Goal: Consume media (video, audio): Consume media (video, audio)

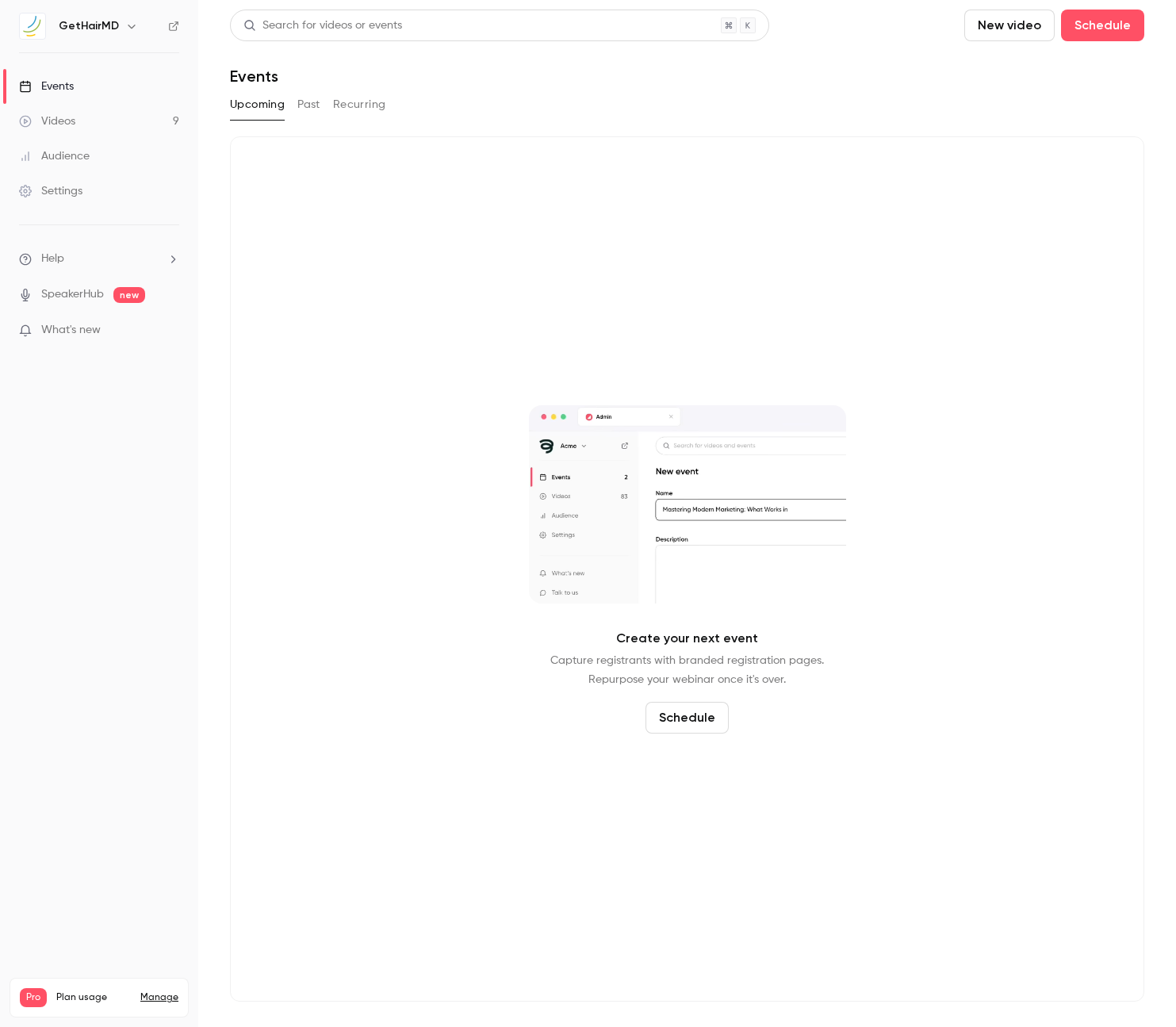
click at [34, 120] on div "Videos" at bounding box center [48, 121] width 57 height 16
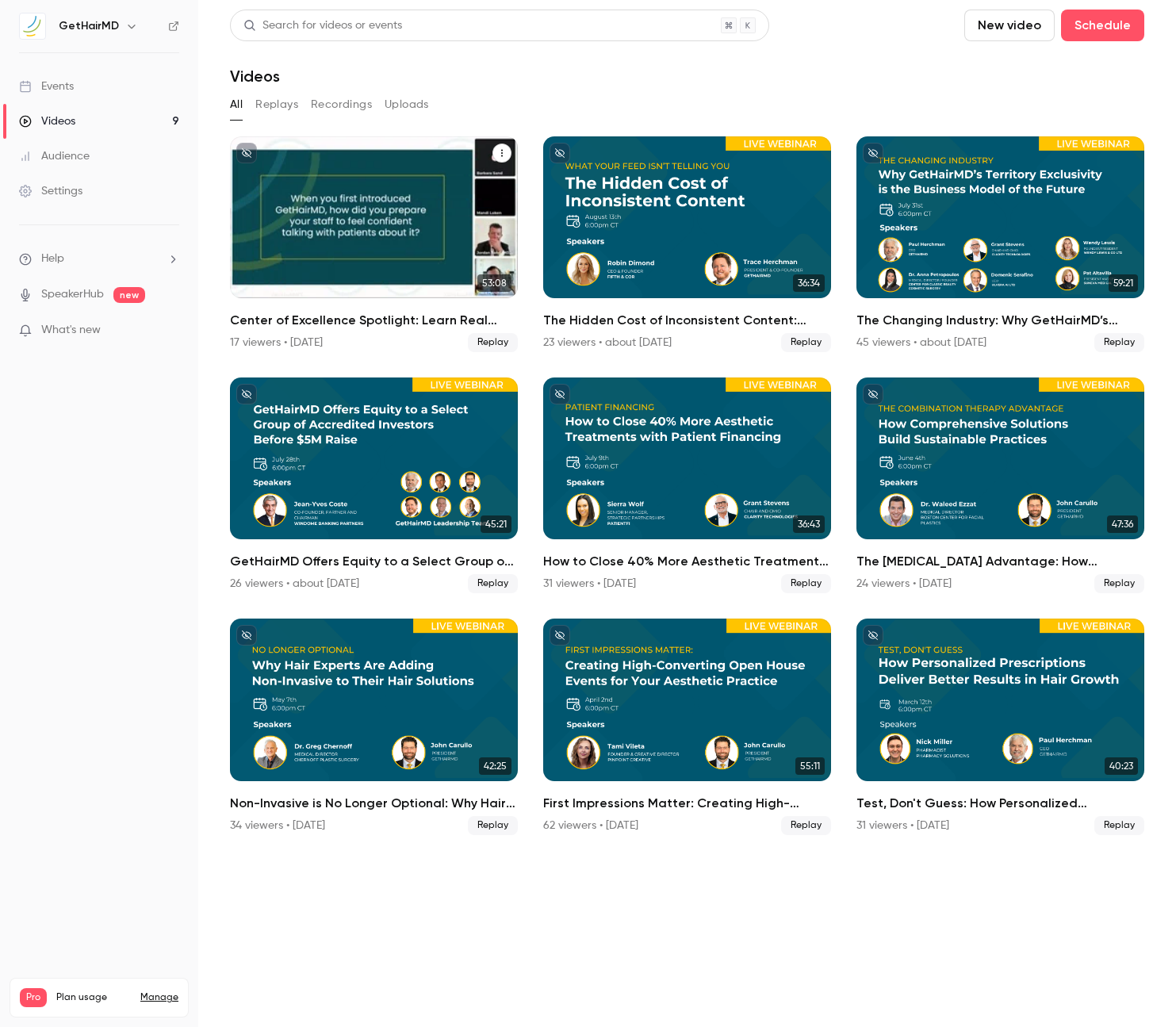
click at [430, 254] on div "Center of Excellence Spotlight: Learn Real World Success from a Top GetHairMD P…" at bounding box center [374, 217] width 288 height 162
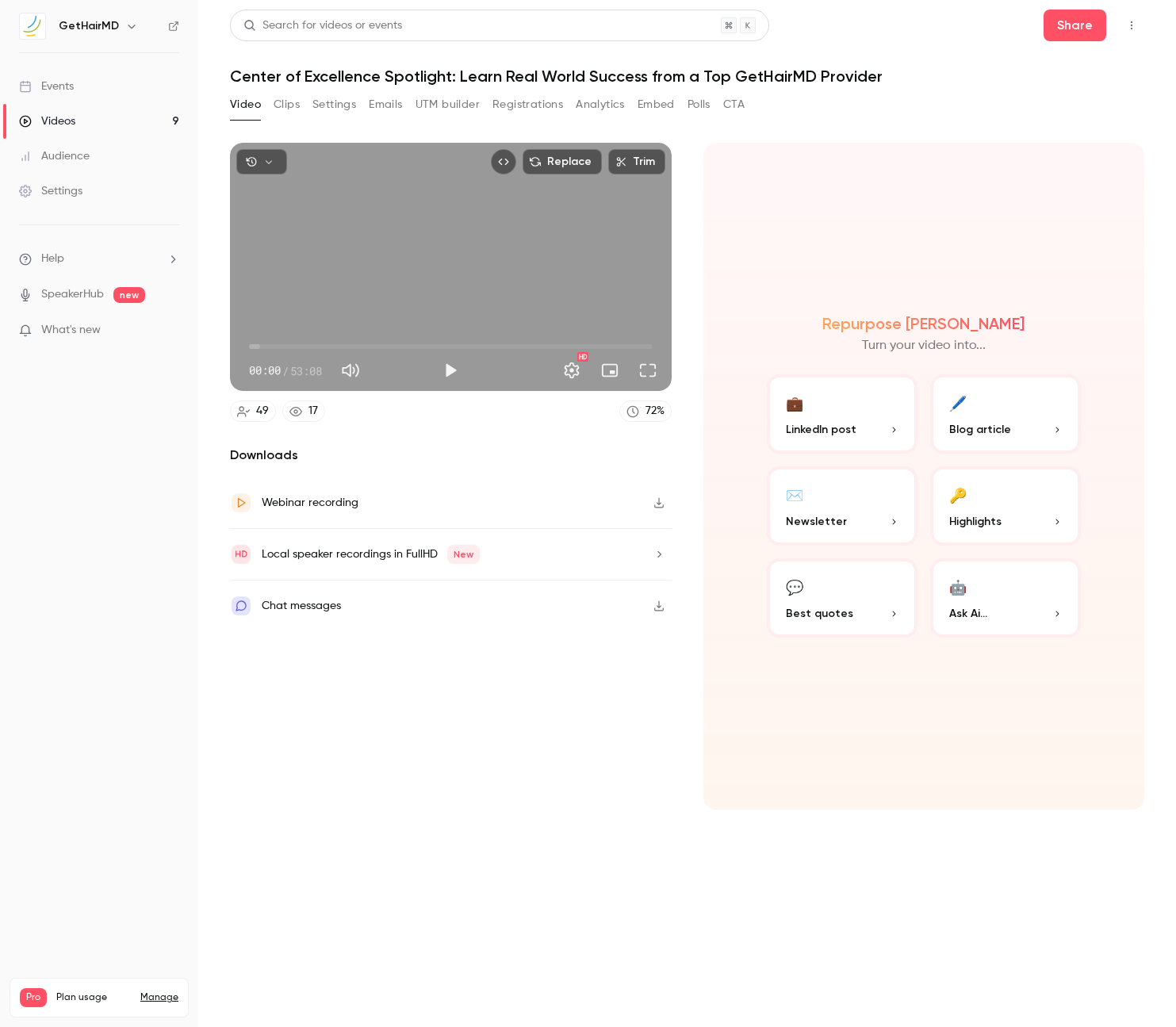
click at [279, 105] on button "Clips" at bounding box center [287, 104] width 26 height 25
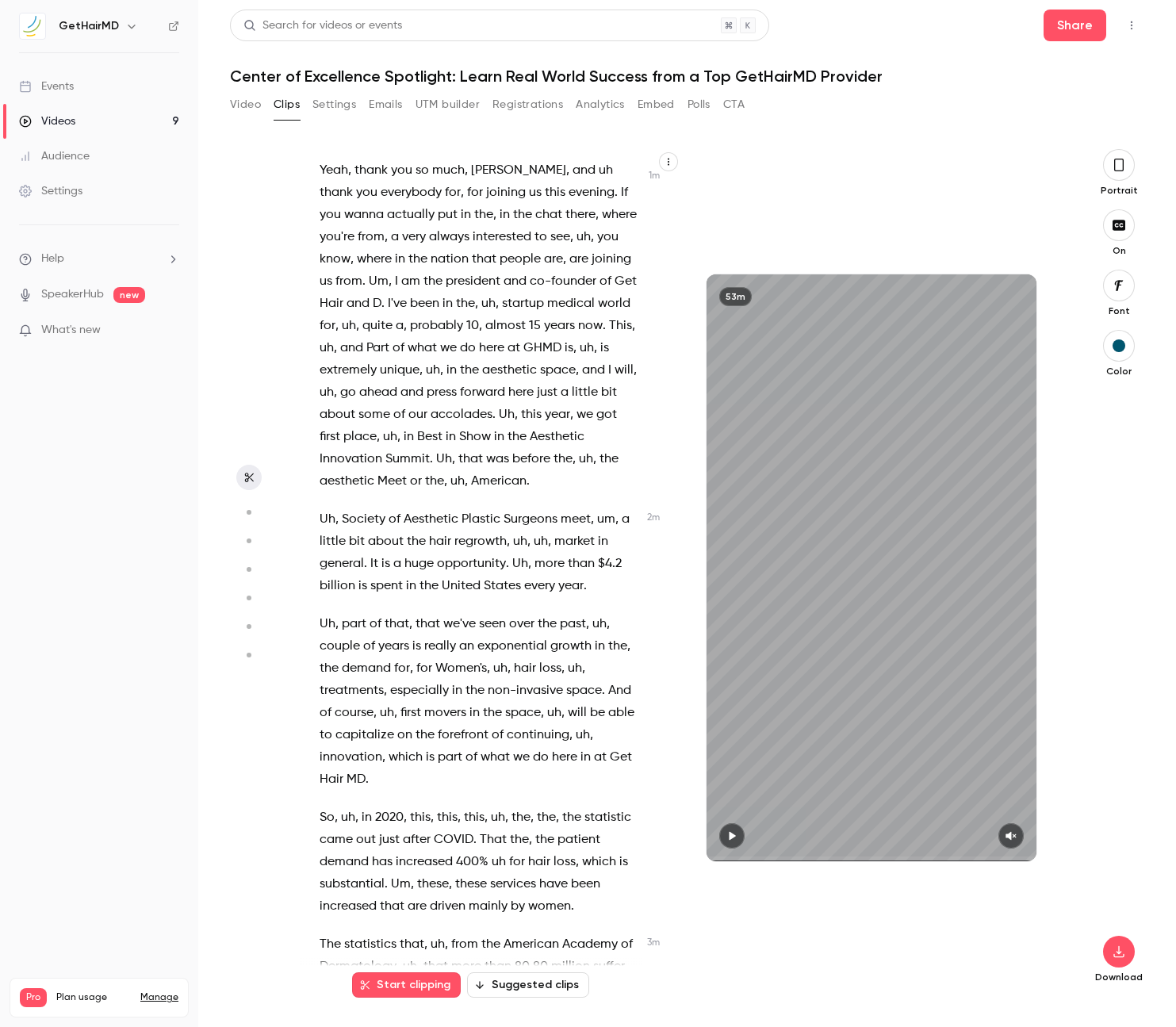
scroll to position [767, 0]
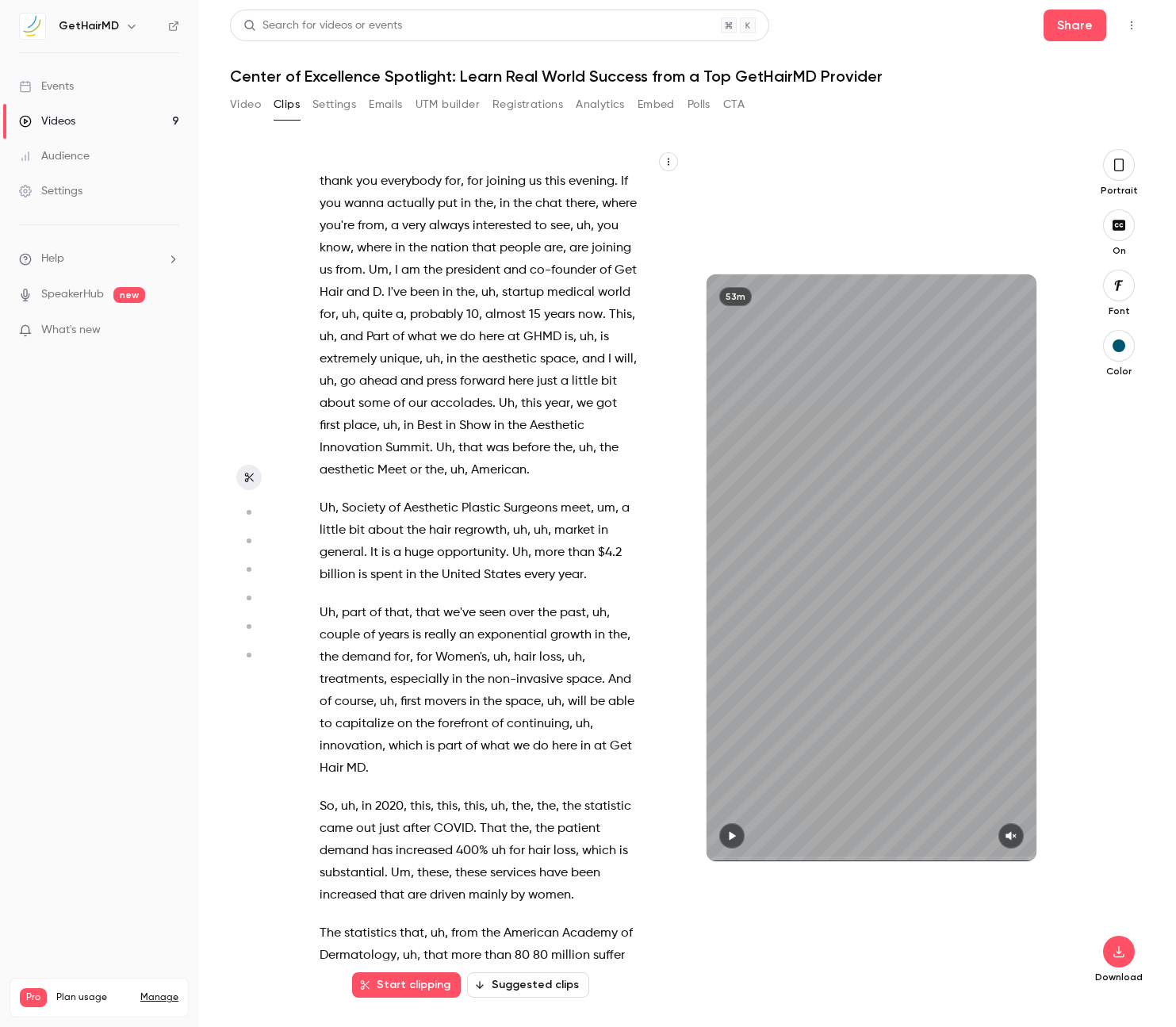
click at [1121, 170] on icon "button" at bounding box center [1119, 165] width 10 height 13
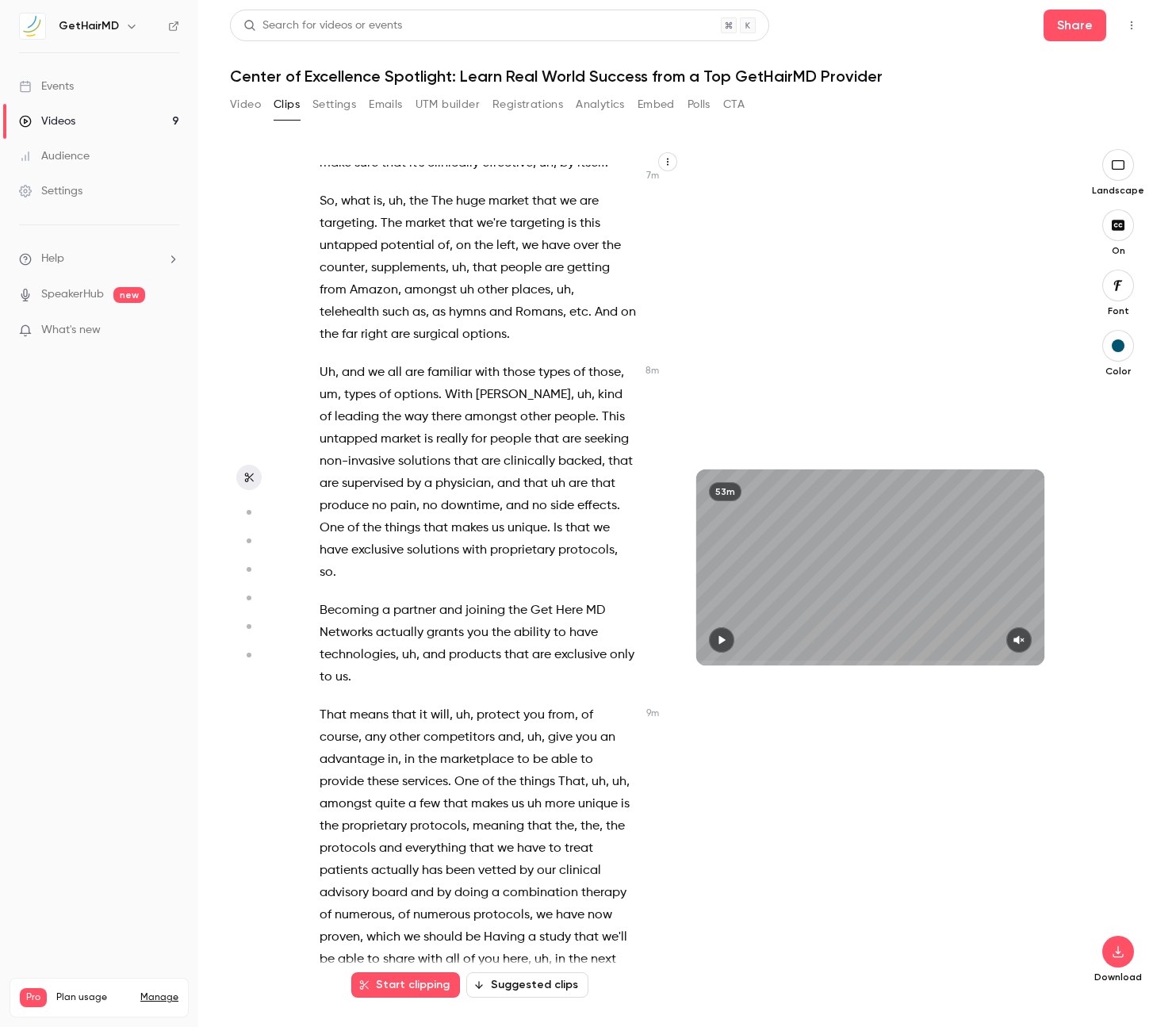
scroll to position [3303, 0]
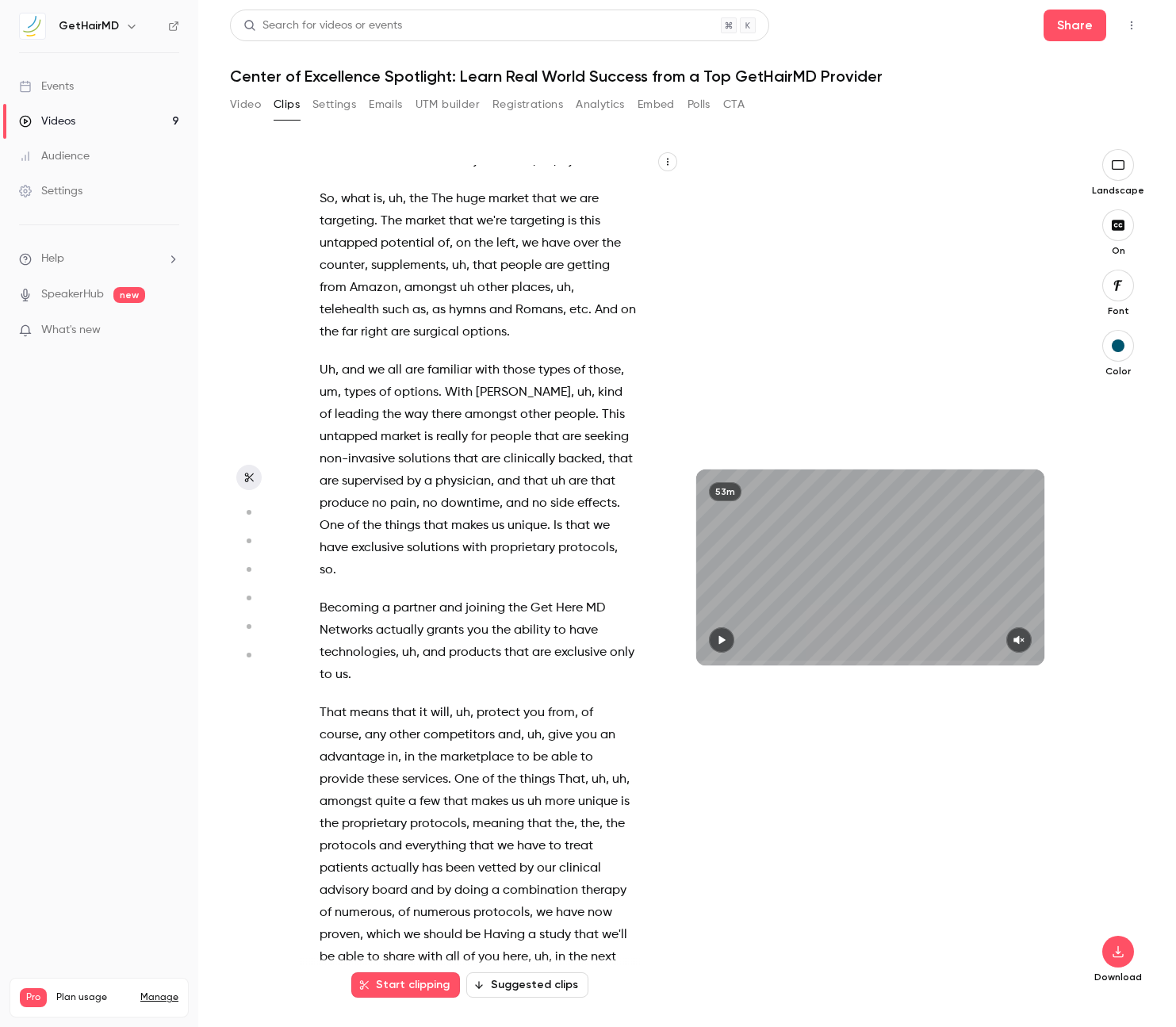
click at [551, 415] on span at bounding box center [552, 415] width 3 height 13
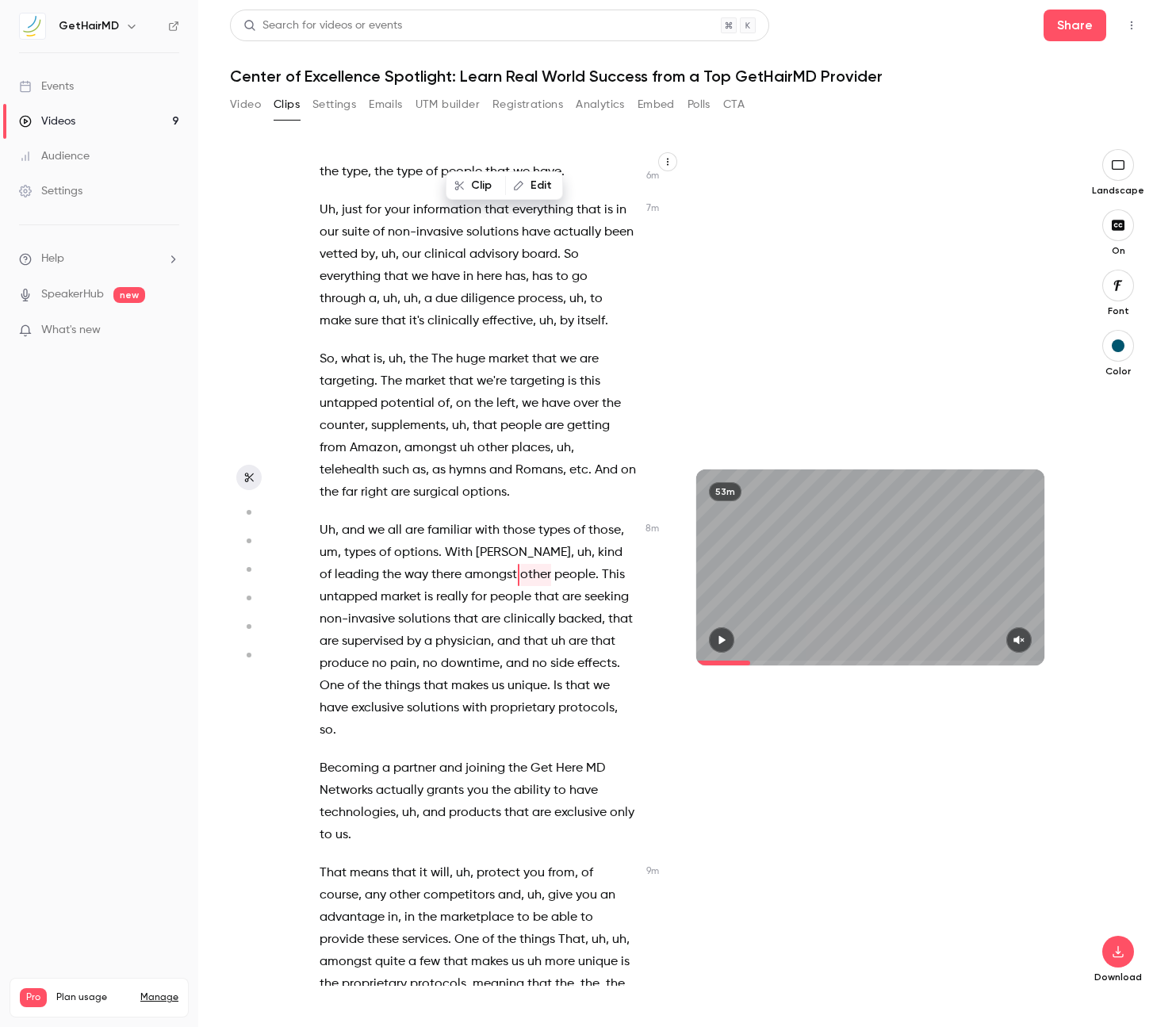
scroll to position [3932, 0]
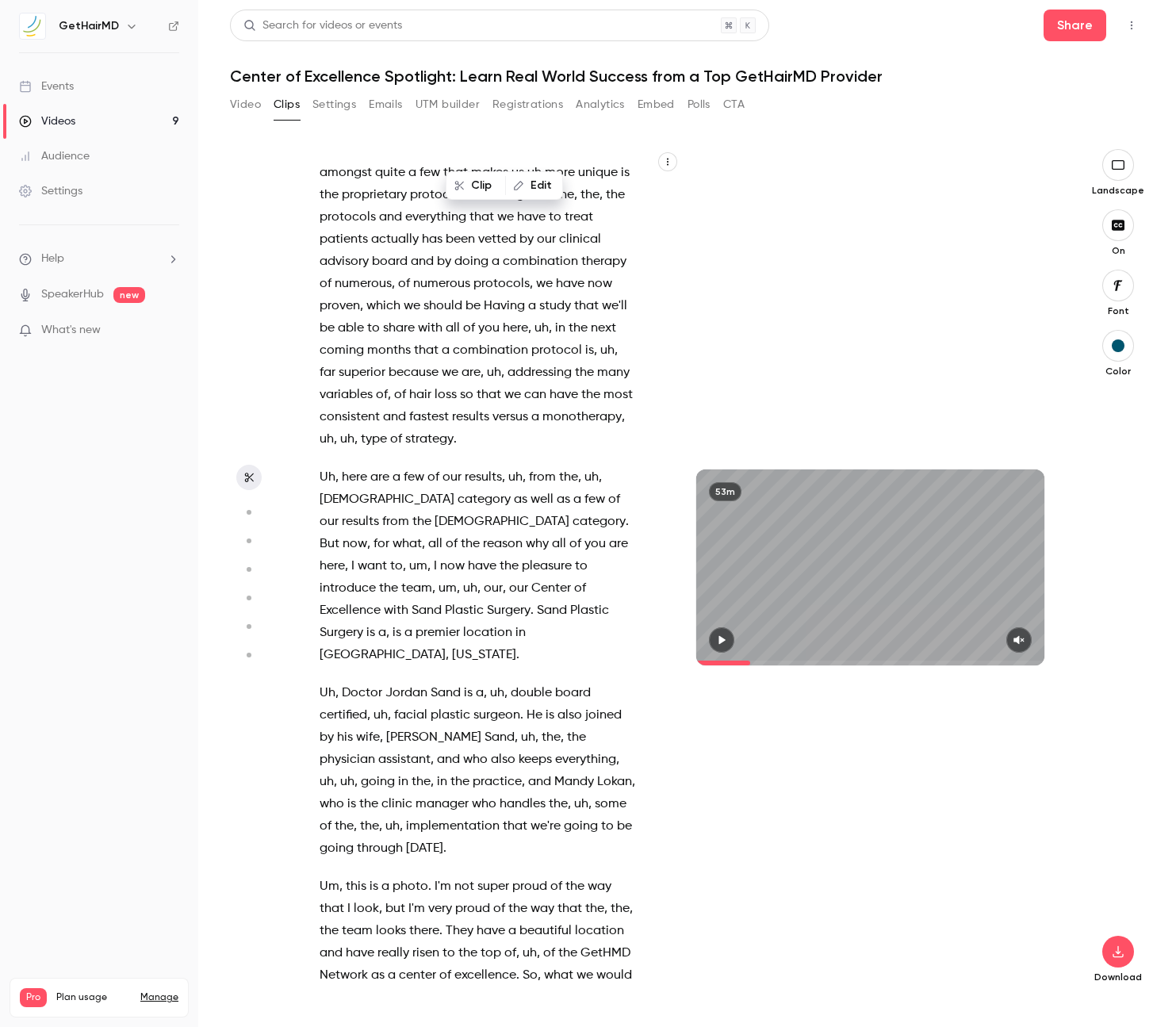
click at [342, 466] on span "here" at bounding box center [354, 477] width 25 height 22
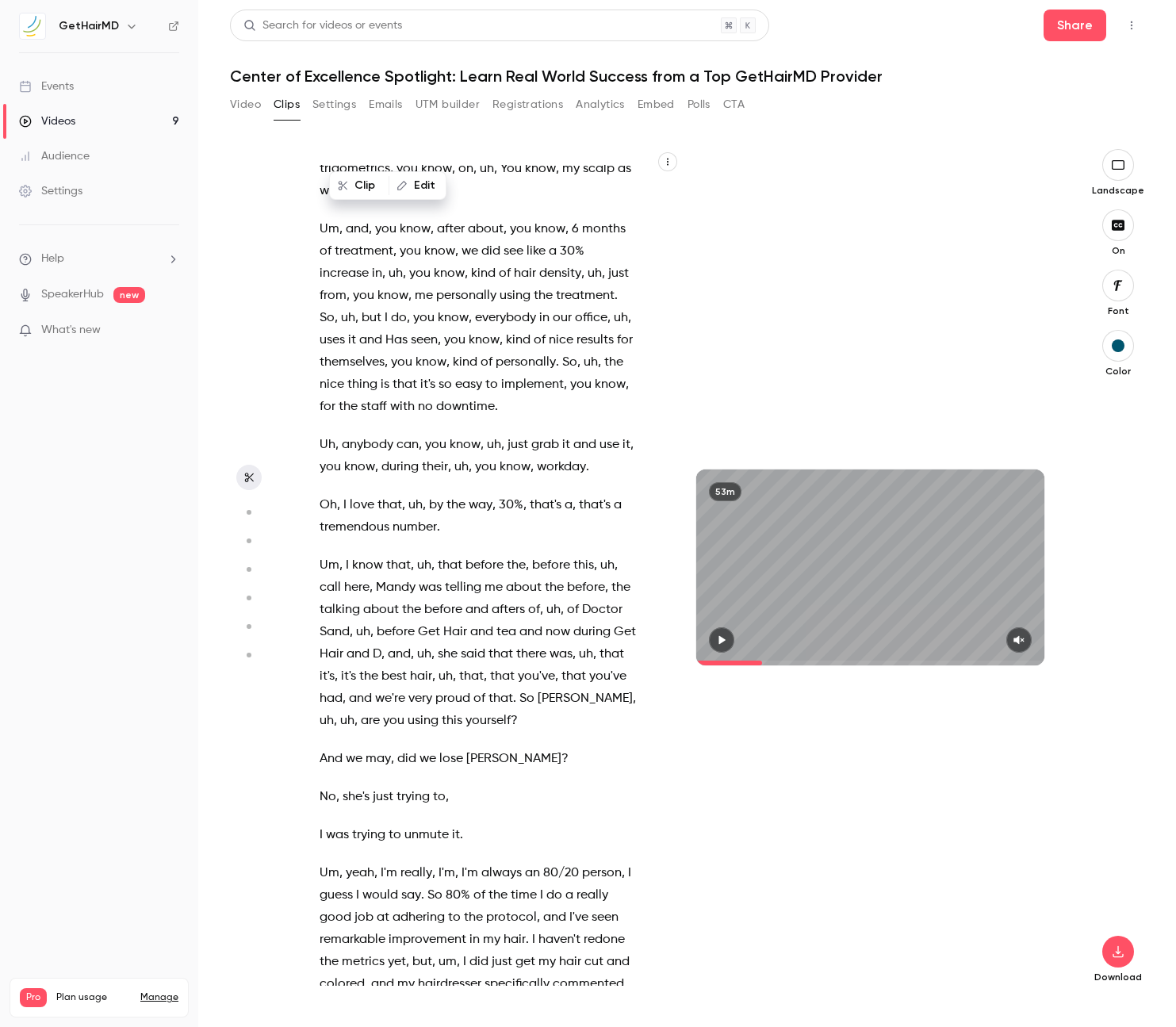
click at [369, 494] on span "love" at bounding box center [362, 504] width 24 height 22
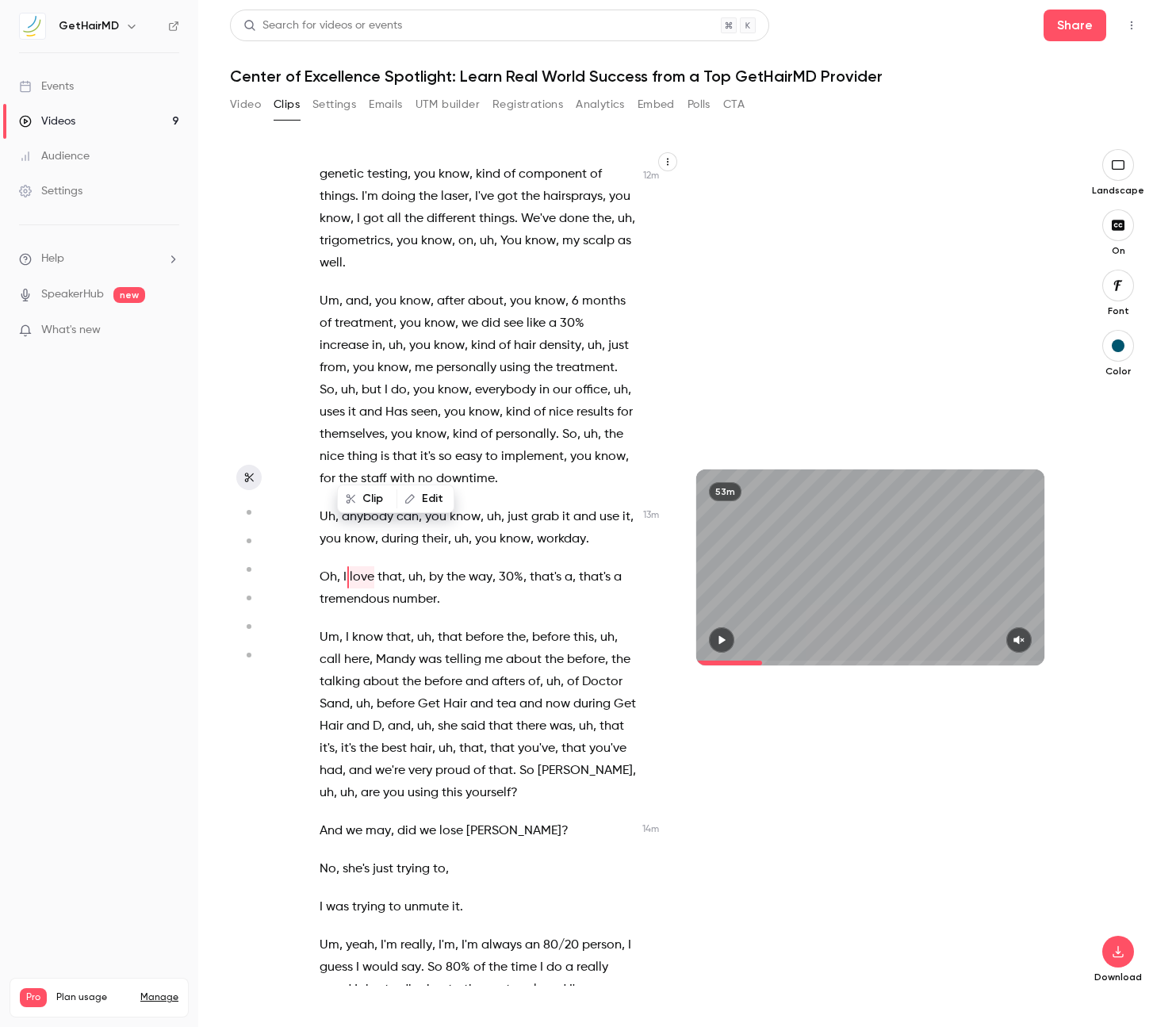
scroll to position [5354, 0]
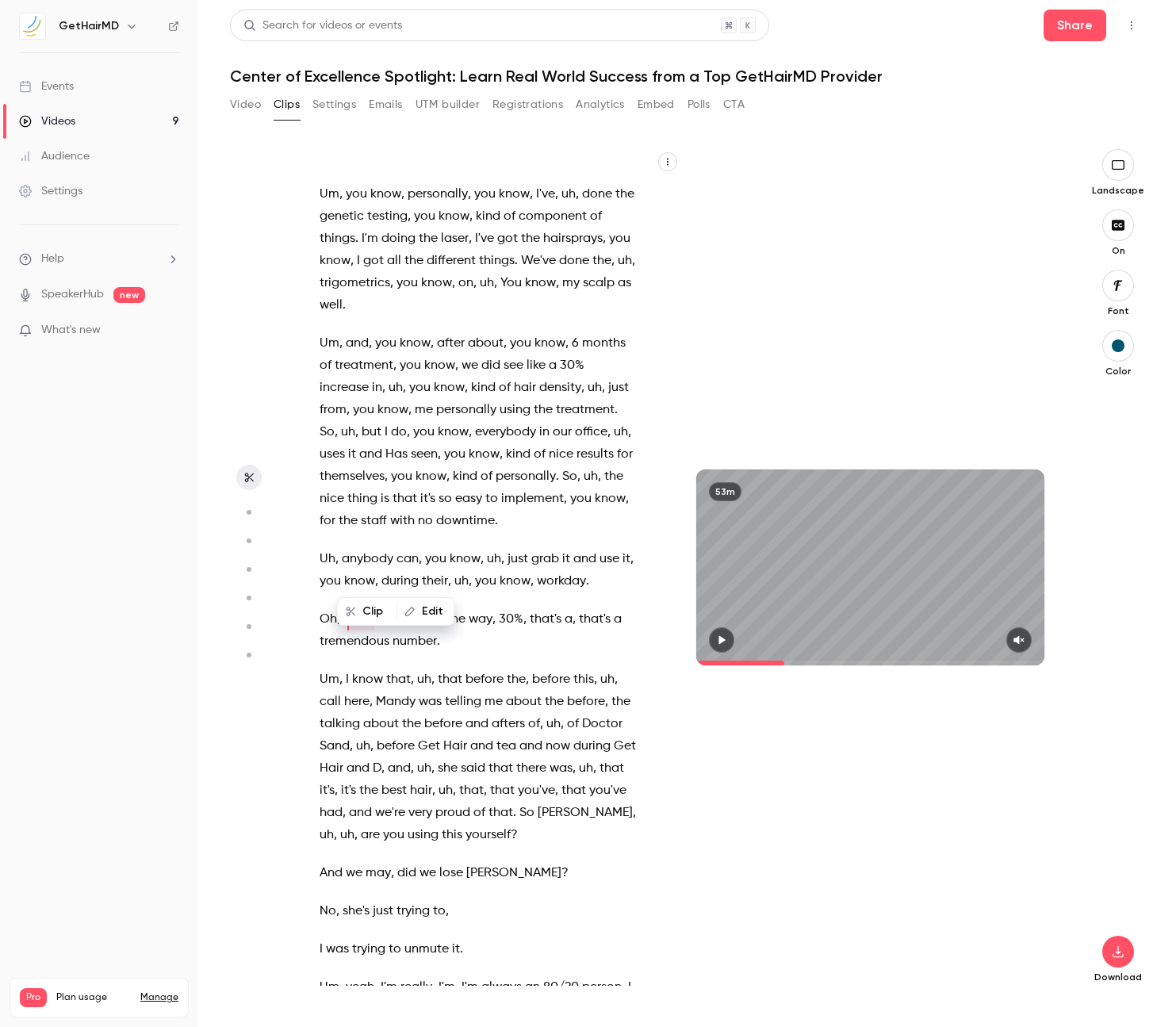
click at [718, 641] on icon "button" at bounding box center [721, 640] width 13 height 11
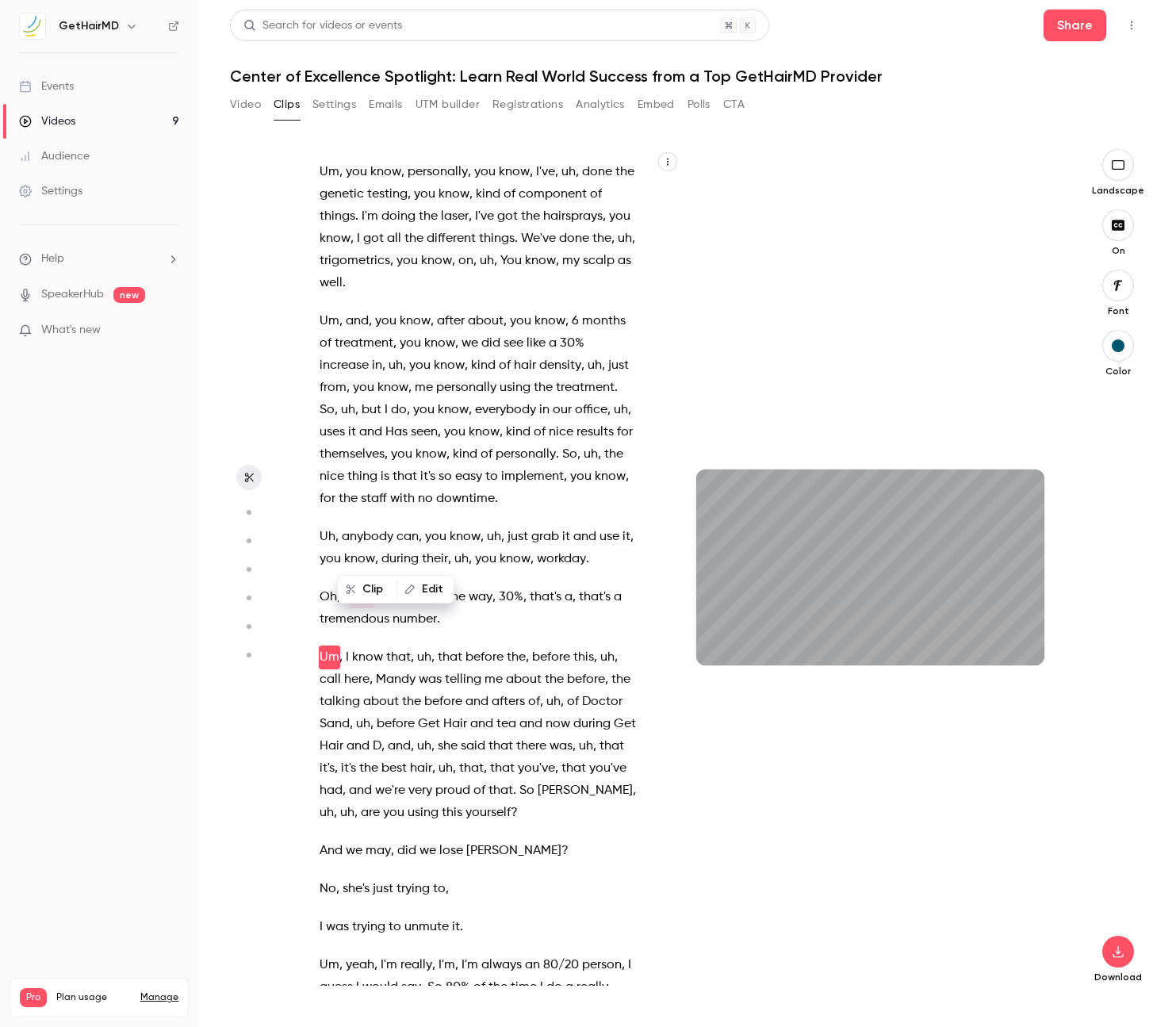
scroll to position [5415, 0]
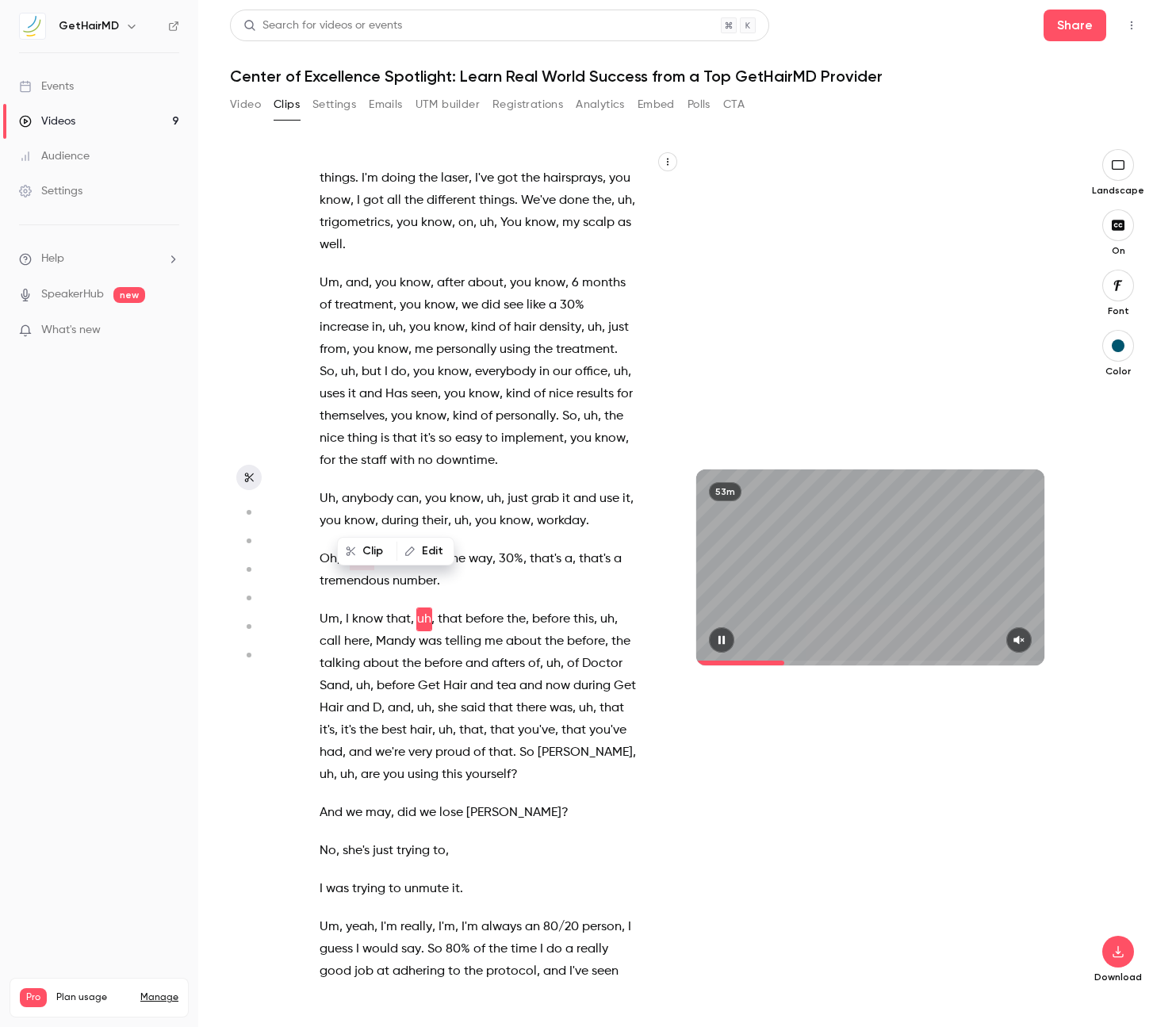
click at [1015, 638] on icon "button" at bounding box center [1018, 640] width 10 height 9
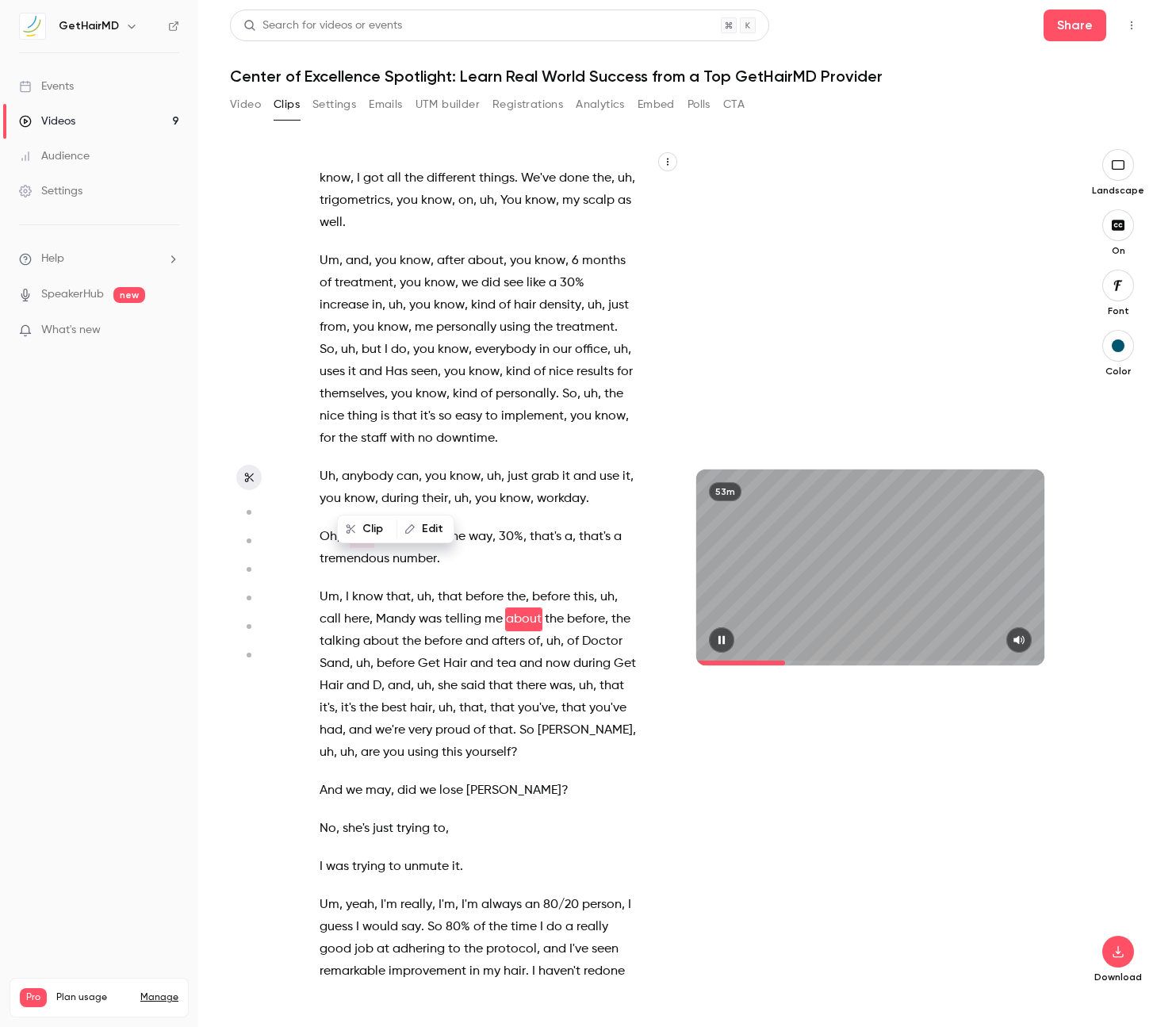
click at [727, 644] on icon "button" at bounding box center [721, 640] width 13 height 11
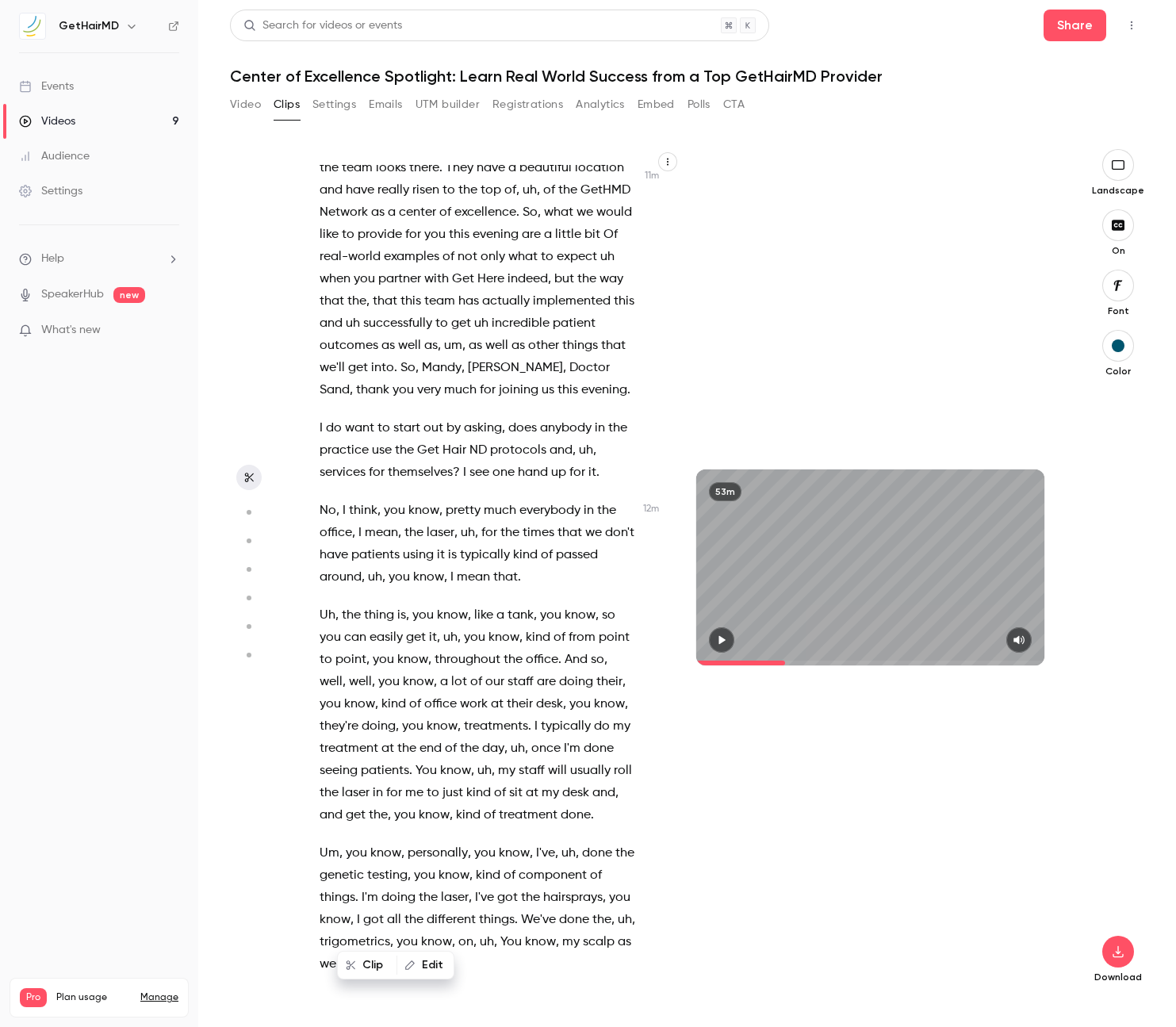
scroll to position [4705, 0]
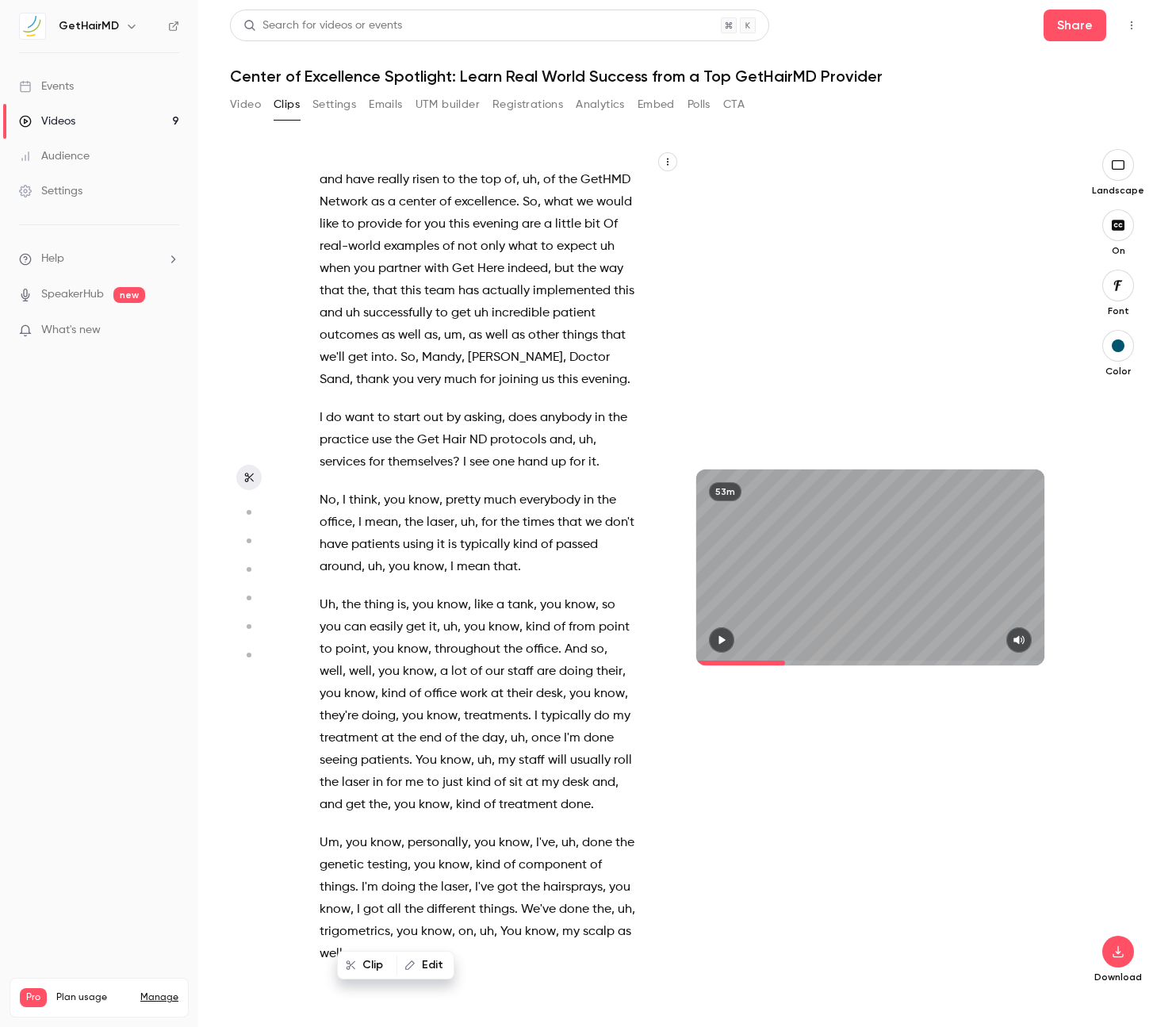
click at [321, 407] on span "I" at bounding box center [321, 418] width 3 height 22
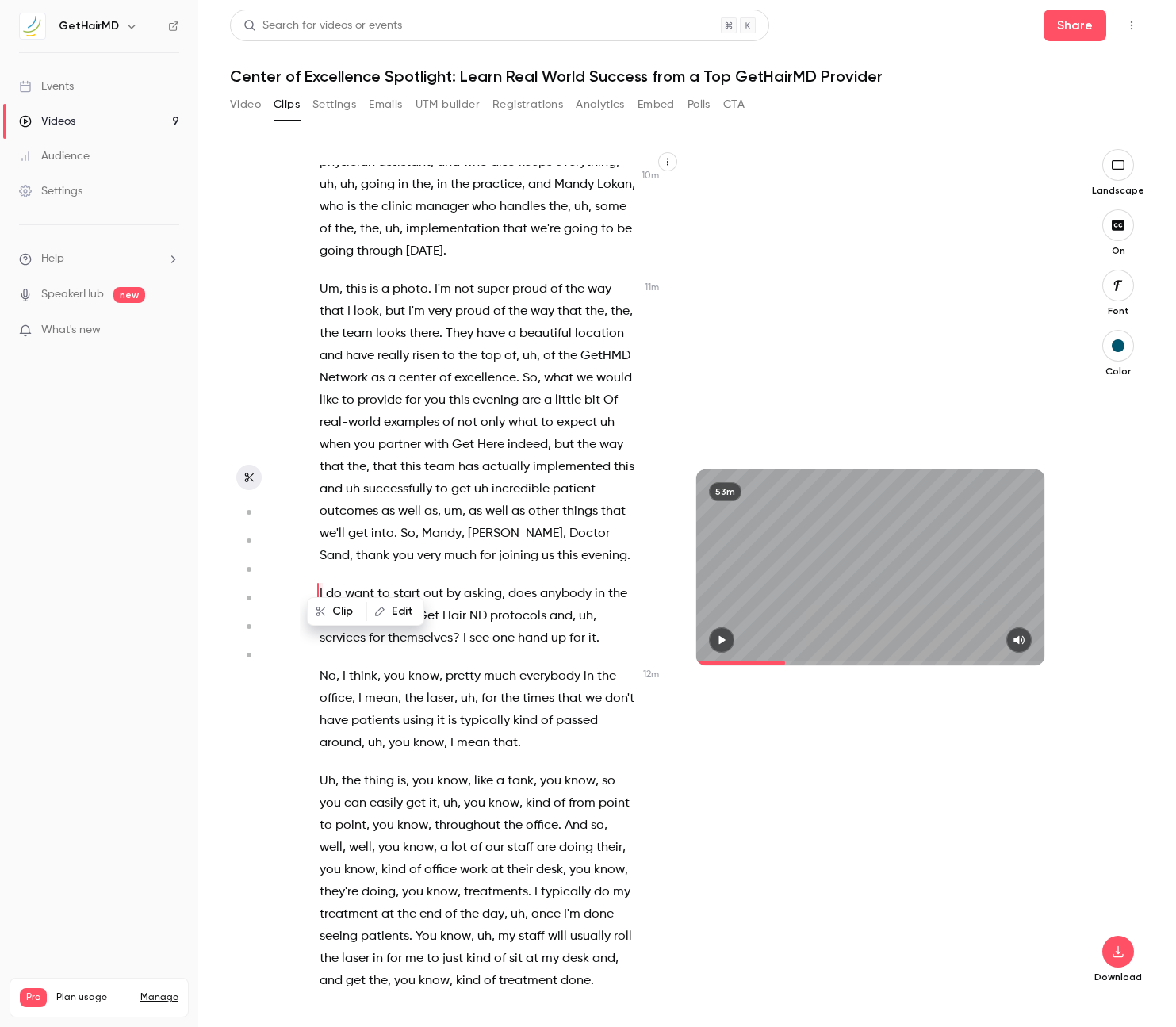
scroll to position [4504, 0]
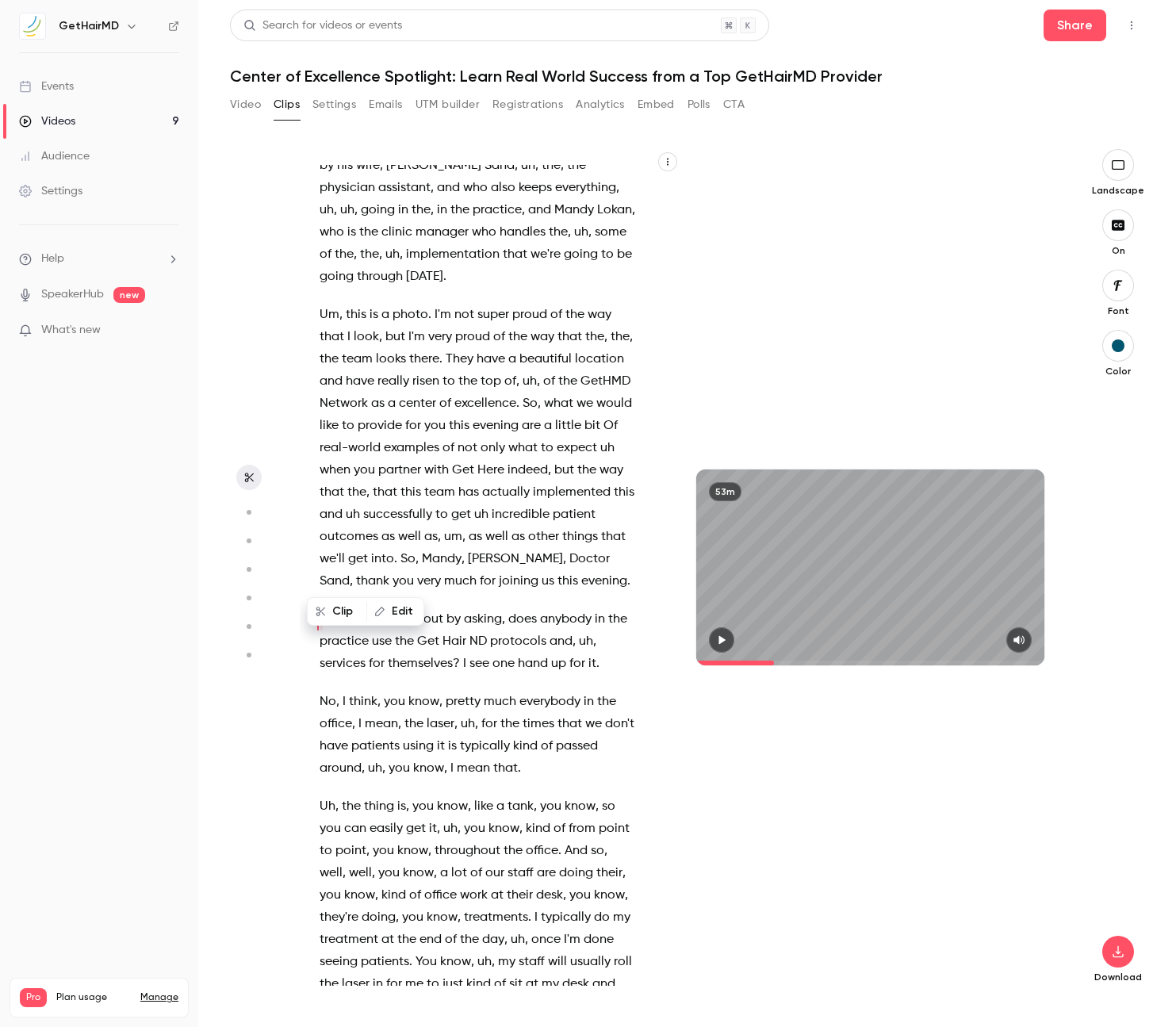
click at [724, 635] on icon "button" at bounding box center [721, 640] width 13 height 11
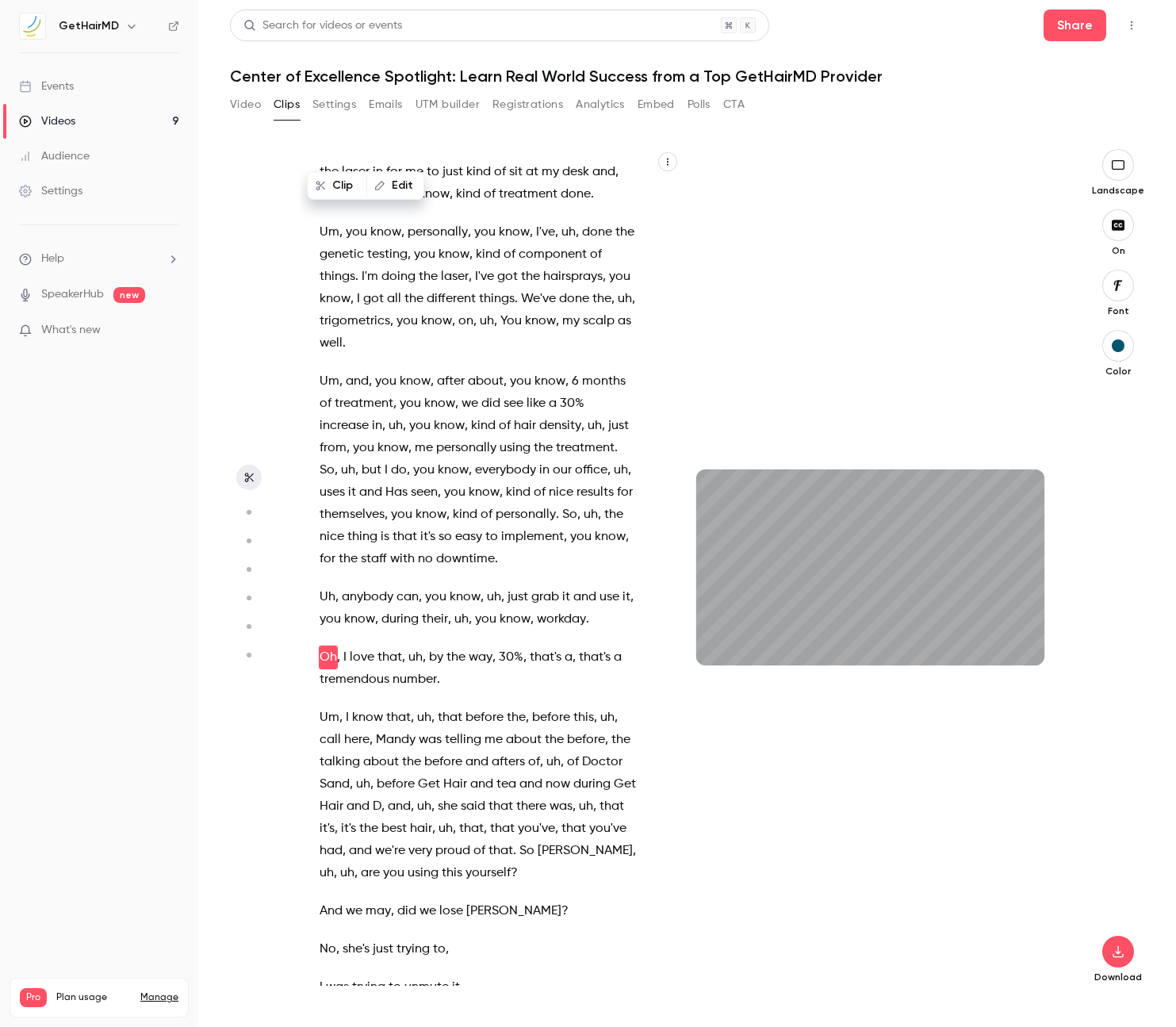
scroll to position [5354, 0]
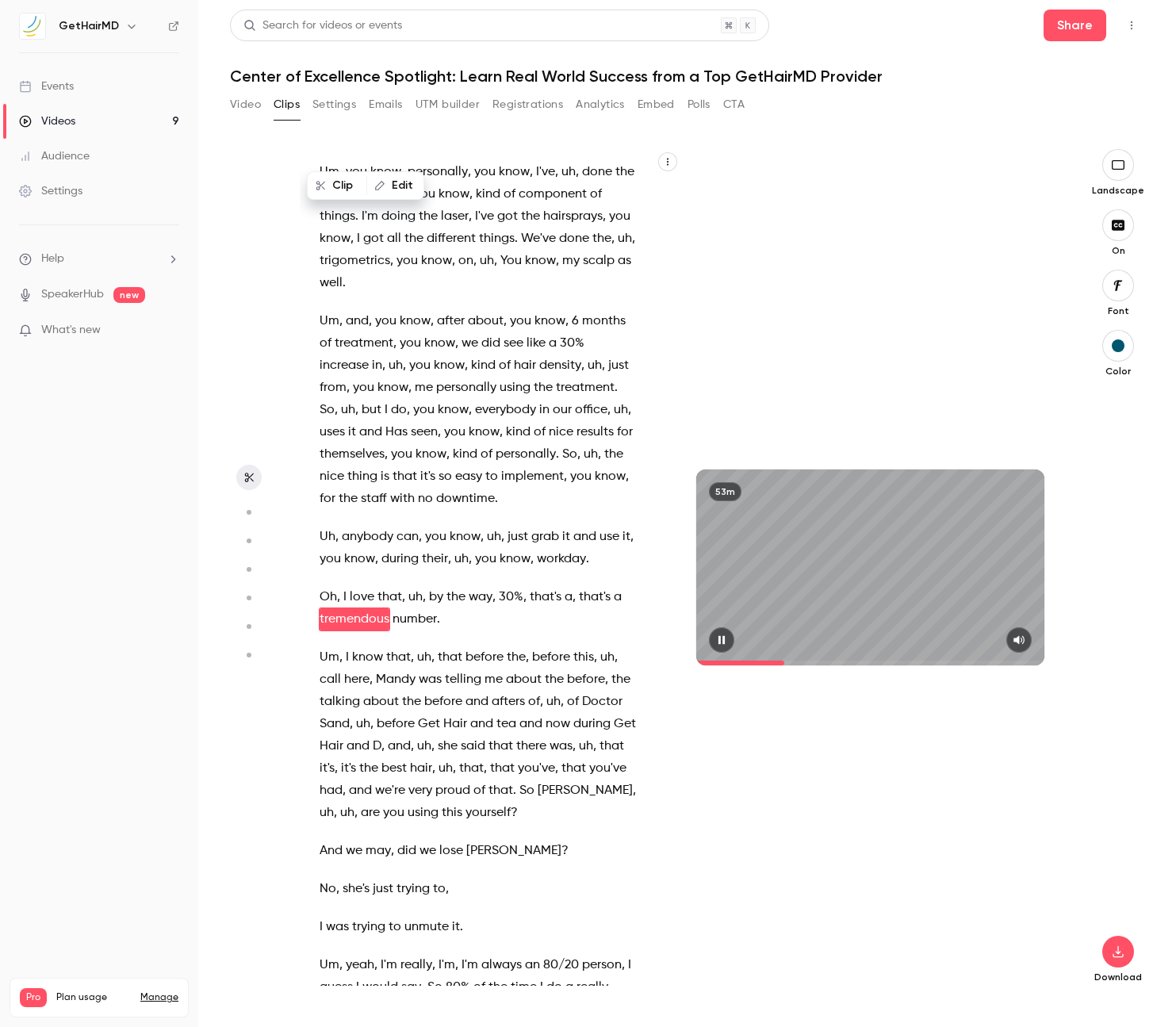
click at [718, 641] on icon "button" at bounding box center [721, 640] width 13 height 11
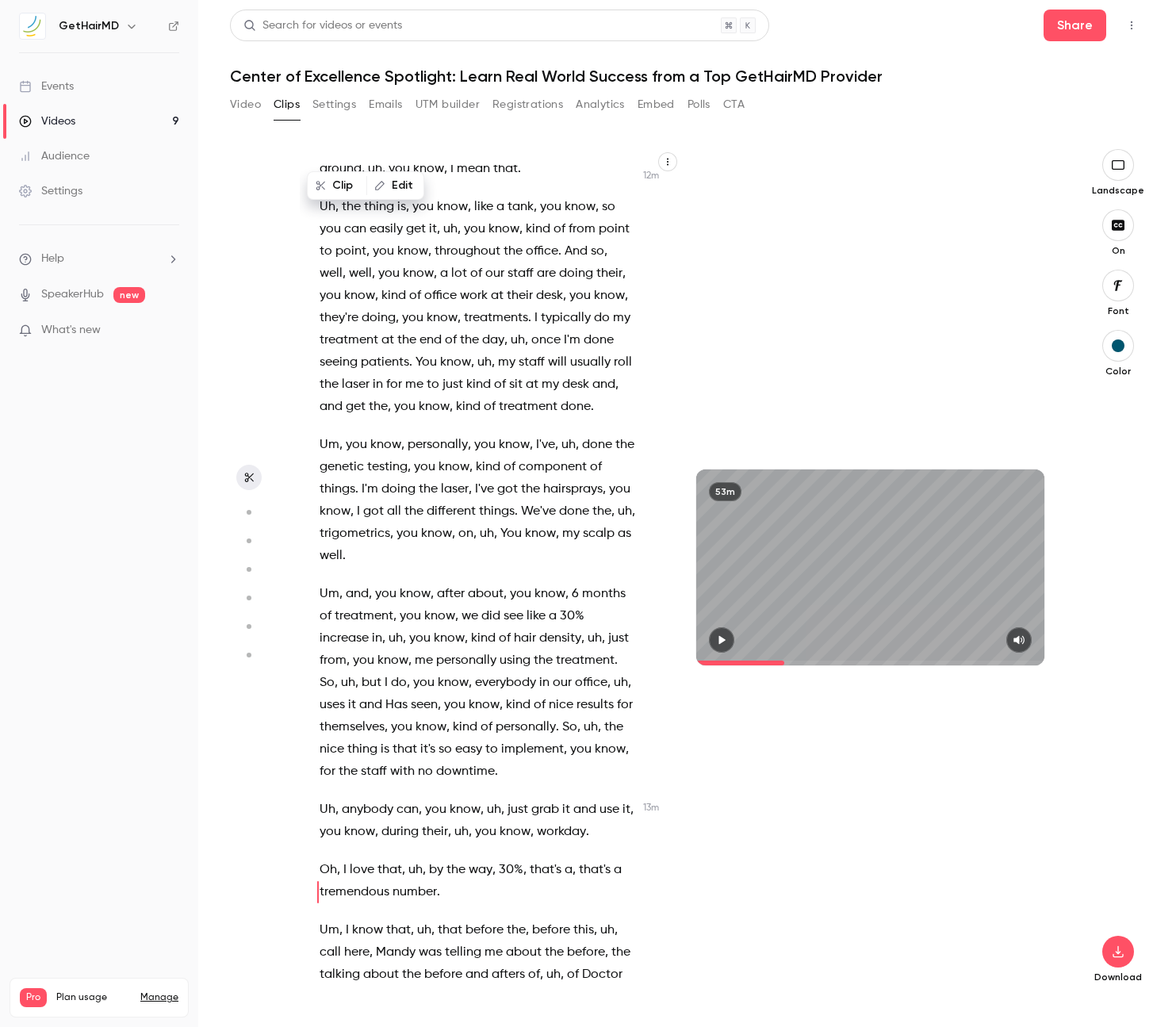
scroll to position [5088, 0]
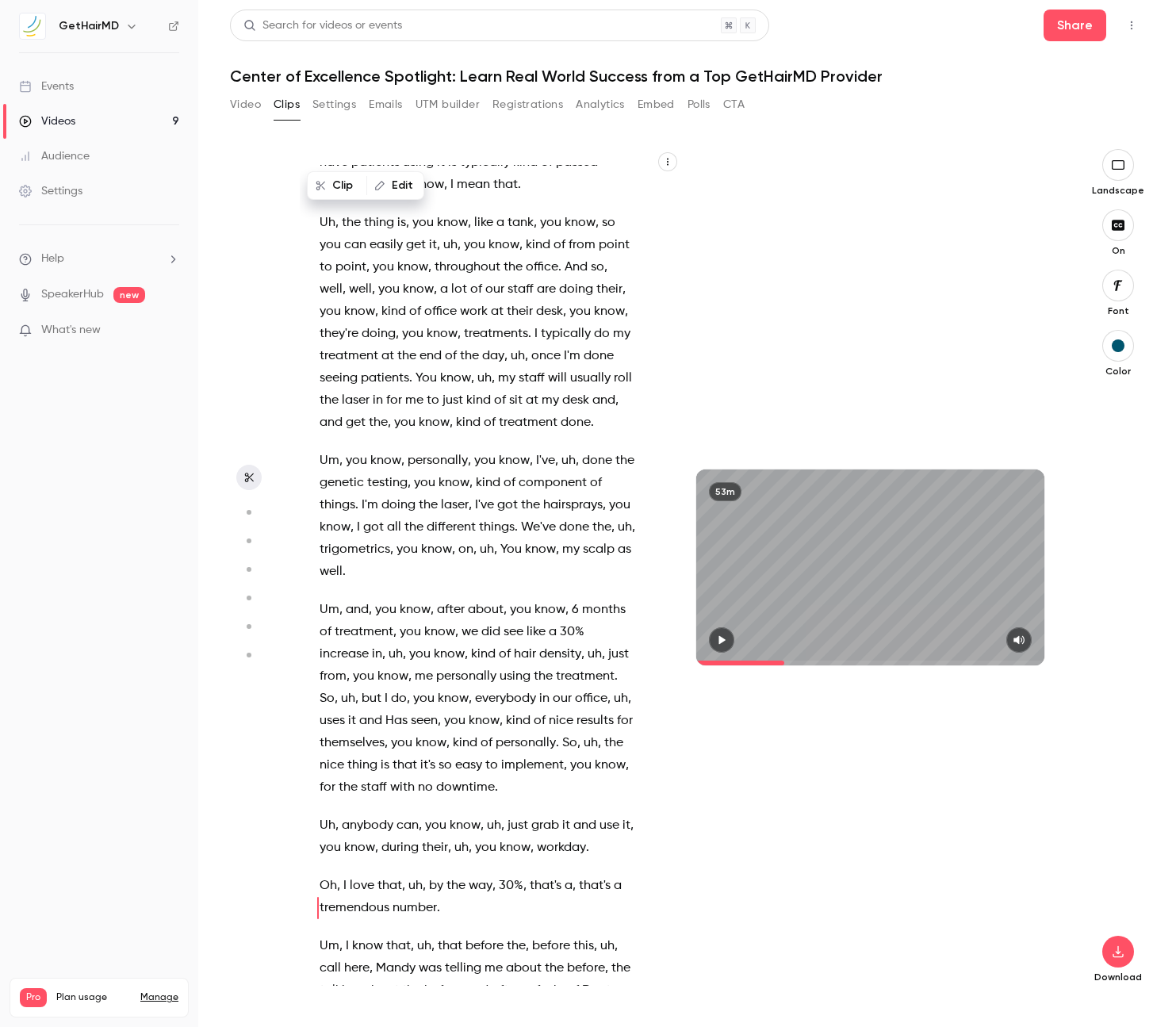
click at [505, 367] on span "my" at bounding box center [506, 377] width 18 height 22
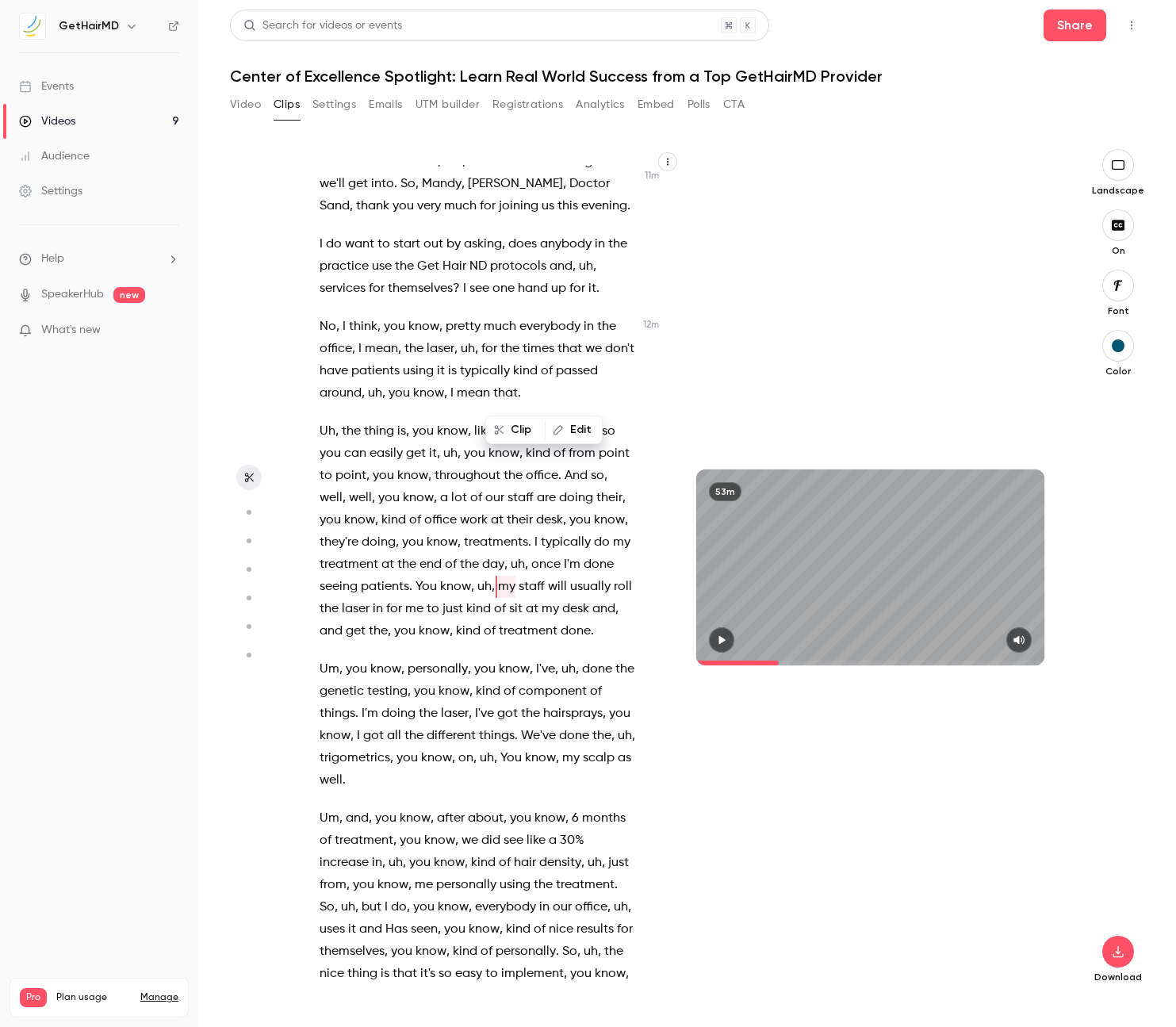
scroll to position [4847, 0]
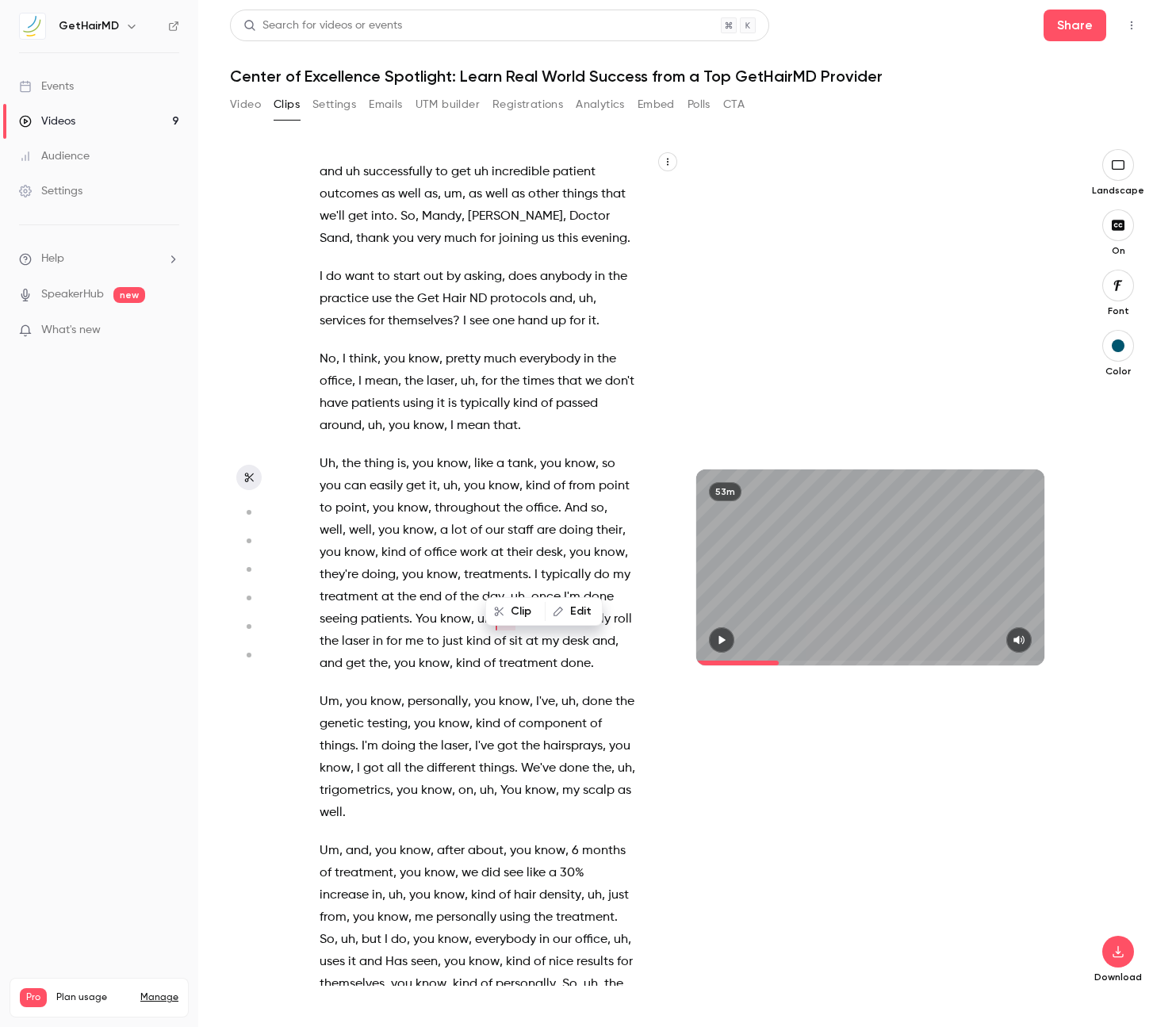
click at [726, 643] on icon "button" at bounding box center [721, 640] width 13 height 11
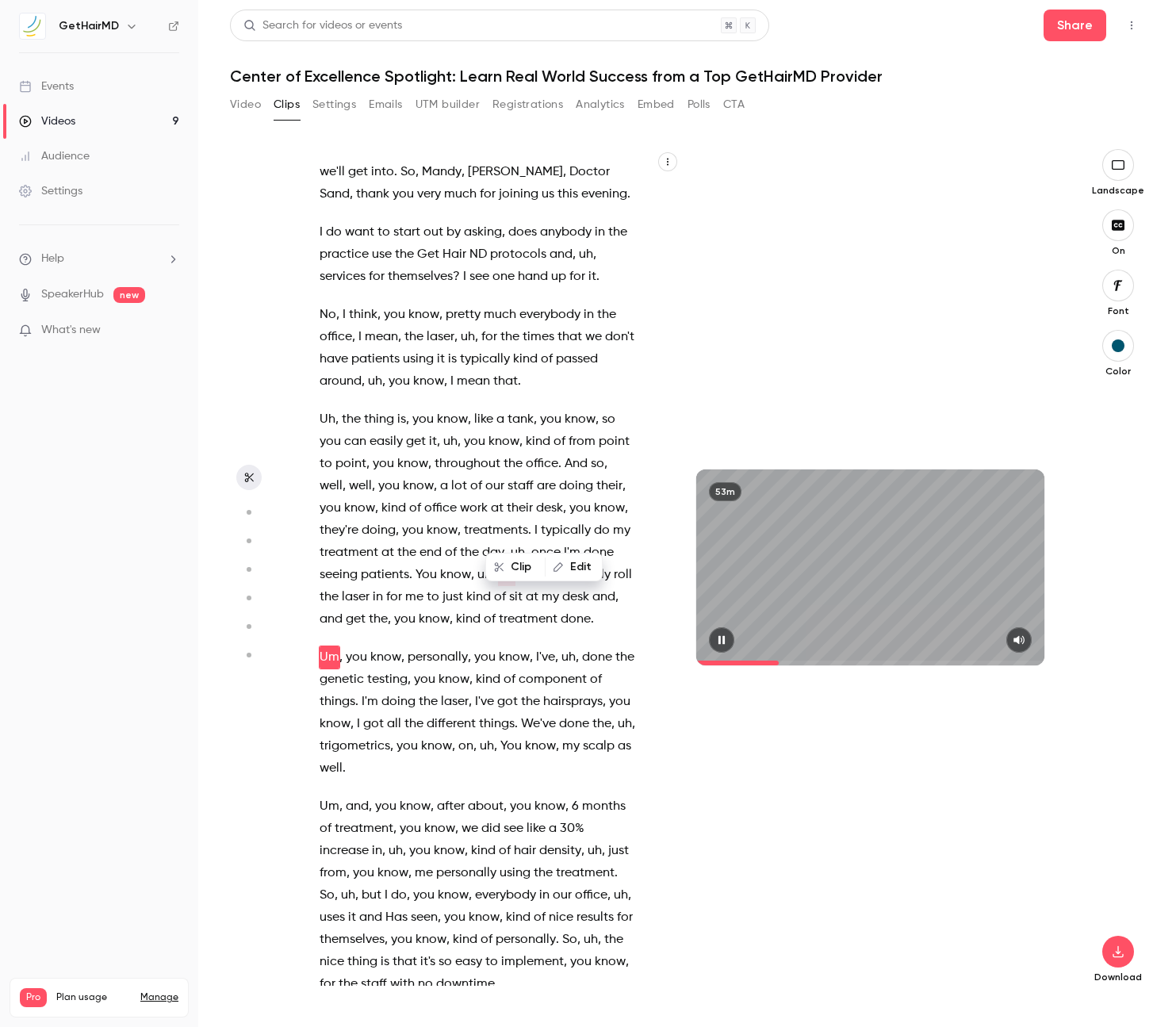
scroll to position [4929, 0]
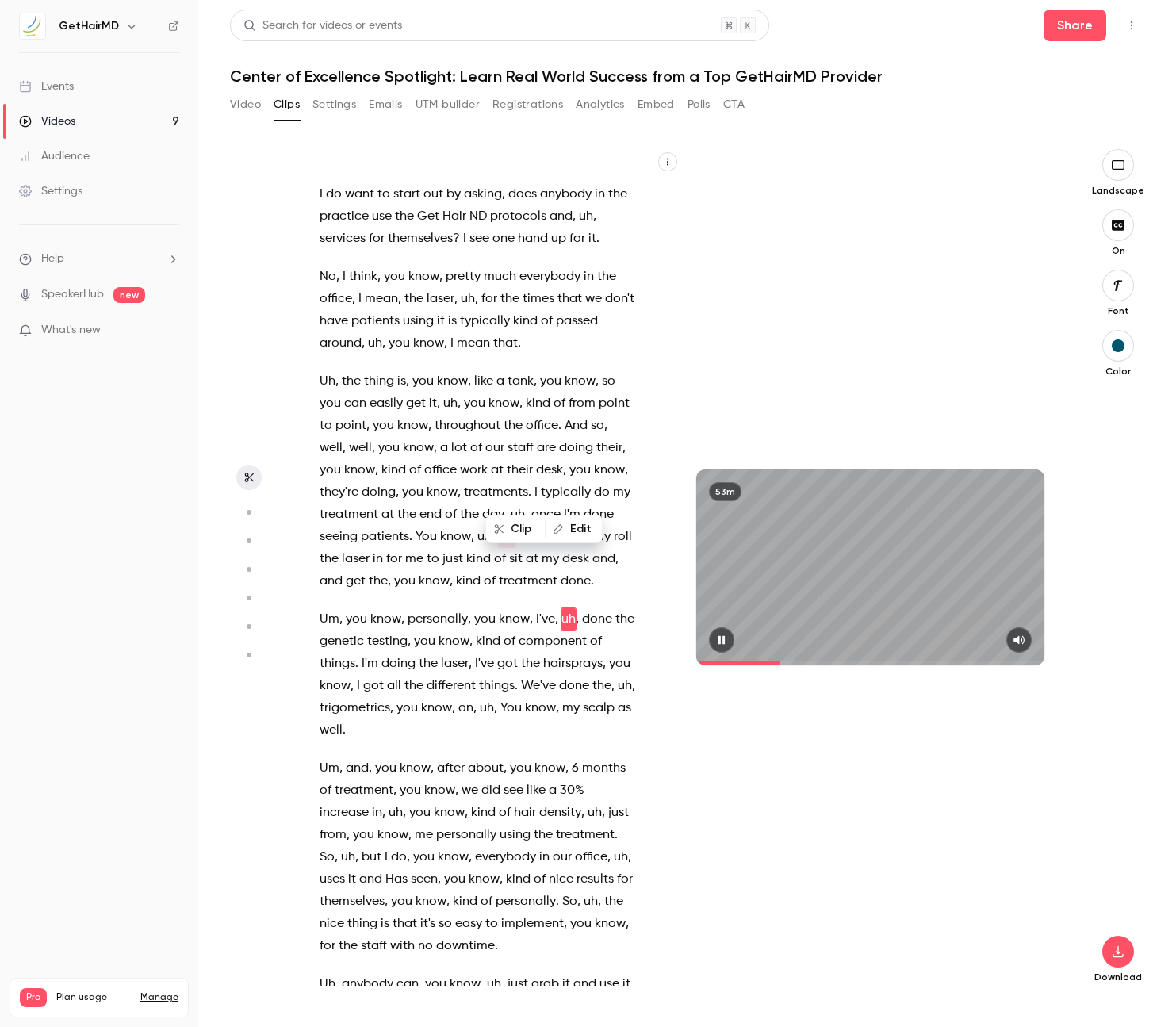
click at [722, 642] on icon "button" at bounding box center [721, 640] width 13 height 11
click at [535, 482] on span "I" at bounding box center [536, 492] width 3 height 22
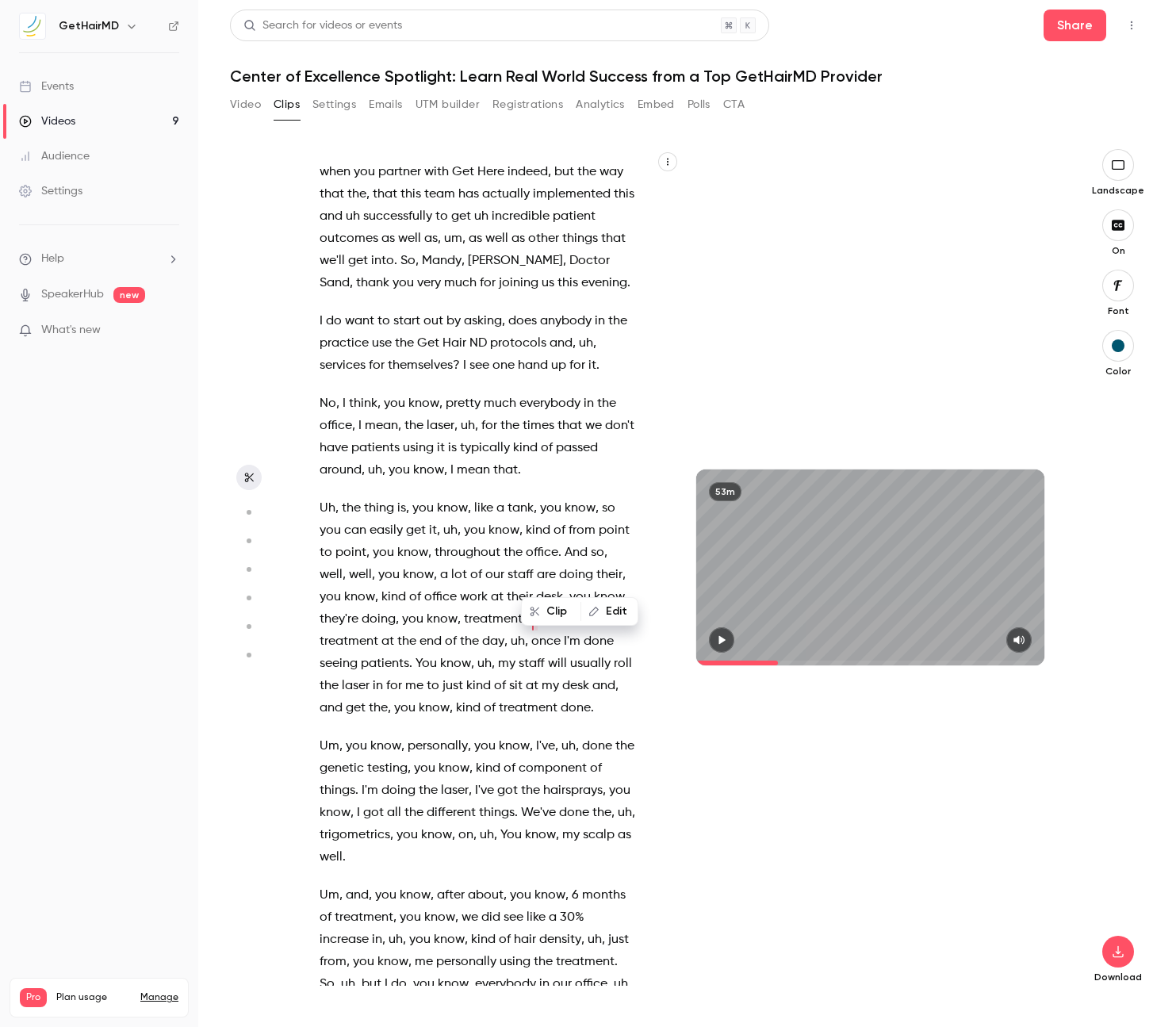
drag, startPoint x: 532, startPoint y: 573, endPoint x: 569, endPoint y: 664, distance: 98.2
click at [569, 664] on p "Uh , the thing is , you know , like a tank , you know , so you can easily get i…" at bounding box center [478, 608] width 317 height 222
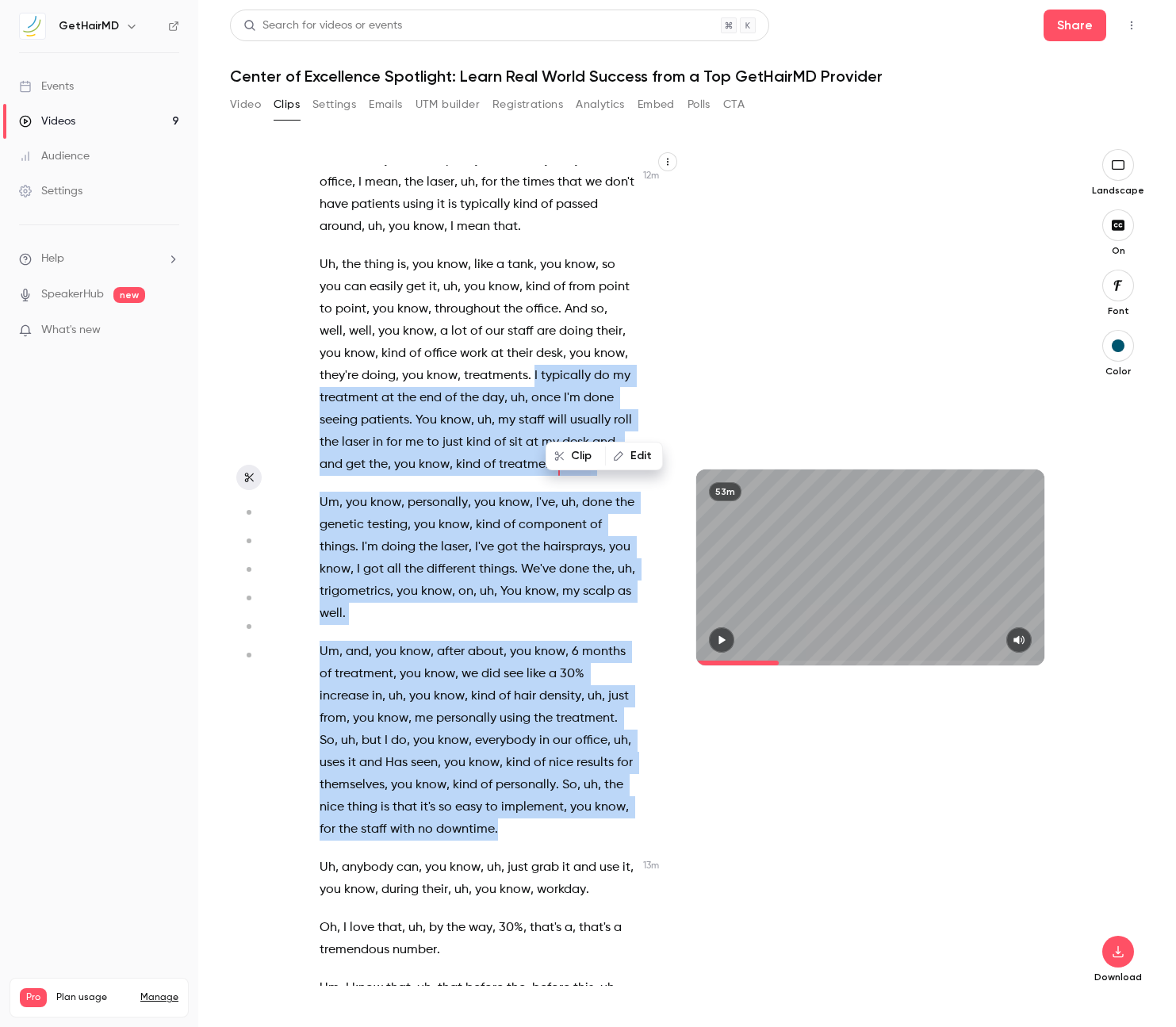
scroll to position [5048, 0]
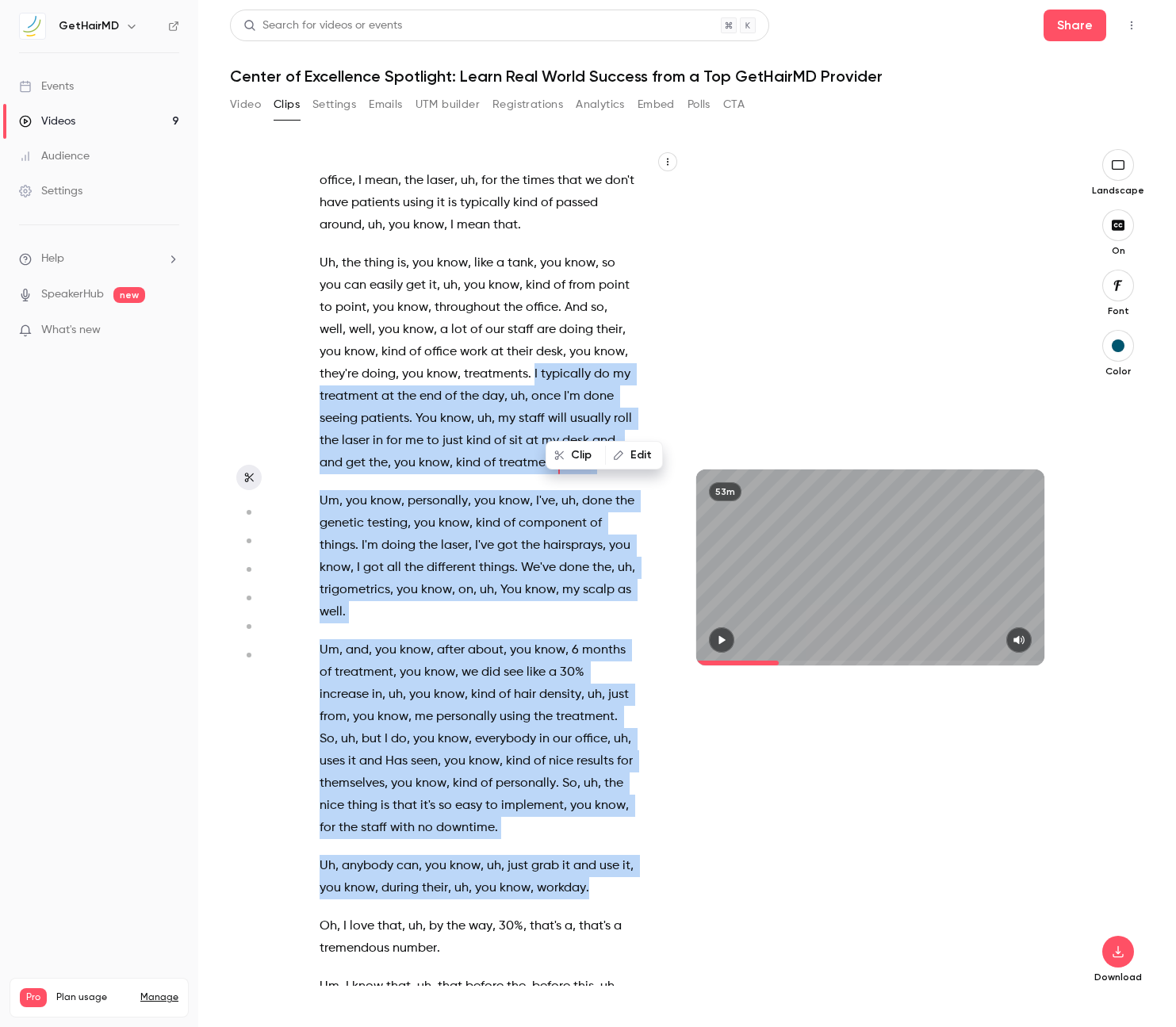
drag, startPoint x: 539, startPoint y: 495, endPoint x: 615, endPoint y: 838, distance: 351.3
click at [615, 838] on div "The subject of tonight's webinar is the Center of Excellence Spotlight . Learn …" at bounding box center [485, 575] width 372 height 821
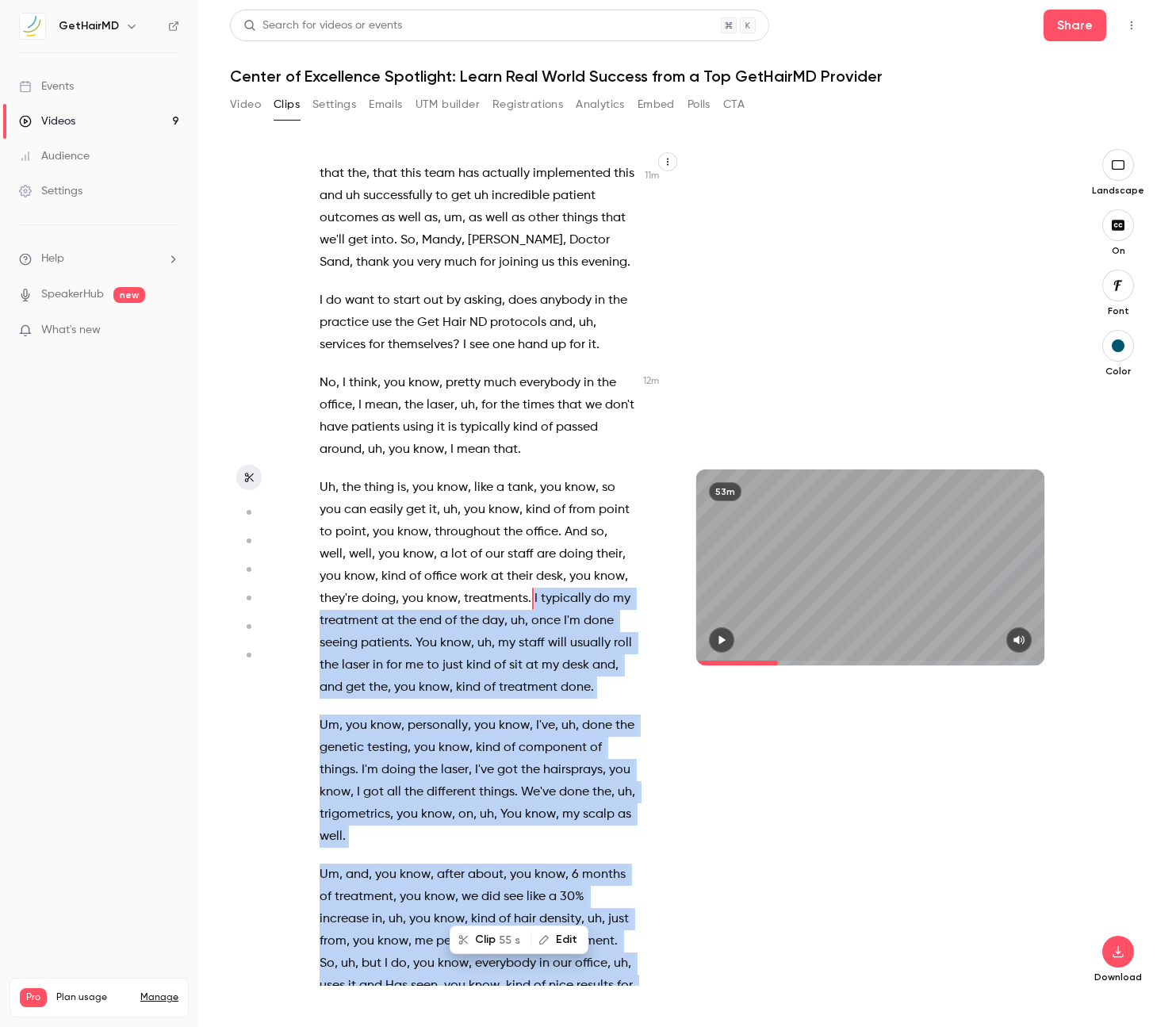
scroll to position [4802, 0]
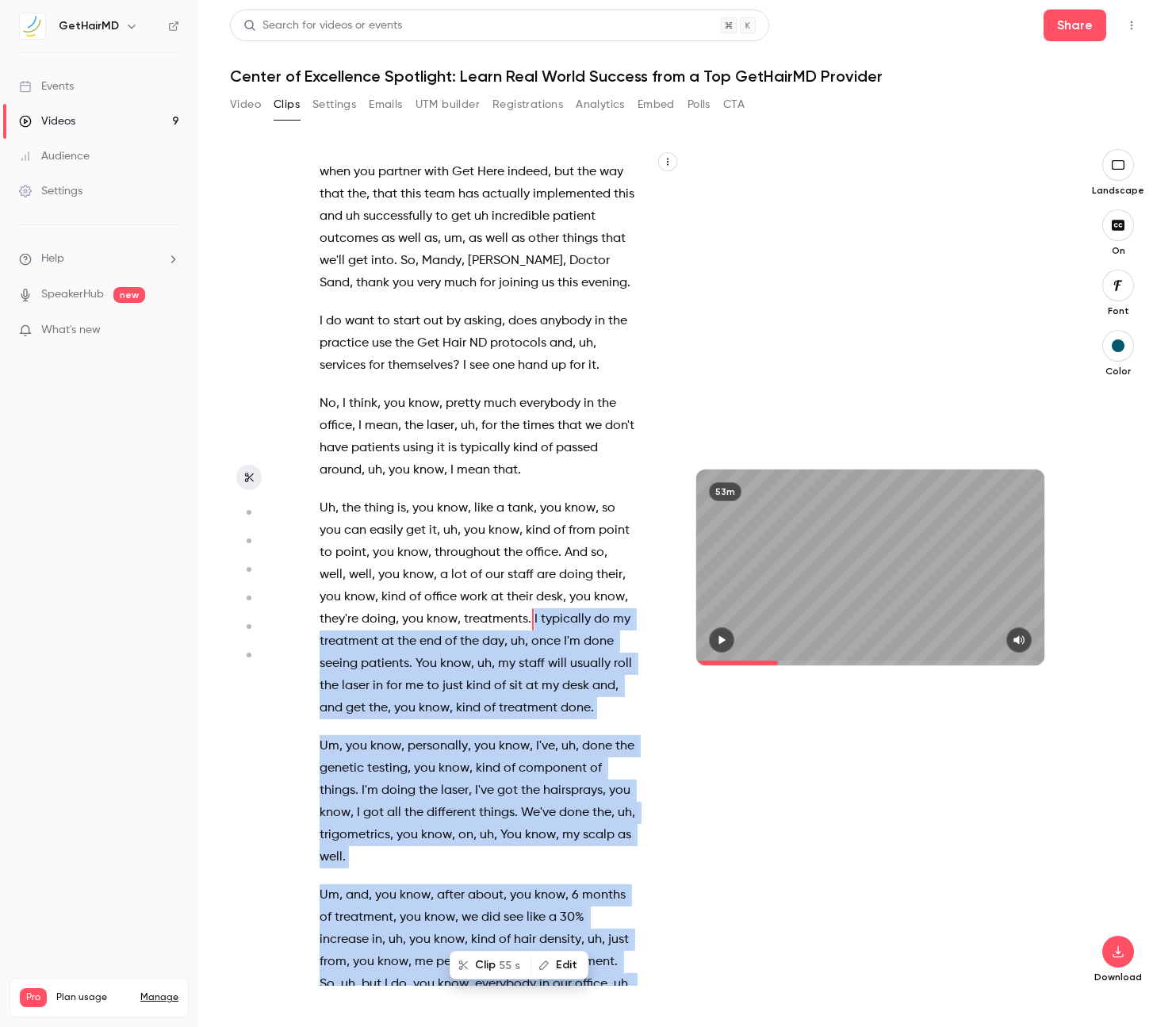
click at [485, 966] on button "Clip 55 s" at bounding box center [489, 965] width 78 height 25
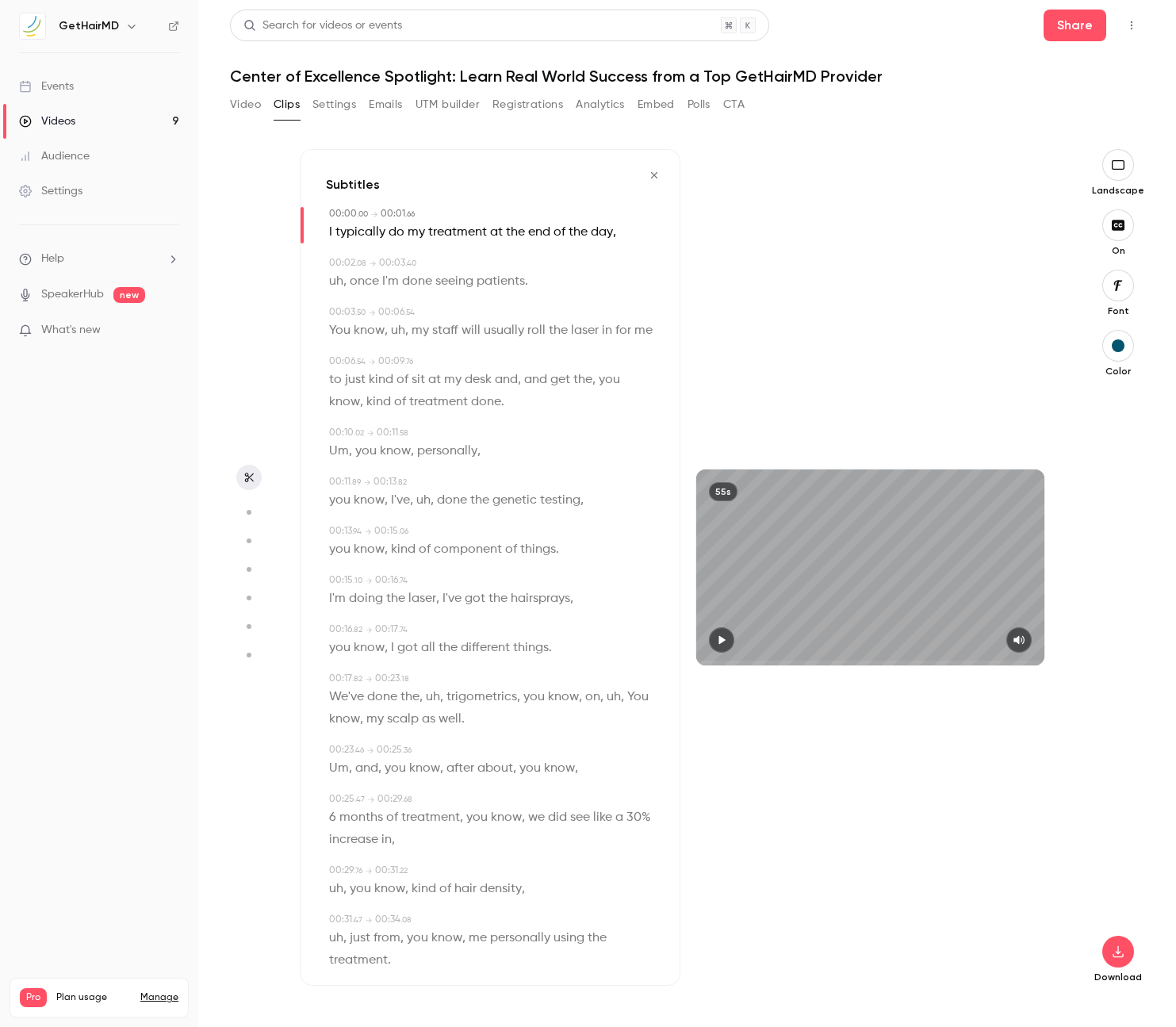
click at [380, 233] on span "typically" at bounding box center [360, 232] width 50 height 22
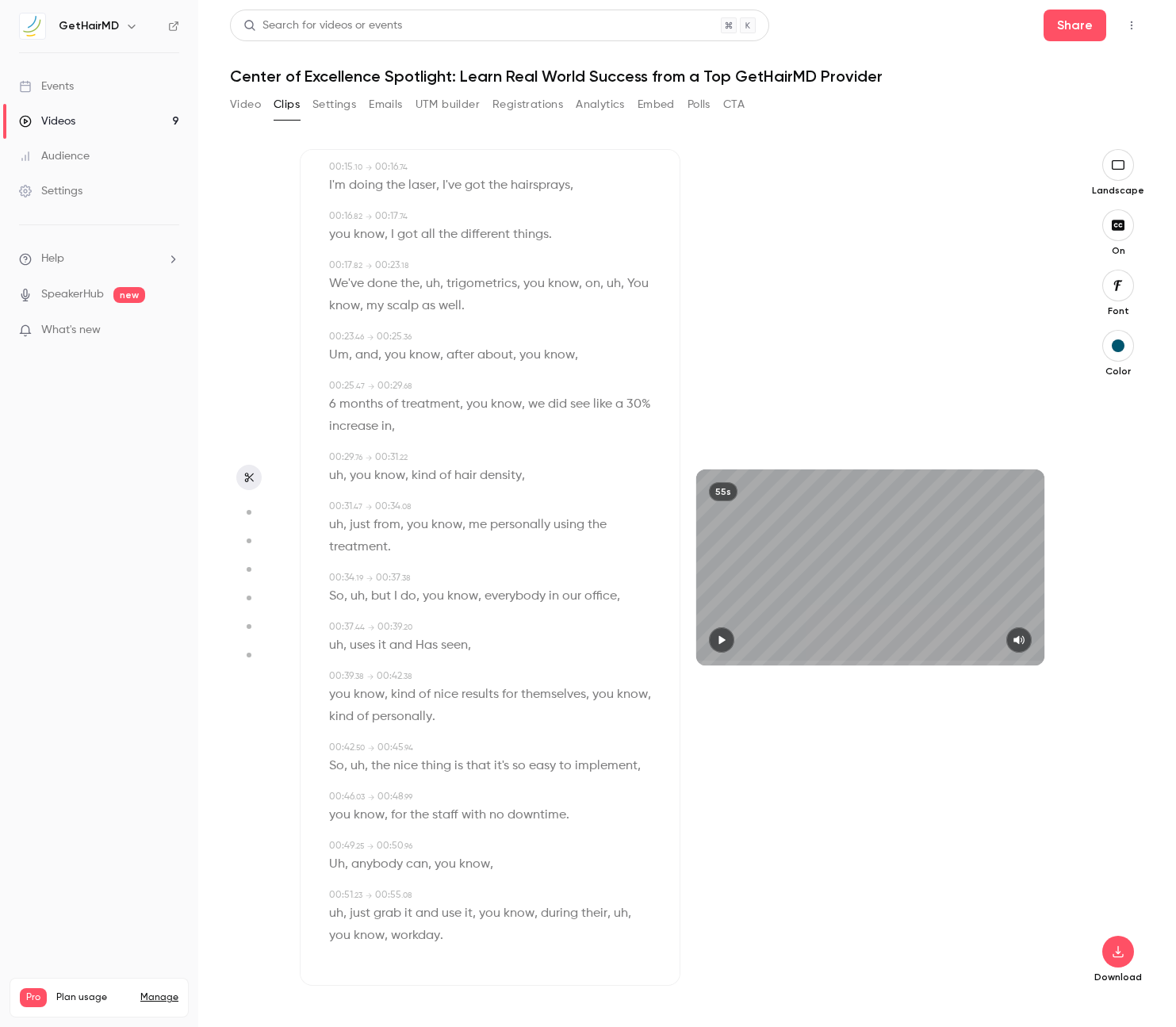
scroll to position [0, 0]
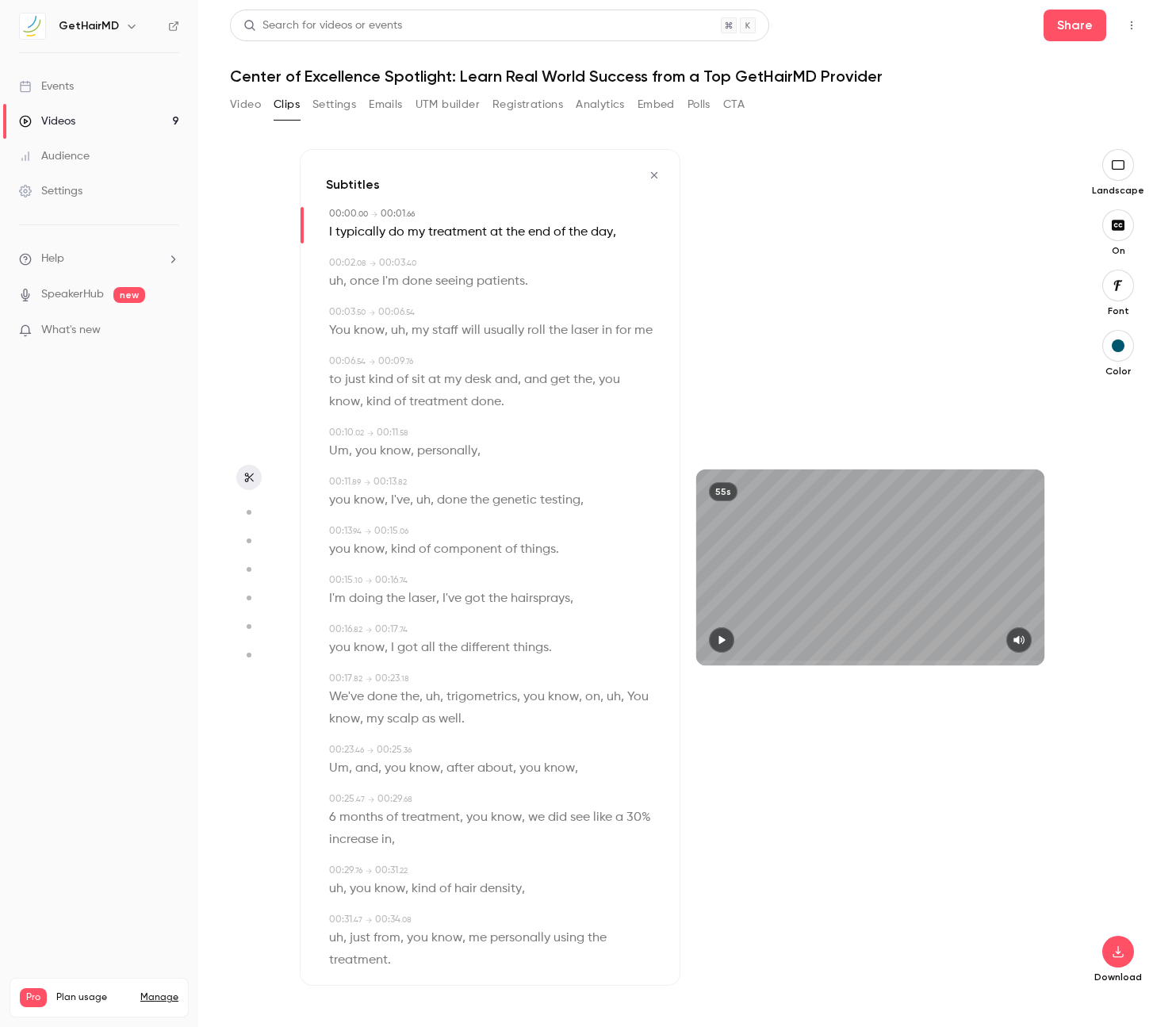
click at [480, 697] on span "trigometrics" at bounding box center [481, 697] width 70 height 22
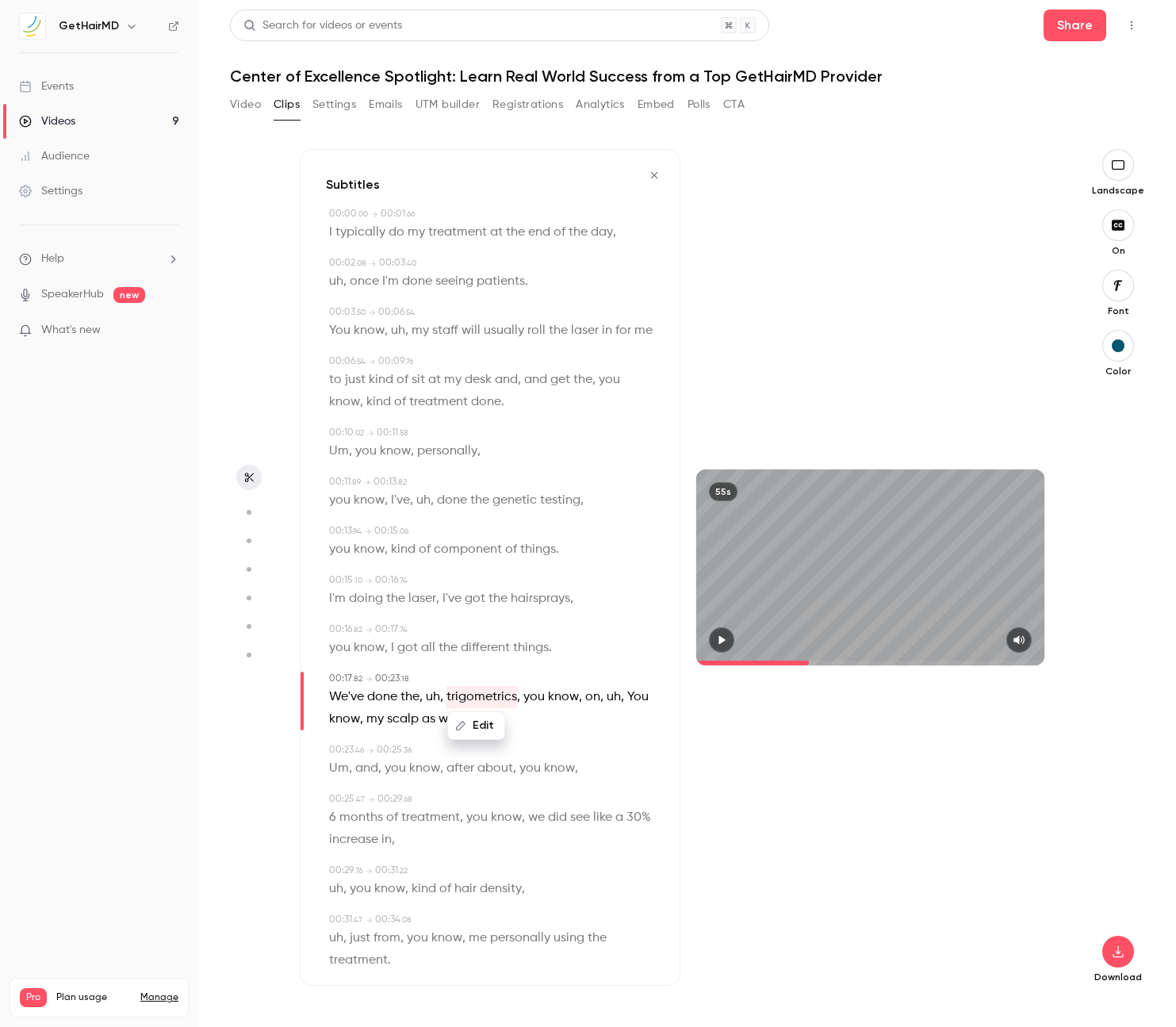
click at [402, 696] on span "the" at bounding box center [410, 697] width 19 height 22
click at [722, 638] on icon "button" at bounding box center [721, 640] width 13 height 11
click at [724, 639] on icon "button" at bounding box center [720, 640] width 6 height 9
click at [478, 696] on span "trigometrics" at bounding box center [481, 697] width 70 height 22
type input "****"
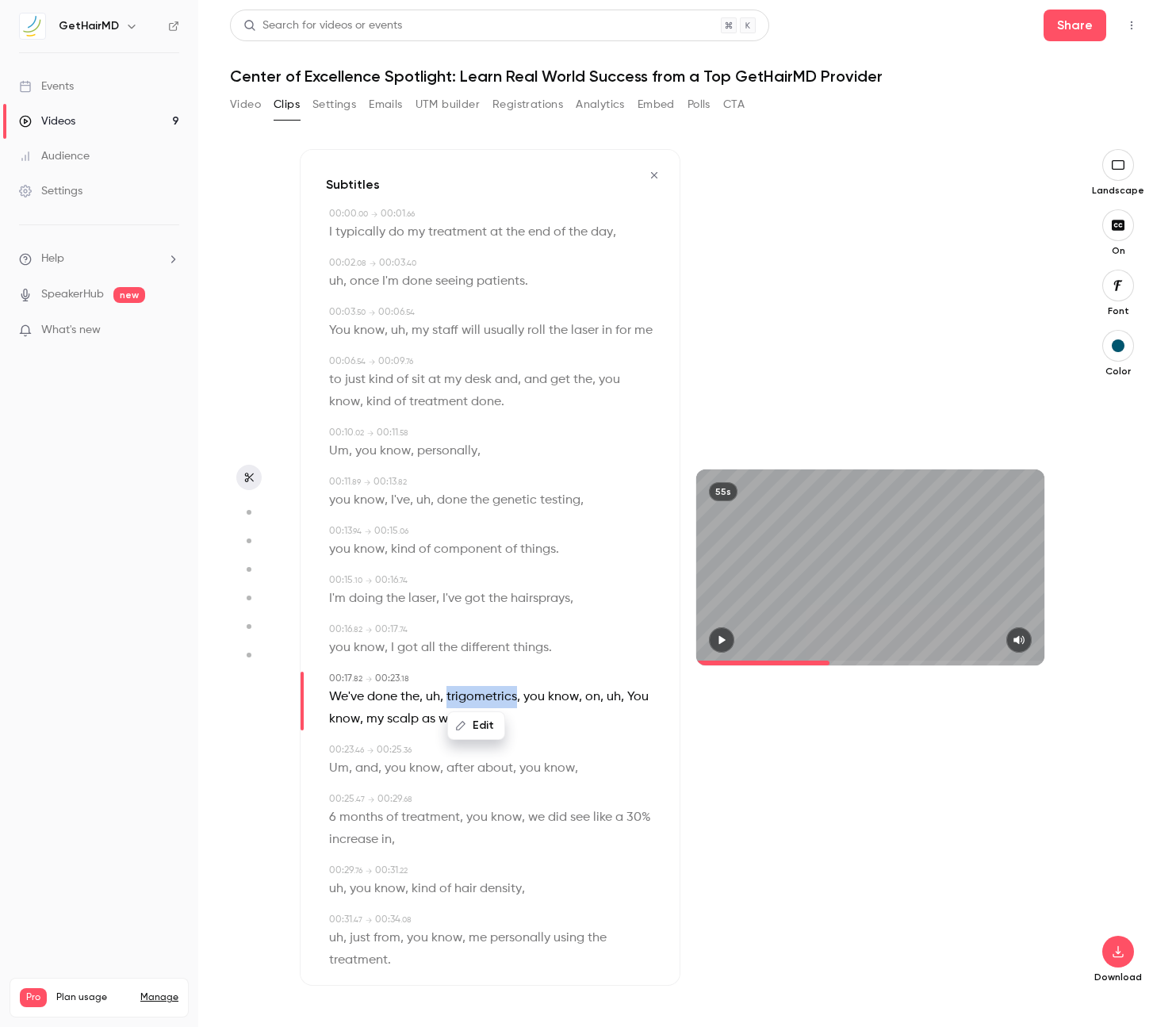
click at [478, 696] on span "trigometrics" at bounding box center [481, 697] width 70 height 22
click at [472, 729] on button "Edit" at bounding box center [477, 725] width 55 height 25
type input "**********"
click at [561, 726] on button "Replace" at bounding box center [556, 730] width 71 height 32
click at [721, 640] on icon "button" at bounding box center [721, 640] width 6 height 9
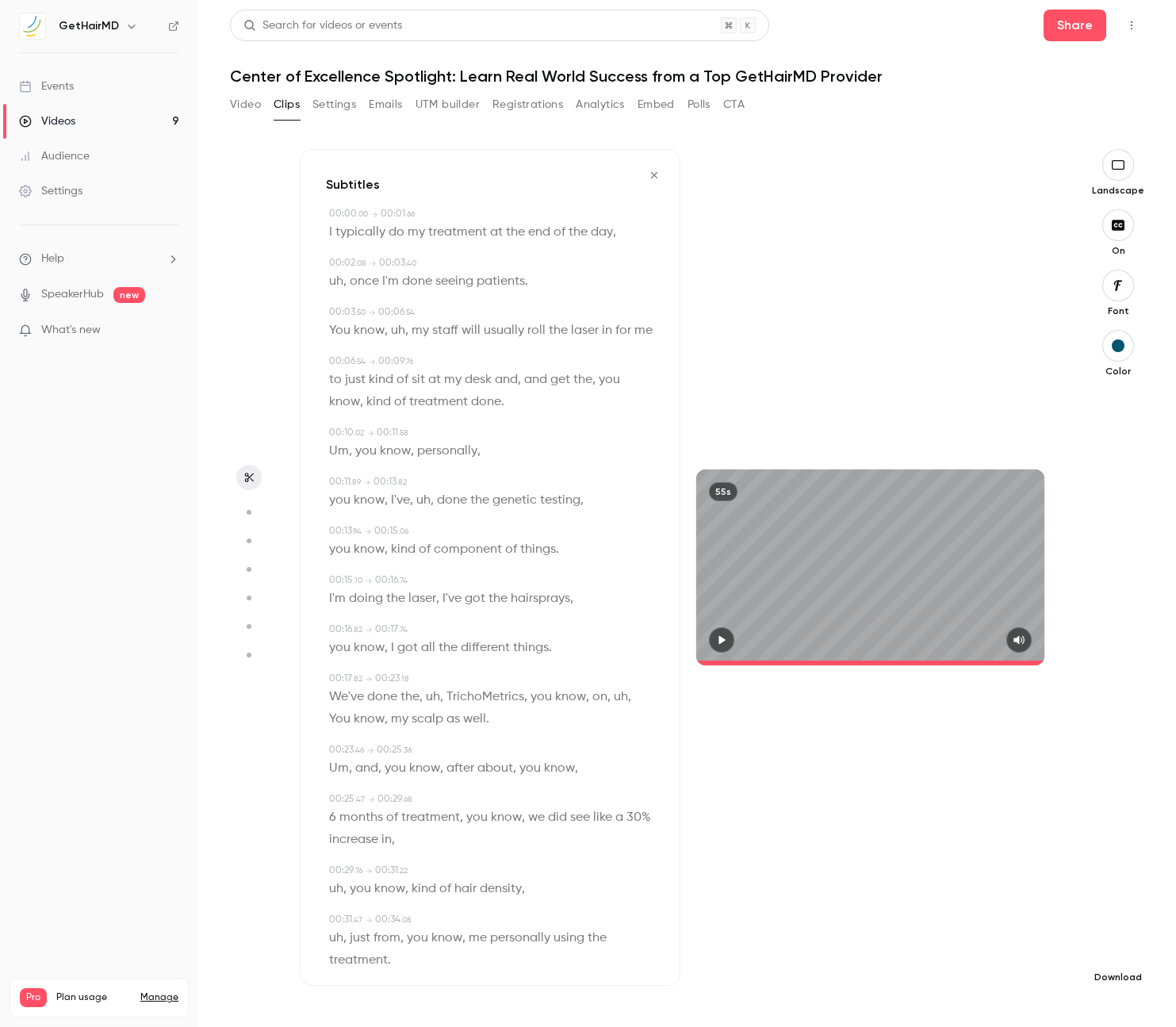
click at [1127, 953] on icon "button" at bounding box center [1118, 952] width 19 height 13
click at [1014, 945] on span "High quality requires longer processing" at bounding box center [999, 937] width 181 height 16
click at [473, 699] on span "TrichoMetrics" at bounding box center [485, 697] width 78 height 22
type input "****"
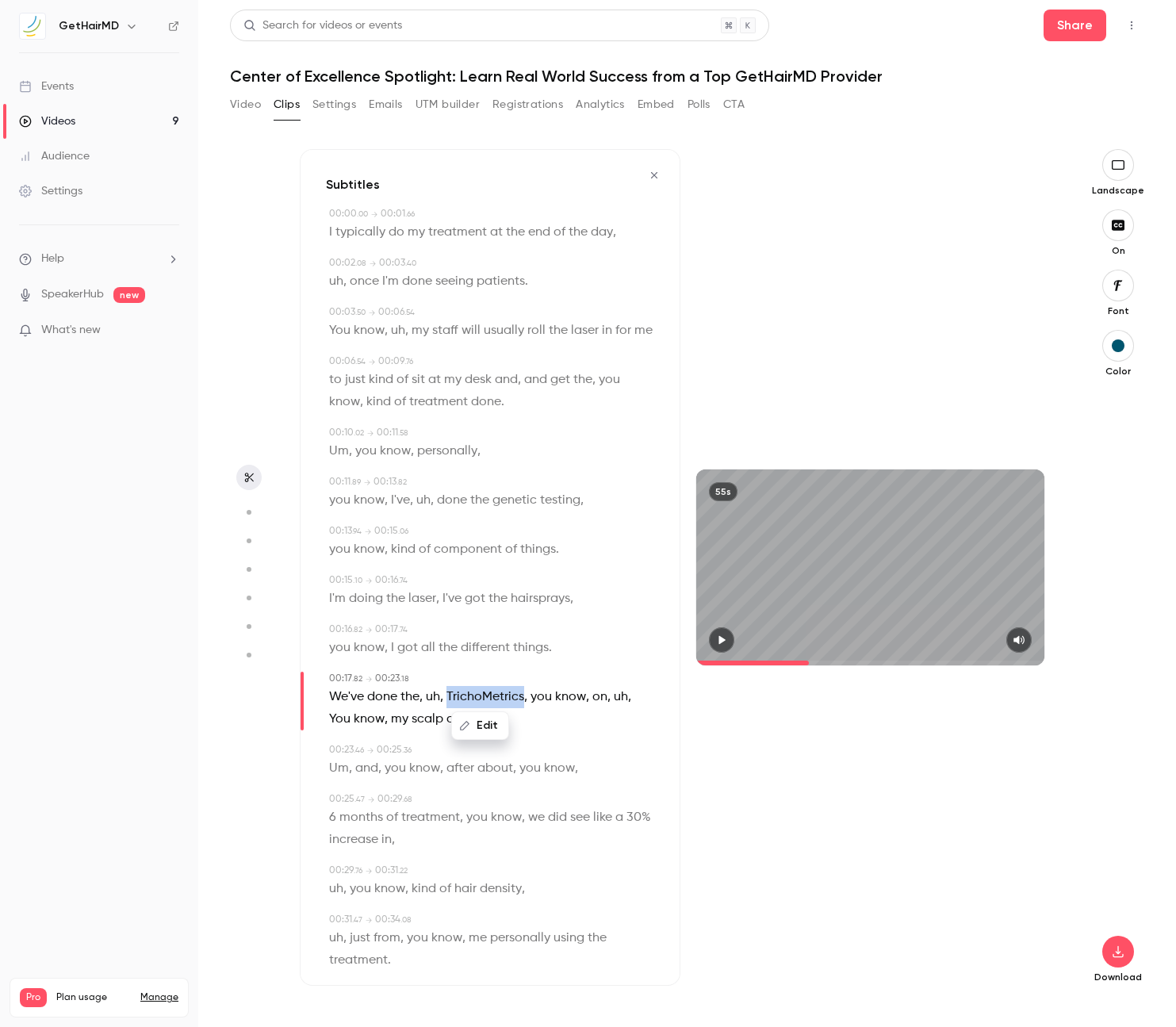
click at [473, 699] on span "TrichoMetrics" at bounding box center [485, 697] width 78 height 22
click at [479, 728] on button "Edit" at bounding box center [480, 725] width 55 height 25
type input "**********"
click at [543, 730] on button "Replace" at bounding box center [560, 730] width 71 height 32
click at [1116, 953] on icon "button" at bounding box center [1118, 952] width 19 height 13
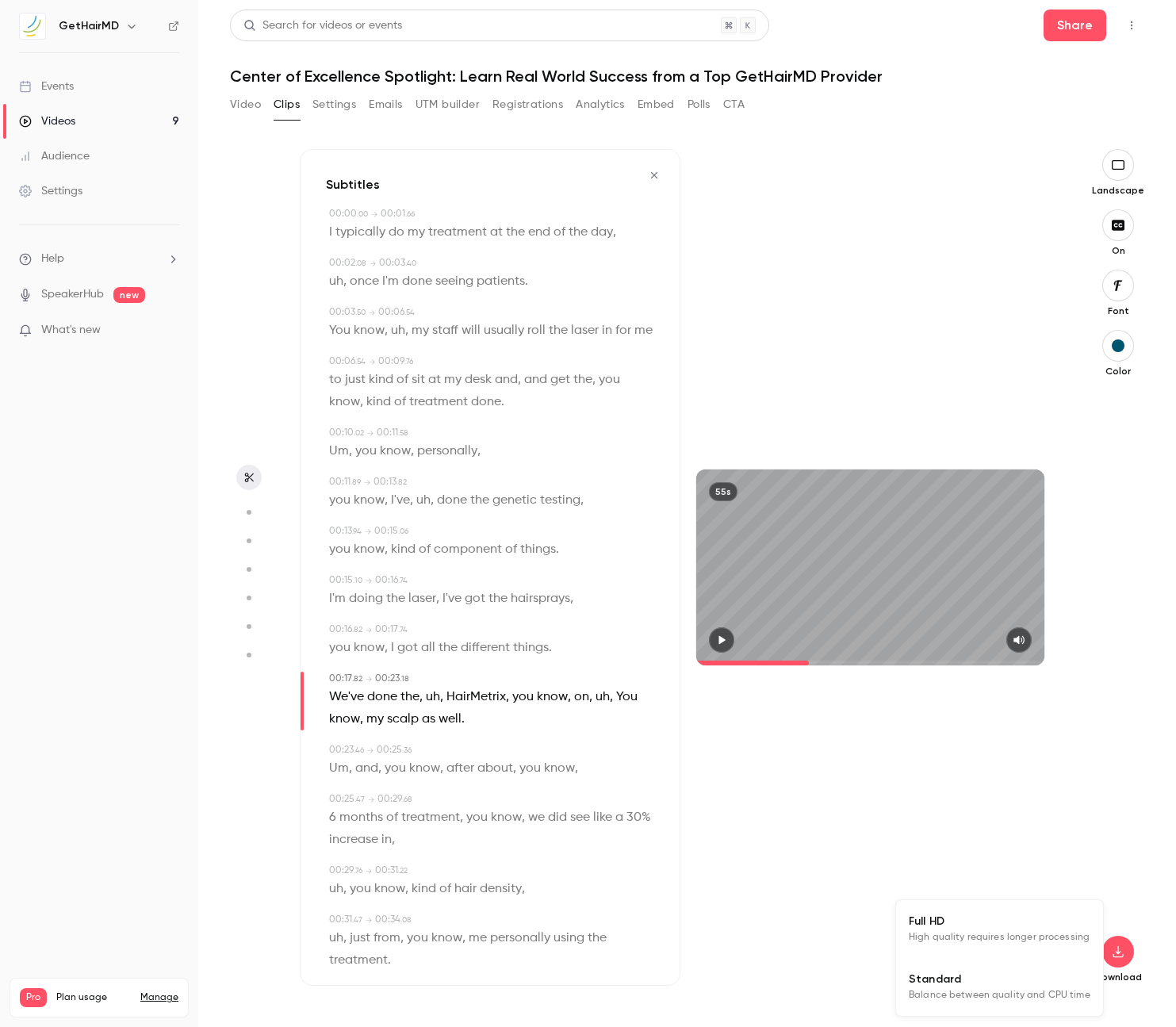
click at [1024, 940] on span "High quality requires longer processing" at bounding box center [999, 937] width 181 height 16
click at [654, 175] on icon "button" at bounding box center [653, 175] width 6 height 6
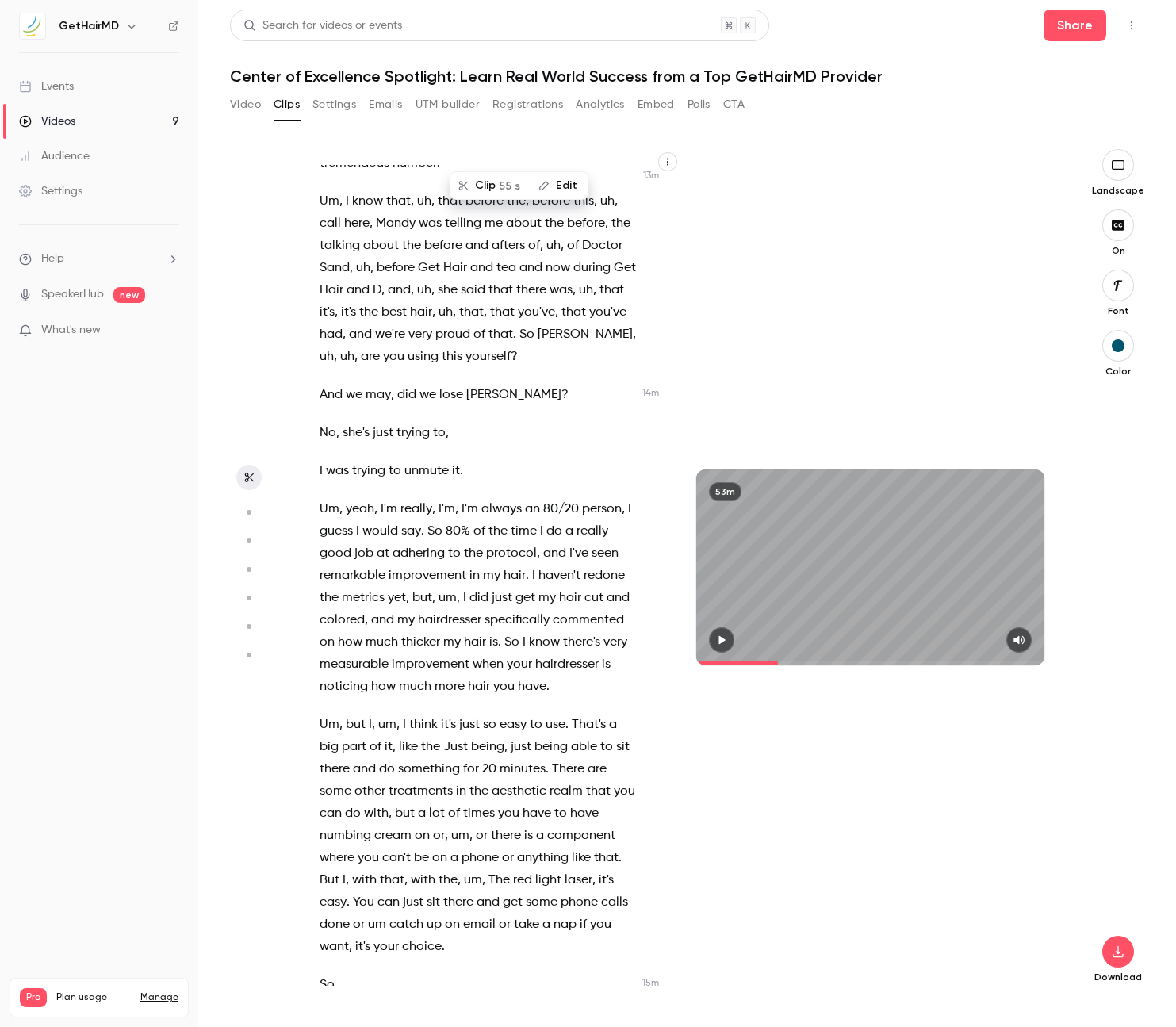
scroll to position [5833, 0]
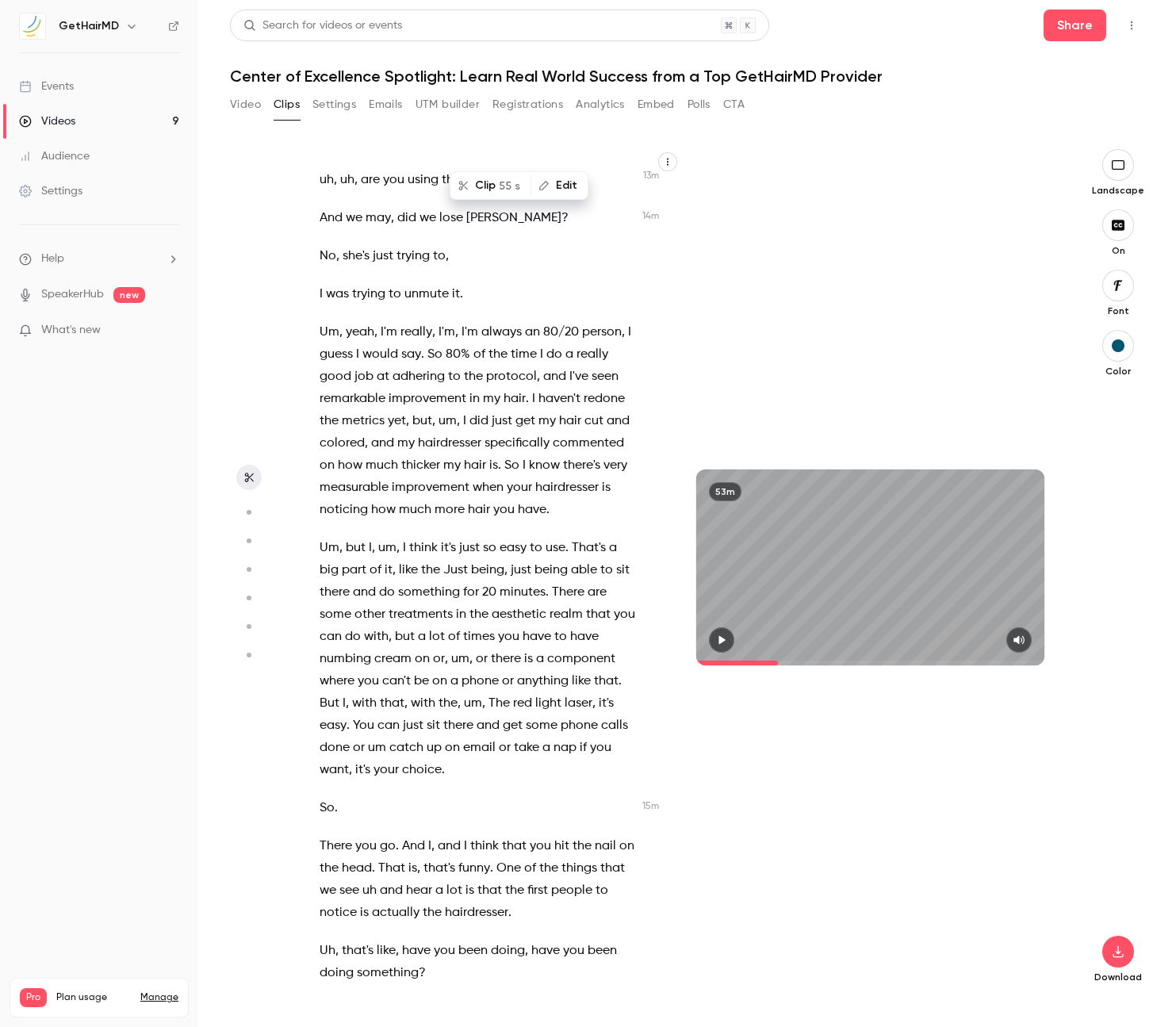
click at [485, 537] on span "so" at bounding box center [489, 548] width 14 height 22
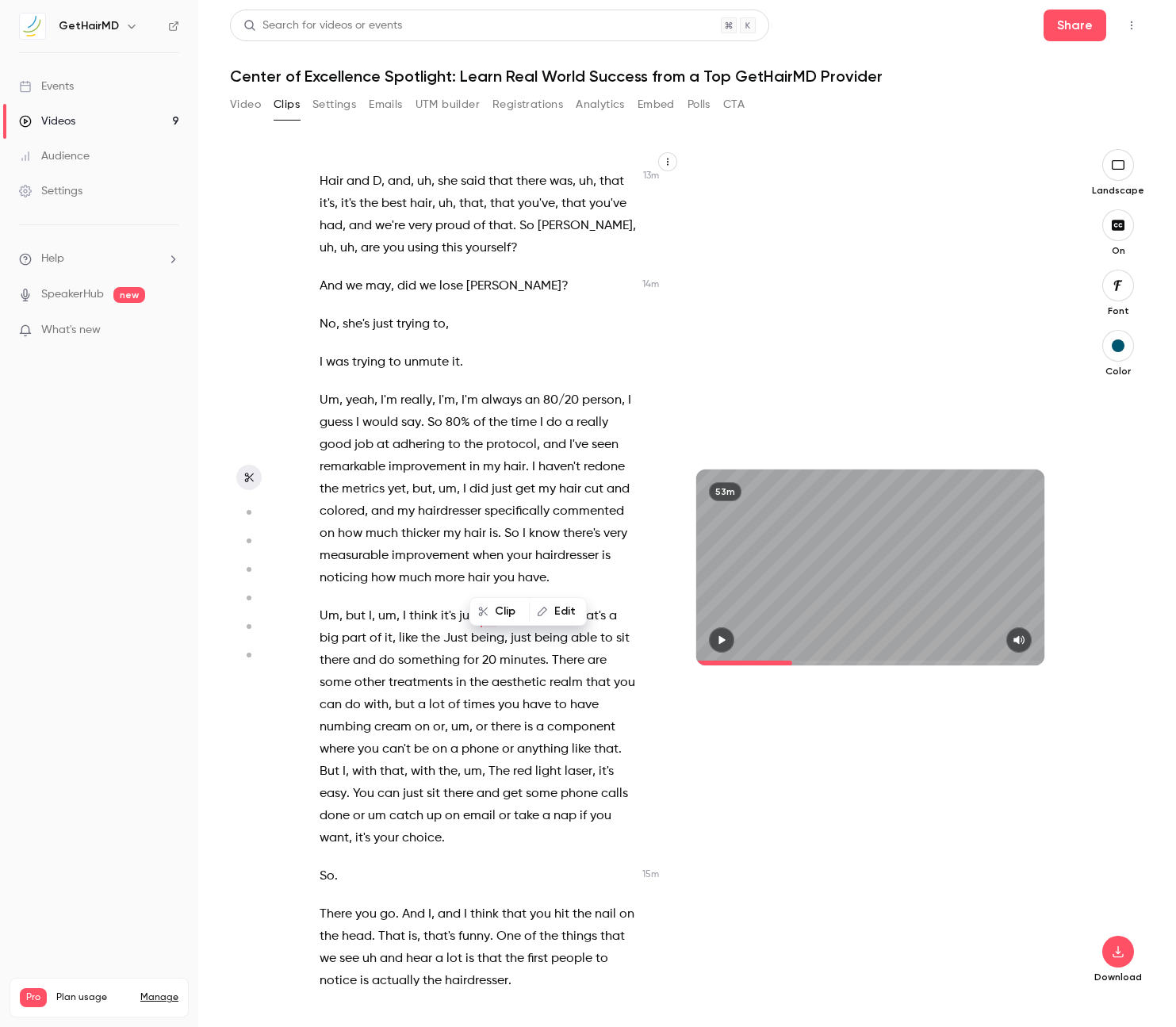
scroll to position [5938, 0]
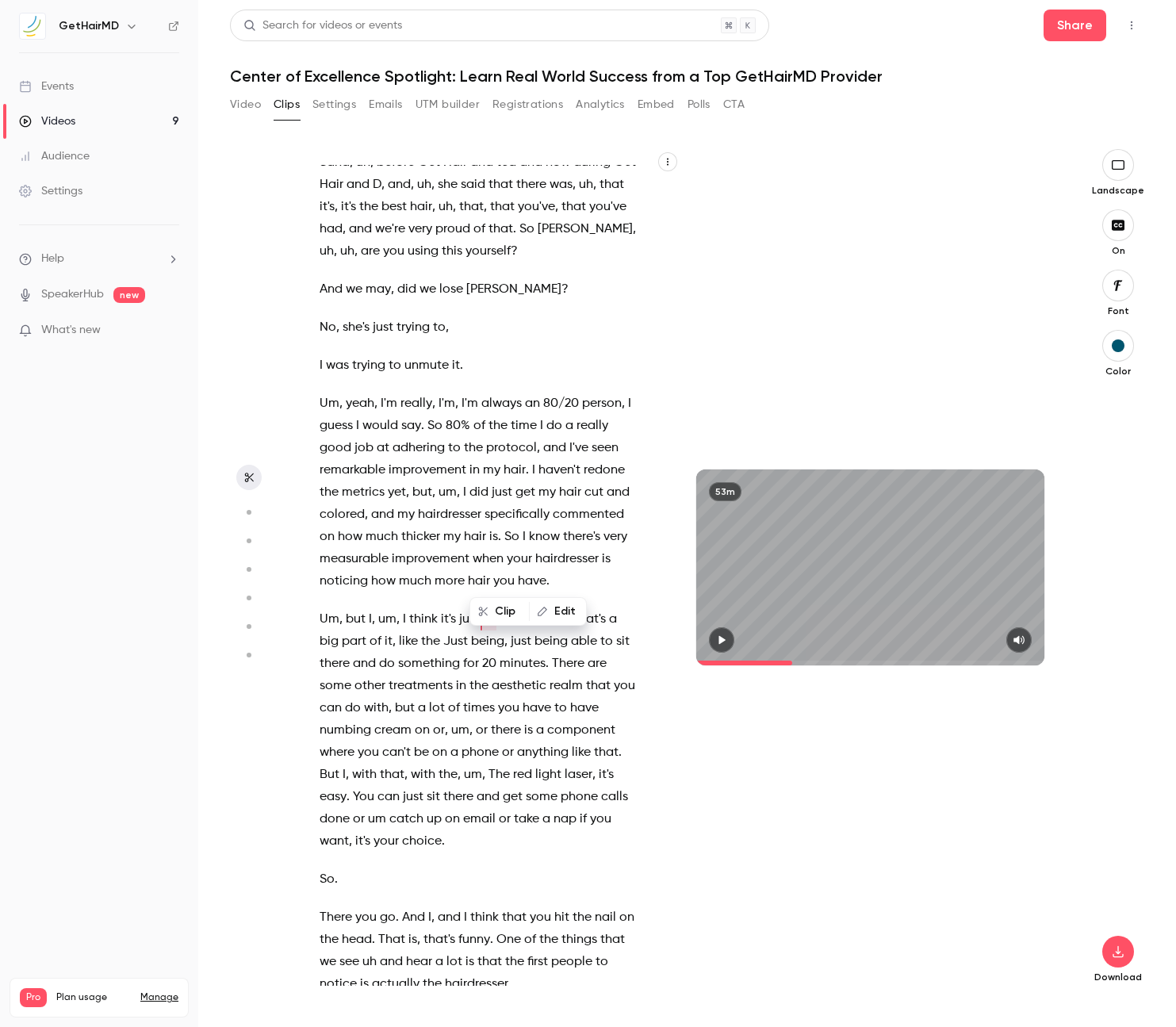
click at [728, 647] on button "button" at bounding box center [720, 639] width 25 height 25
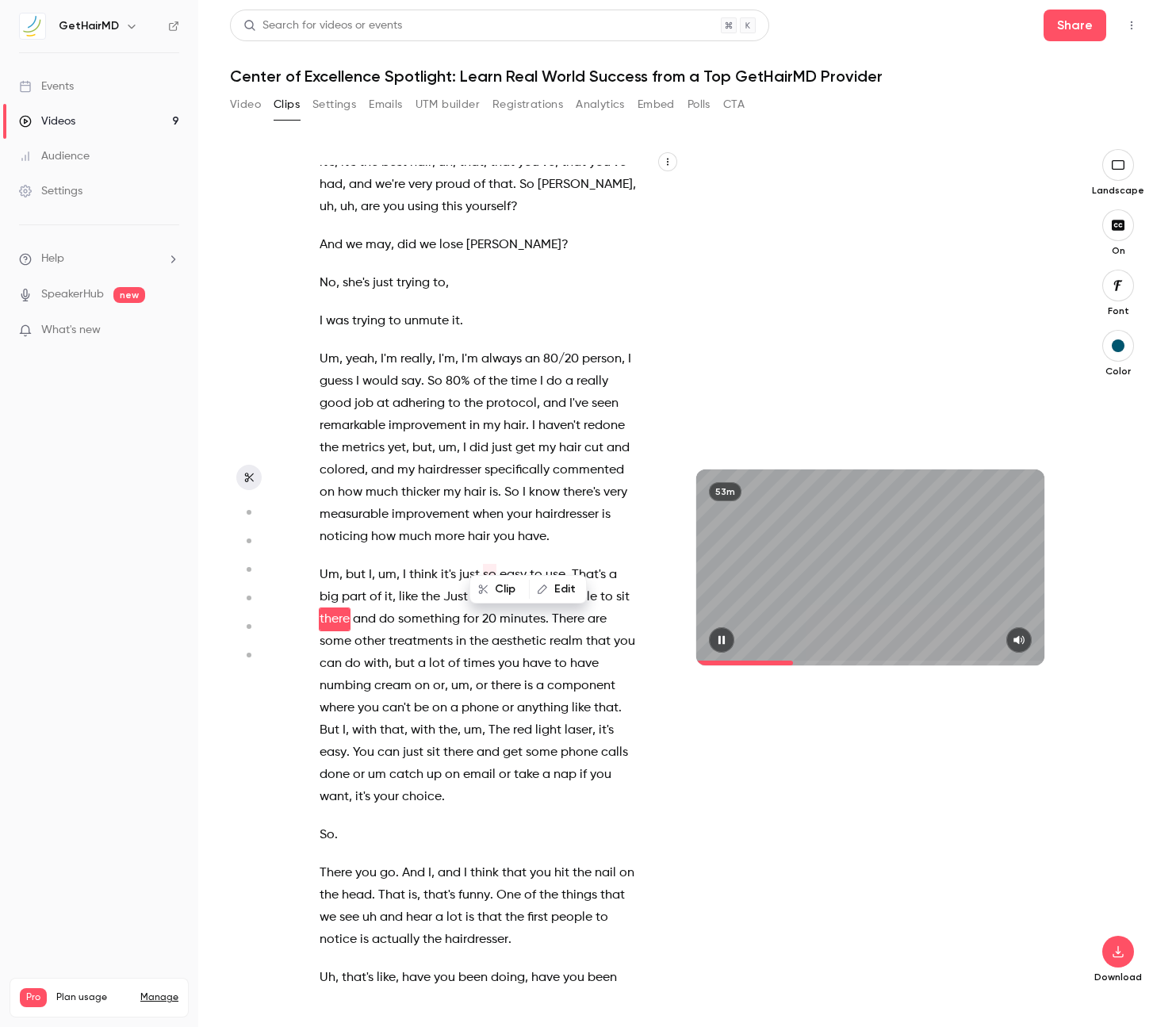
click at [727, 636] on icon "button" at bounding box center [721, 640] width 13 height 11
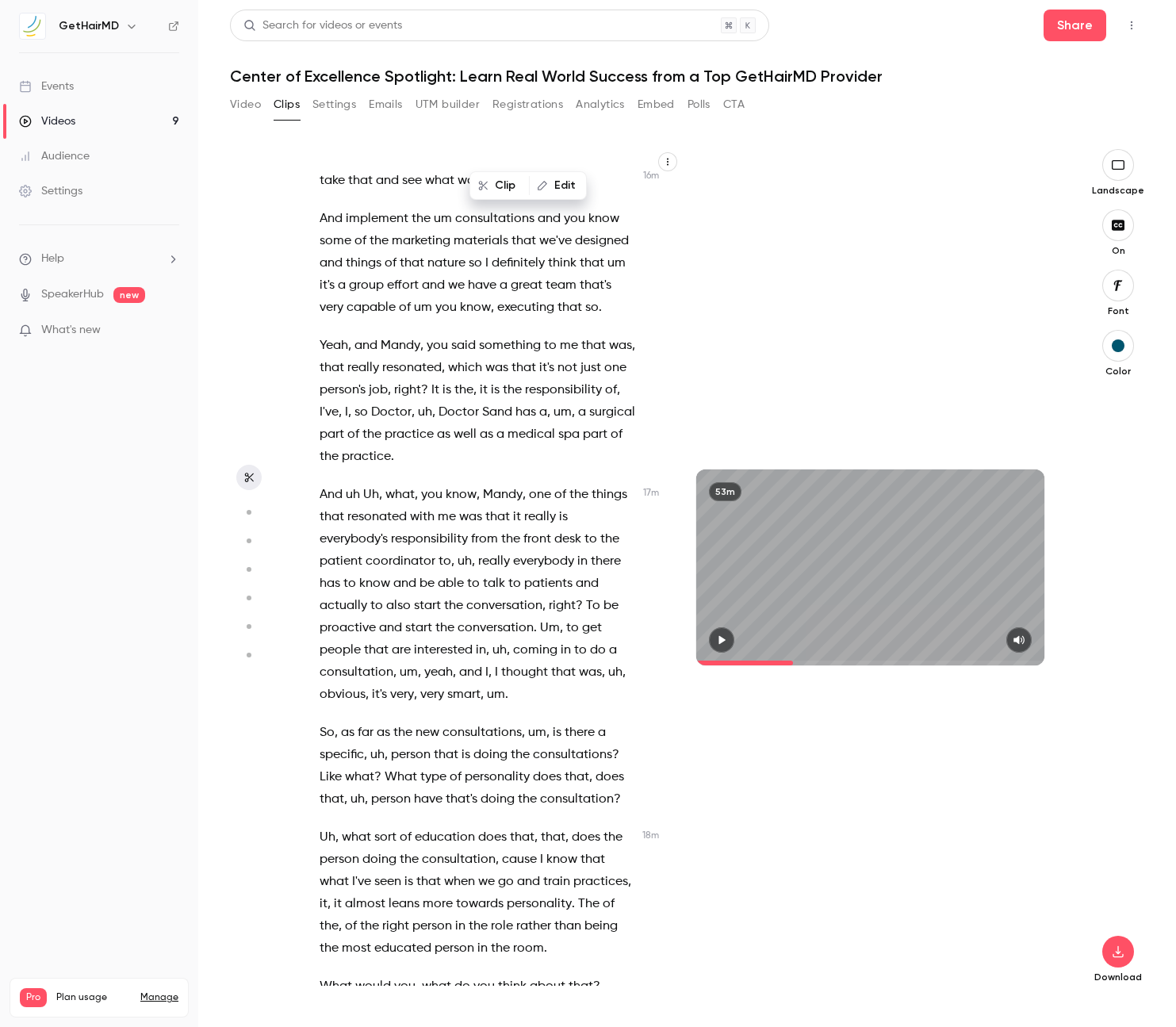
scroll to position [7305, 0]
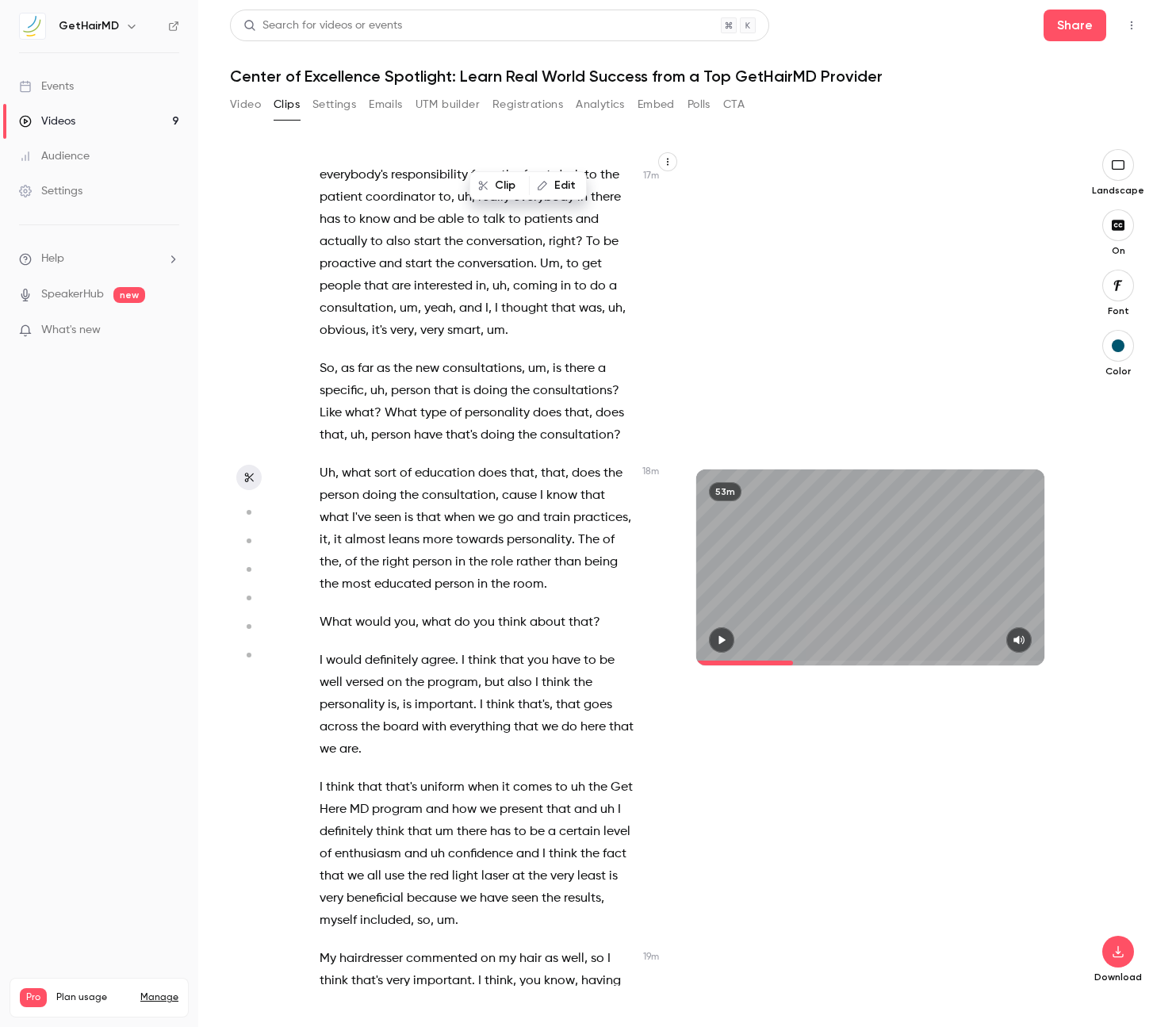
click at [346, 650] on span "would" at bounding box center [343, 660] width 36 height 22
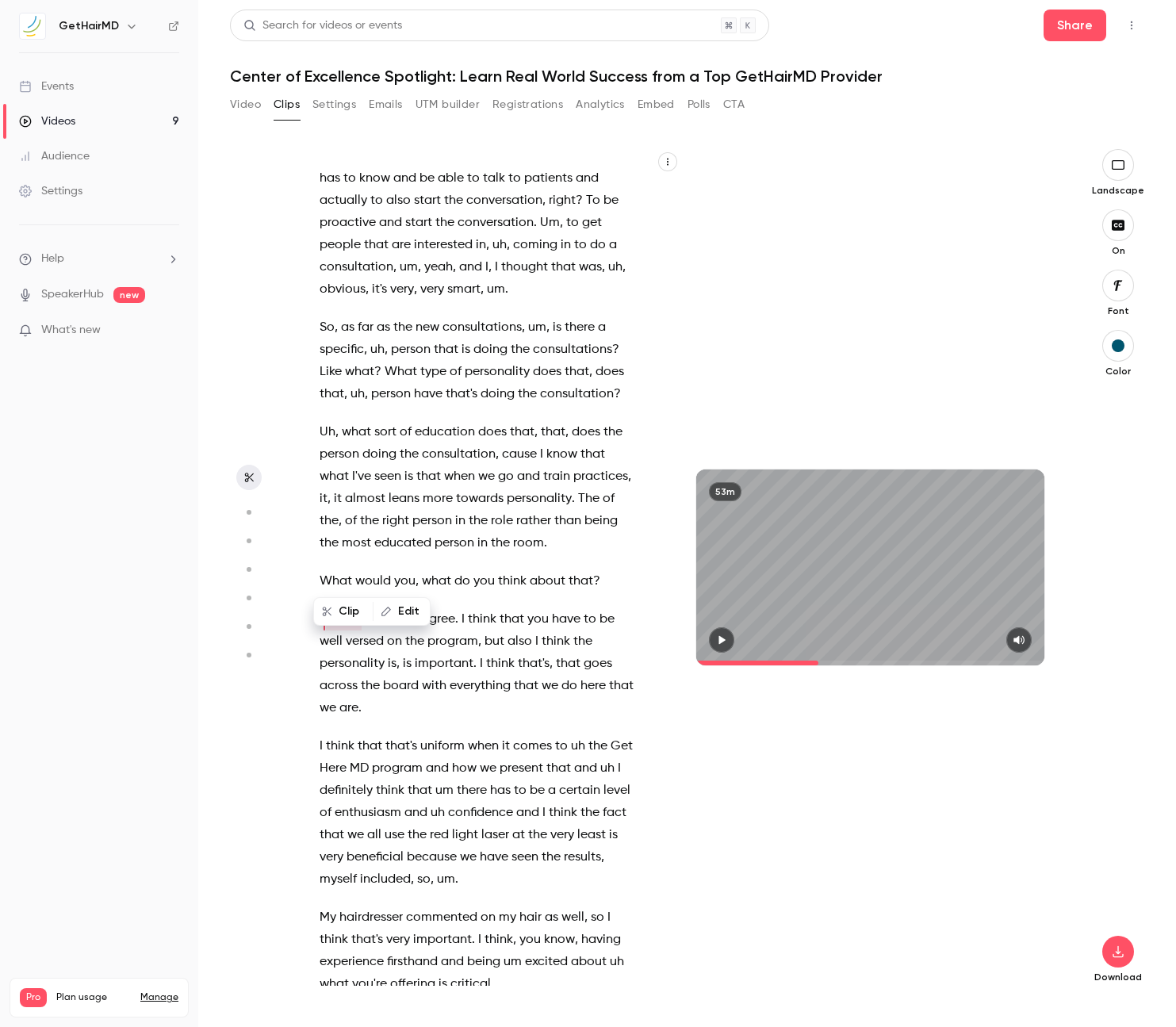
click at [722, 641] on icon "button" at bounding box center [721, 640] width 6 height 9
click at [713, 638] on button "button" at bounding box center [720, 639] width 25 height 25
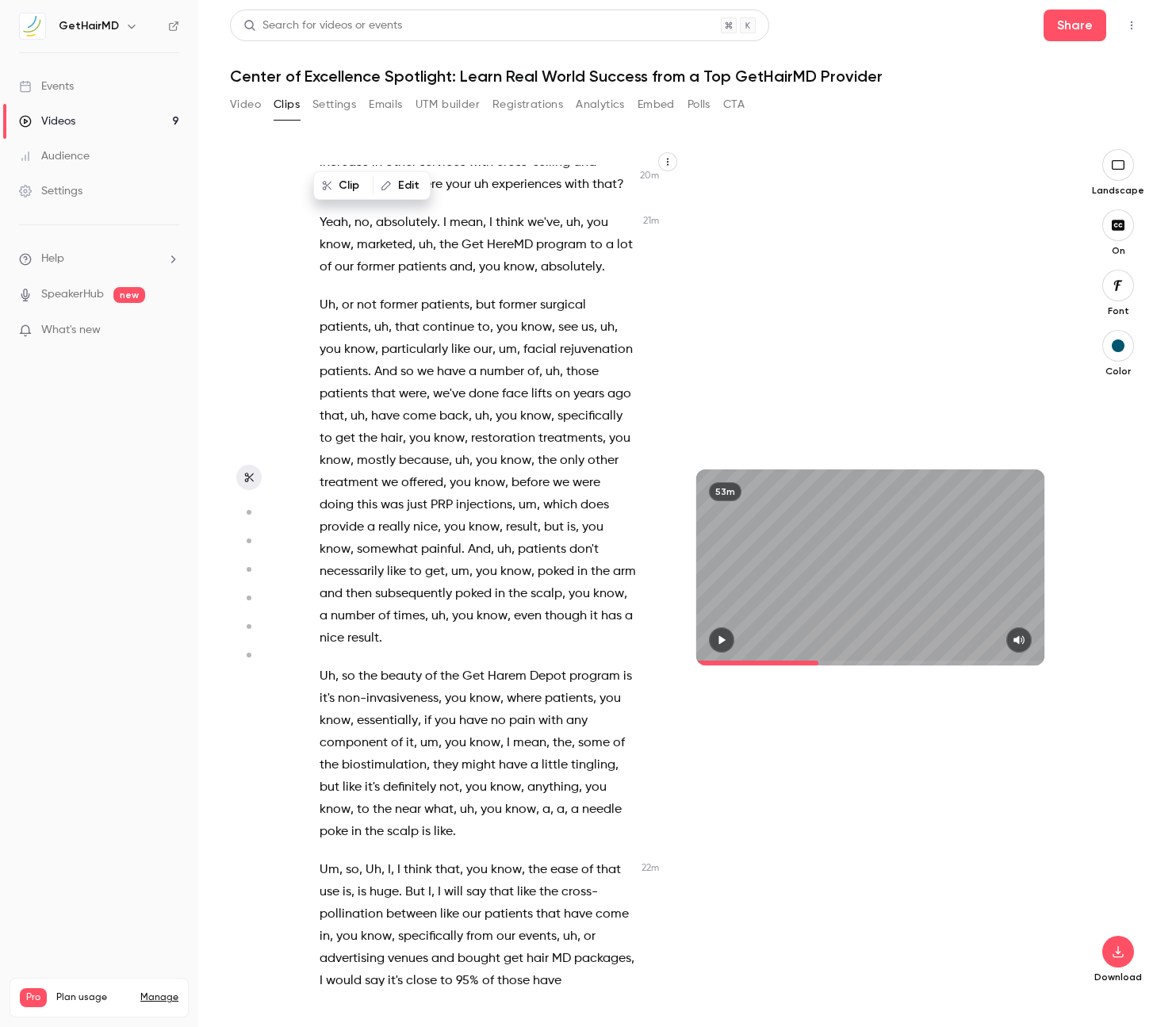
scroll to position [9193, 0]
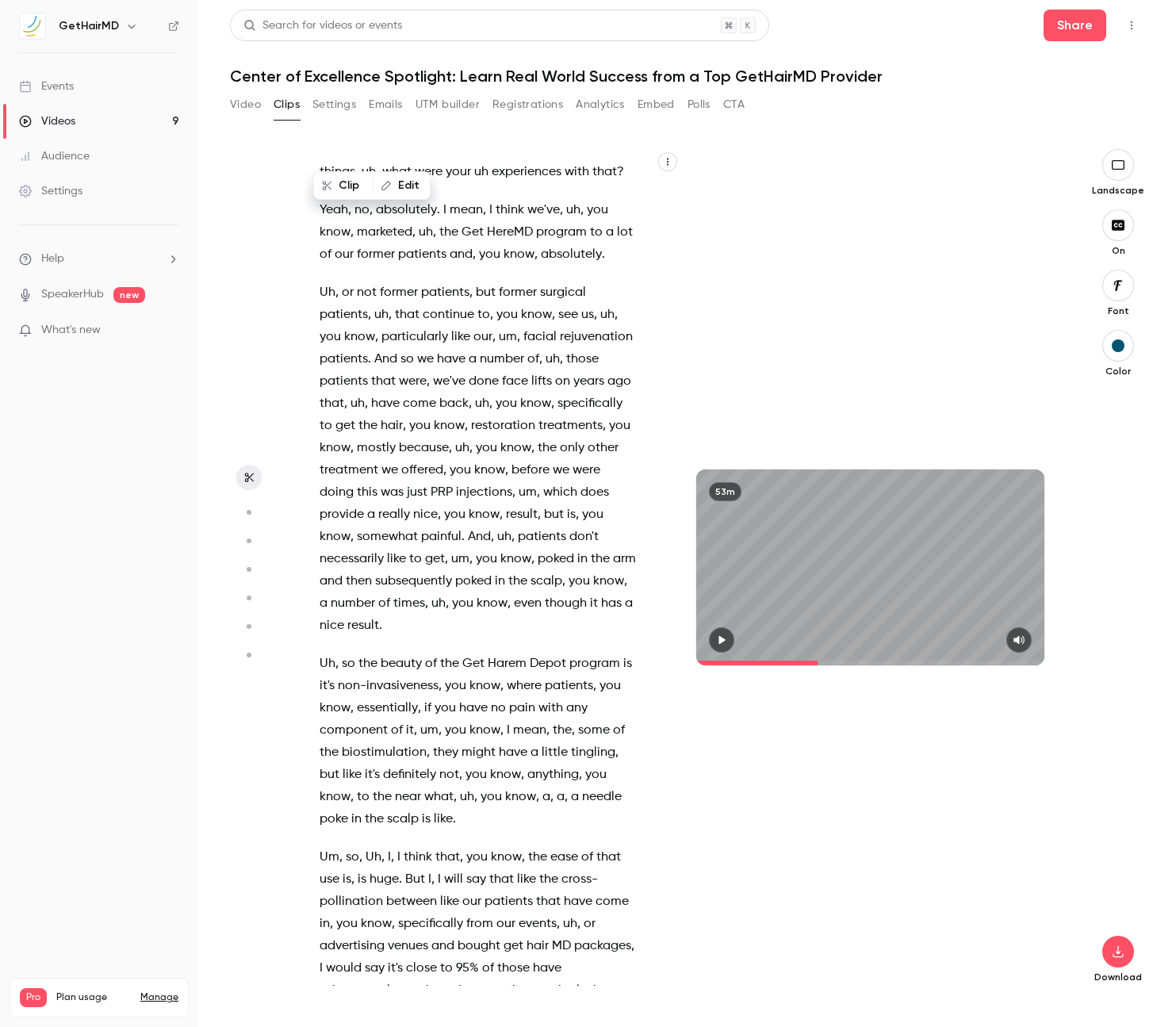
click at [352, 653] on span "so" at bounding box center [348, 663] width 14 height 22
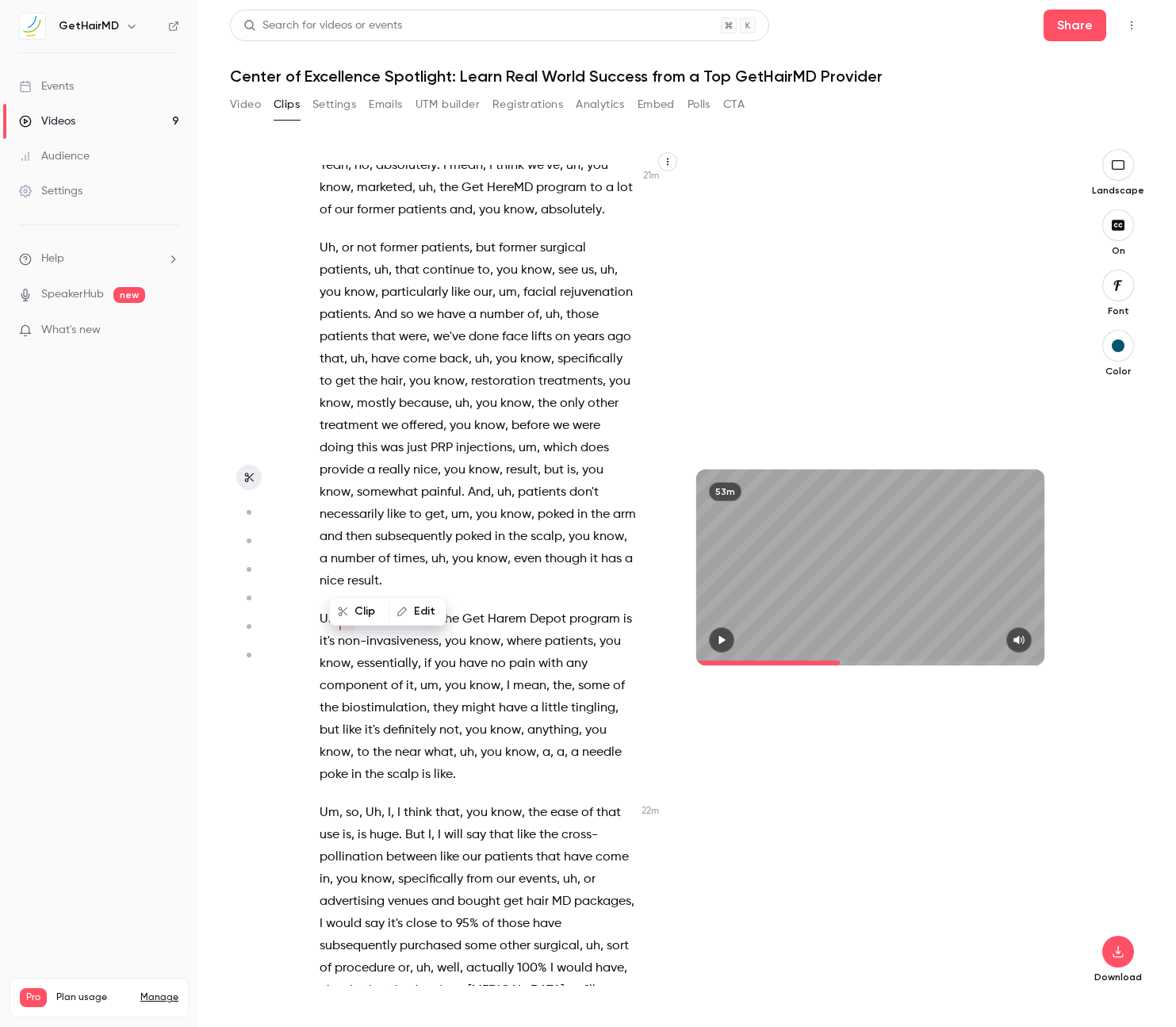
click at [716, 636] on icon "button" at bounding box center [721, 640] width 13 height 11
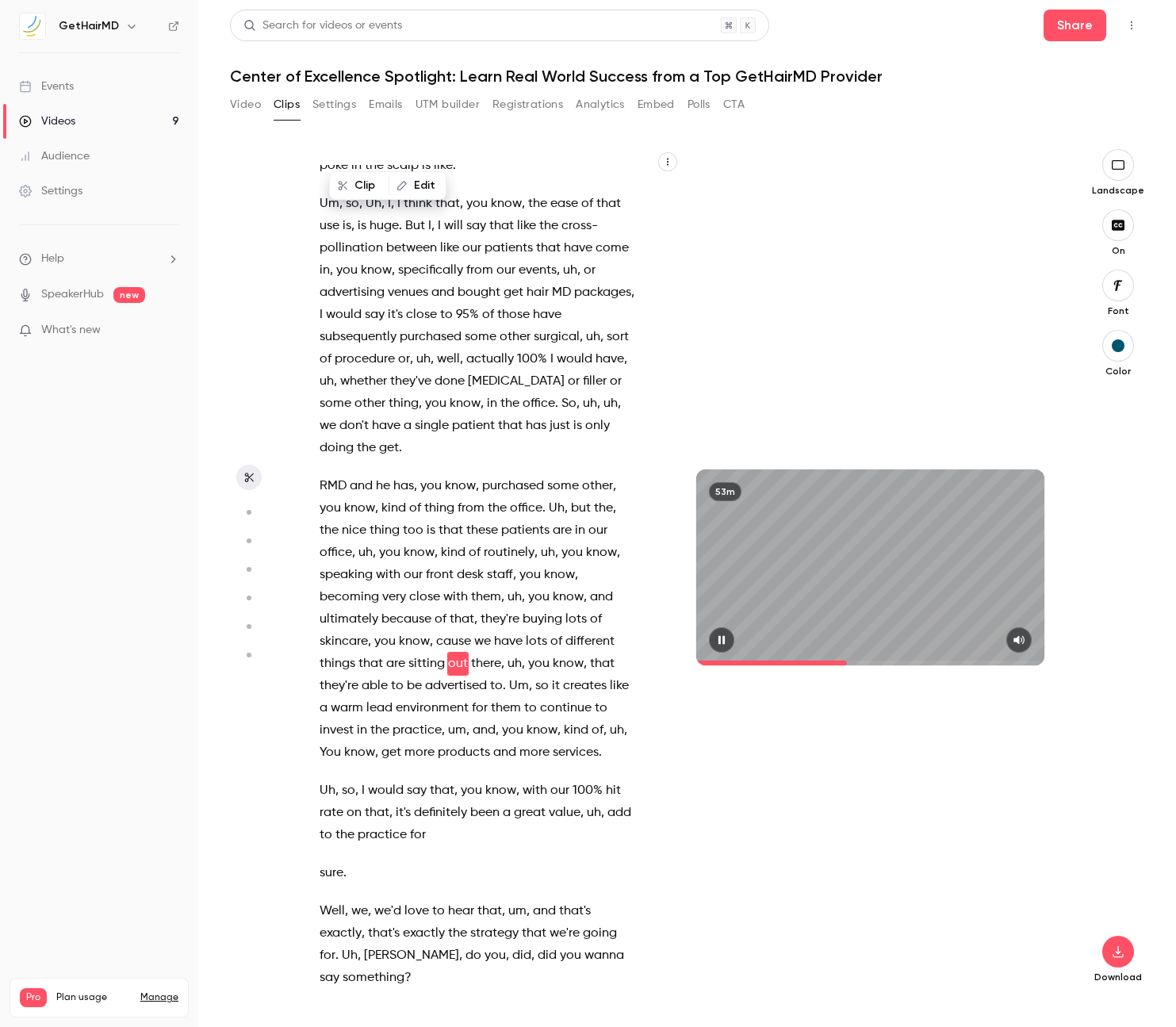
scroll to position [9868, 0]
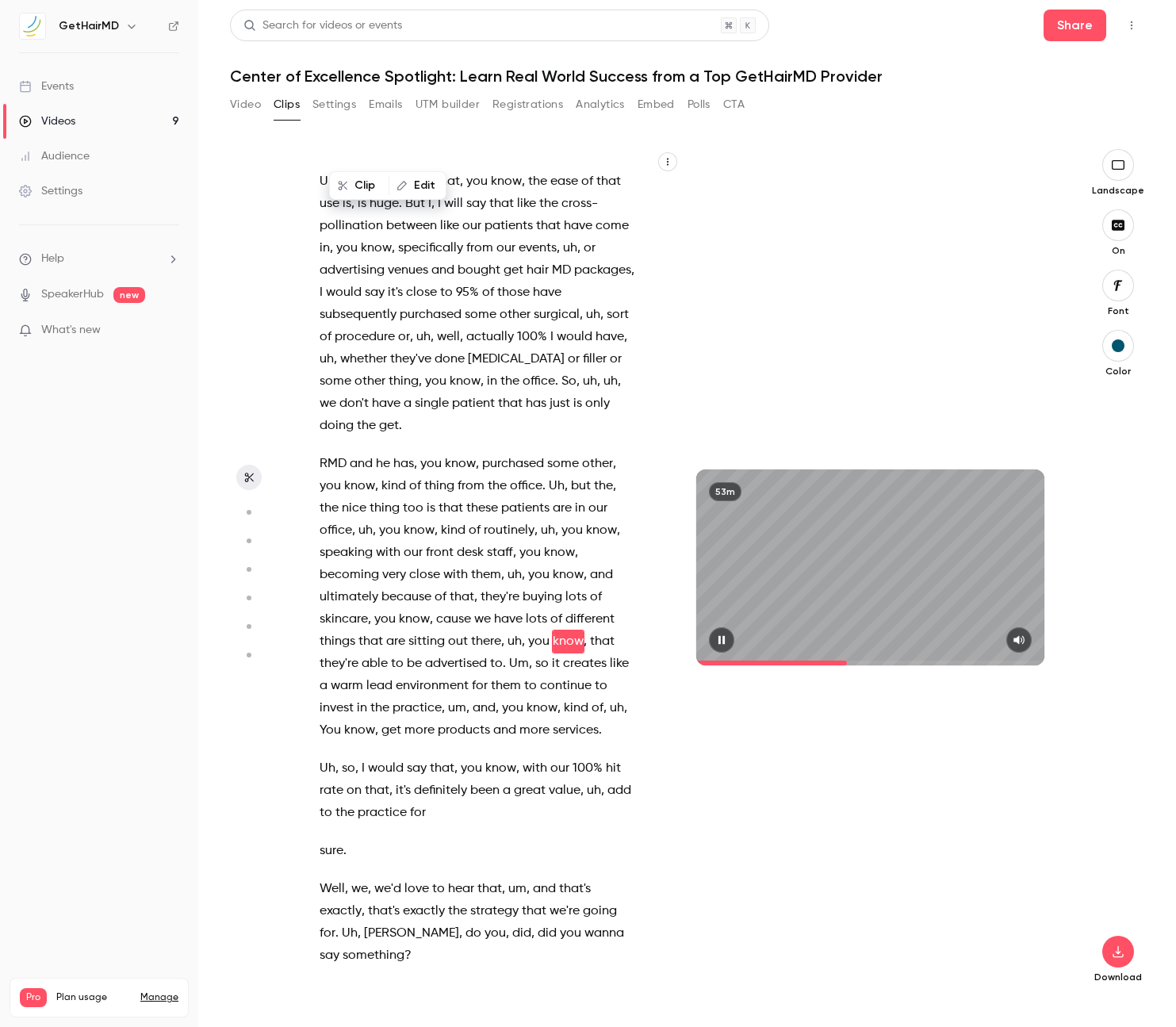
click at [716, 636] on icon "button" at bounding box center [721, 640] width 13 height 11
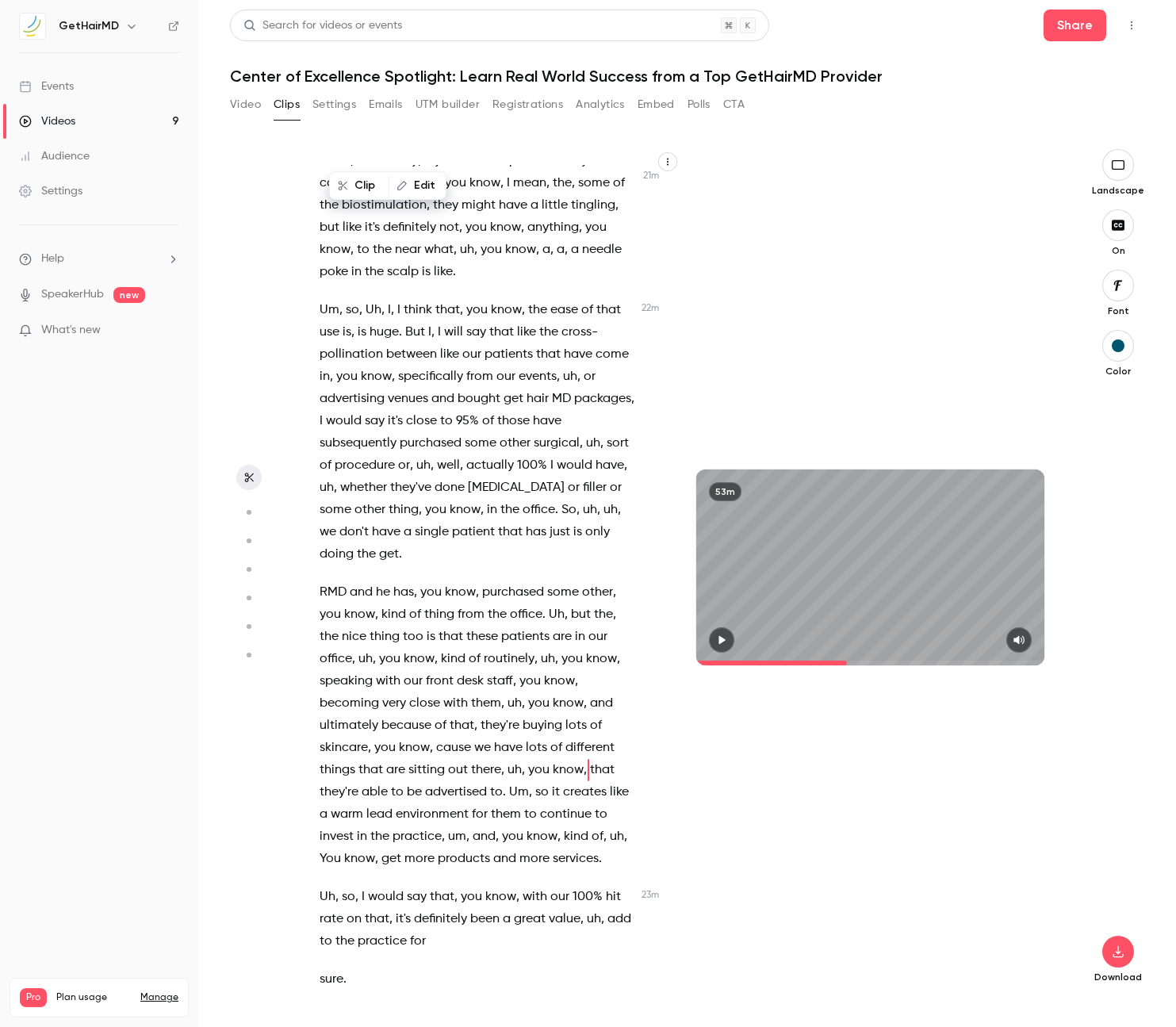
scroll to position [9691, 0]
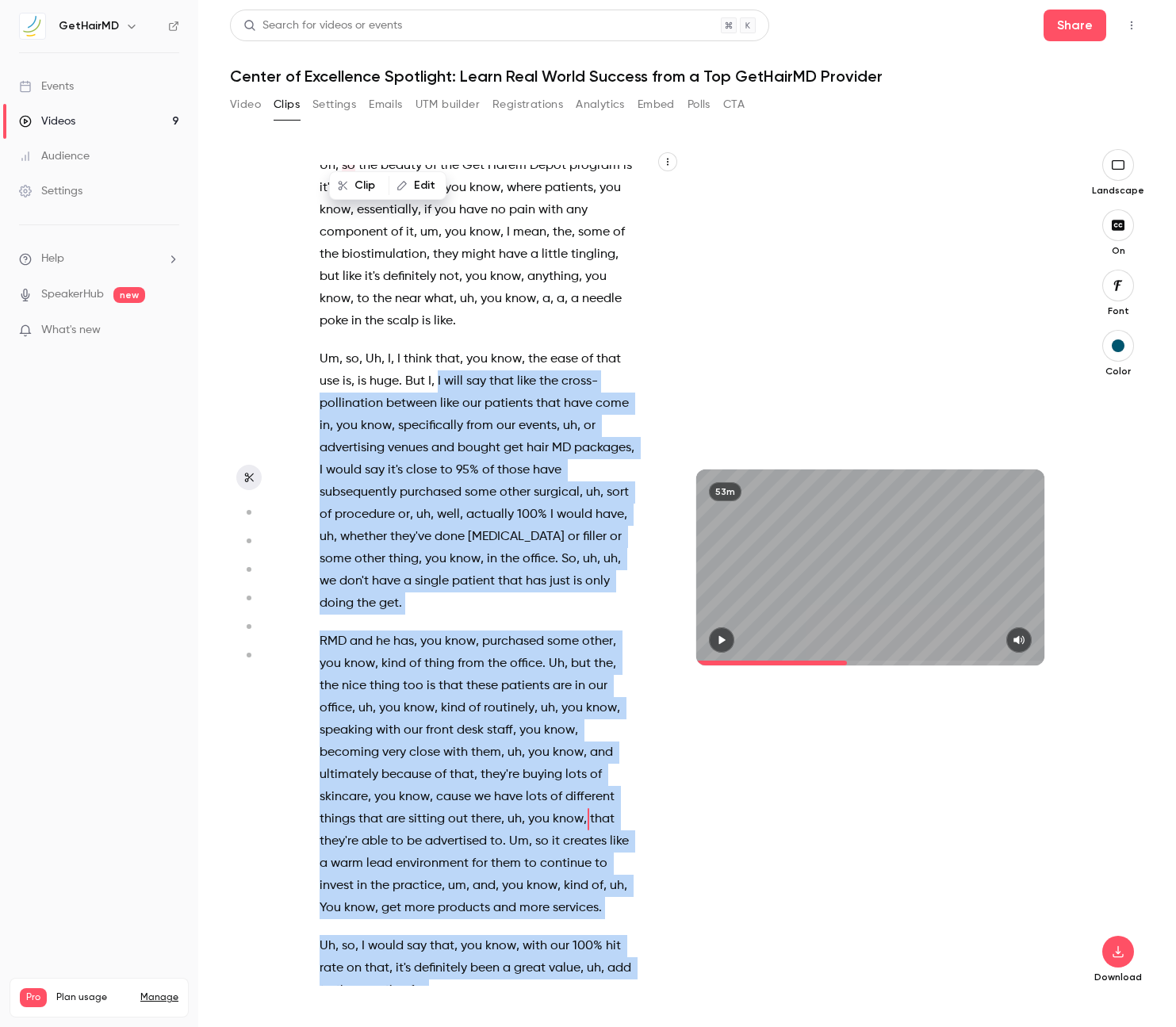
drag, startPoint x: 438, startPoint y: 336, endPoint x: 479, endPoint y: 956, distance: 621.4
click at [479, 958] on div "The subject of tonight's webinar is the Center of Excellence Spotlight . Learn …" at bounding box center [485, 575] width 372 height 821
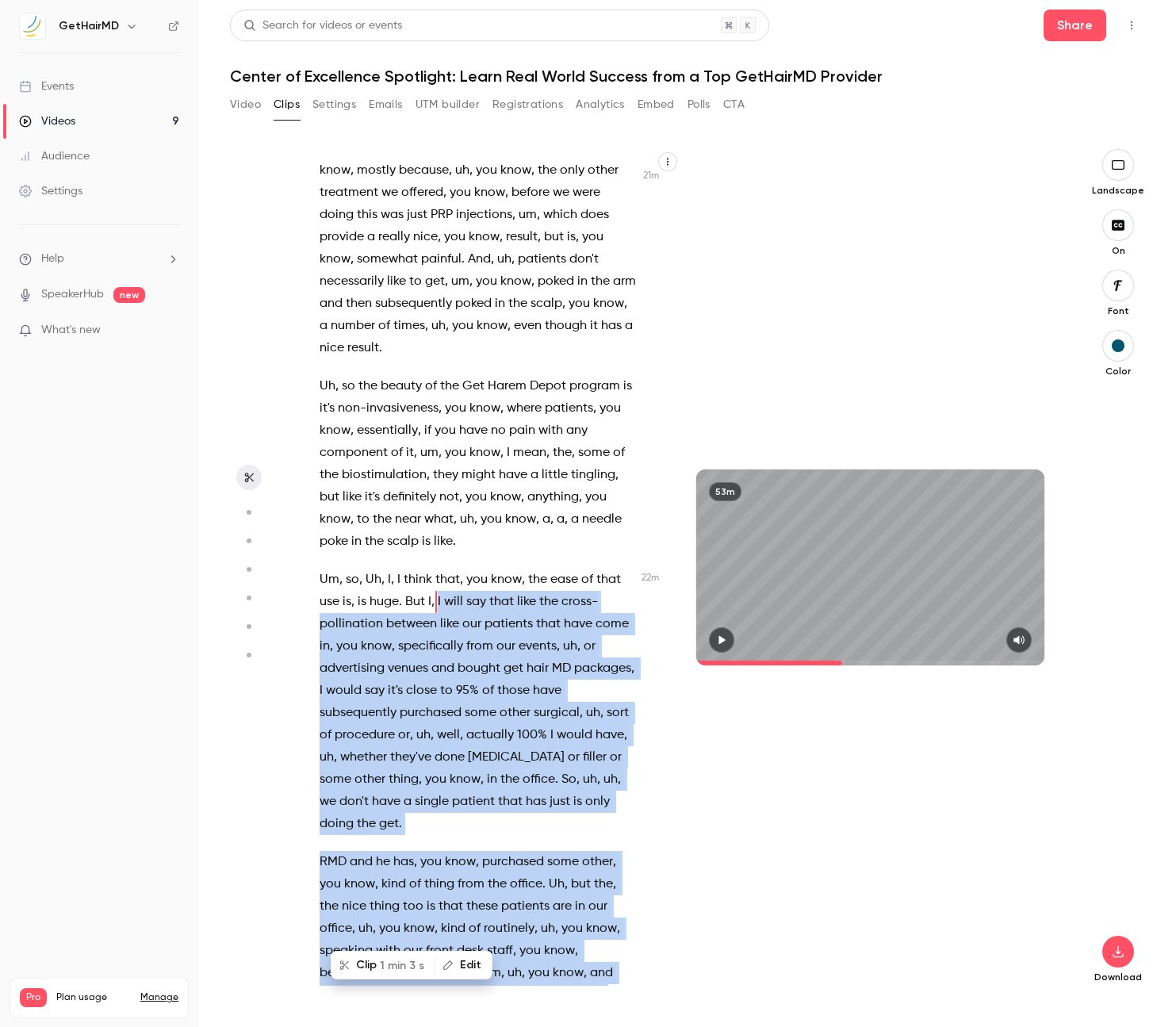
scroll to position [9453, 0]
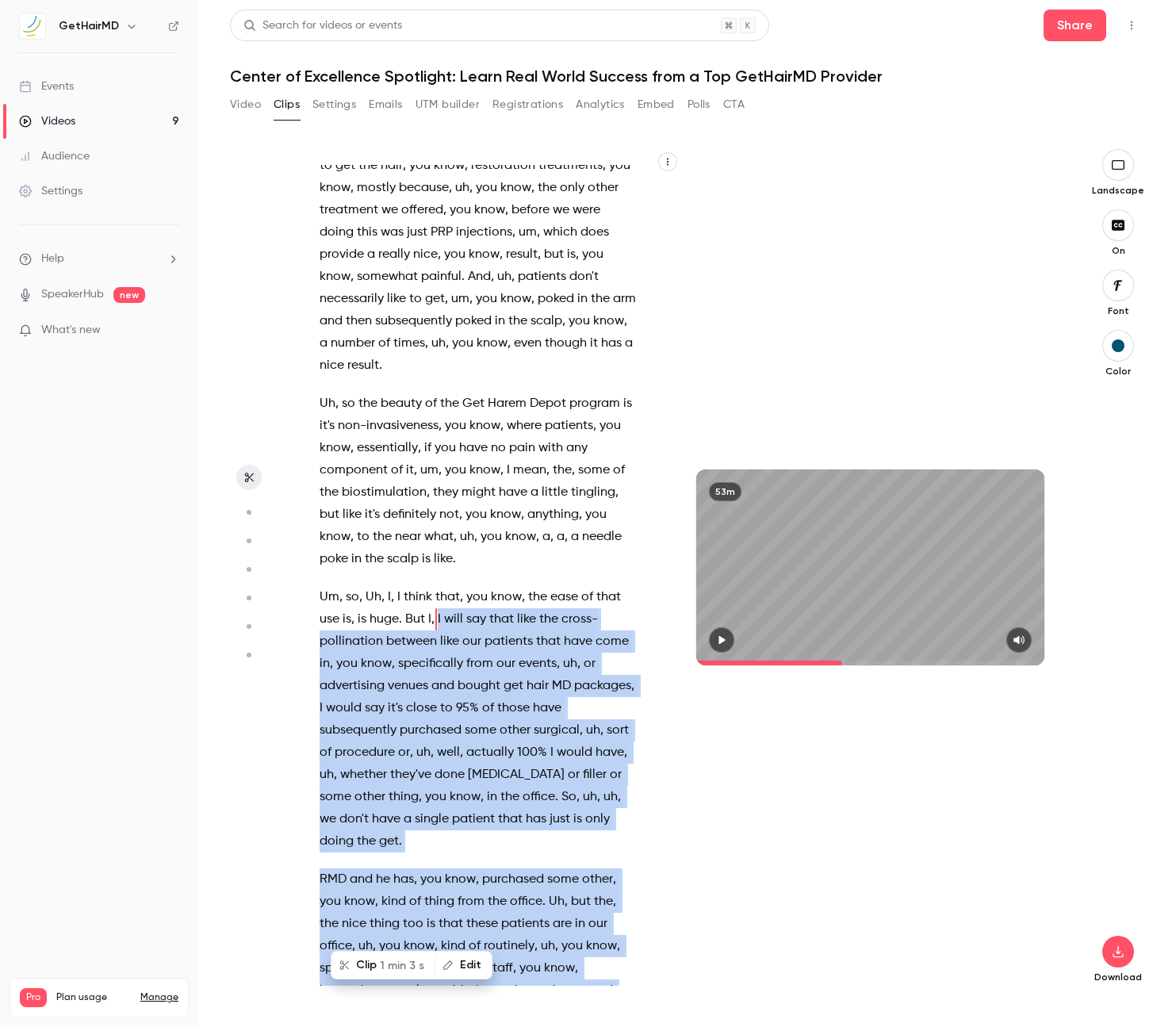
click at [373, 964] on button "Clip 1 min 3 s" at bounding box center [383, 965] width 102 height 25
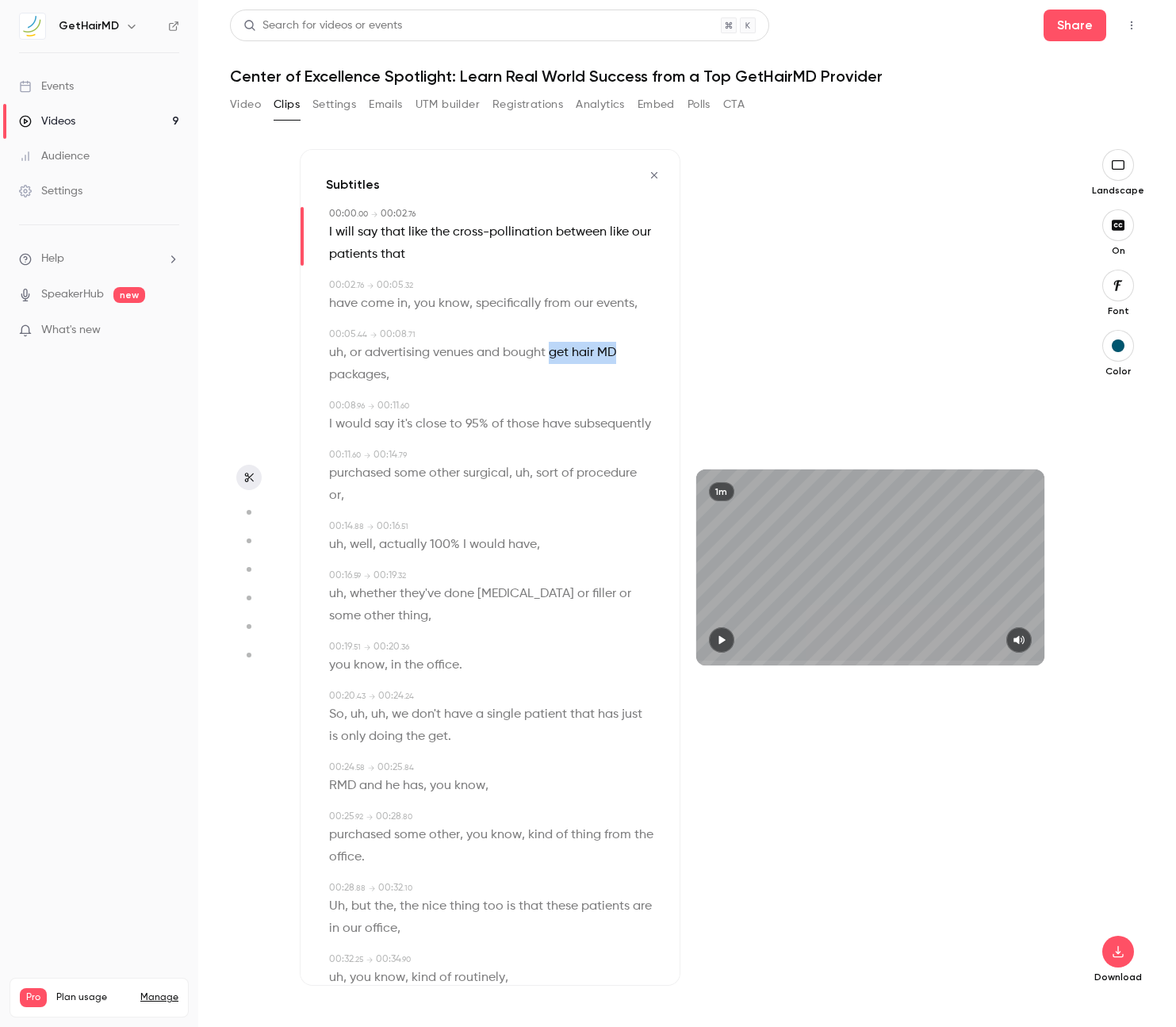
drag, startPoint x: 552, startPoint y: 352, endPoint x: 615, endPoint y: 355, distance: 63.1
click at [615, 355] on p "uh , or advertising venues and bought get hair MD packages ," at bounding box center [491, 364] width 325 height 44
type input "***"
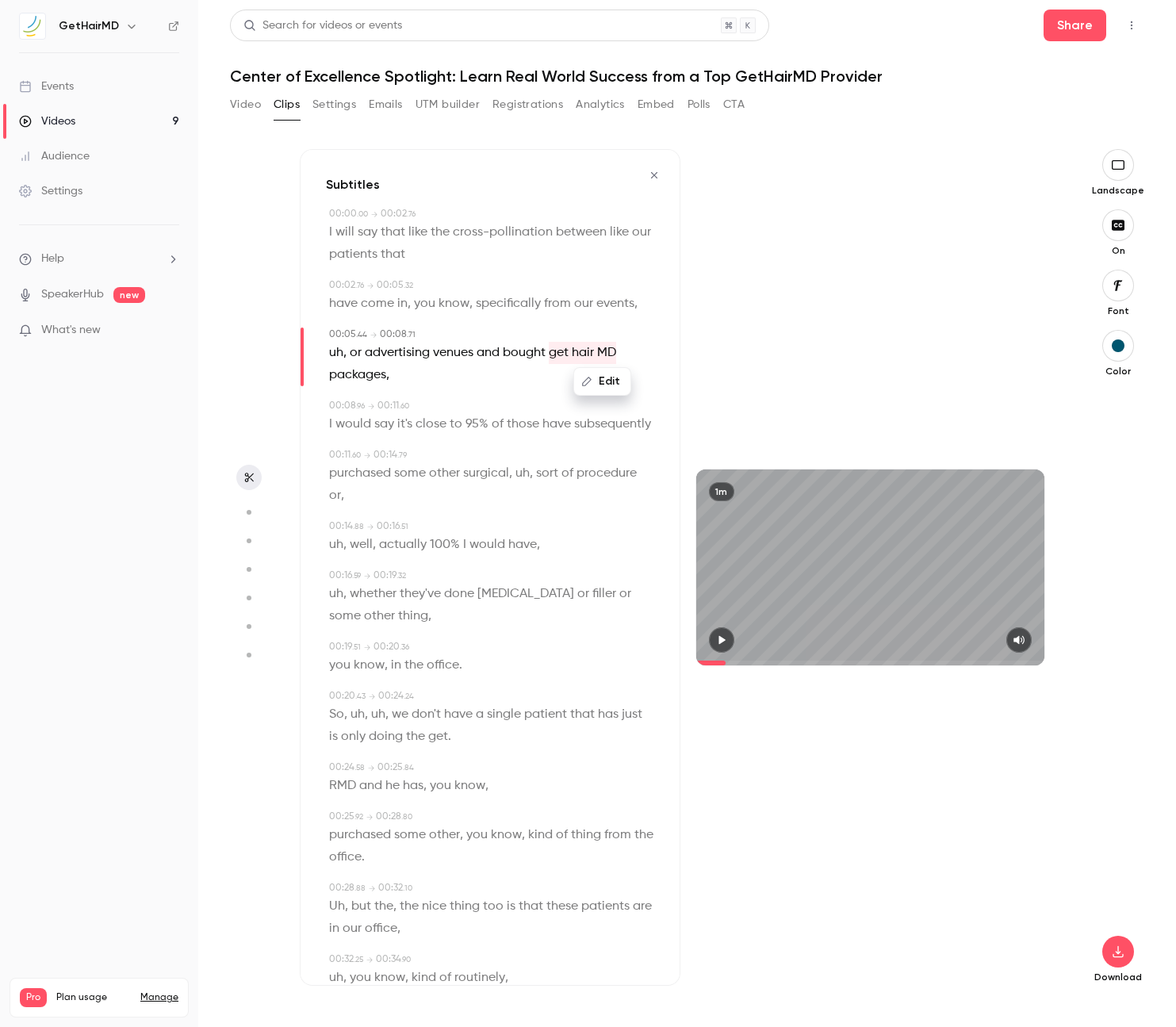
click at [596, 383] on button "Edit" at bounding box center [603, 381] width 55 height 25
type input "*********"
click at [647, 379] on button "Replace" at bounding box center [643, 386] width 71 height 32
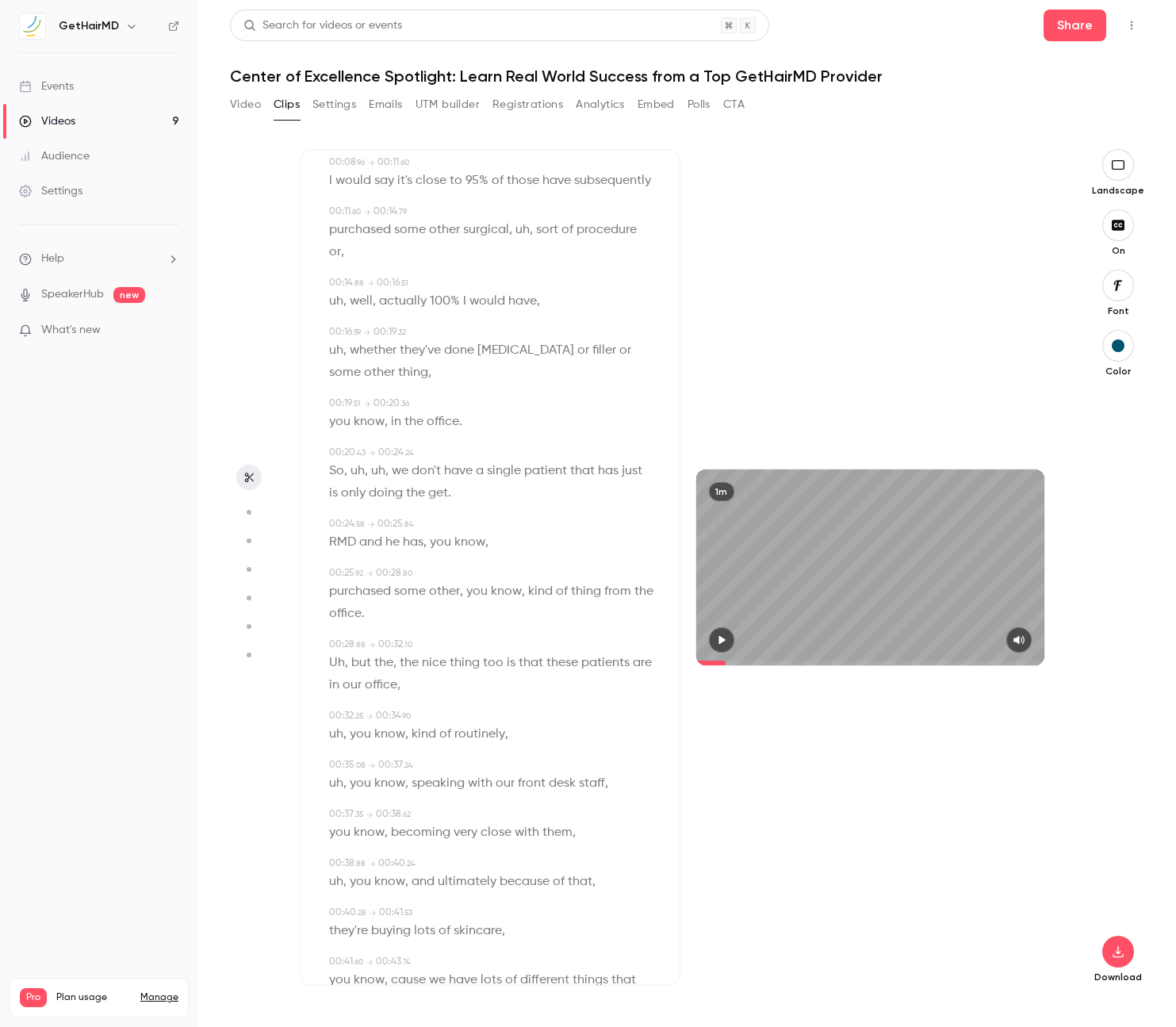
scroll to position [250, 0]
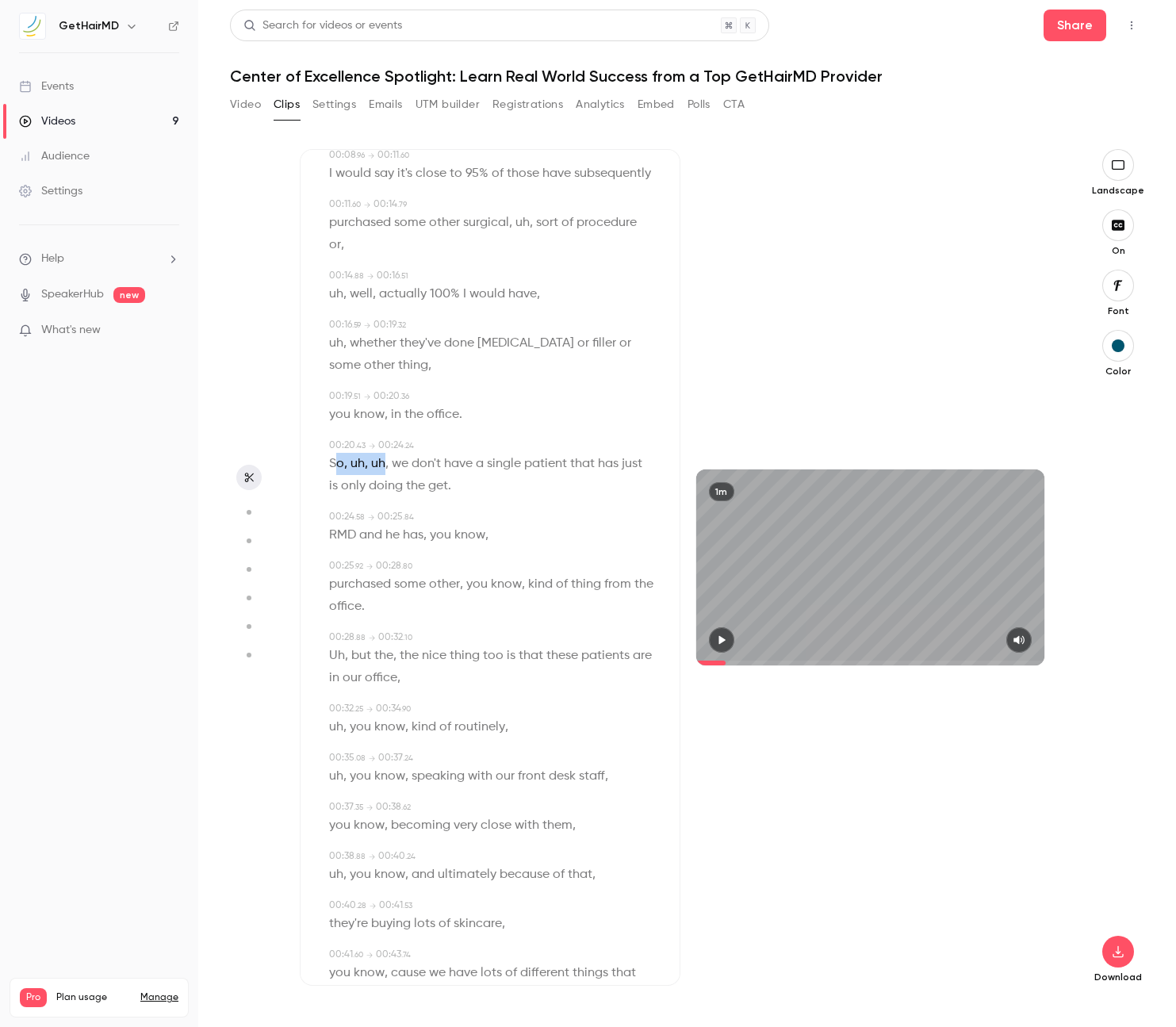
drag, startPoint x: 338, startPoint y: 443, endPoint x: 386, endPoint y: 442, distance: 48.0
click at [386, 452] on p "So , uh , uh , we don't have a single patient that has just is only doing the g…" at bounding box center [491, 474] width 325 height 44
type input "****"
click at [366, 480] on button "Edit" at bounding box center [373, 492] width 55 height 25
type input "**"
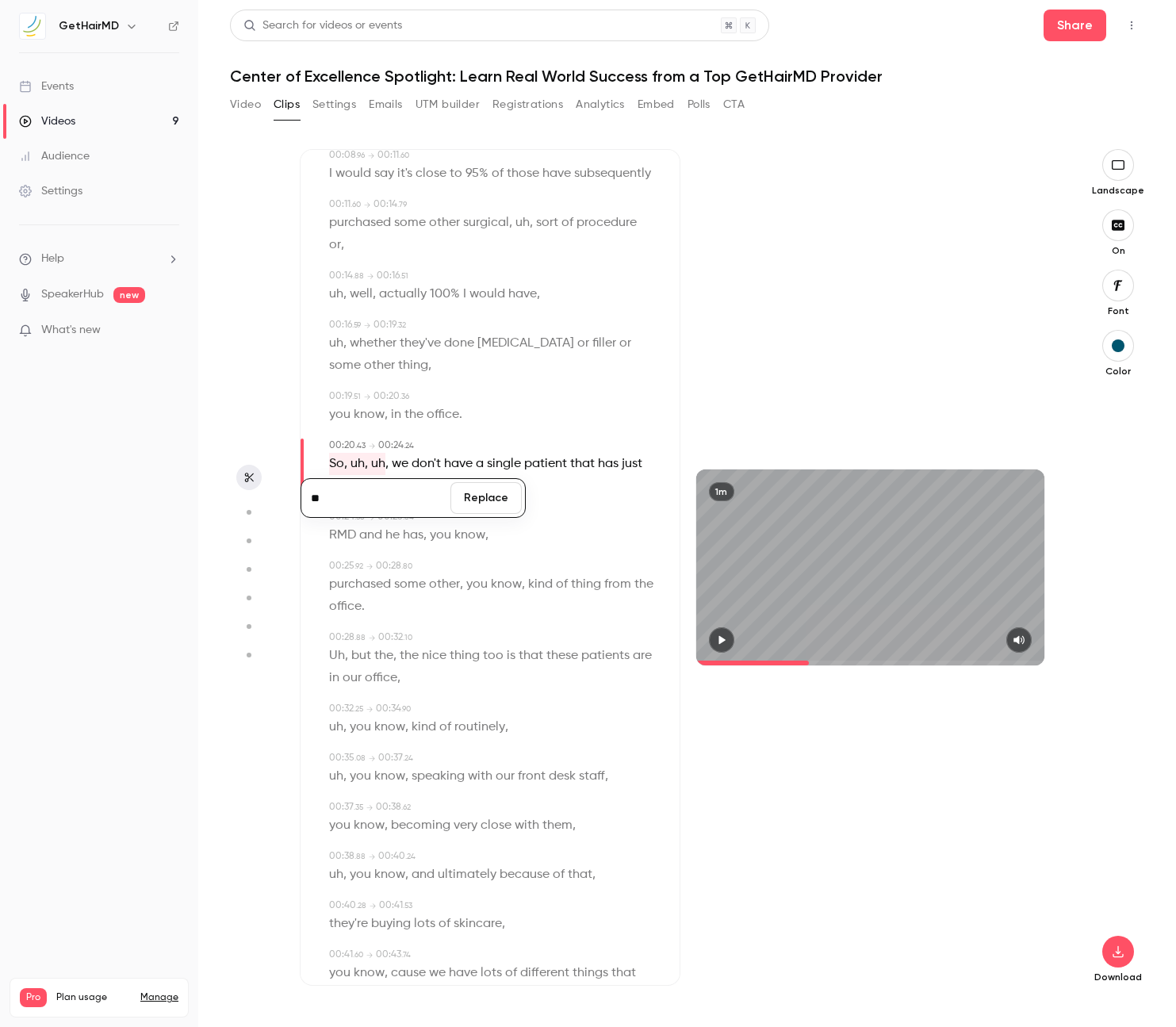
click at [500, 482] on button "Replace" at bounding box center [486, 498] width 71 height 32
click at [388, 475] on span "get" at bounding box center [398, 486] width 20 height 22
drag, startPoint x: 396, startPoint y: 464, endPoint x: 348, endPoint y: 516, distance: 70.8
click at [348, 516] on div "00:00 . 00 → 00:02 . 76 I will say that like the cross-pollination between like…" at bounding box center [489, 718] width 328 height 1523
click at [338, 551] on button "Edit" at bounding box center [338, 563] width 55 height 25
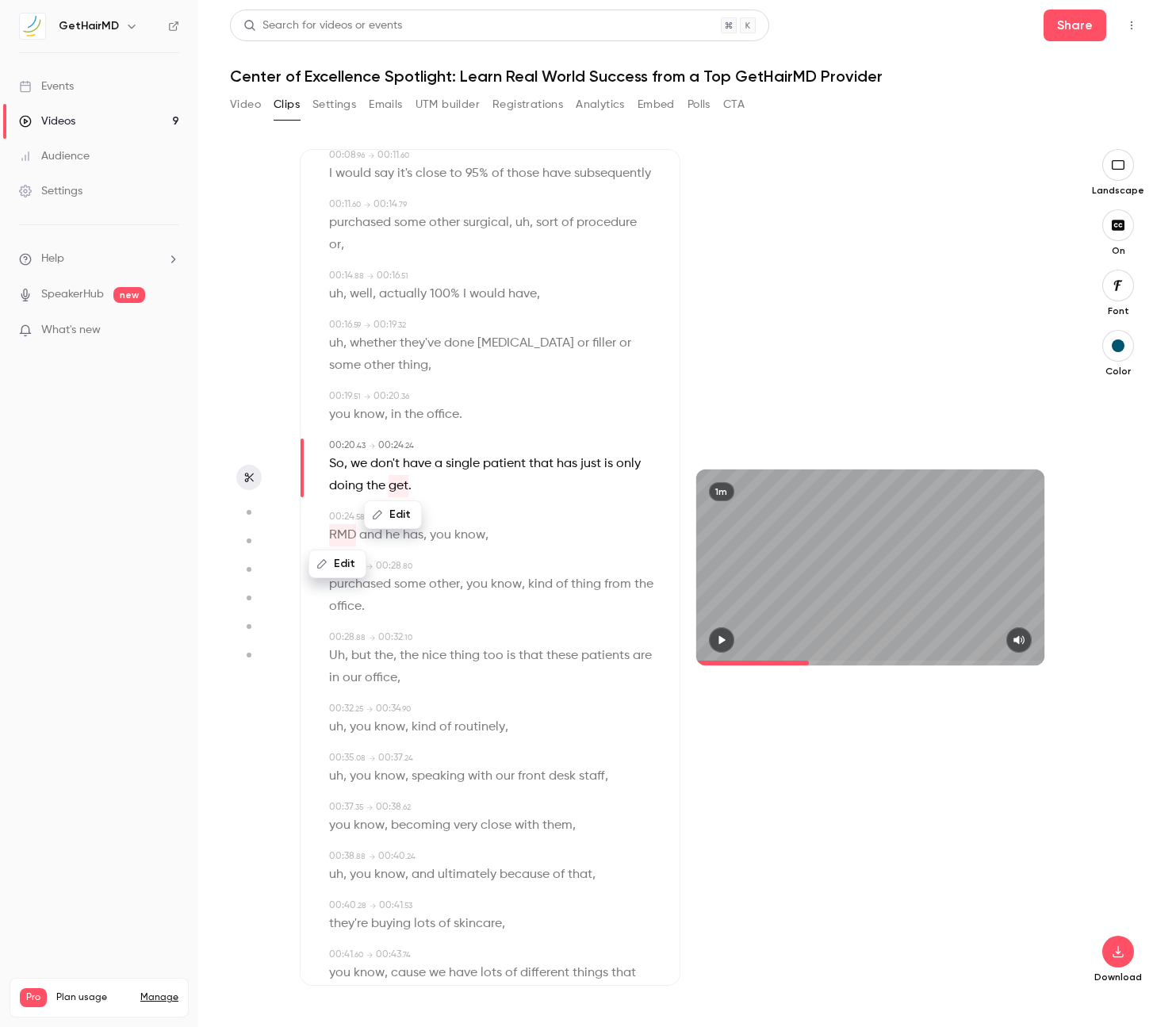
type input "****"
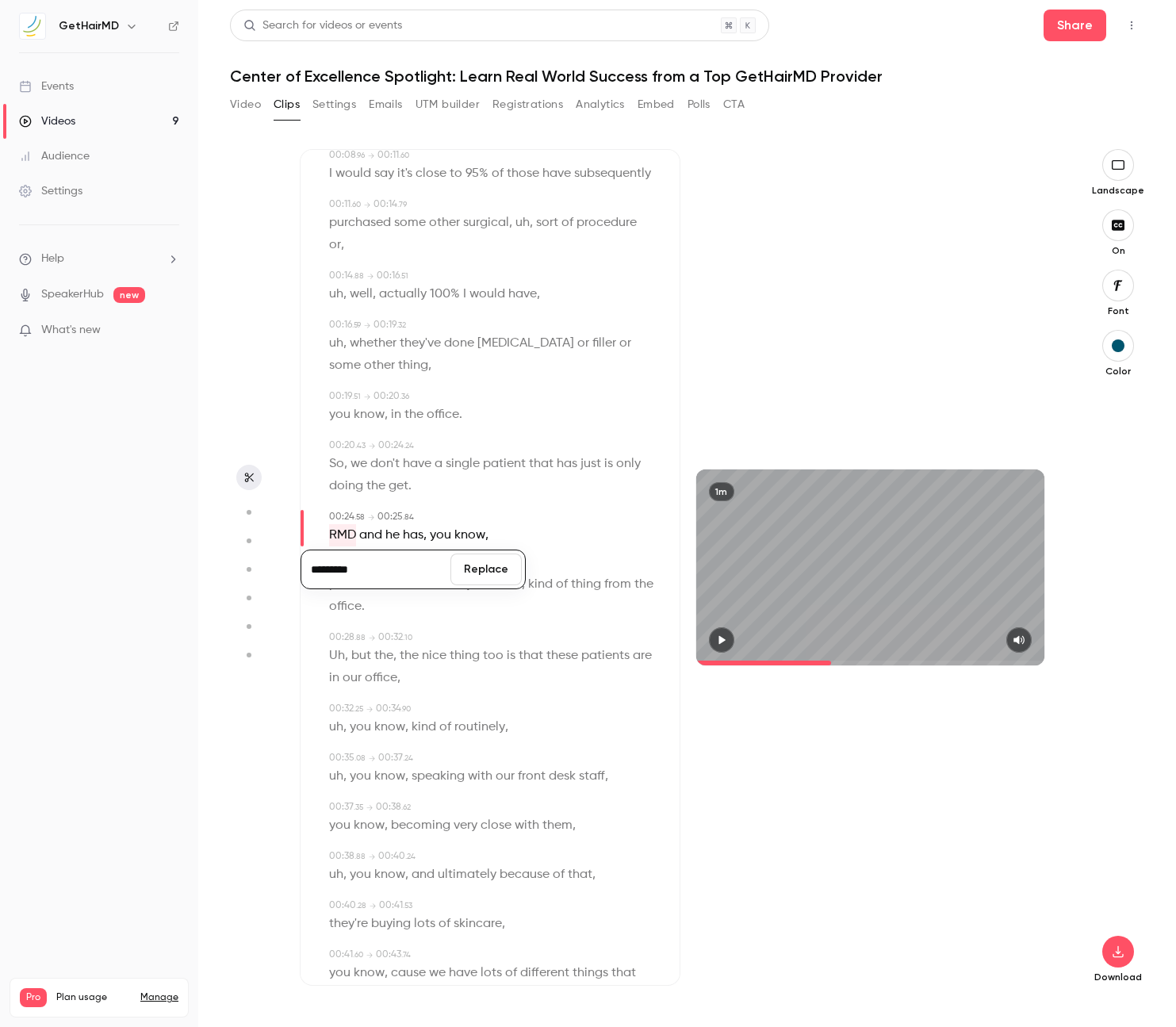
type input "*********"
click at [502, 553] on button "Replace" at bounding box center [486, 569] width 71 height 32
click at [362, 475] on span "doing" at bounding box center [346, 486] width 34 height 22
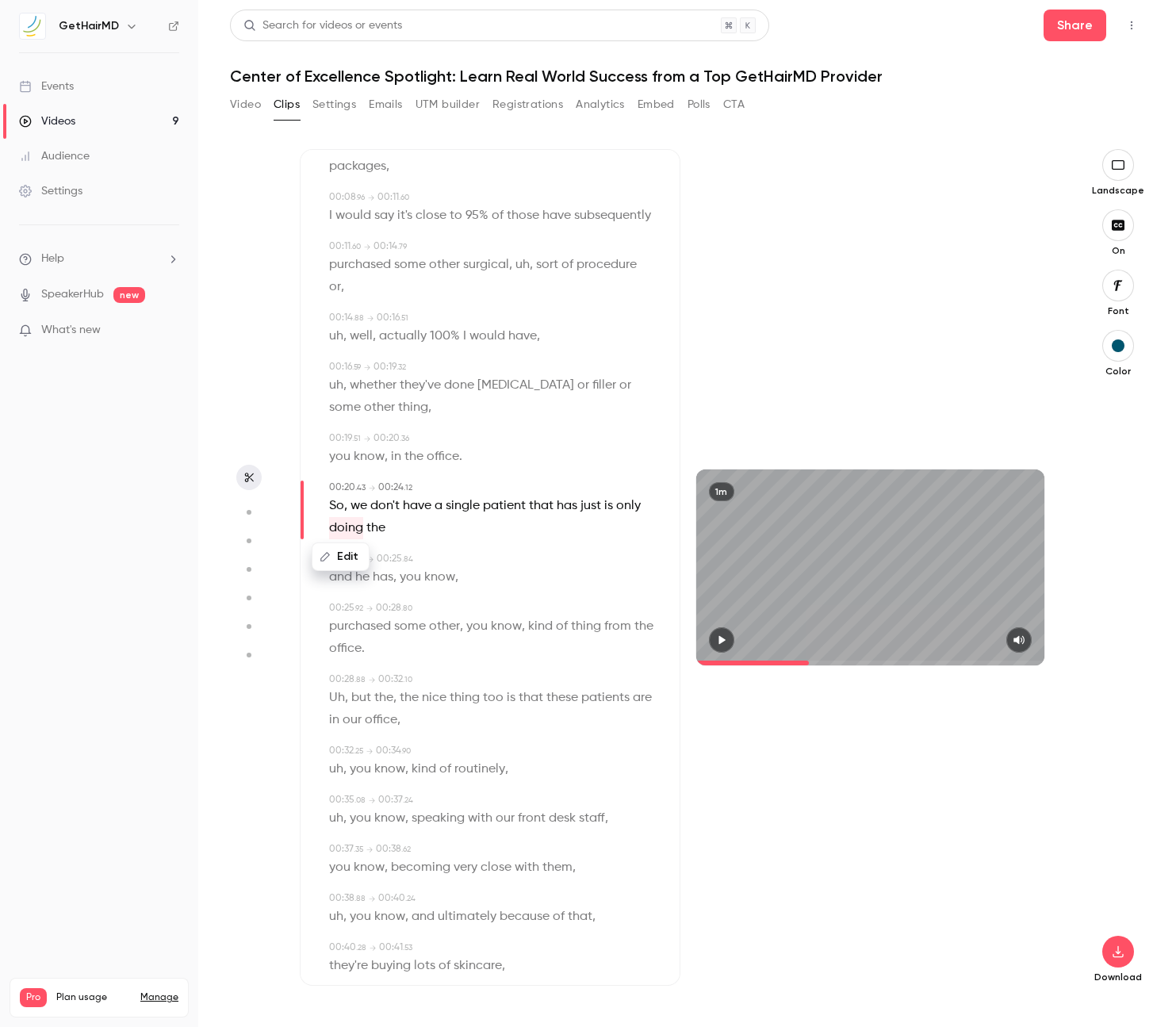
scroll to position [183, 0]
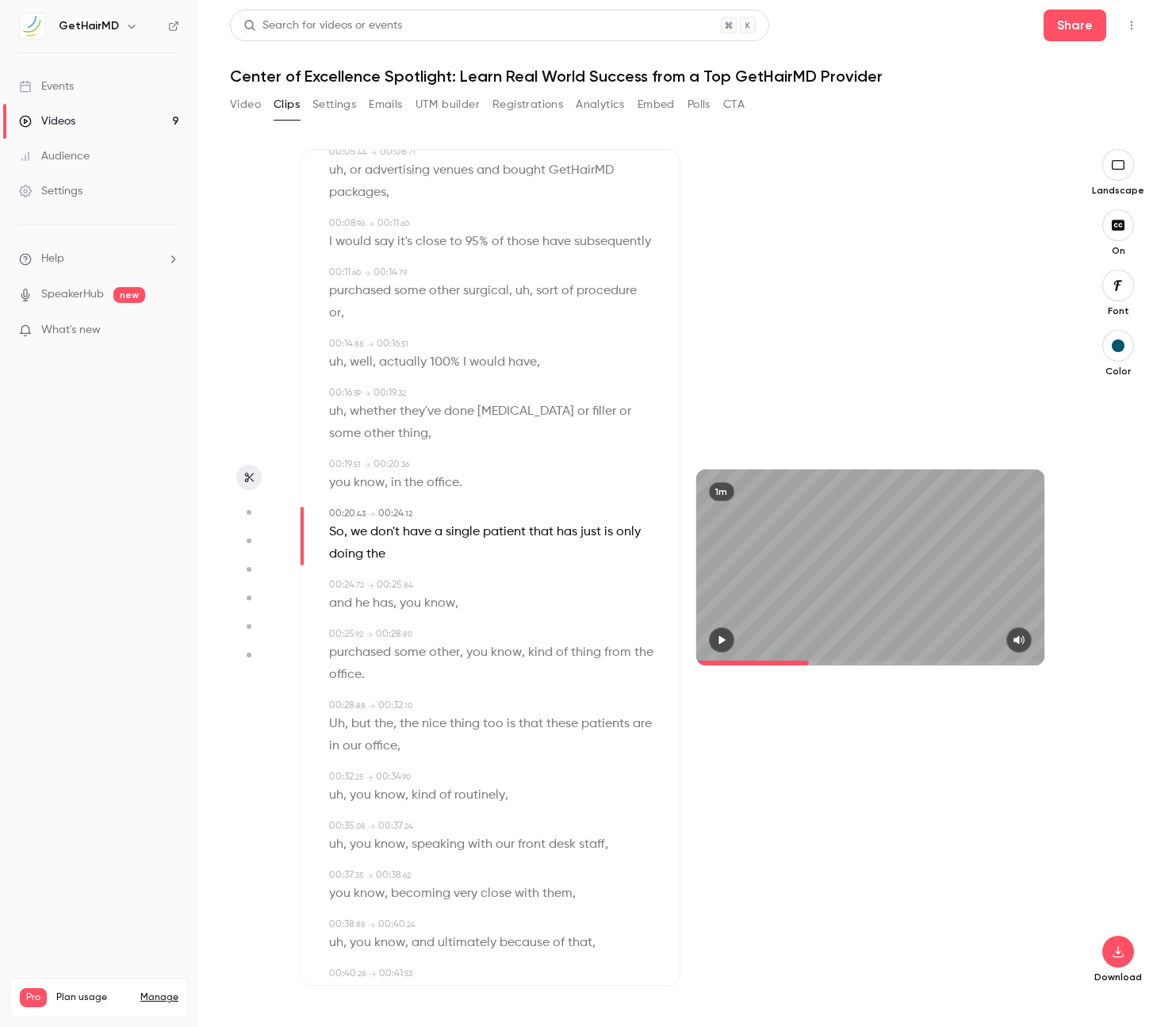
click at [729, 643] on button "button" at bounding box center [720, 639] width 25 height 25
click at [372, 597] on span at bounding box center [371, 604] width 3 height 13
click at [370, 540] on span "the" at bounding box center [376, 550] width 19 height 22
click at [717, 636] on icon "button" at bounding box center [721, 640] width 13 height 11
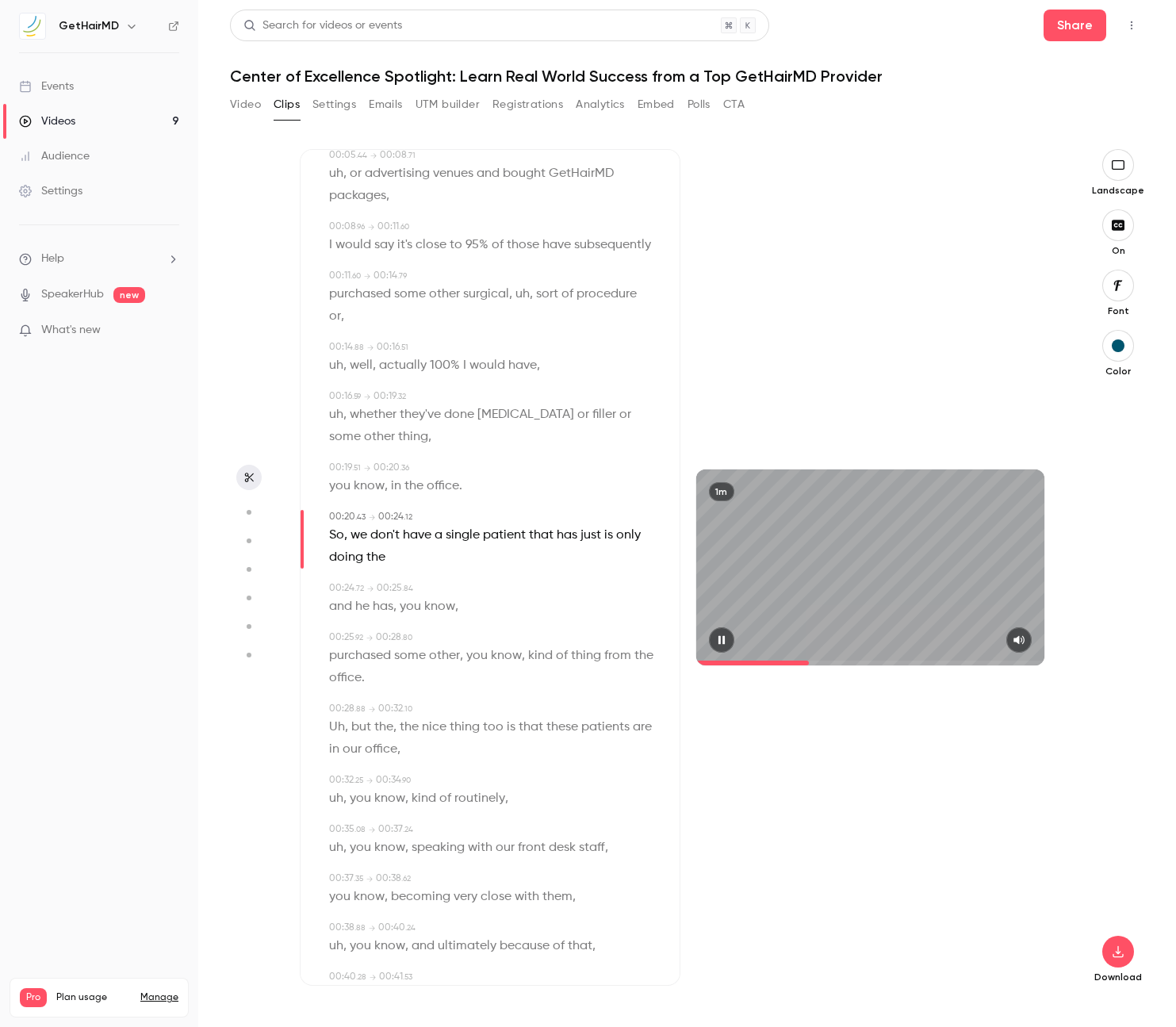
scroll to position [182, 0]
click at [340, 522] on span "So" at bounding box center [336, 532] width 15 height 22
click at [720, 638] on icon "button" at bounding box center [721, 640] width 6 height 9
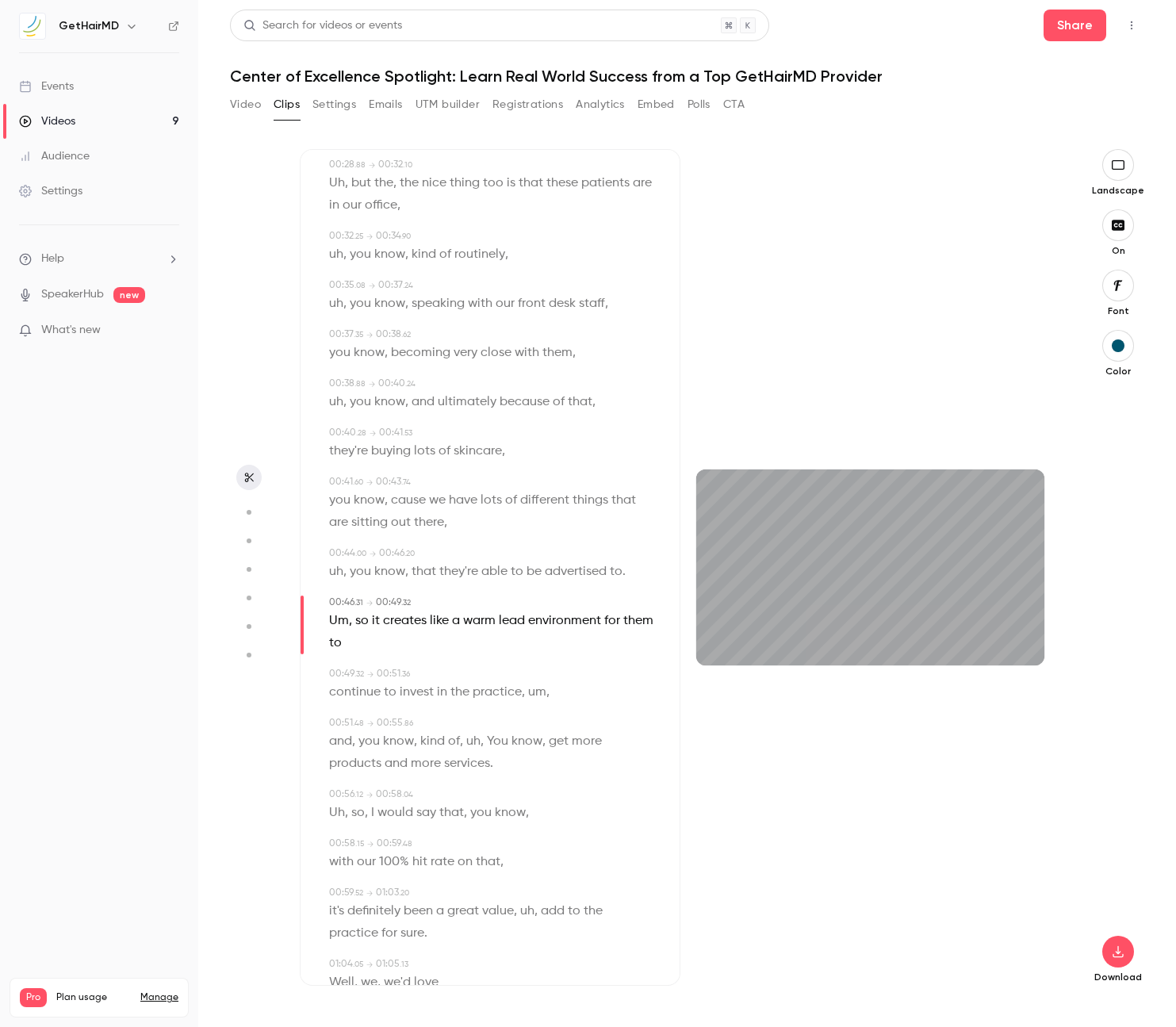
scroll to position [748, 0]
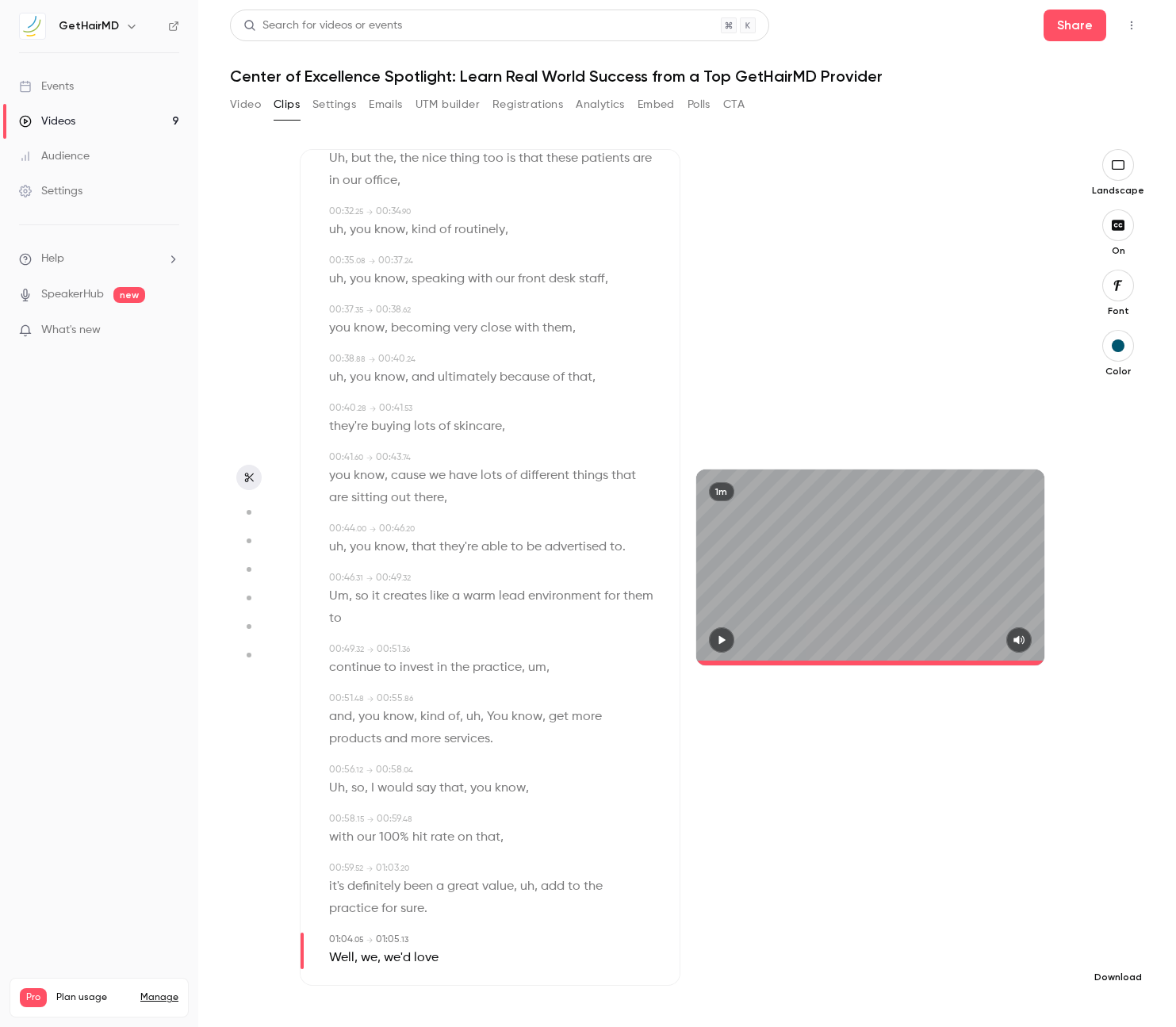
click at [1115, 954] on icon "button" at bounding box center [1118, 952] width 19 height 13
click at [1001, 937] on span "High quality requires longer processing" at bounding box center [999, 937] width 181 height 16
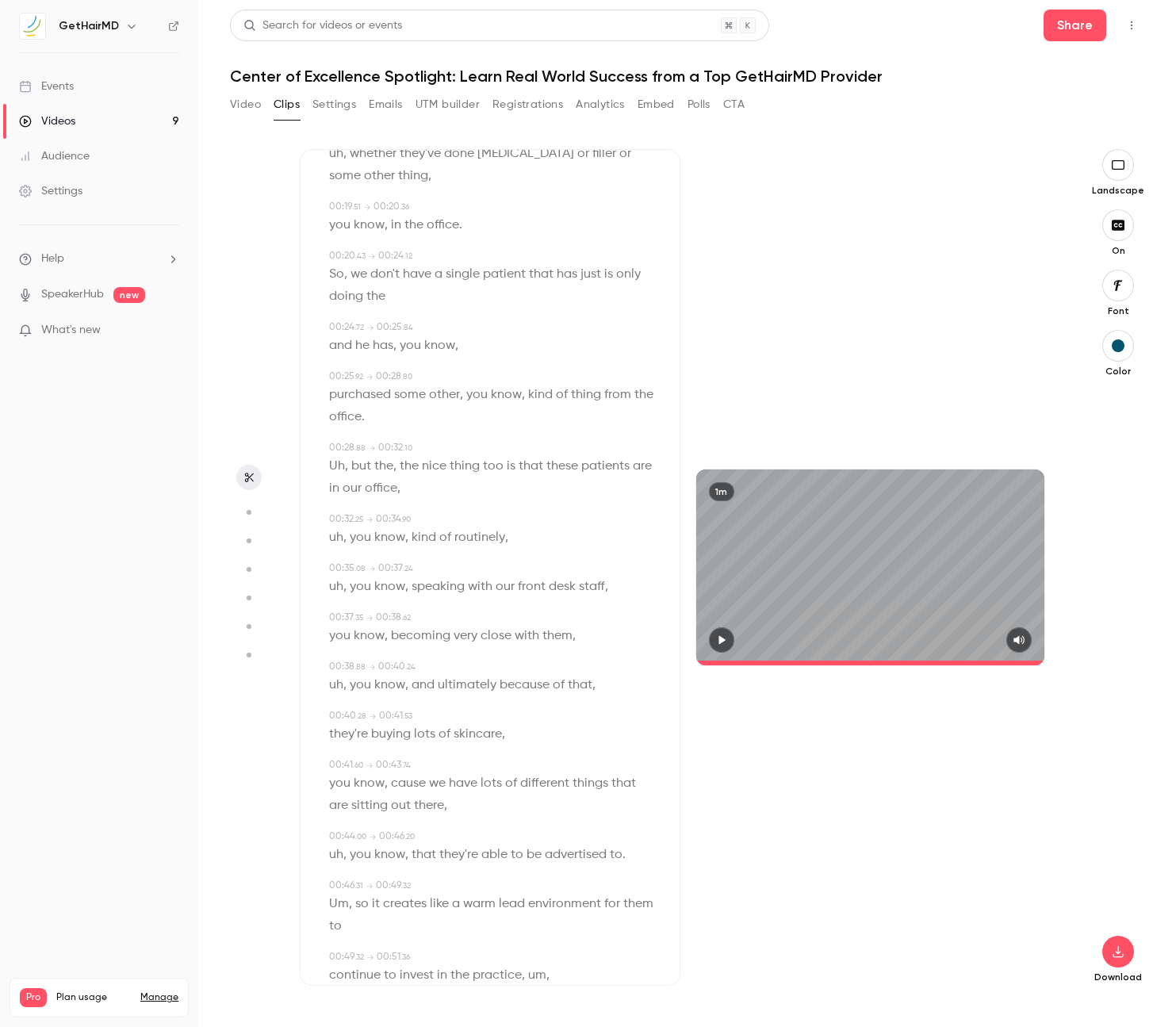
scroll to position [0, 0]
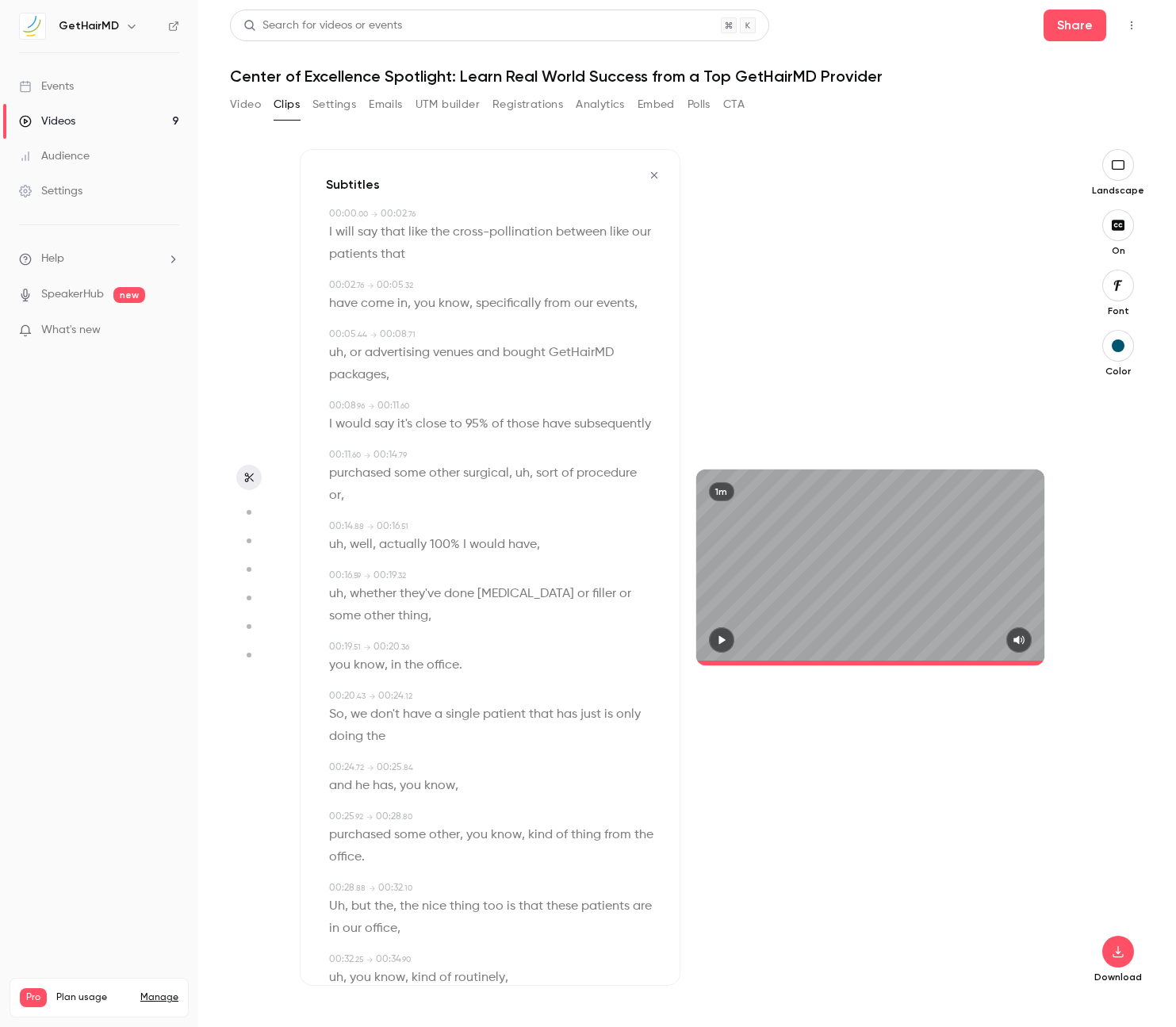
click at [657, 176] on icon "button" at bounding box center [654, 175] width 13 height 11
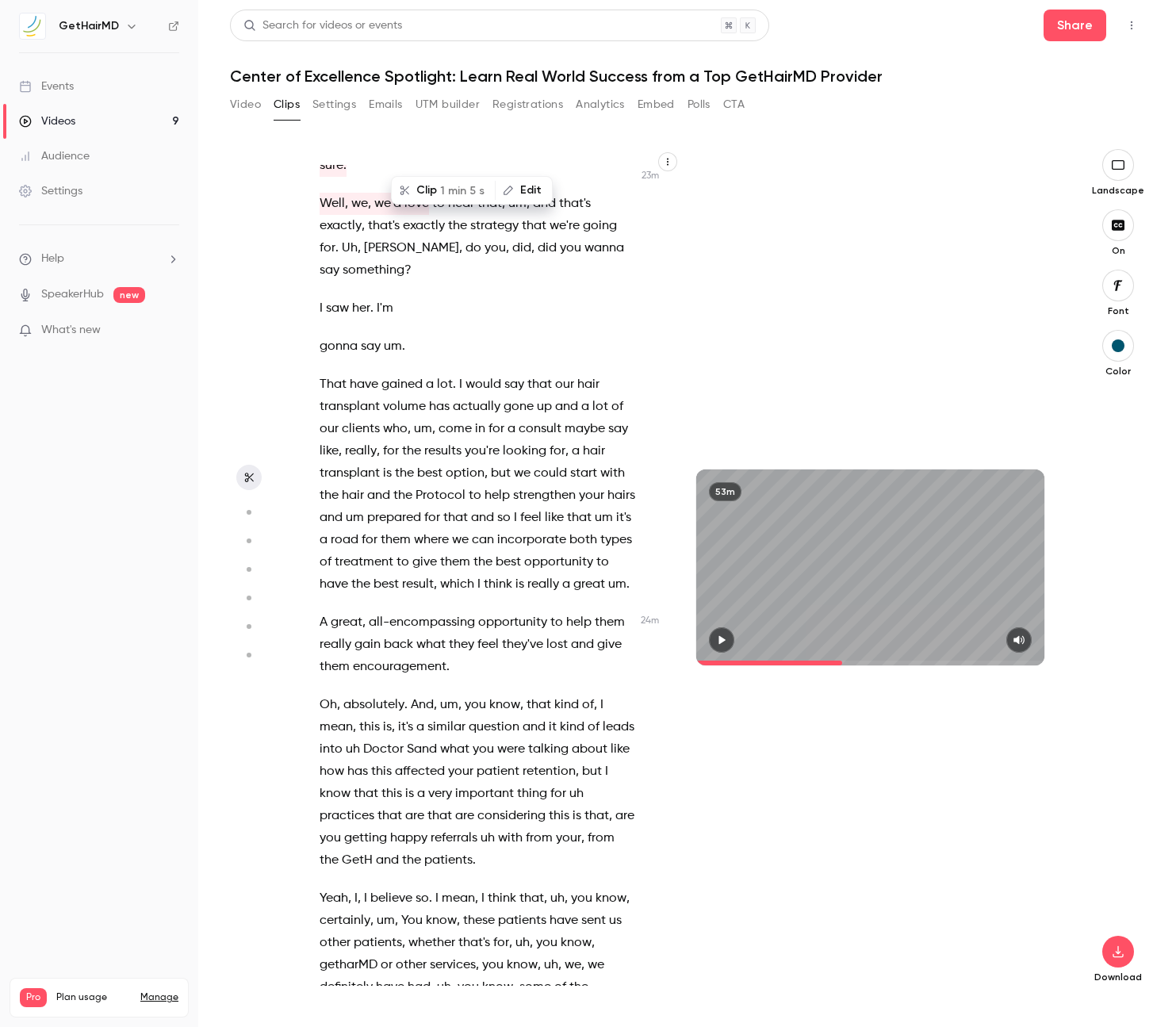
scroll to position [10575, 0]
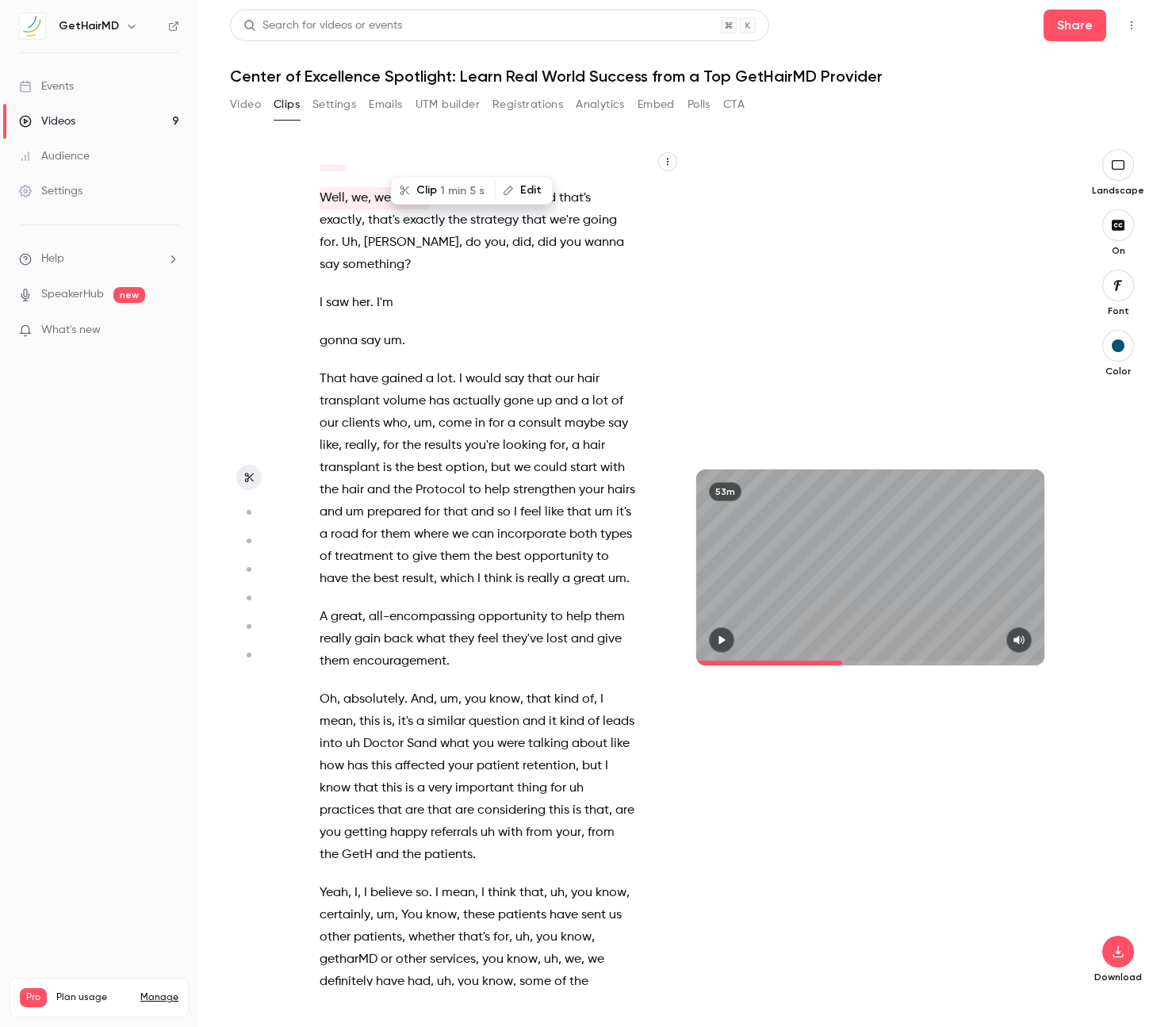
click at [326, 368] on span "That" at bounding box center [333, 378] width 27 height 22
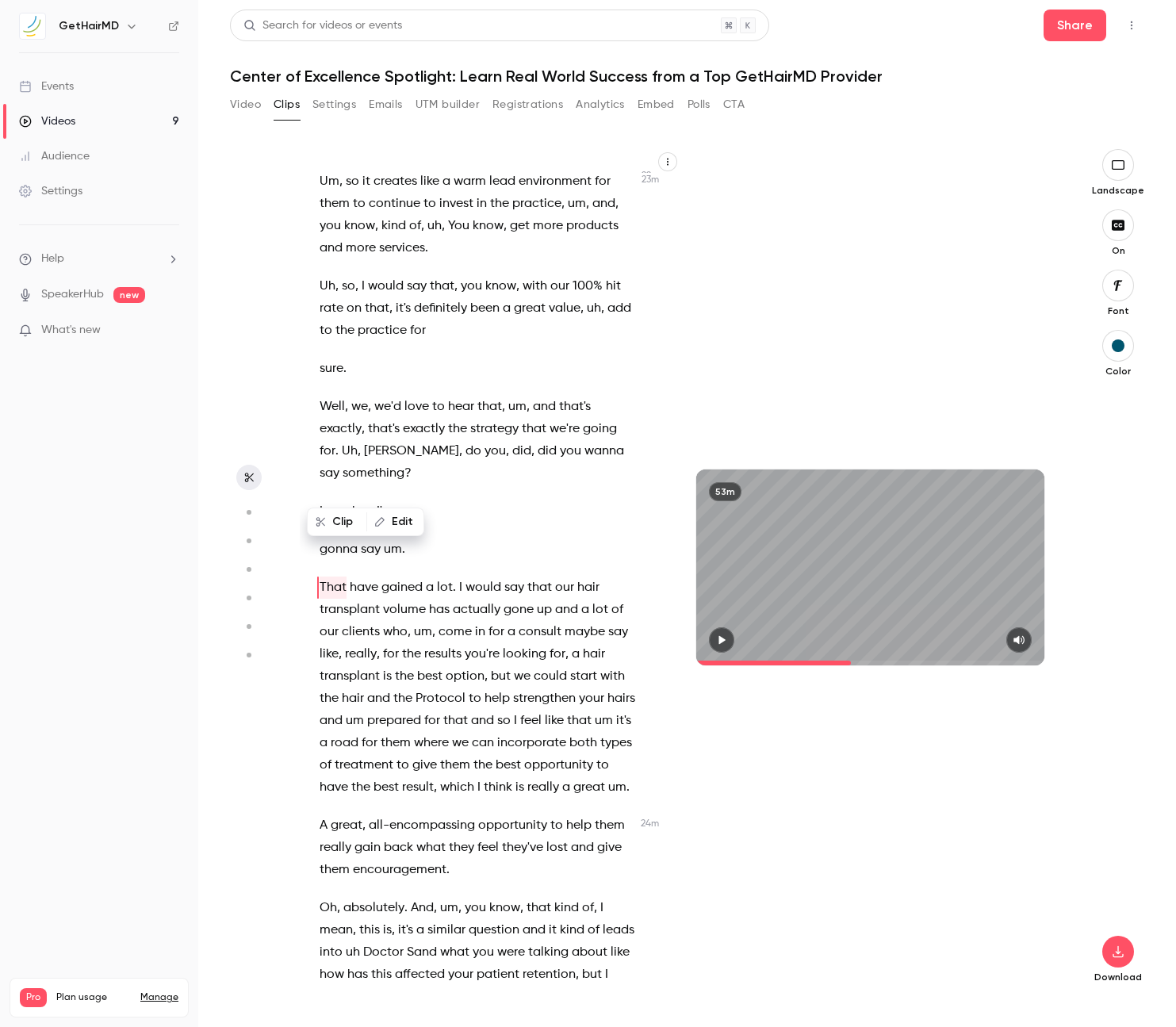
scroll to position [10335, 0]
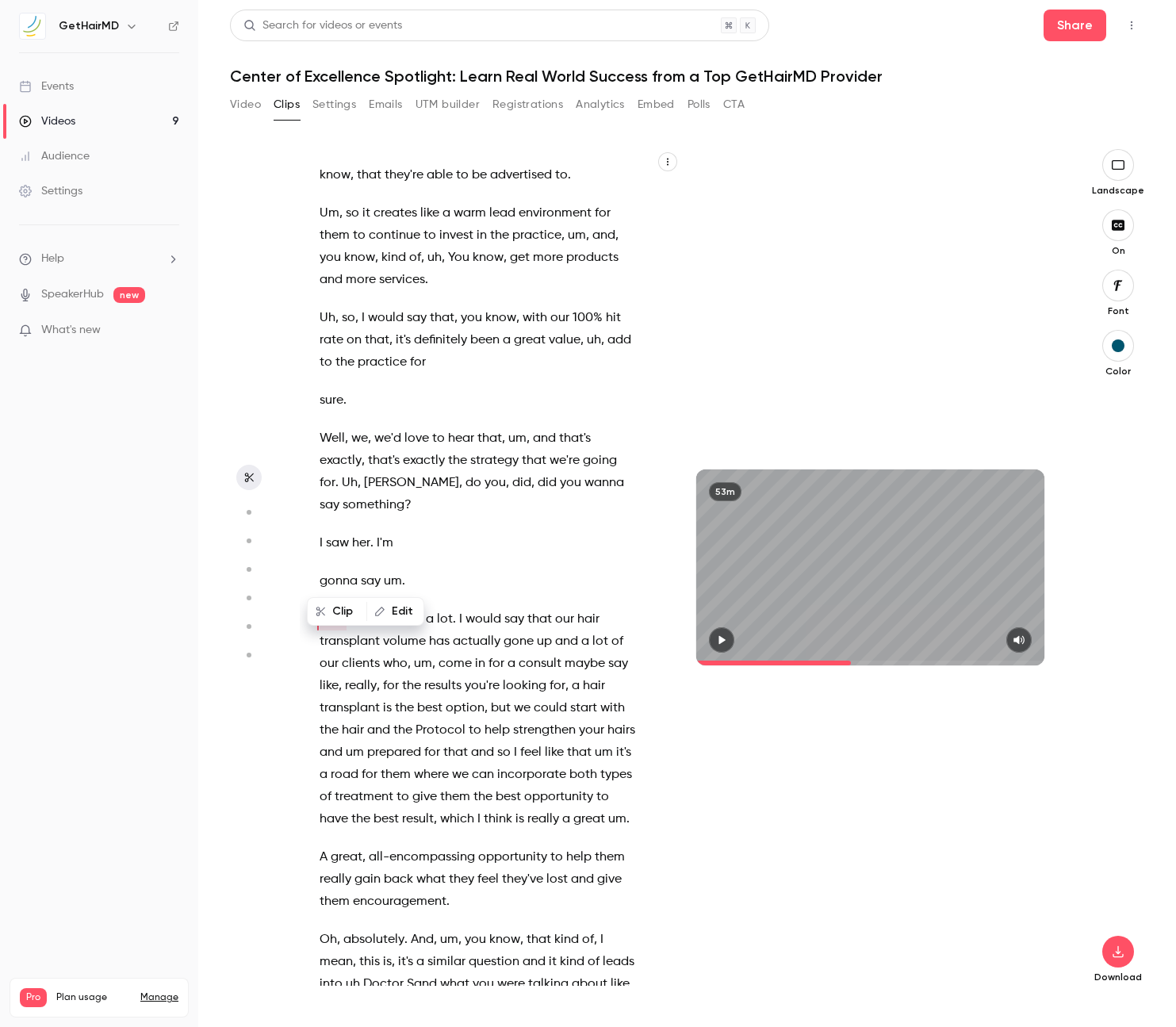
click at [716, 642] on icon "button" at bounding box center [721, 640] width 13 height 11
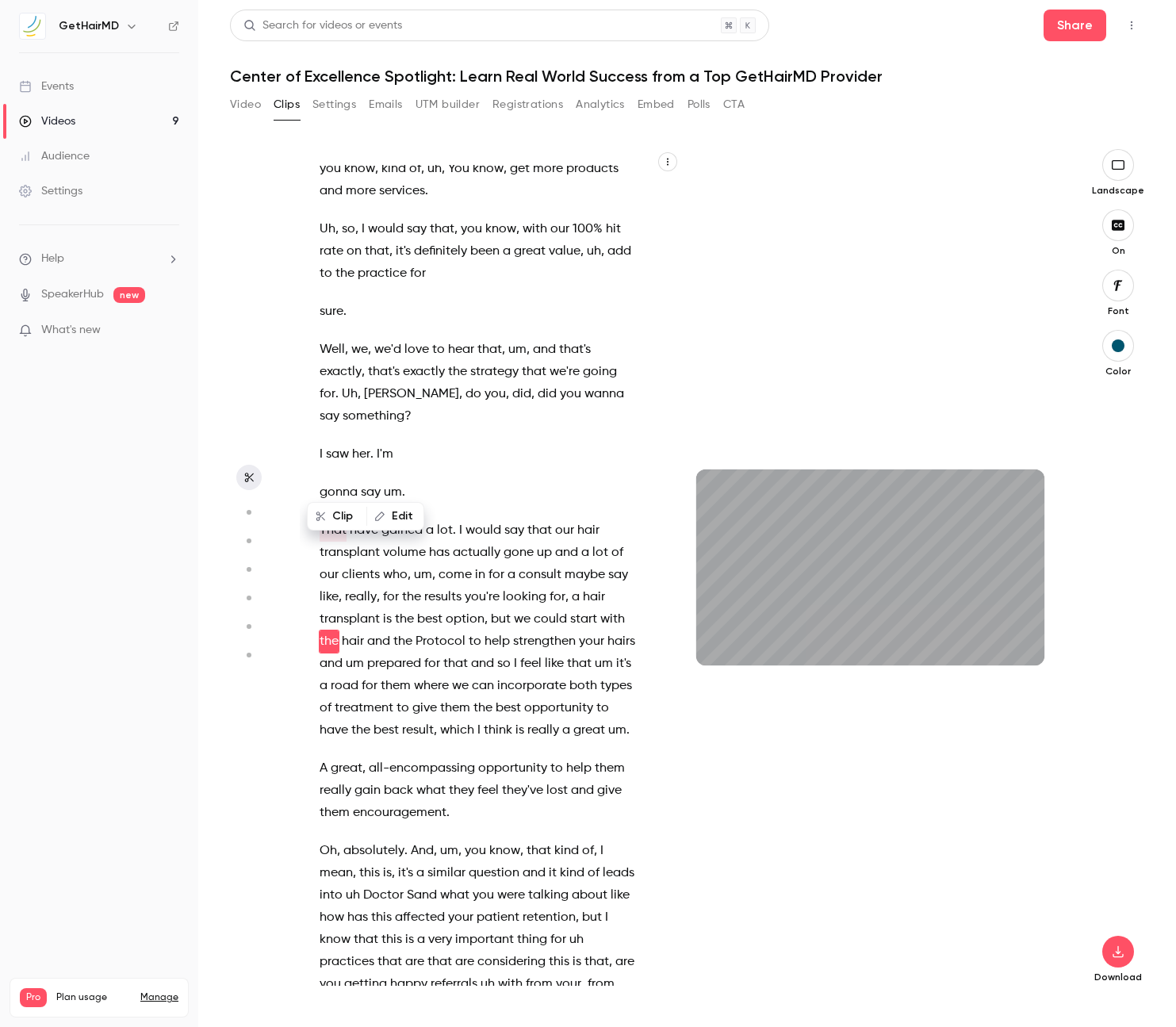
scroll to position [10446, 0]
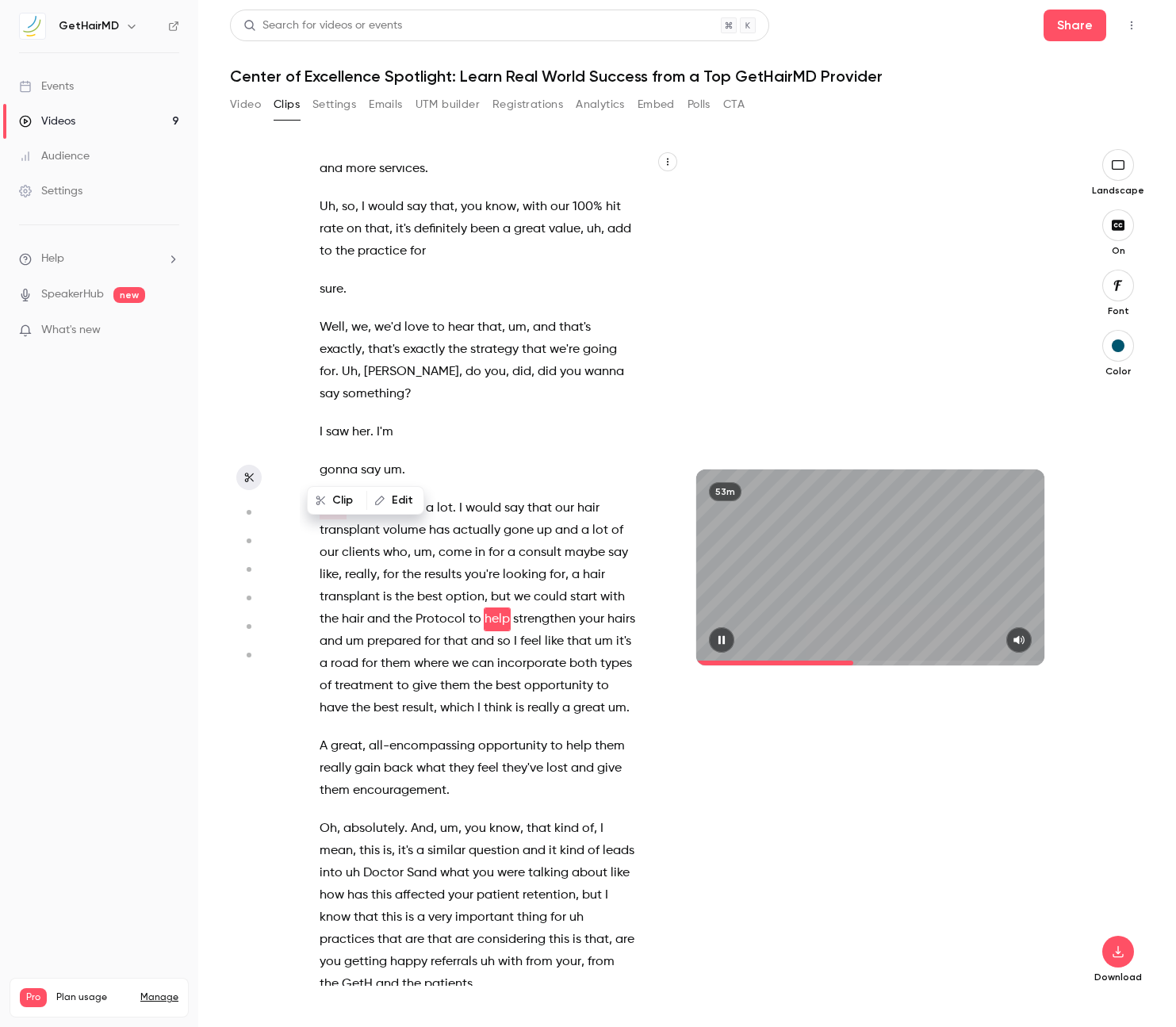
click at [719, 641] on icon "button" at bounding box center [720, 640] width 6 height 9
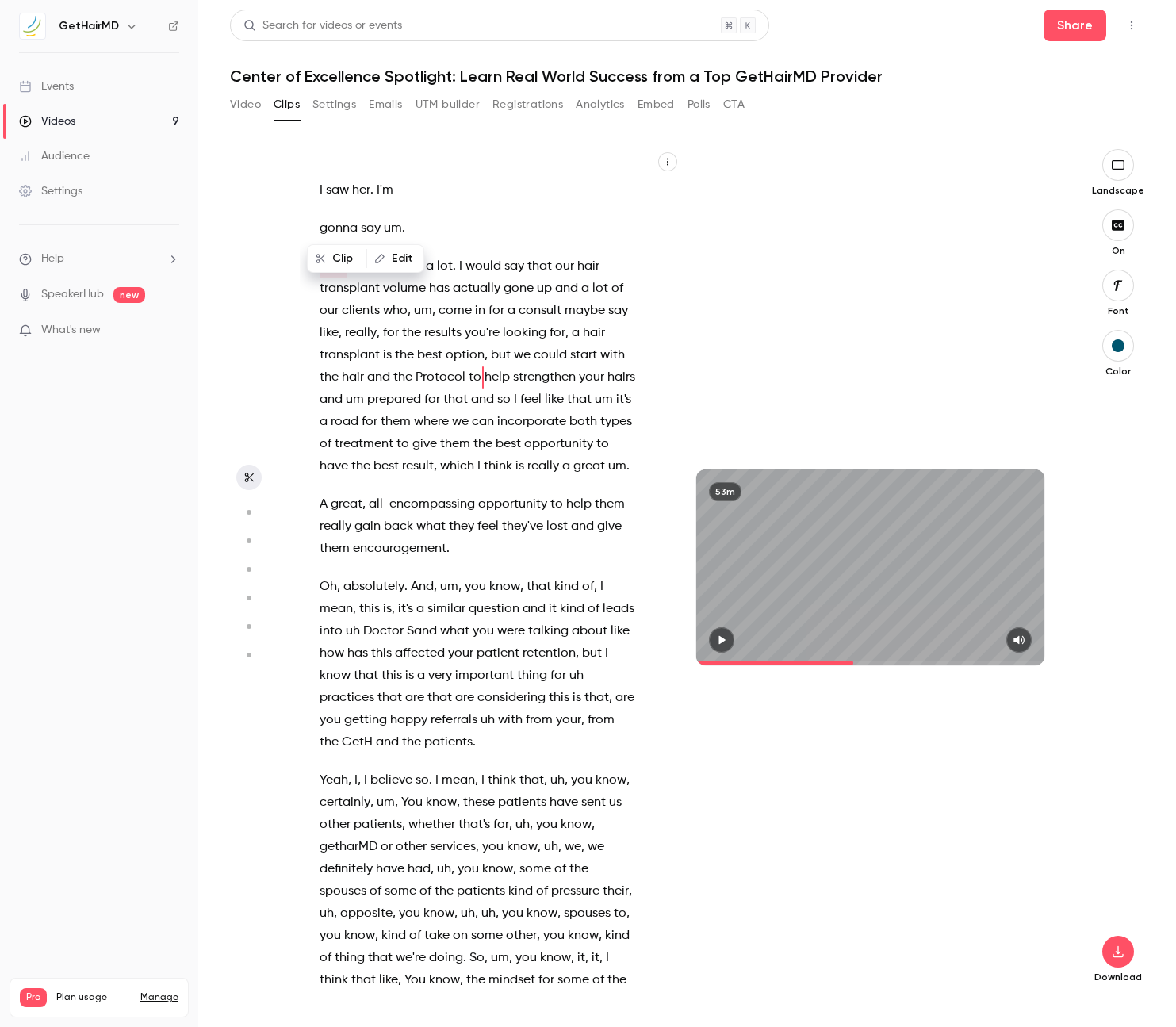
click at [494, 598] on span "question" at bounding box center [494, 608] width 51 height 22
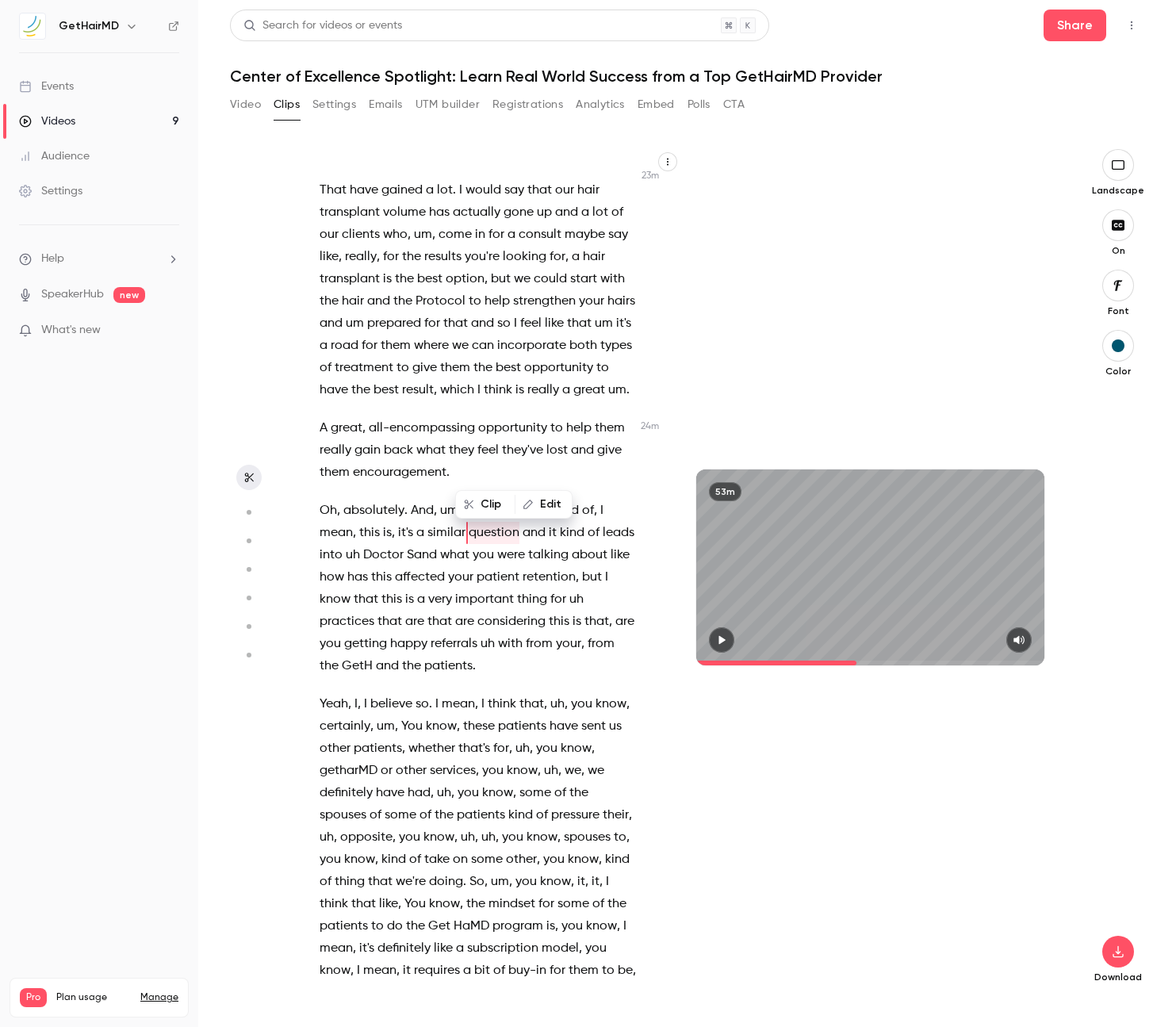
scroll to position [10804, 0]
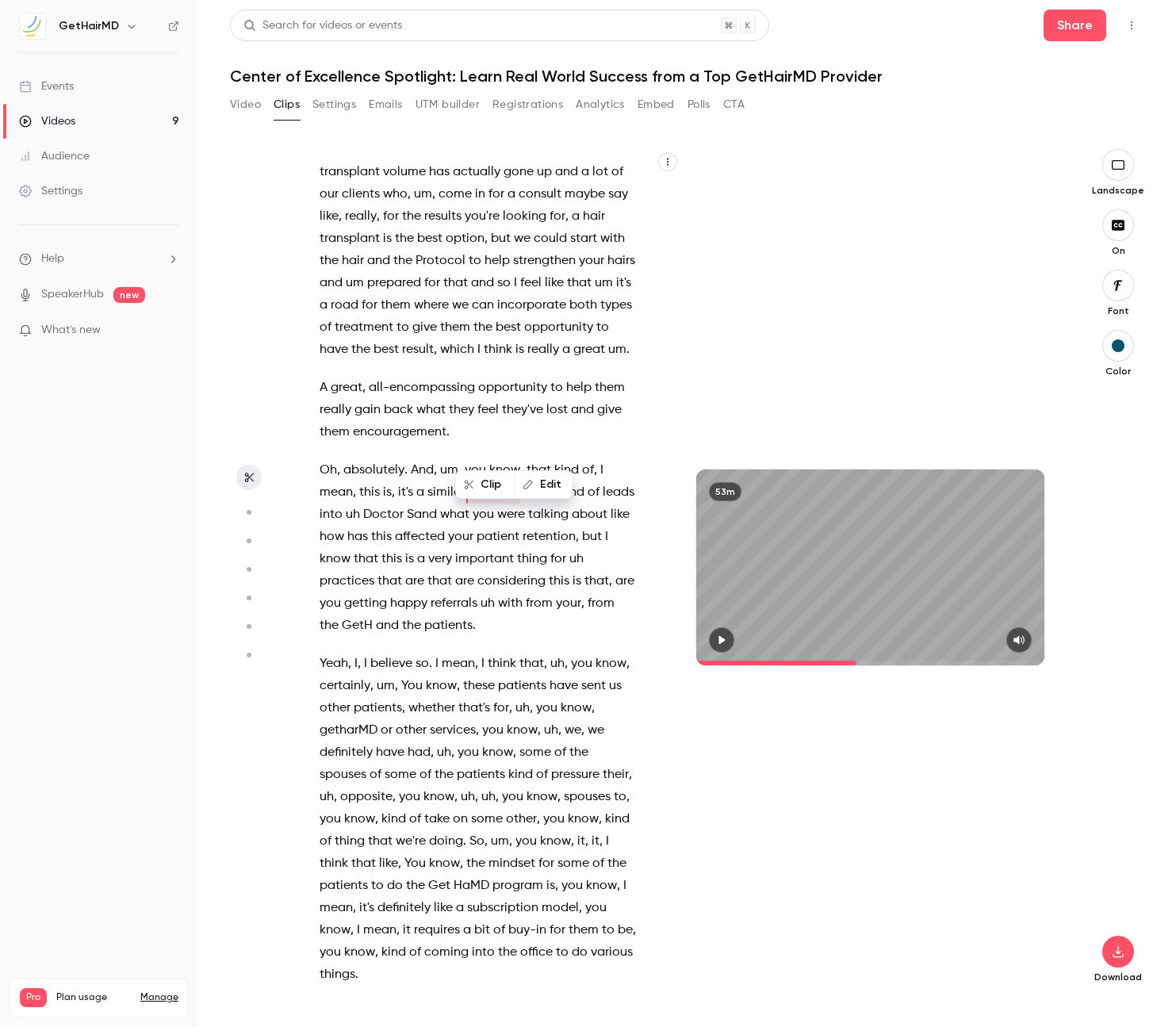
click at [504, 570] on span "considering" at bounding box center [511, 581] width 68 height 22
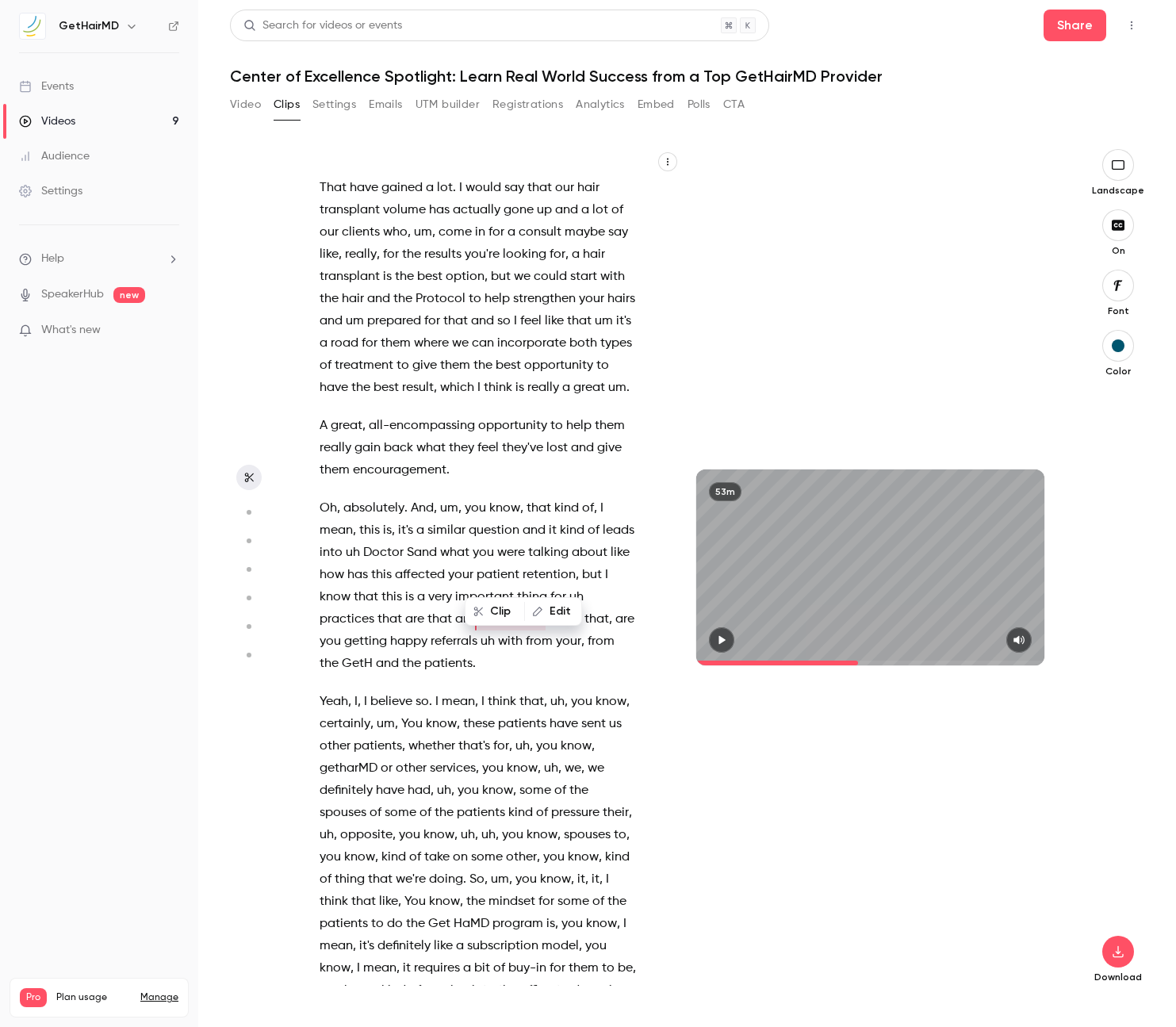
click at [719, 641] on icon "button" at bounding box center [721, 640] width 6 height 9
click at [376, 691] on span "believe" at bounding box center [391, 701] width 42 height 22
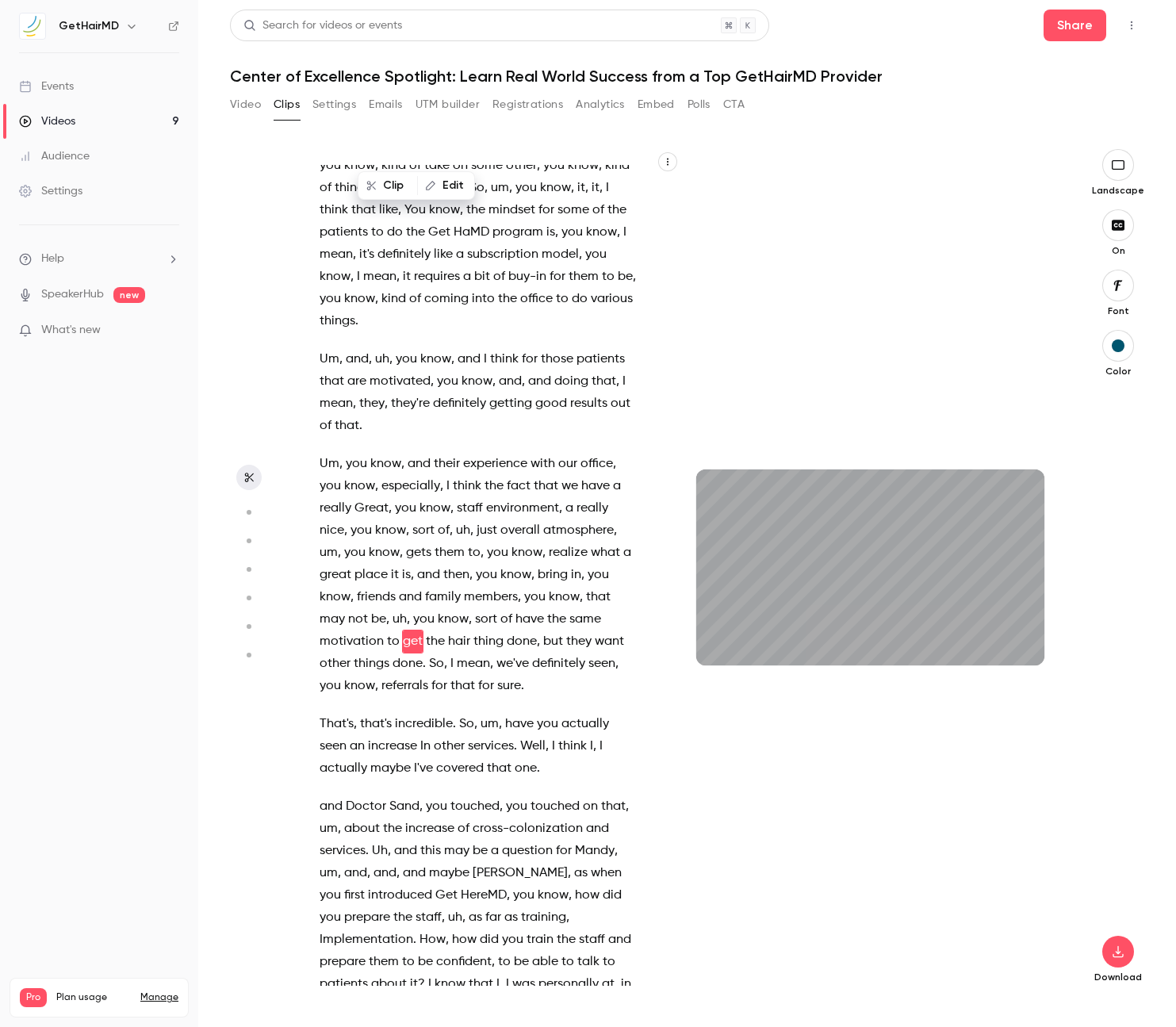
scroll to position [11480, 0]
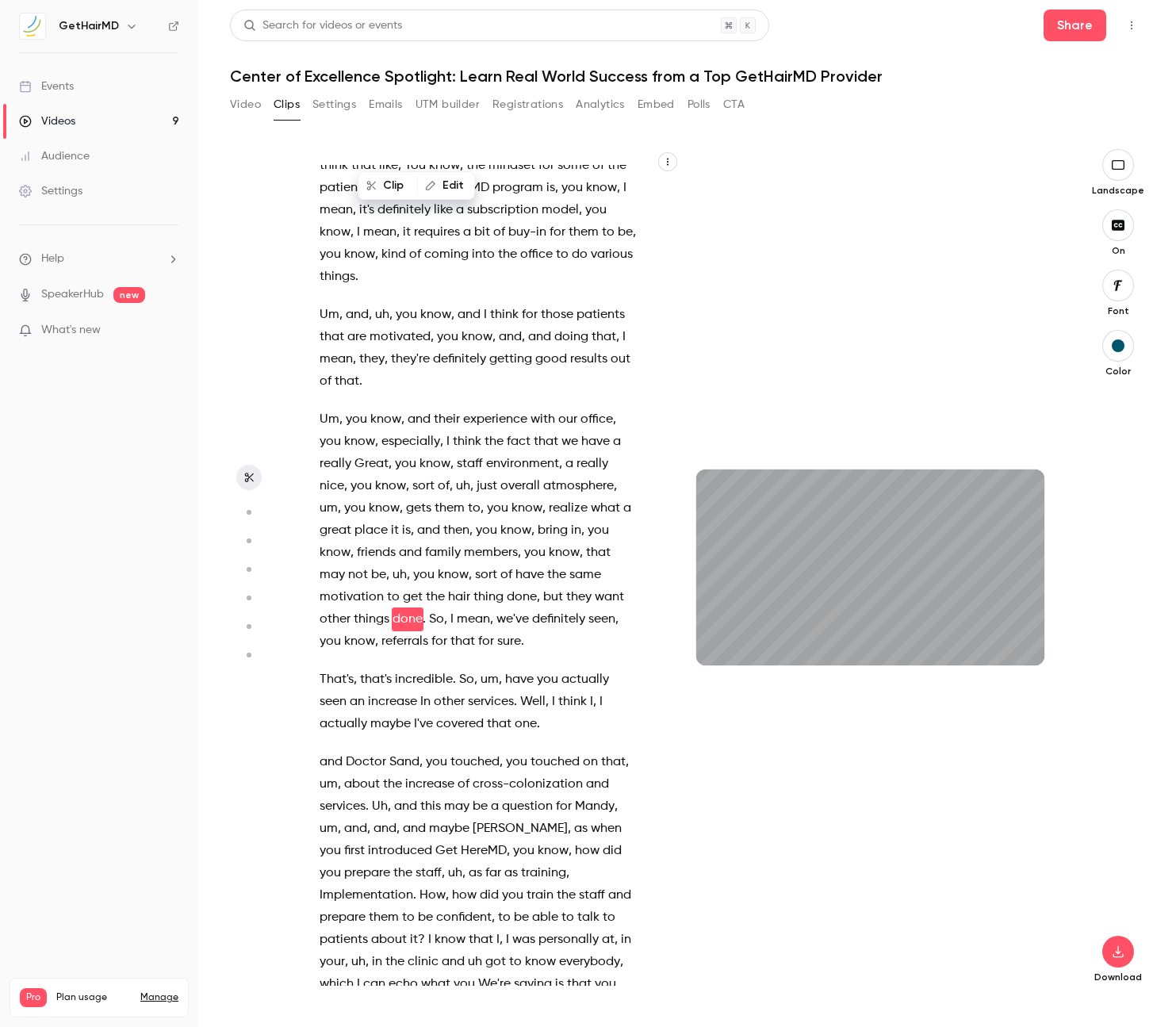
click at [527, 862] on span "training" at bounding box center [544, 873] width 45 height 22
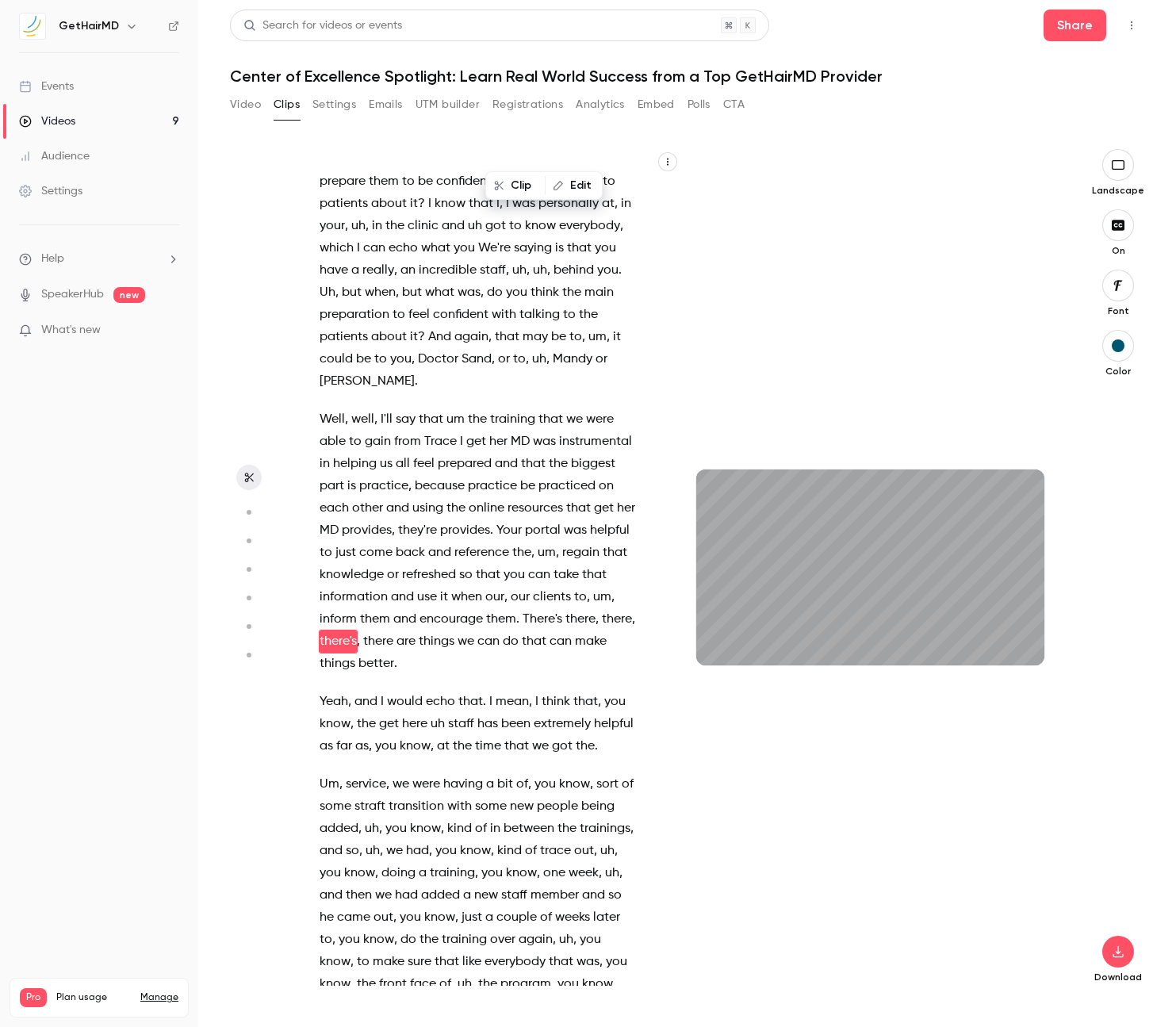
scroll to position [12261, 0]
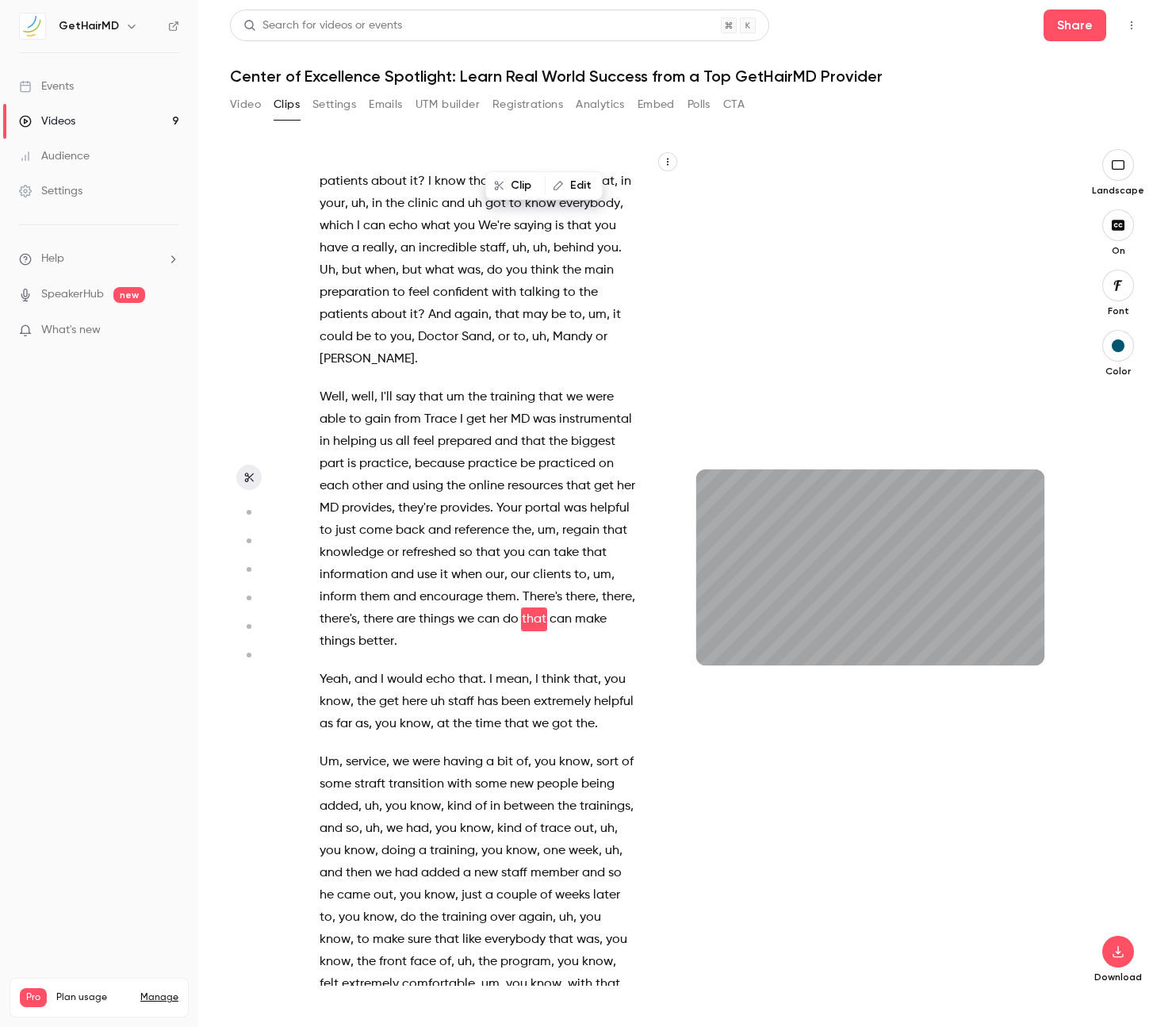
click at [494, 673] on span at bounding box center [494, 680] width 3 height 13
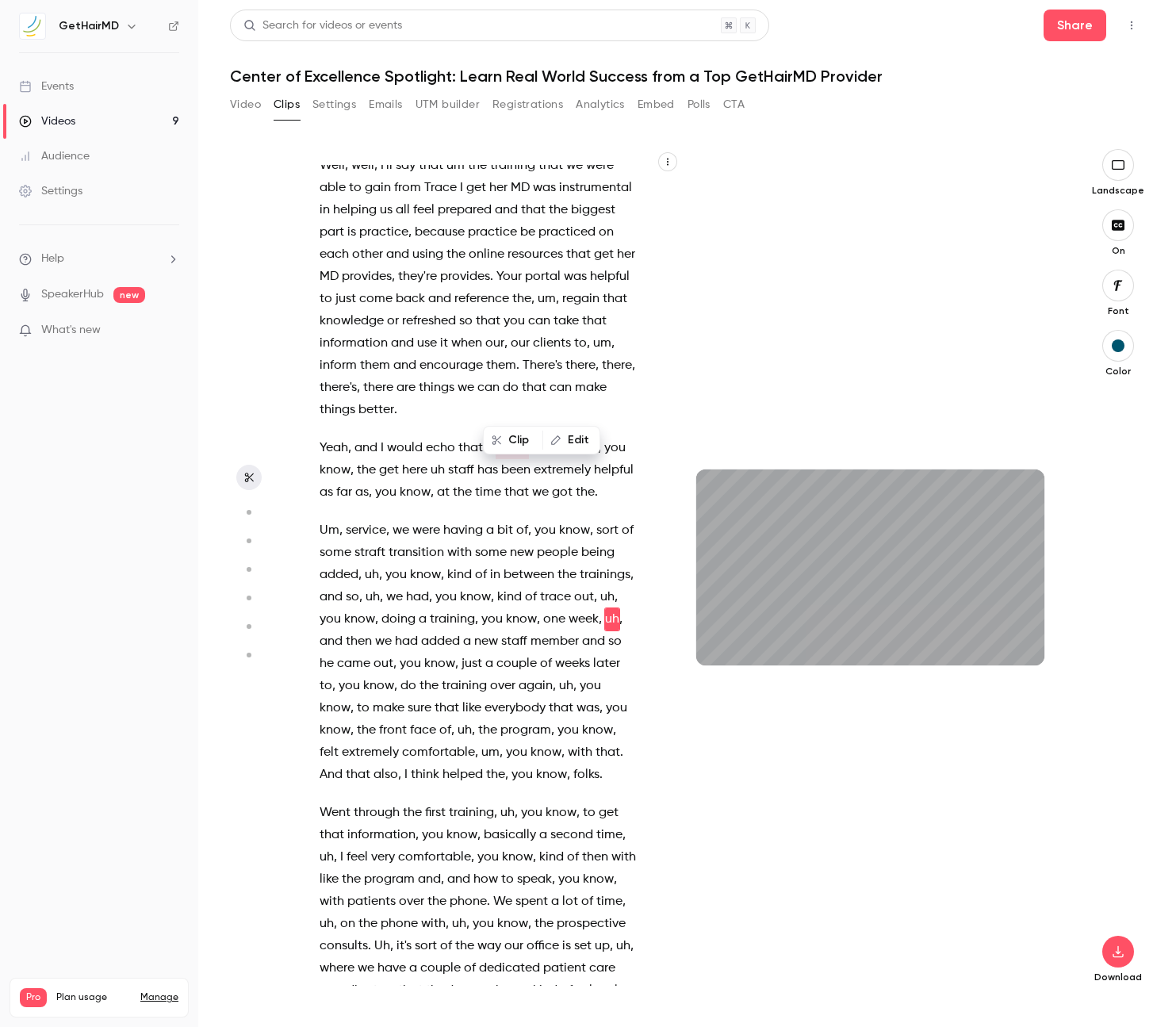
scroll to position [12515, 0]
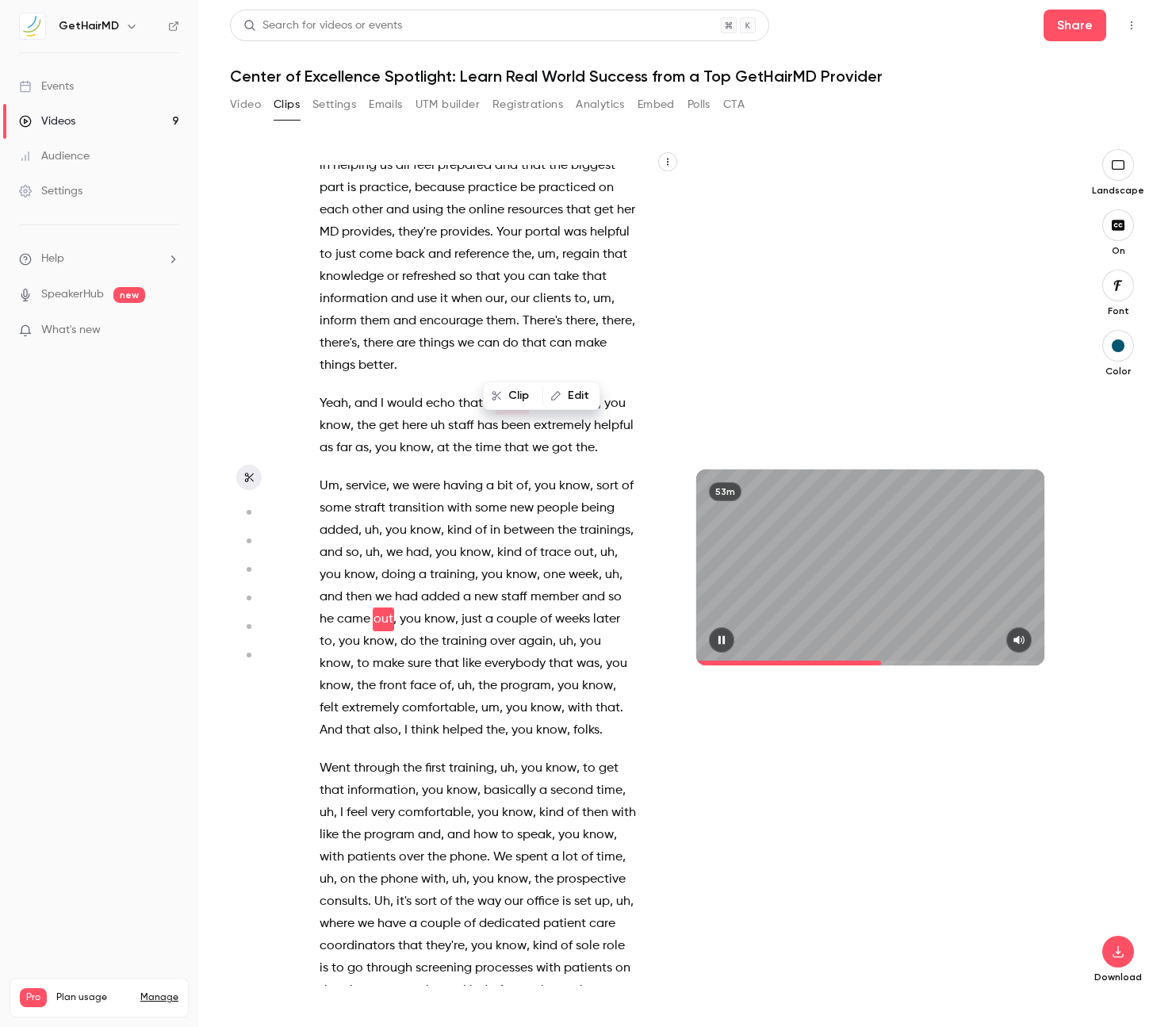
click at [716, 638] on icon "button" at bounding box center [721, 640] width 13 height 11
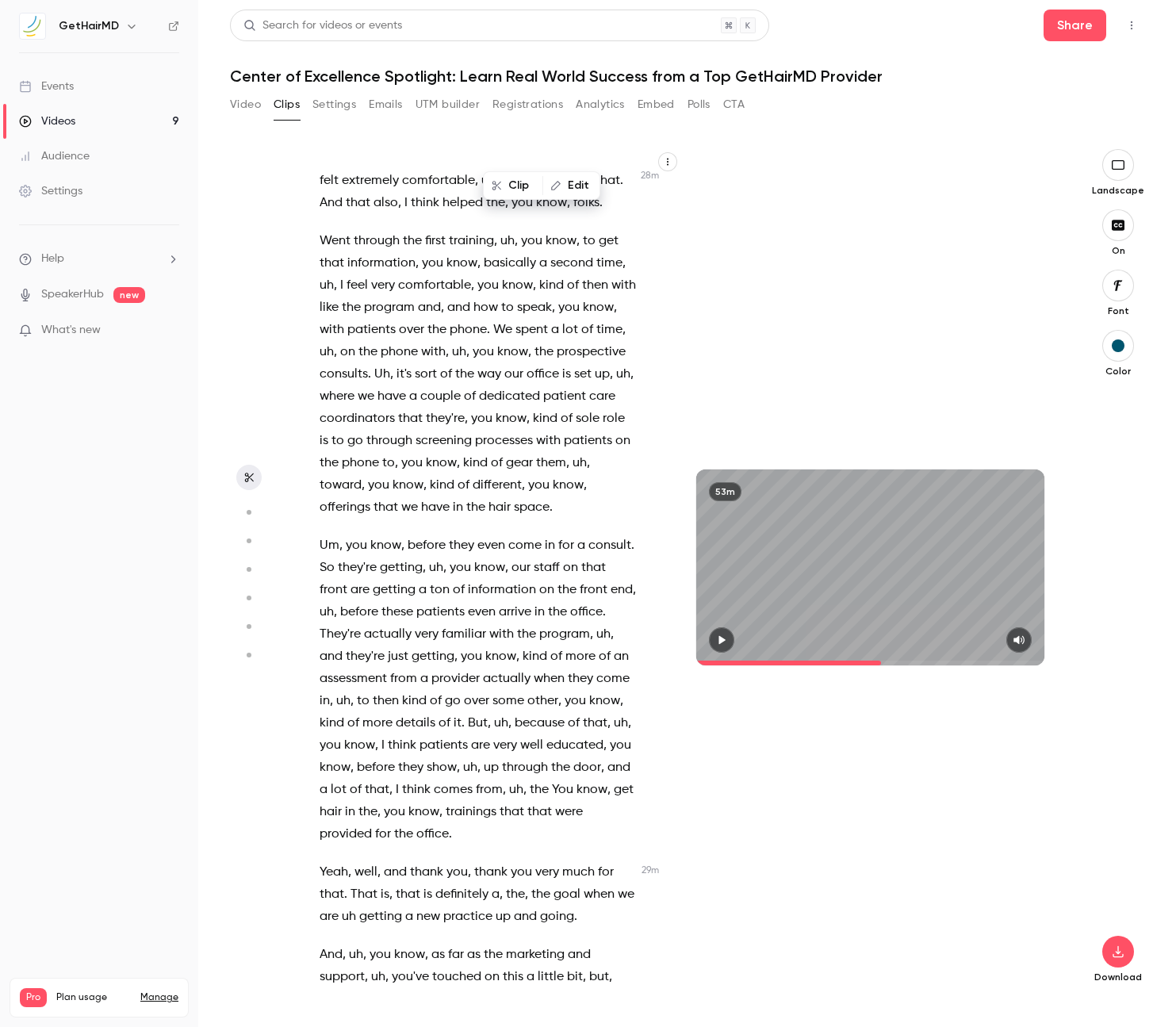
scroll to position [13090, 0]
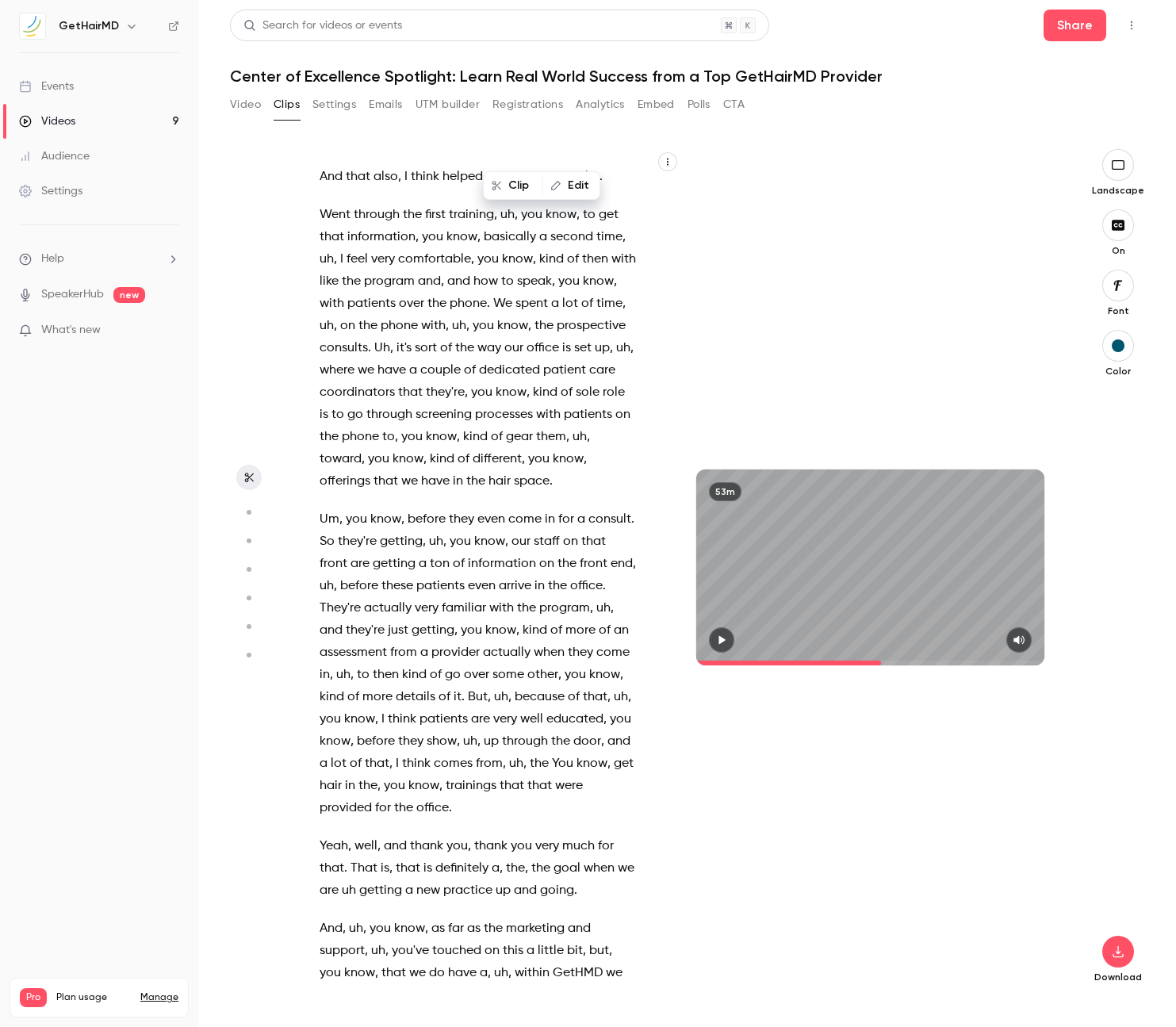
click at [520, 531] on span "our" at bounding box center [521, 541] width 19 height 22
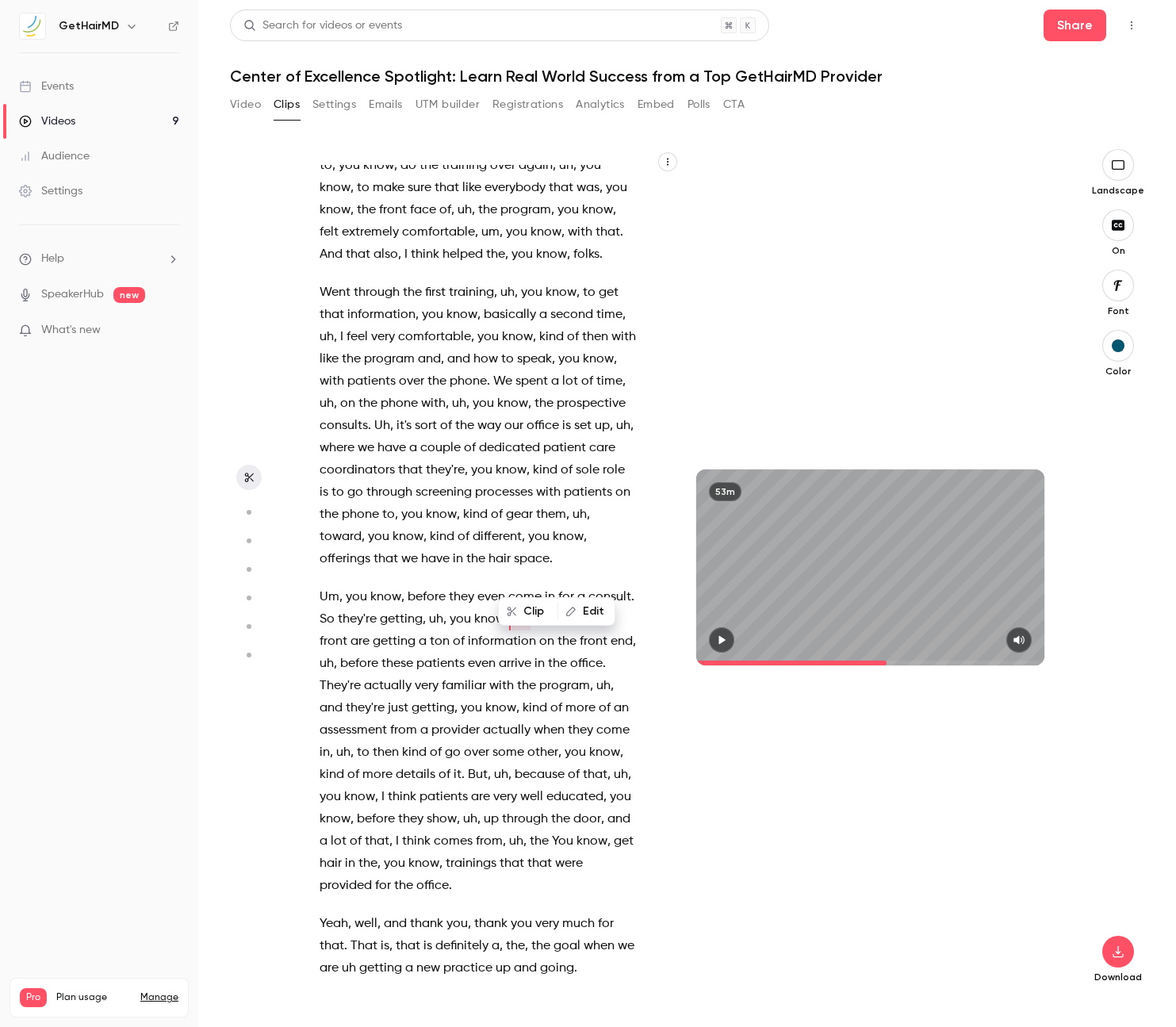
click at [721, 637] on icon "button" at bounding box center [721, 640] width 13 height 11
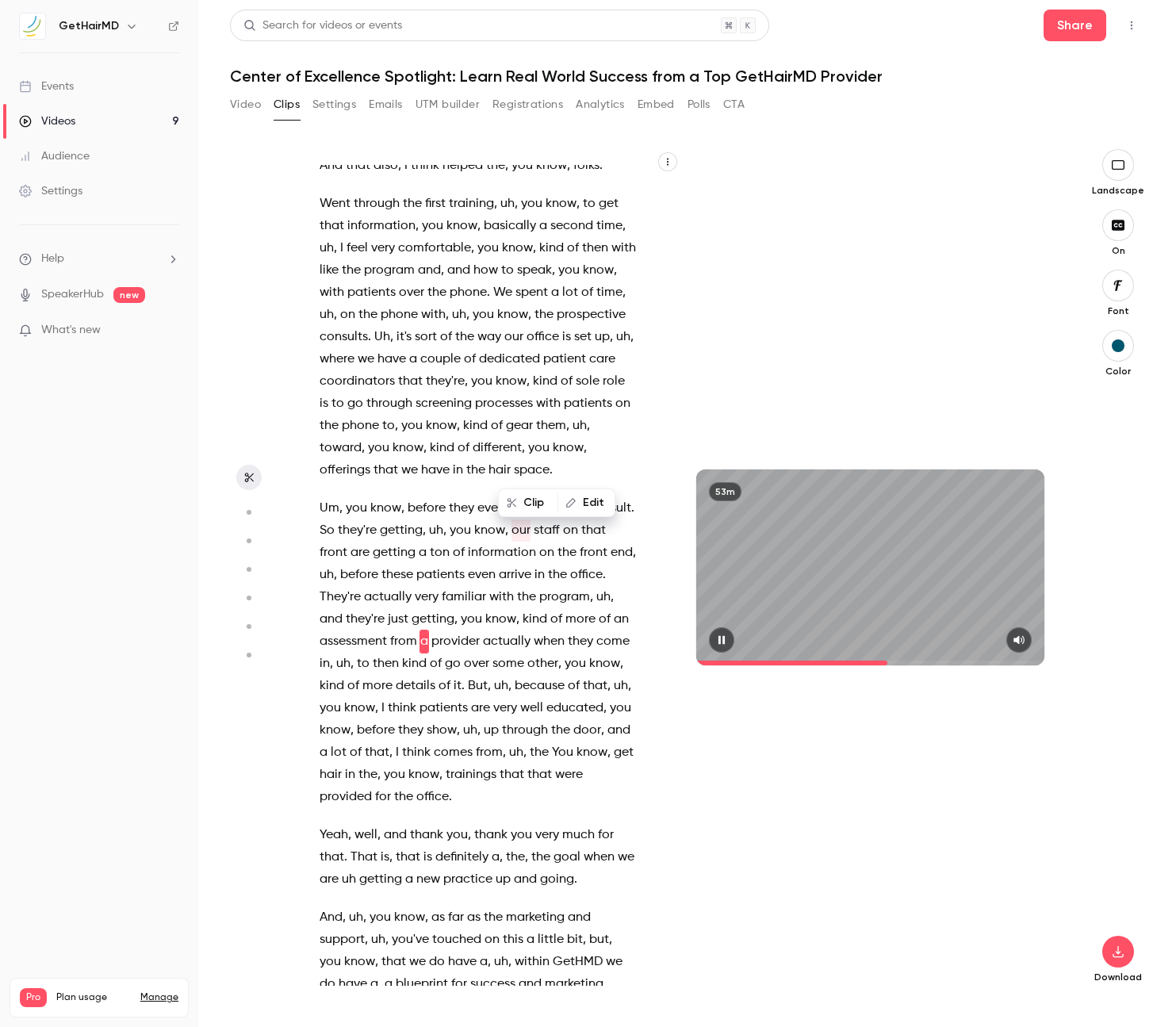
scroll to position [13124, 0]
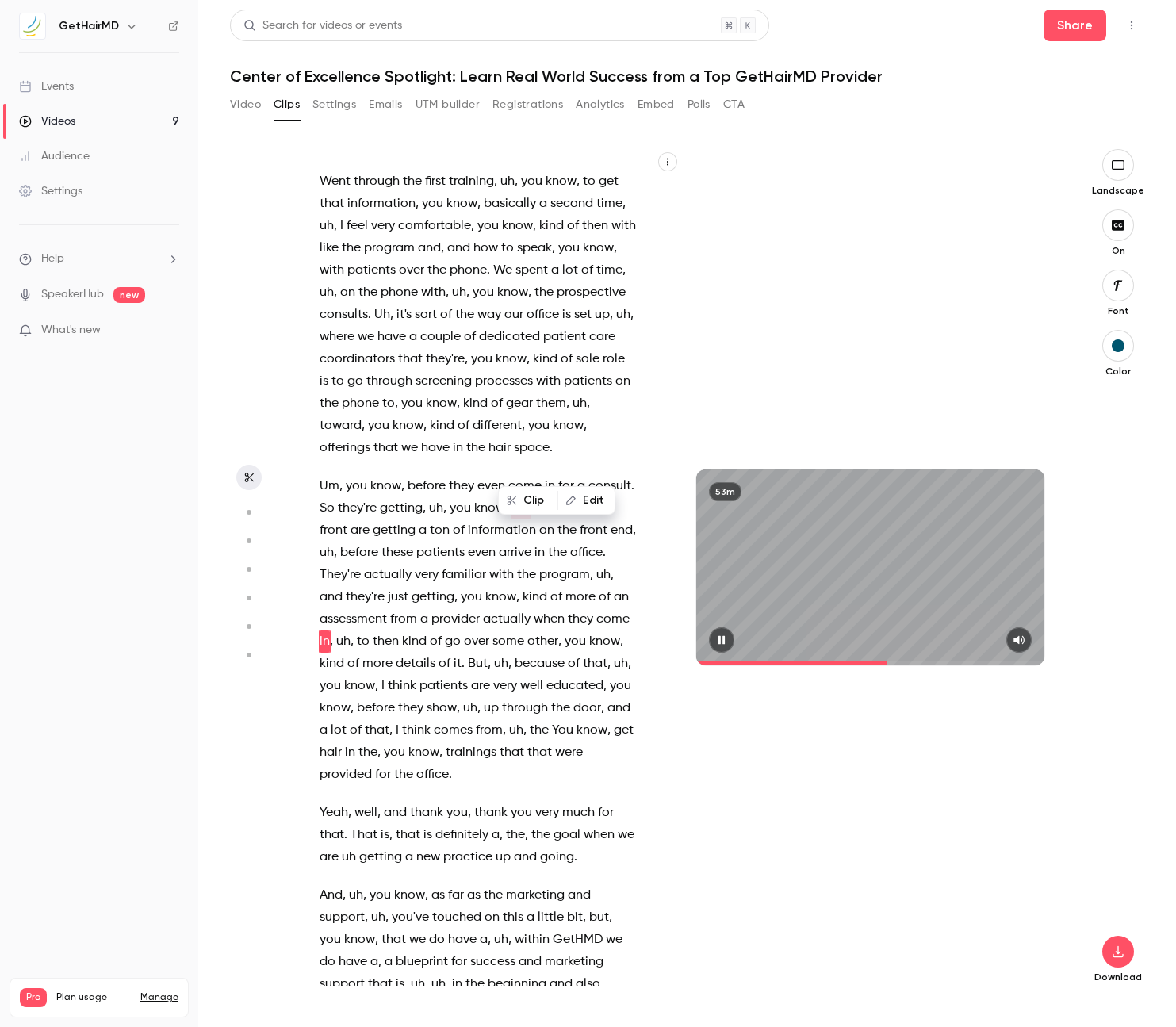
click at [725, 642] on icon "button" at bounding box center [721, 640] width 13 height 11
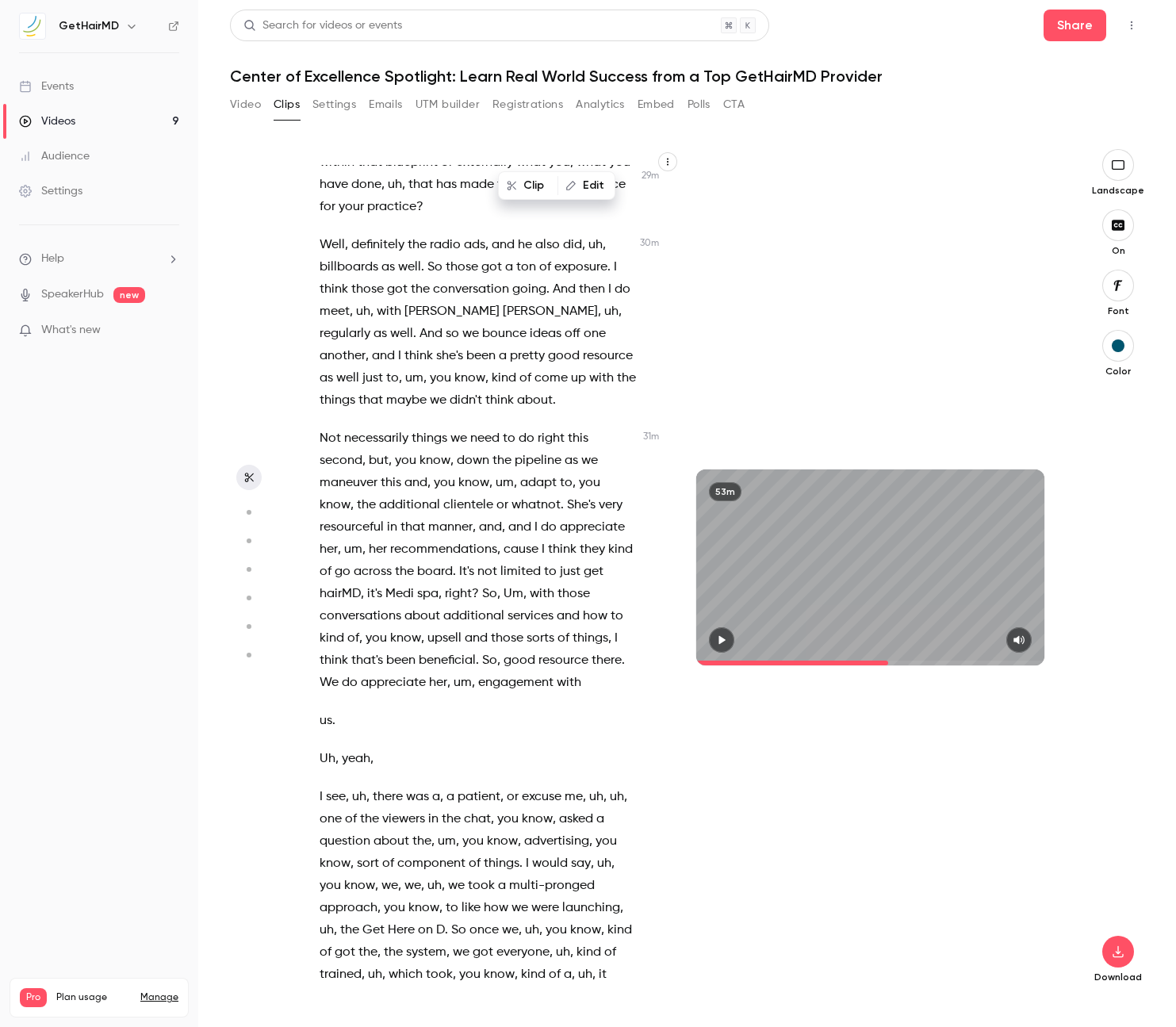
scroll to position [14252, 0]
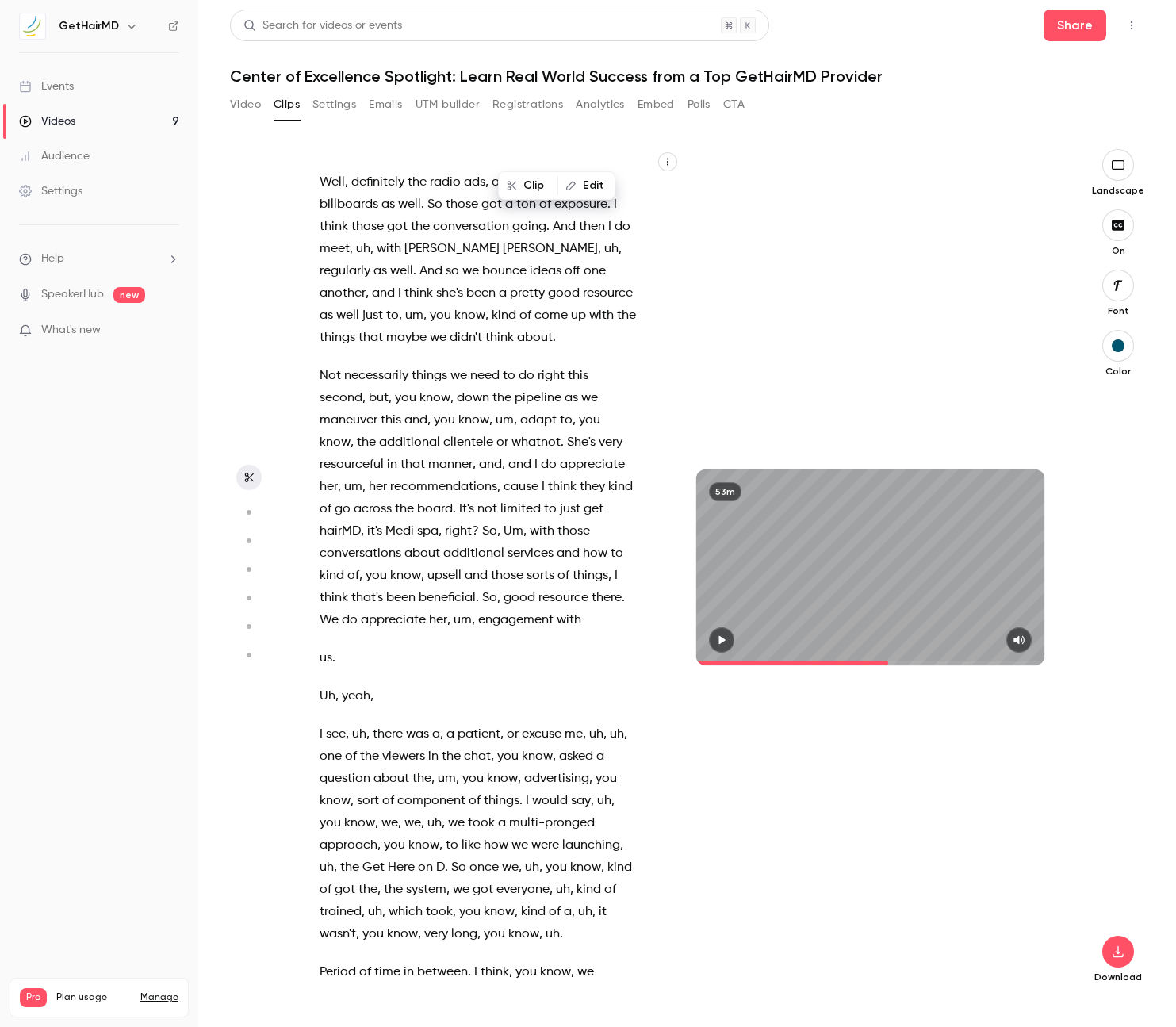
click at [478, 723] on span "patient" at bounding box center [478, 734] width 43 height 22
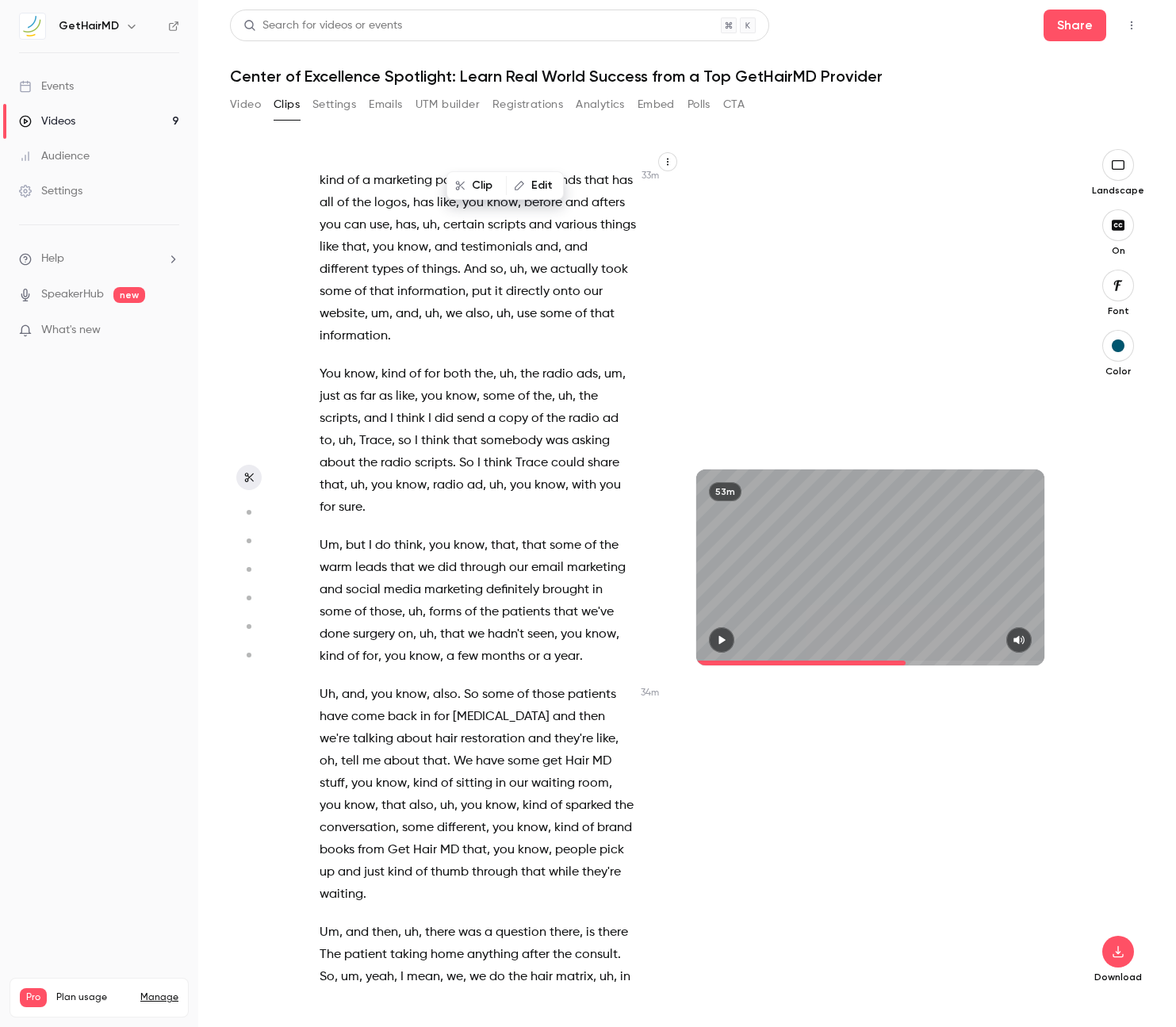
scroll to position [15571, 0]
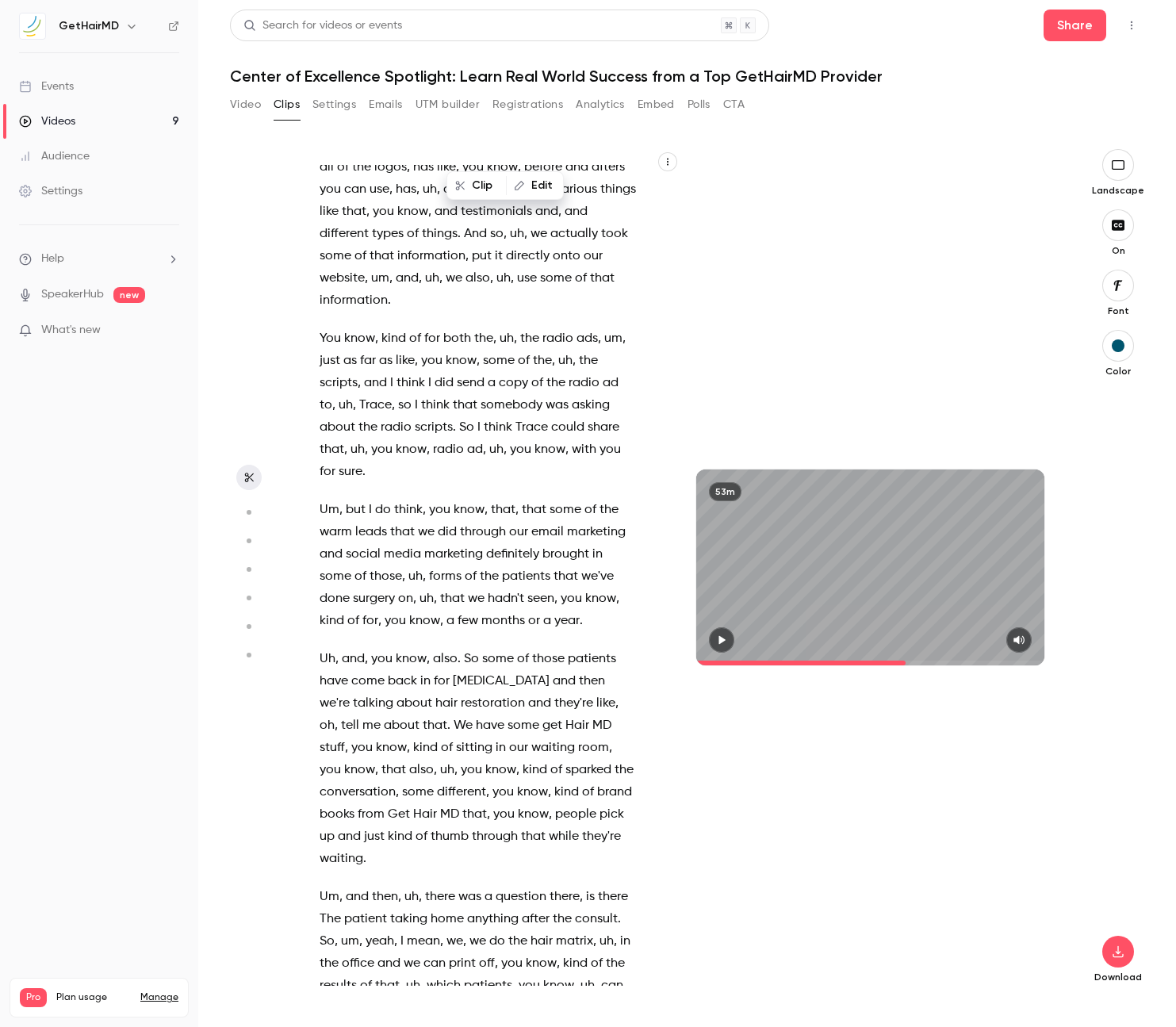
click at [405, 648] on span "know" at bounding box center [411, 659] width 31 height 22
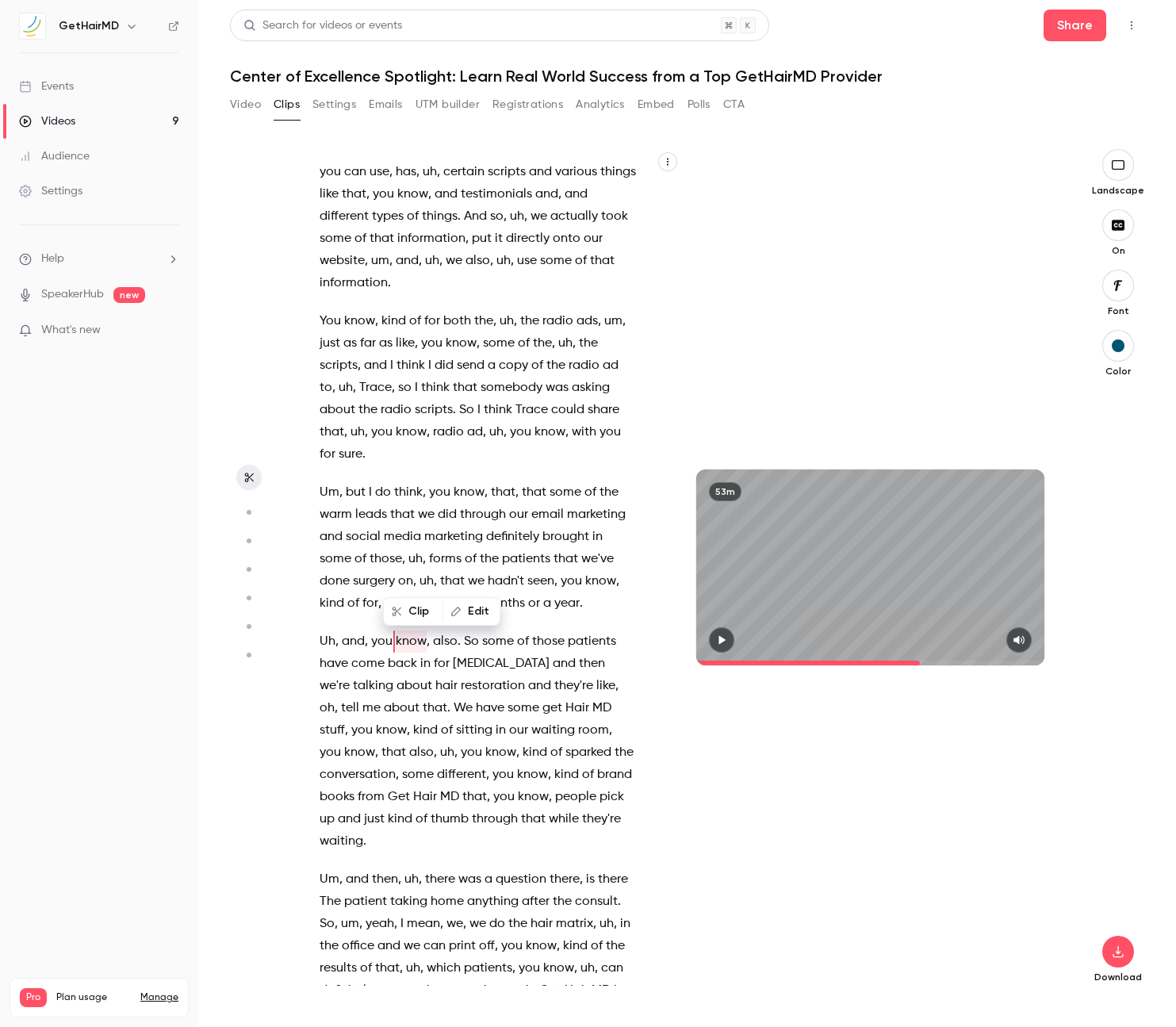
click at [467, 630] on span "So" at bounding box center [471, 641] width 15 height 22
click at [723, 643] on icon "button" at bounding box center [721, 640] width 13 height 11
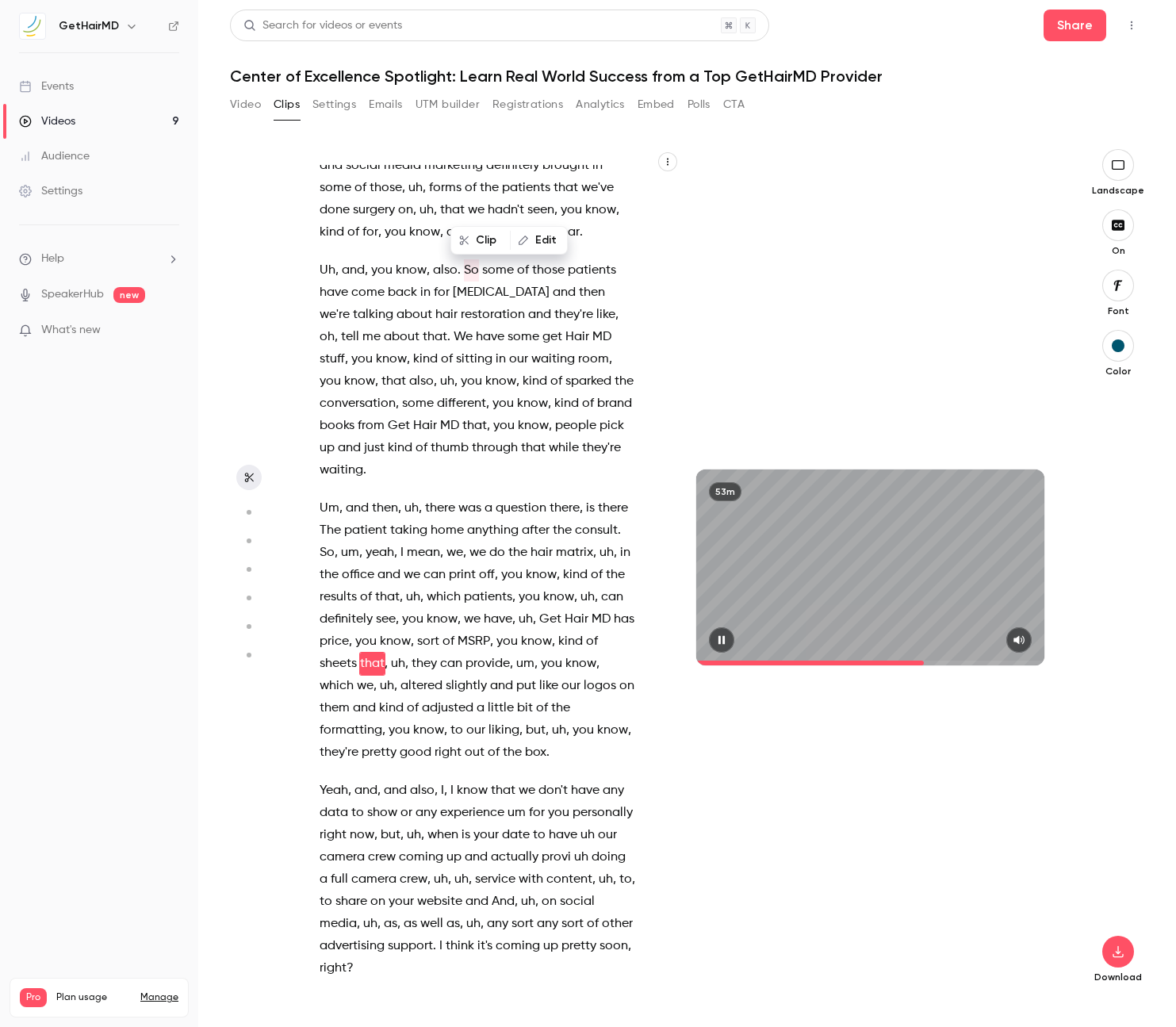
scroll to position [15982, 0]
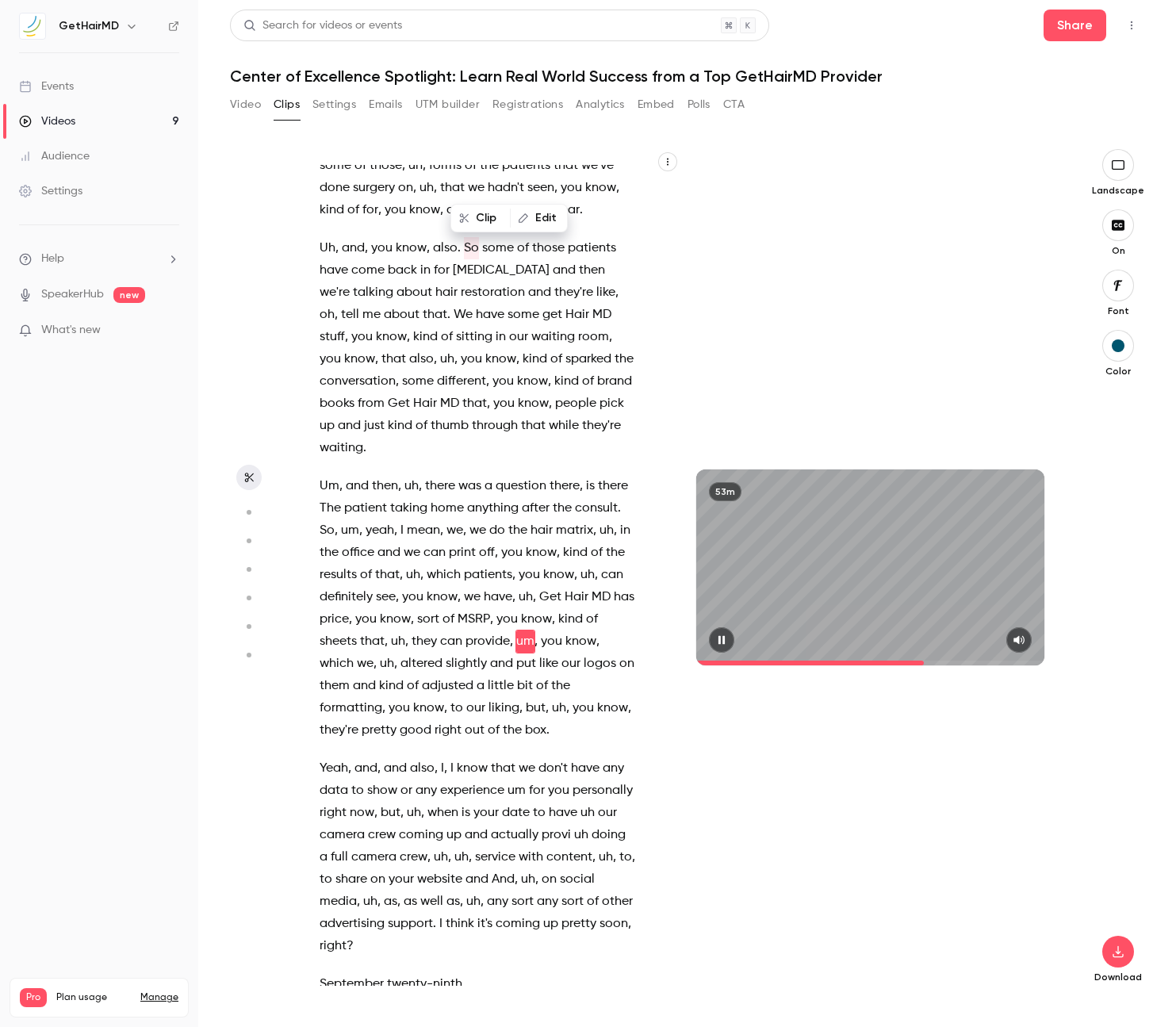
click at [729, 640] on button "button" at bounding box center [720, 639] width 25 height 25
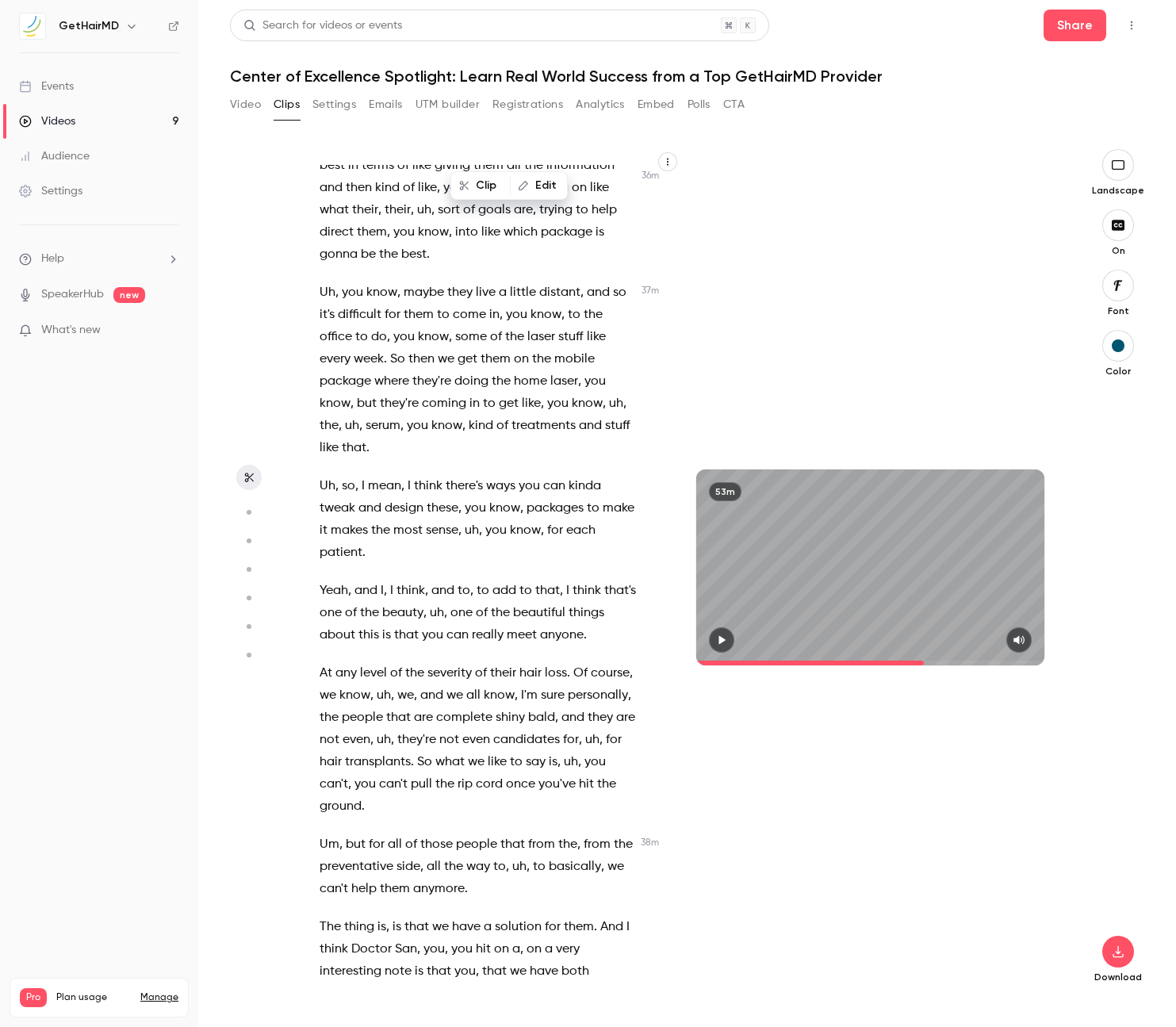
scroll to position [17871, 0]
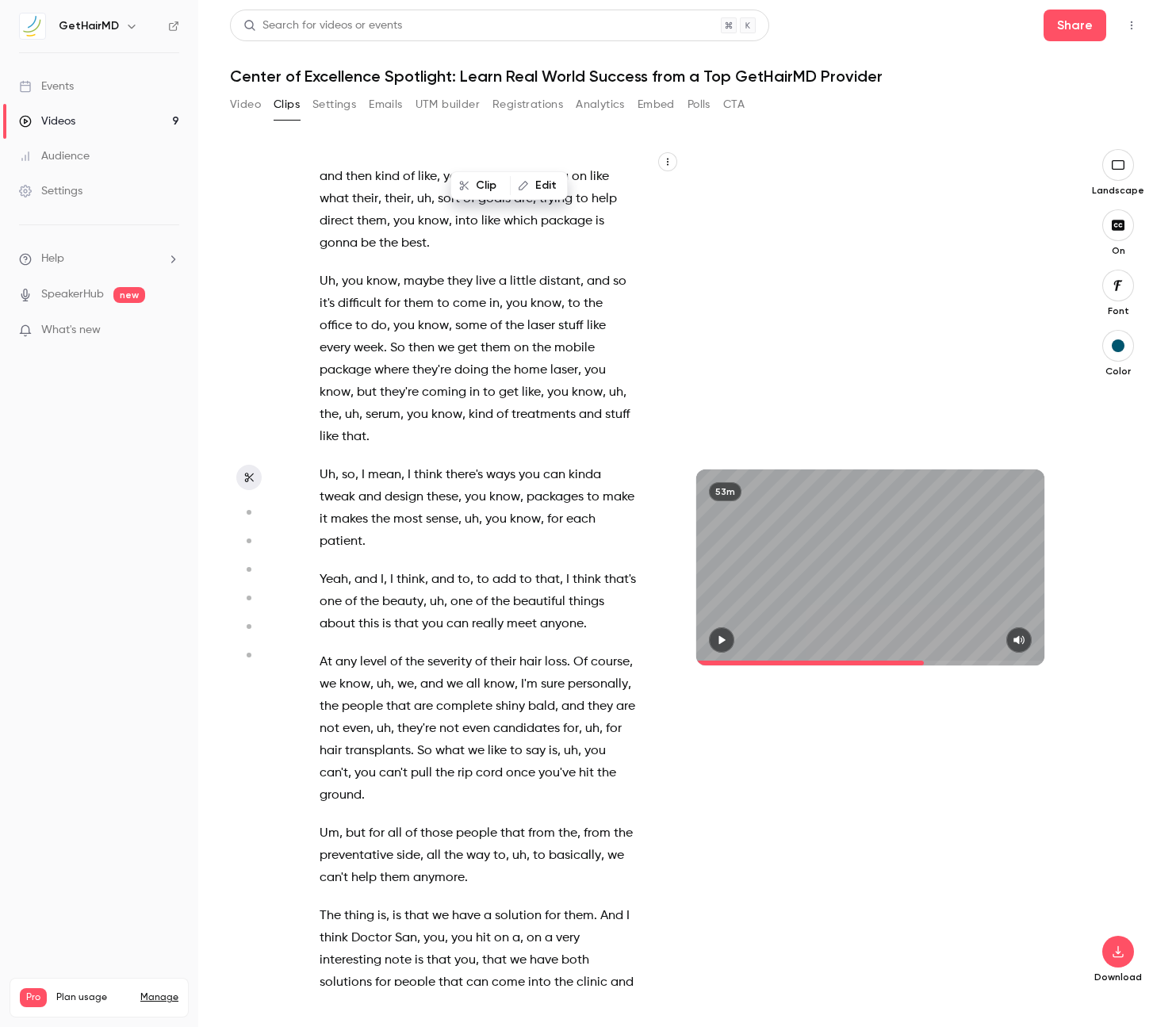
click at [362, 651] on span "level" at bounding box center [373, 662] width 27 height 22
click at [718, 639] on icon "button" at bounding box center [721, 640] width 13 height 11
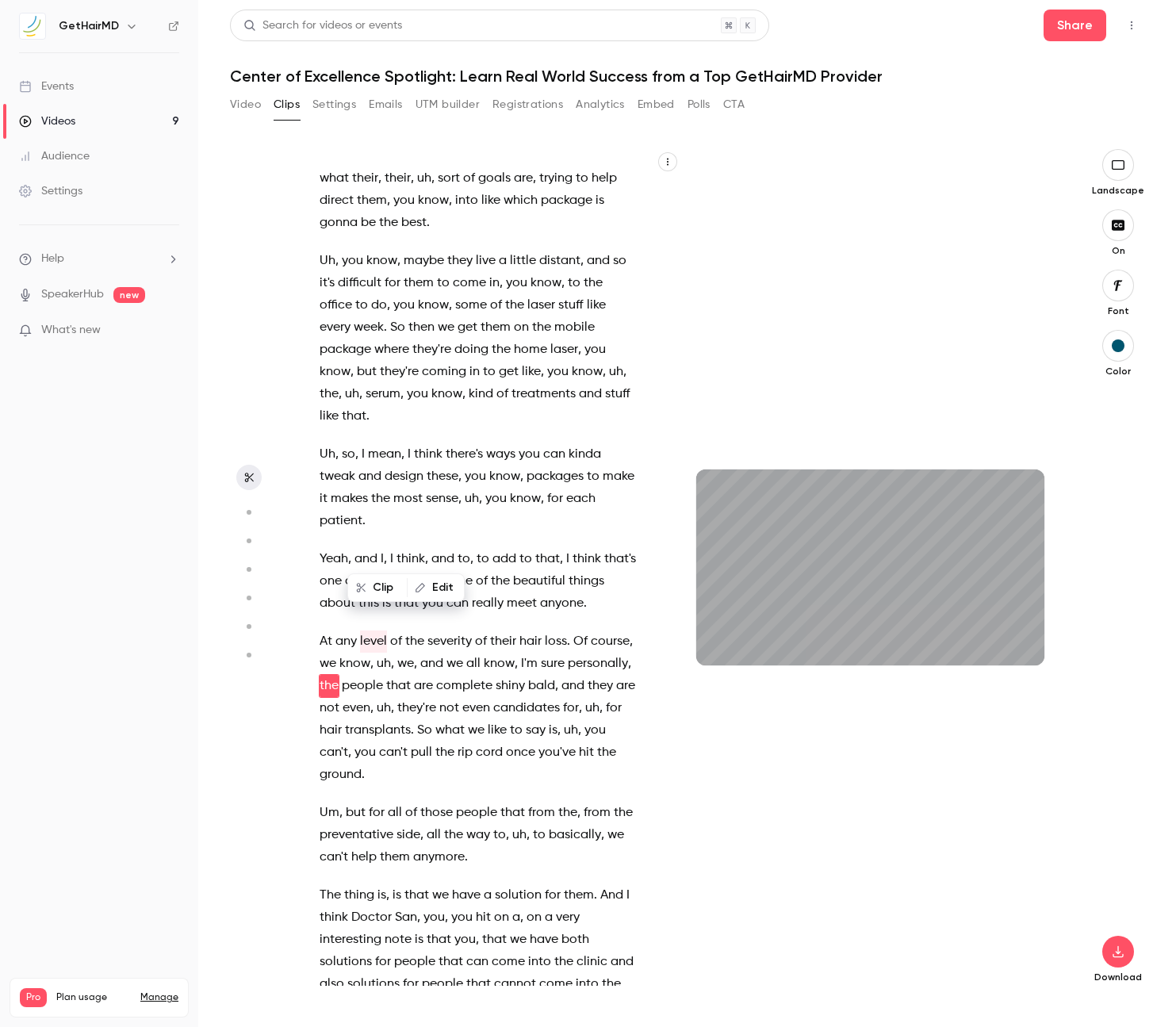
scroll to position [17914, 0]
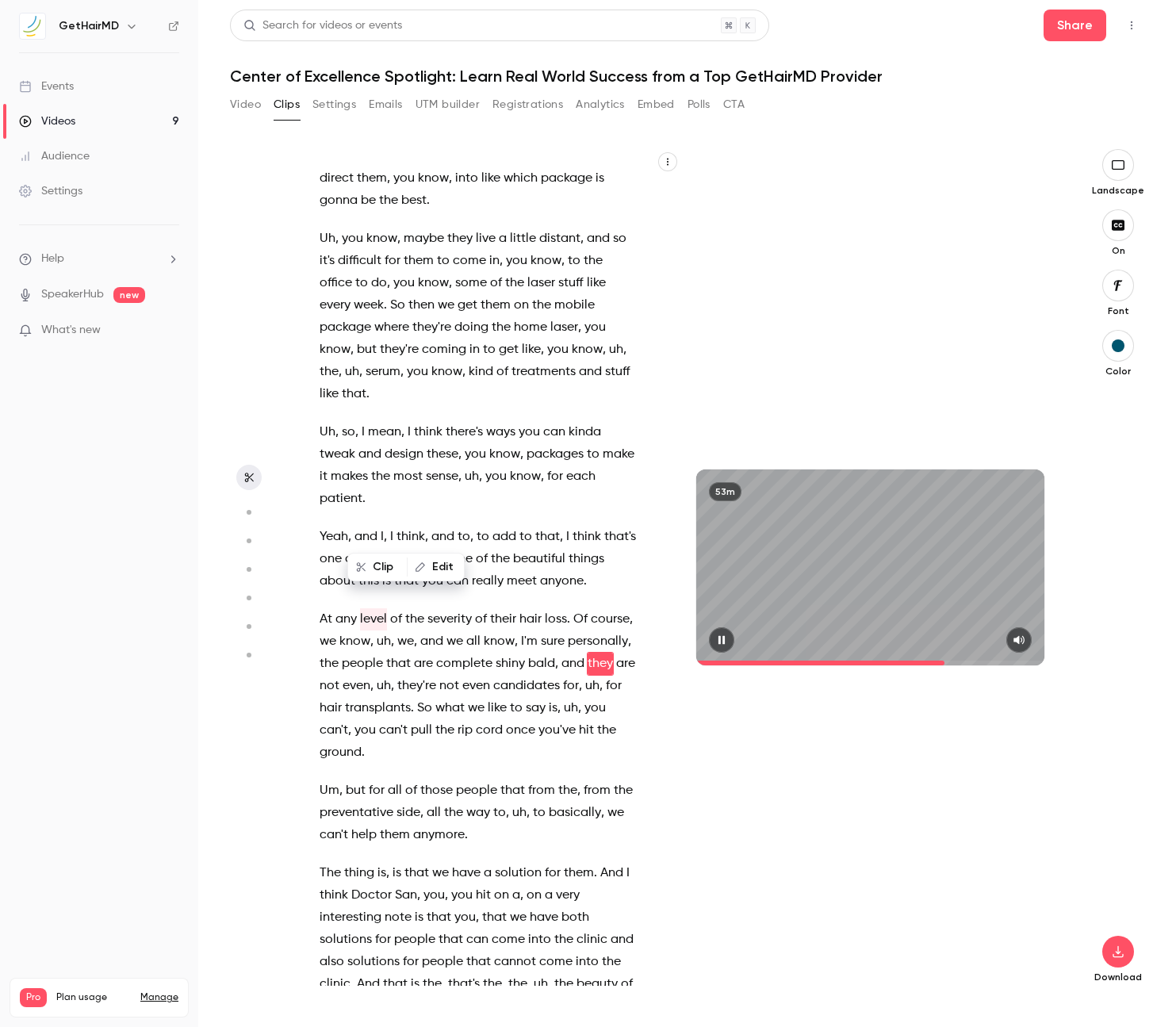
click at [729, 636] on button "button" at bounding box center [720, 639] width 25 height 25
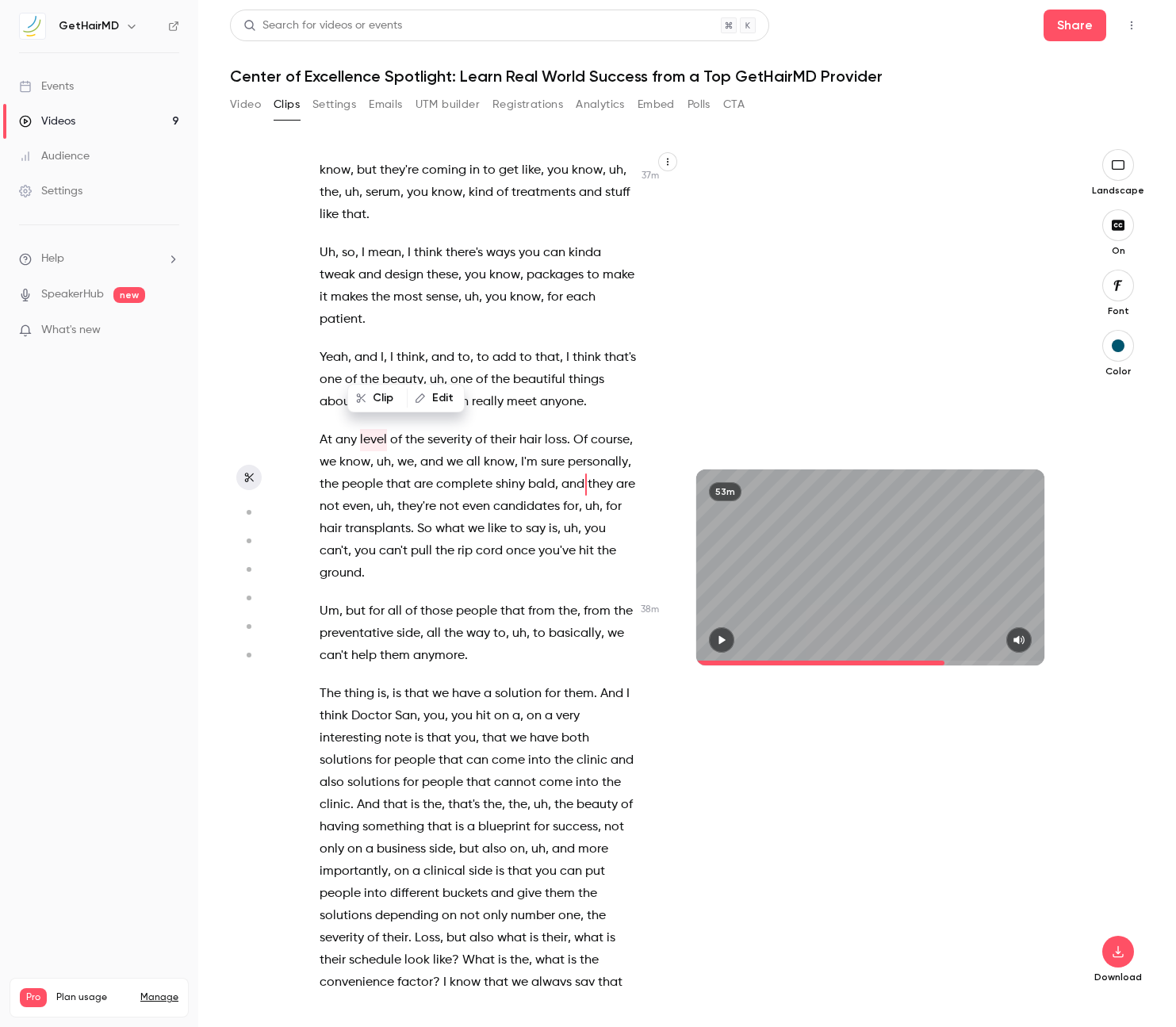
scroll to position [18098, 0]
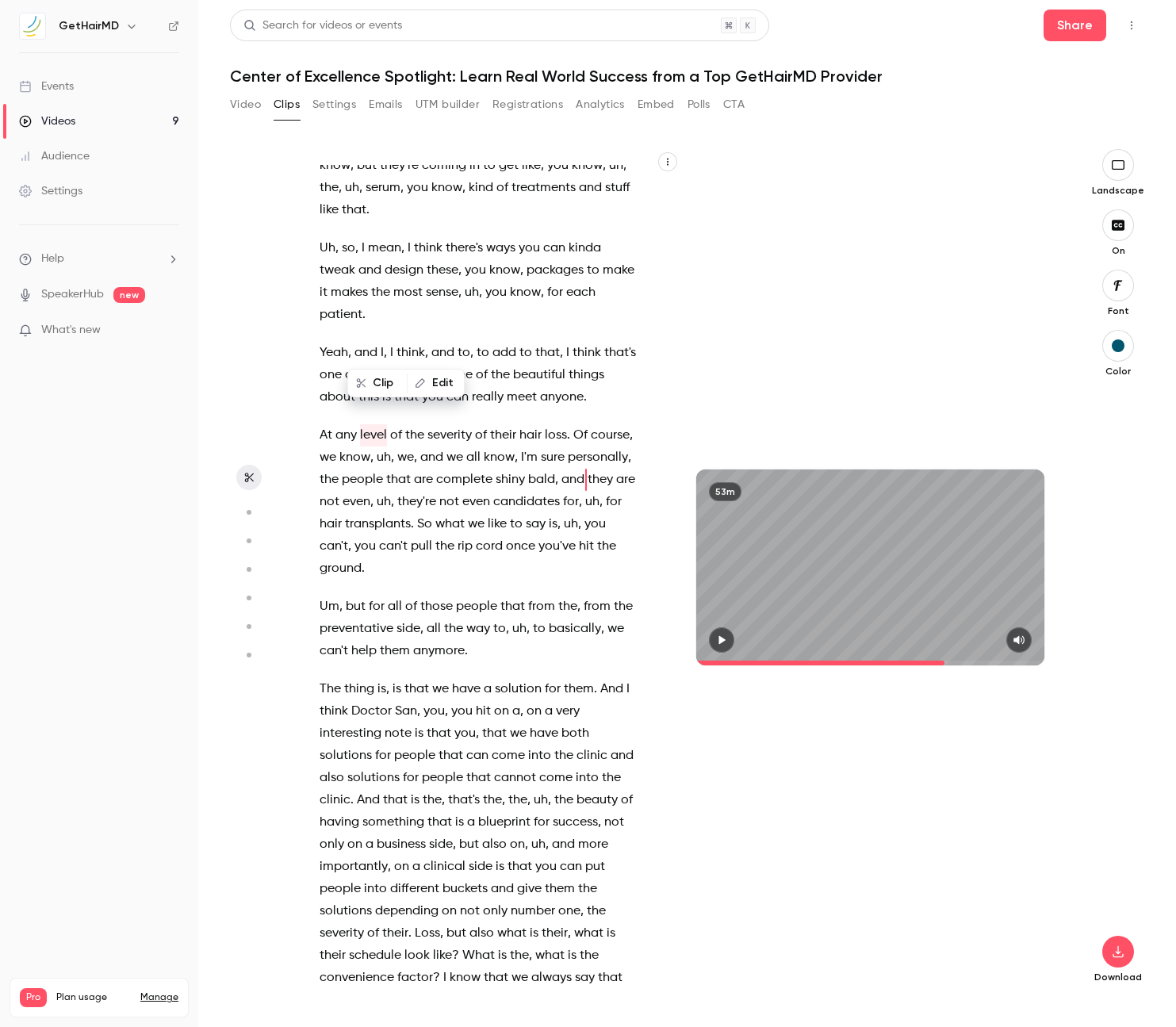
click at [334, 678] on span "The" at bounding box center [330, 688] width 22 height 22
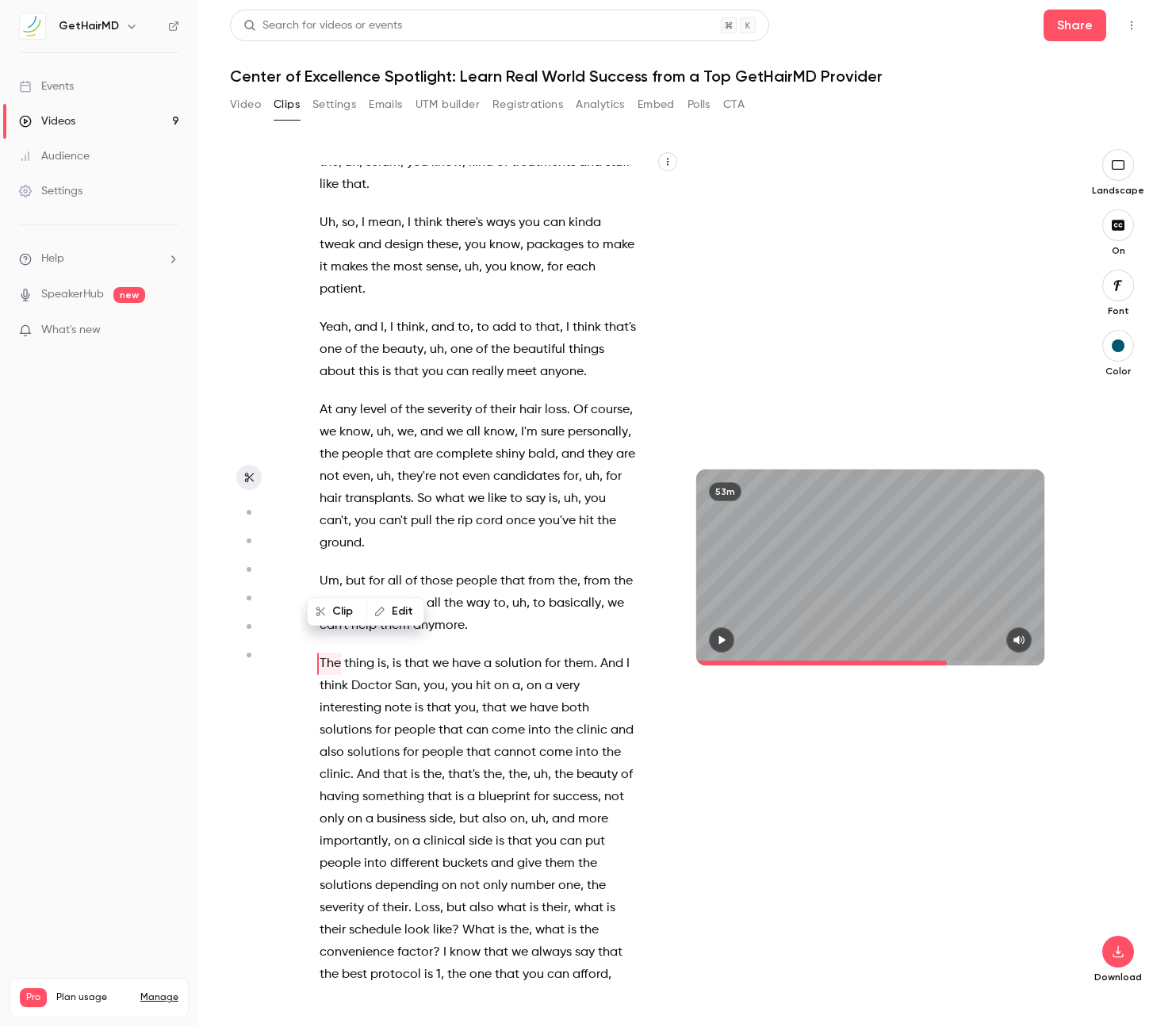
click at [720, 641] on icon "button" at bounding box center [721, 640] width 6 height 9
click at [628, 653] on span "I" at bounding box center [628, 663] width 3 height 22
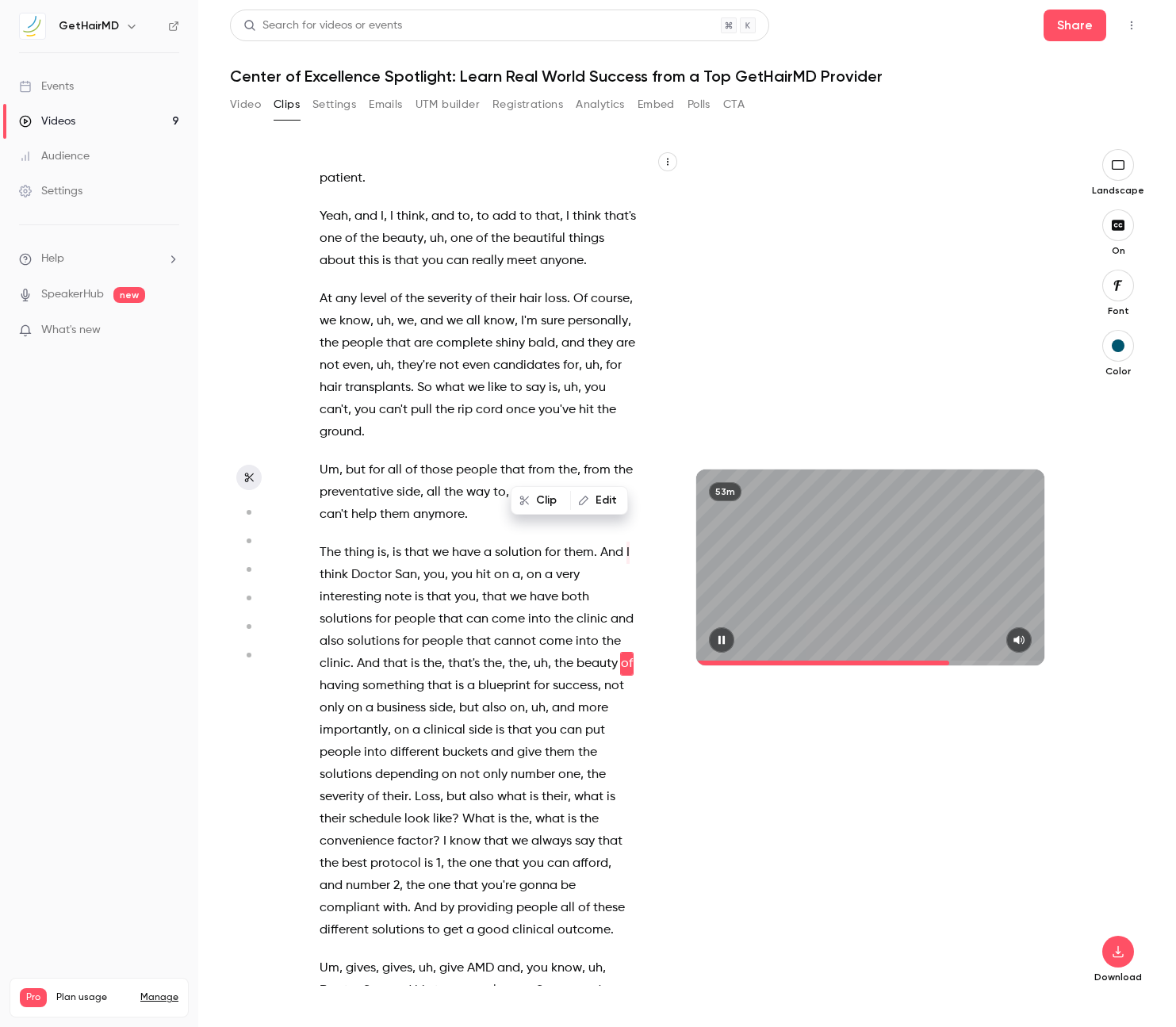
scroll to position [18257, 0]
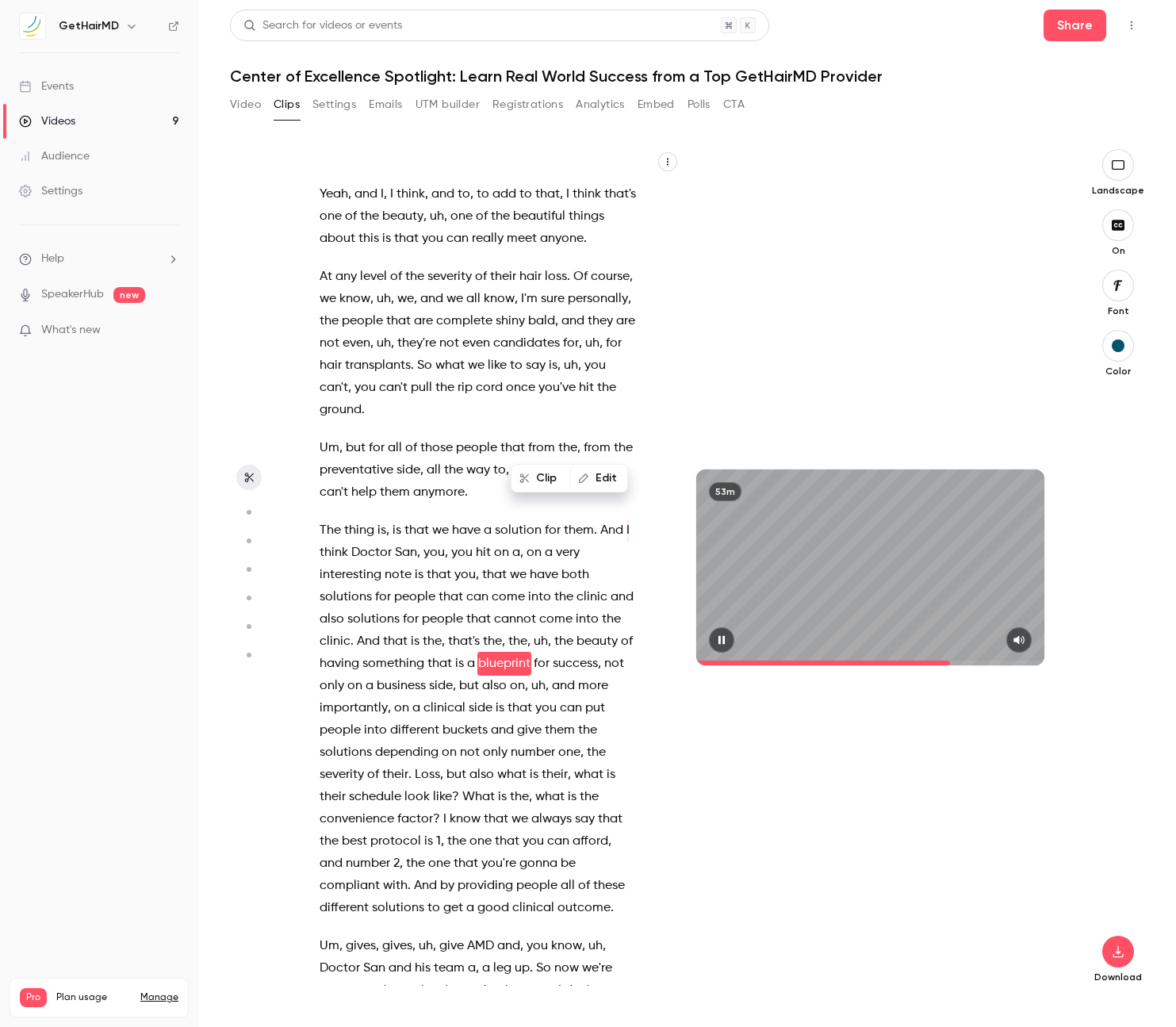
click at [400, 935] on span "gives" at bounding box center [397, 945] width 30 height 22
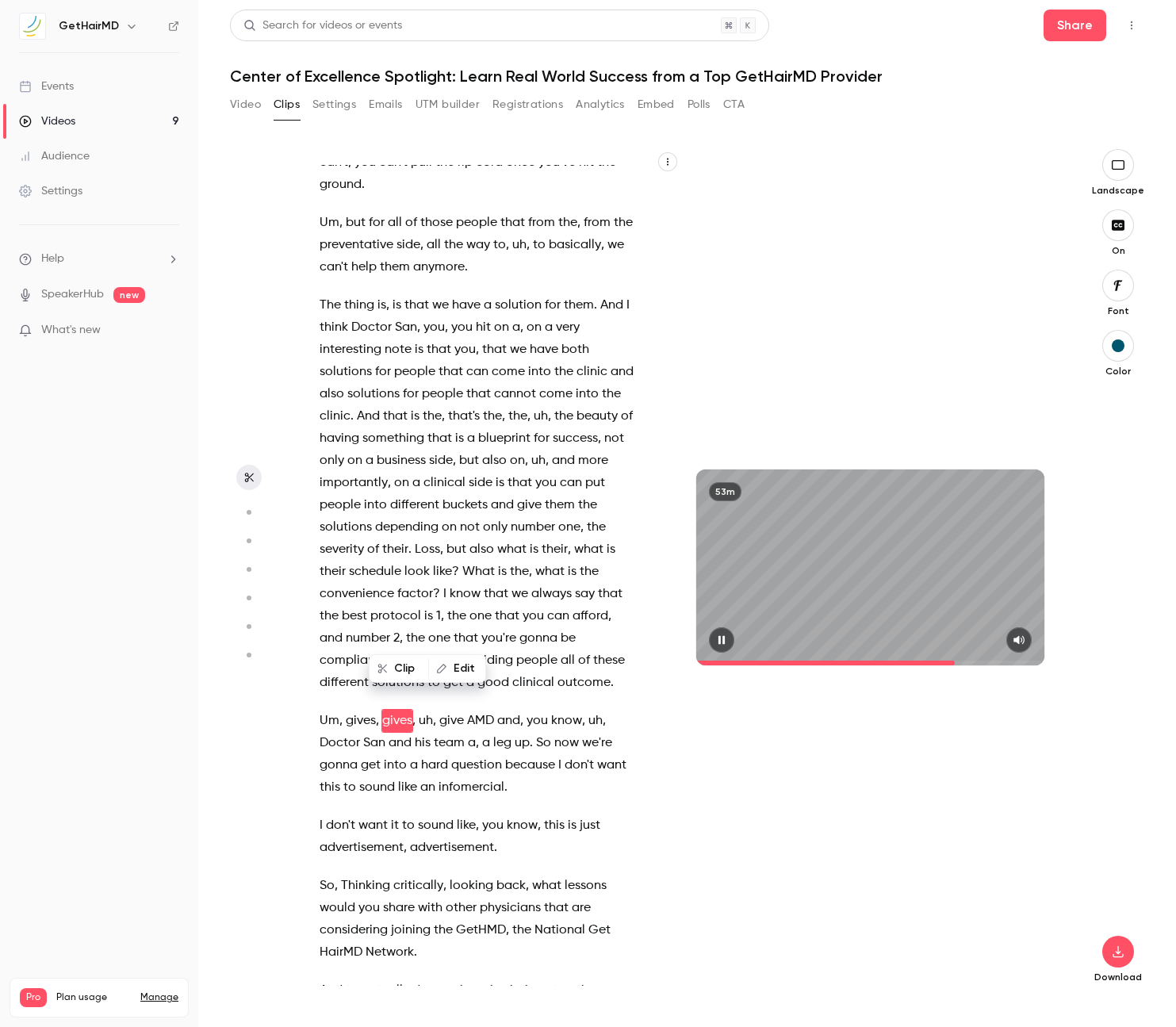
scroll to position [18539, 0]
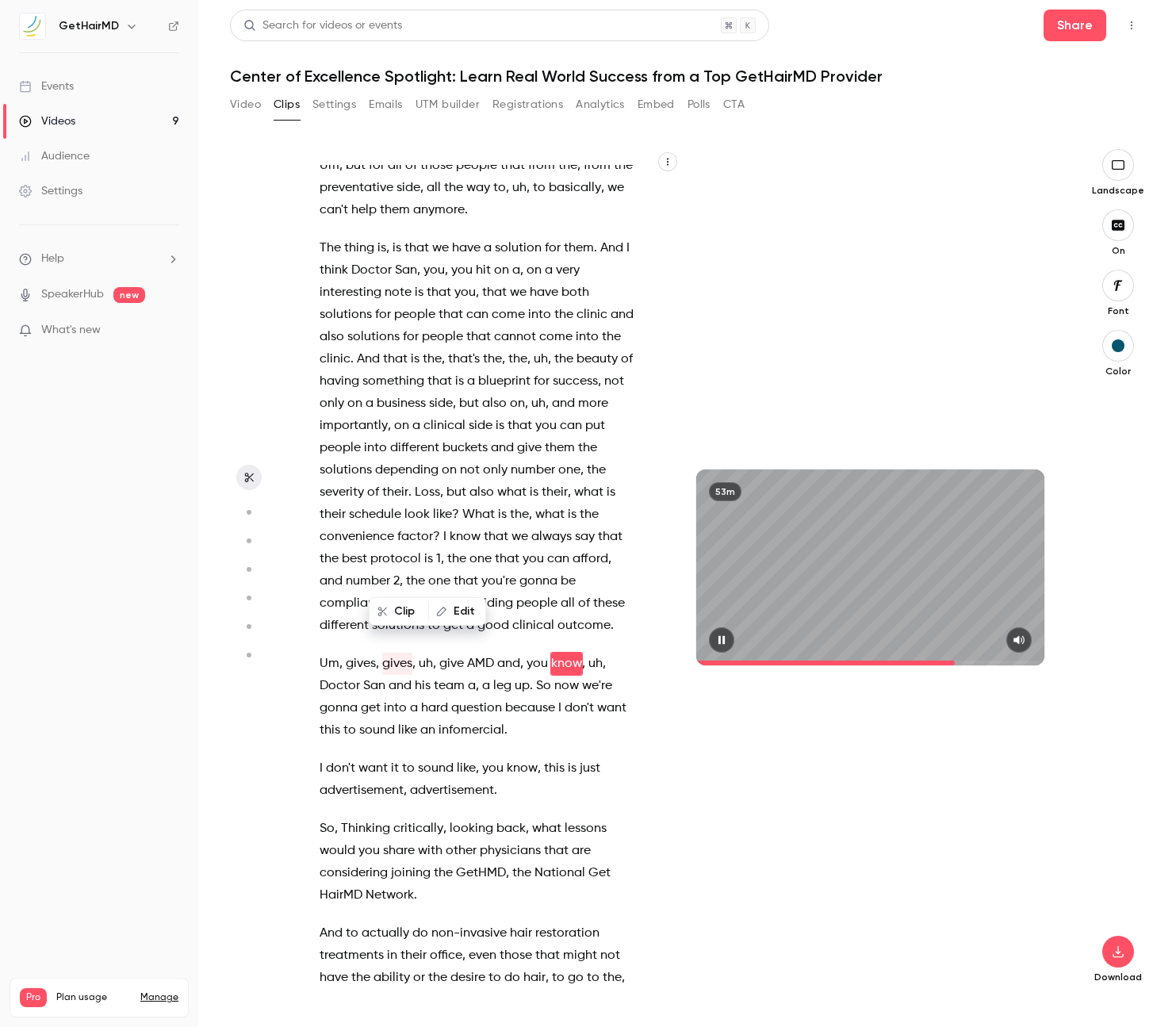
click at [384, 818] on span "Thinking" at bounding box center [365, 828] width 49 height 22
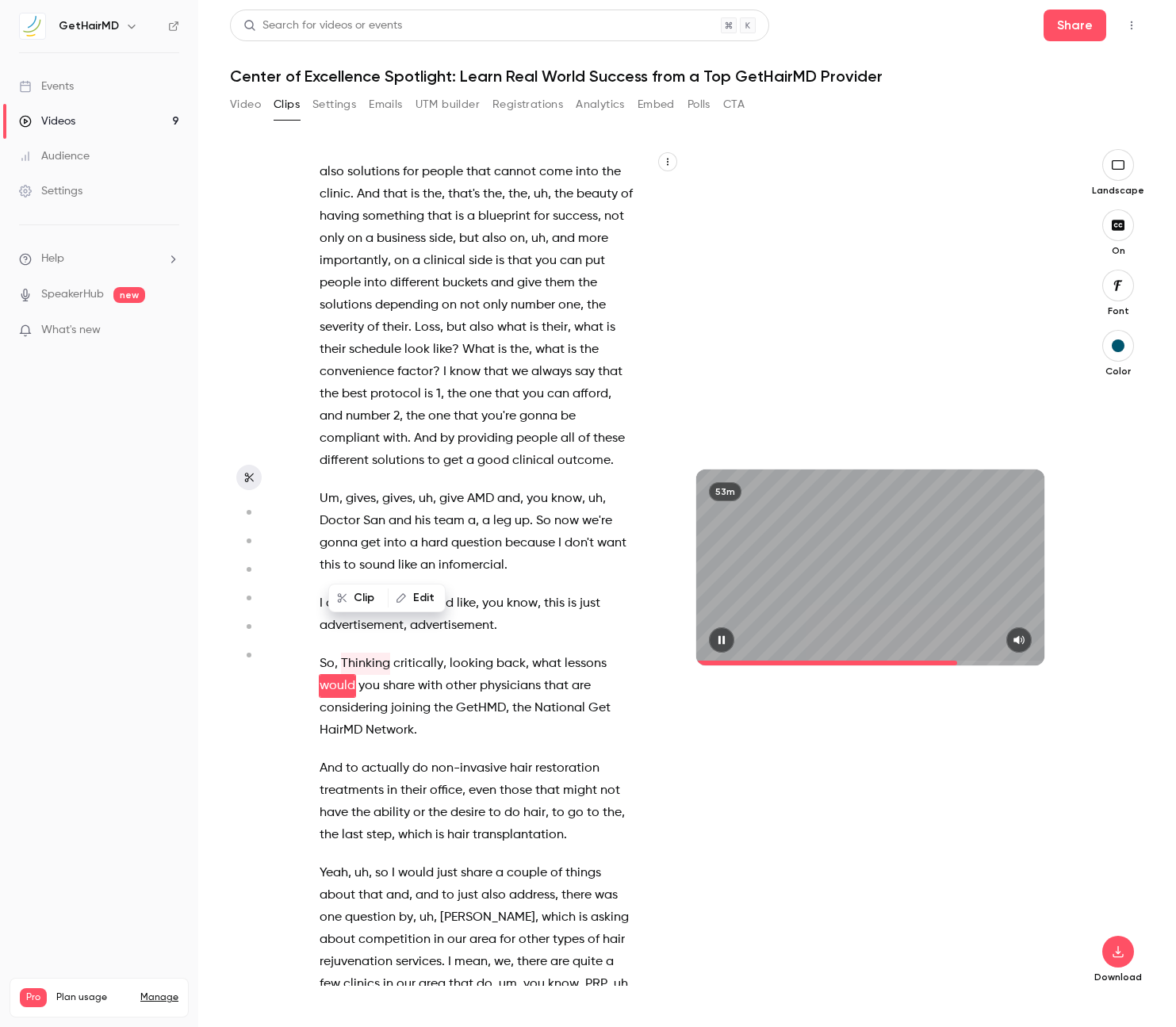
scroll to position [18726, 0]
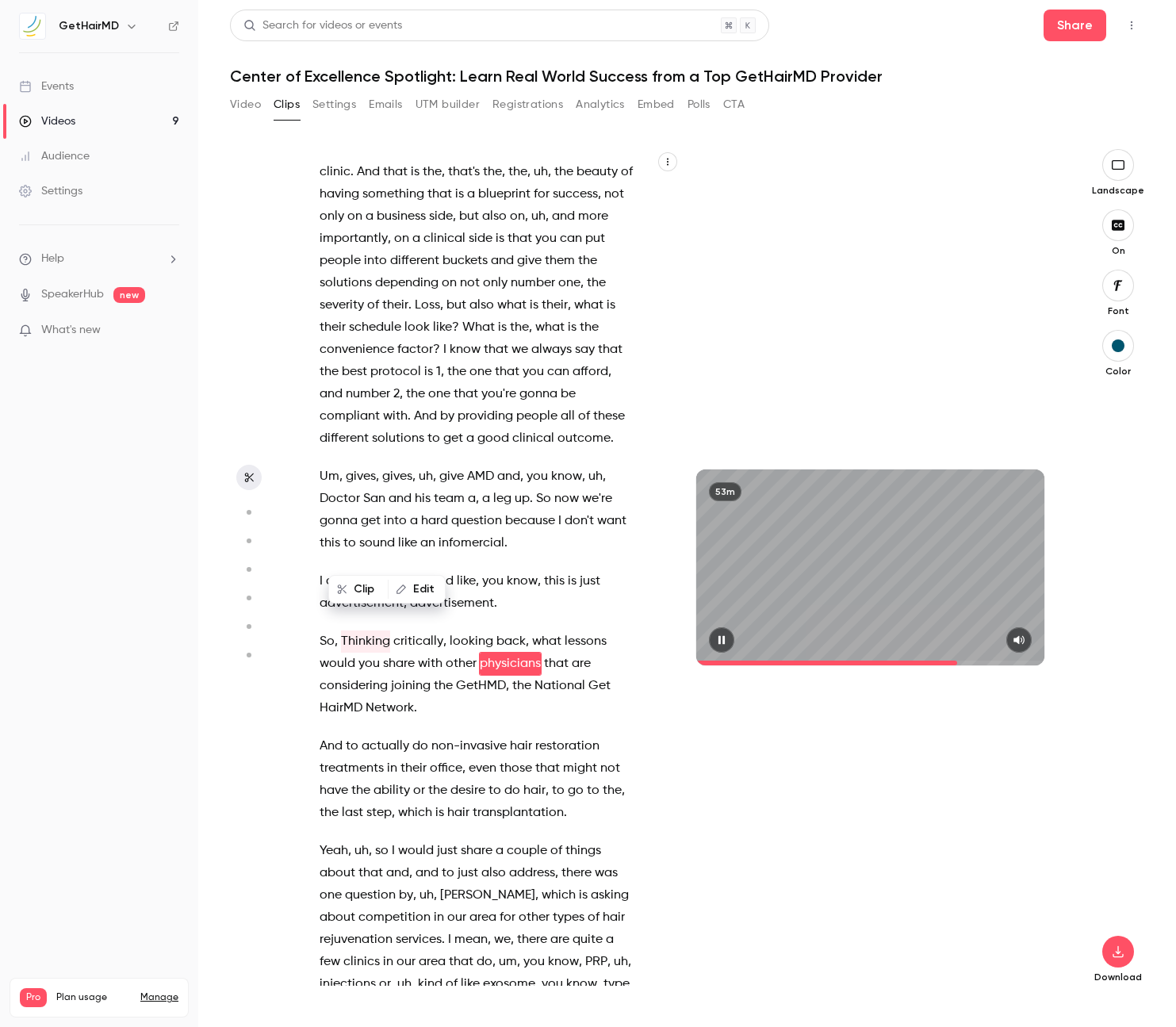
click at [354, 735] on span "to" at bounding box center [352, 746] width 13 height 22
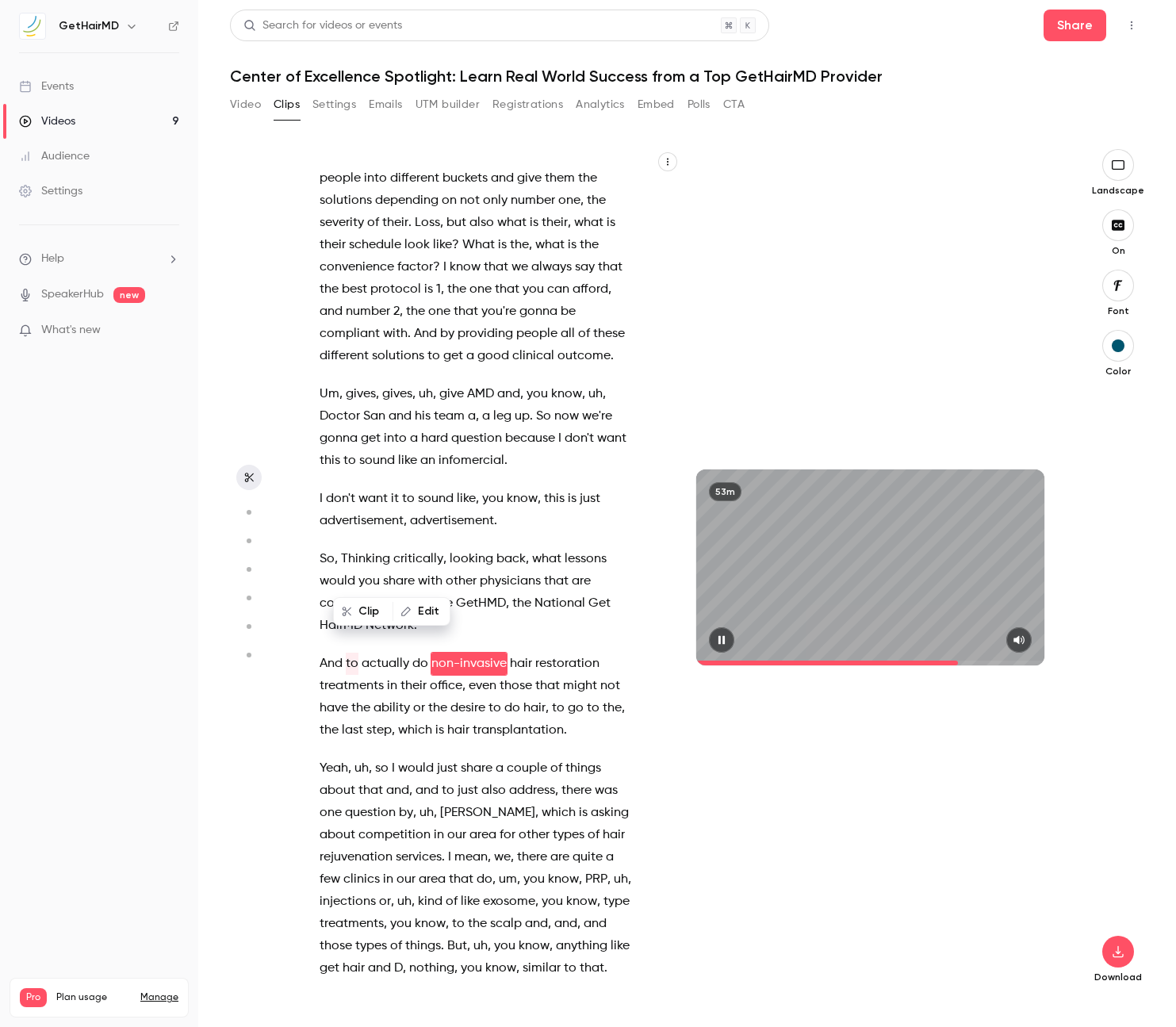
click at [385, 757] on span "so" at bounding box center [381, 768] width 14 height 22
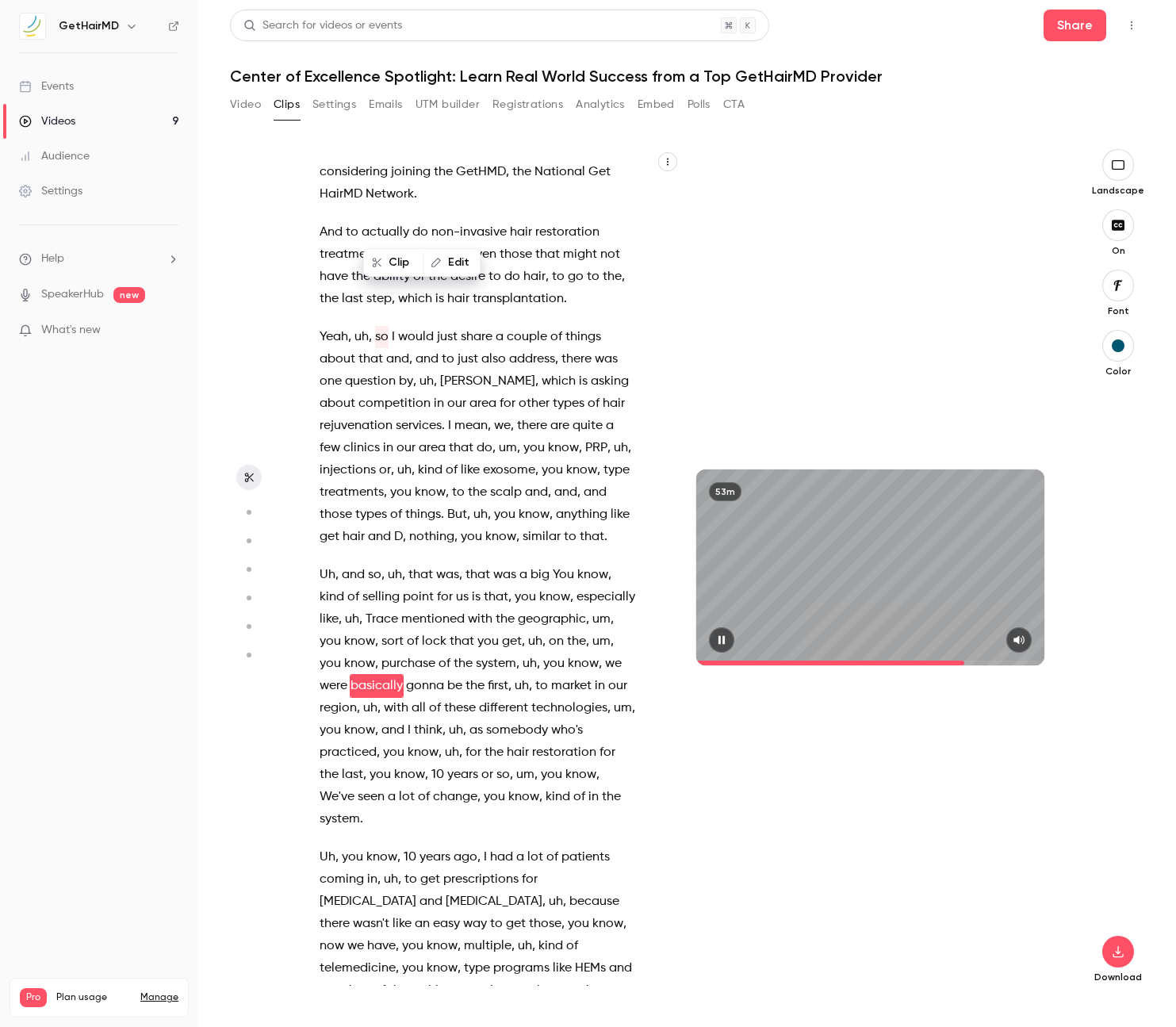
scroll to position [19263, 0]
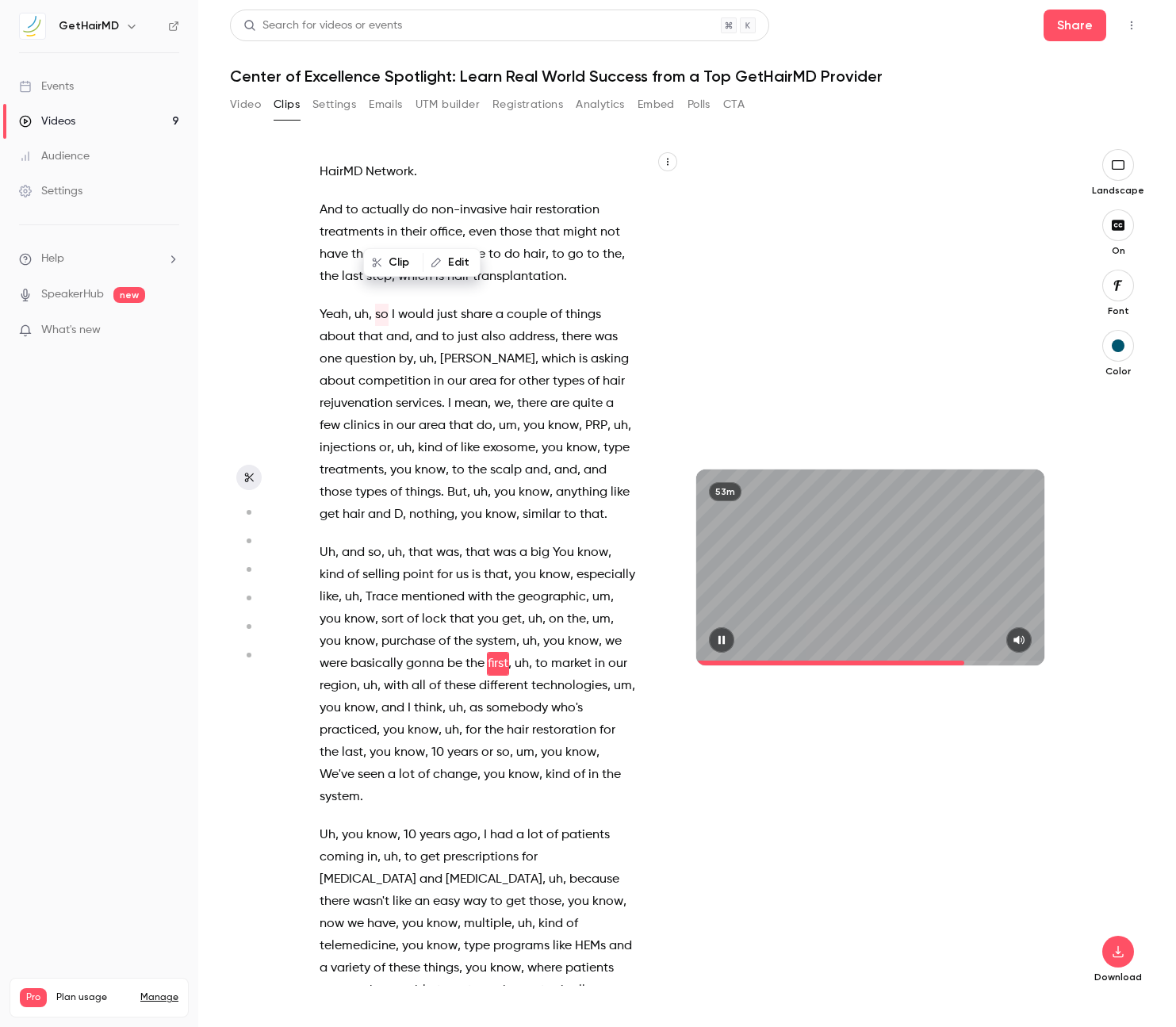
click at [419, 824] on span "years" at bounding box center [435, 835] width 31 height 22
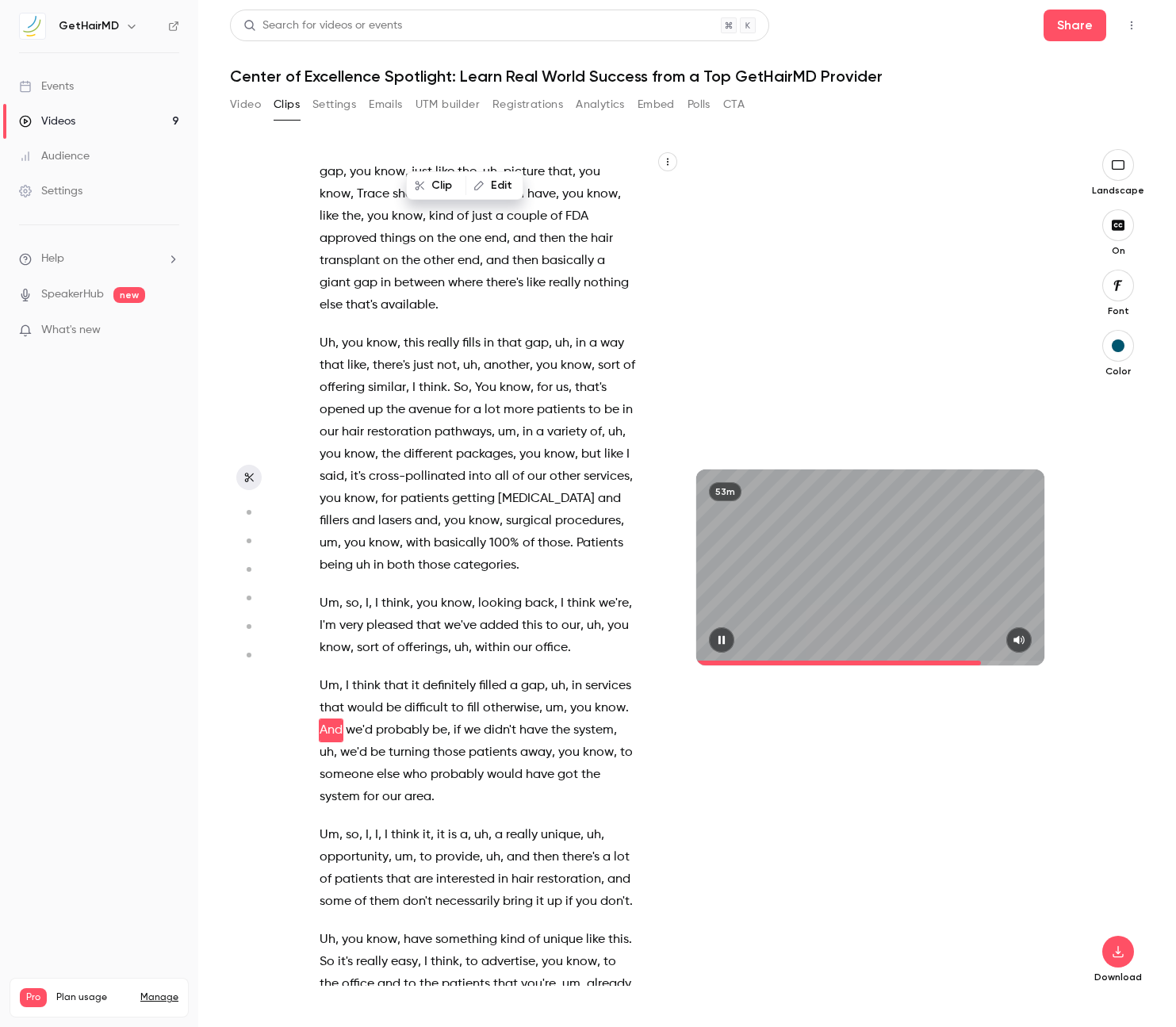
scroll to position [20744, 0]
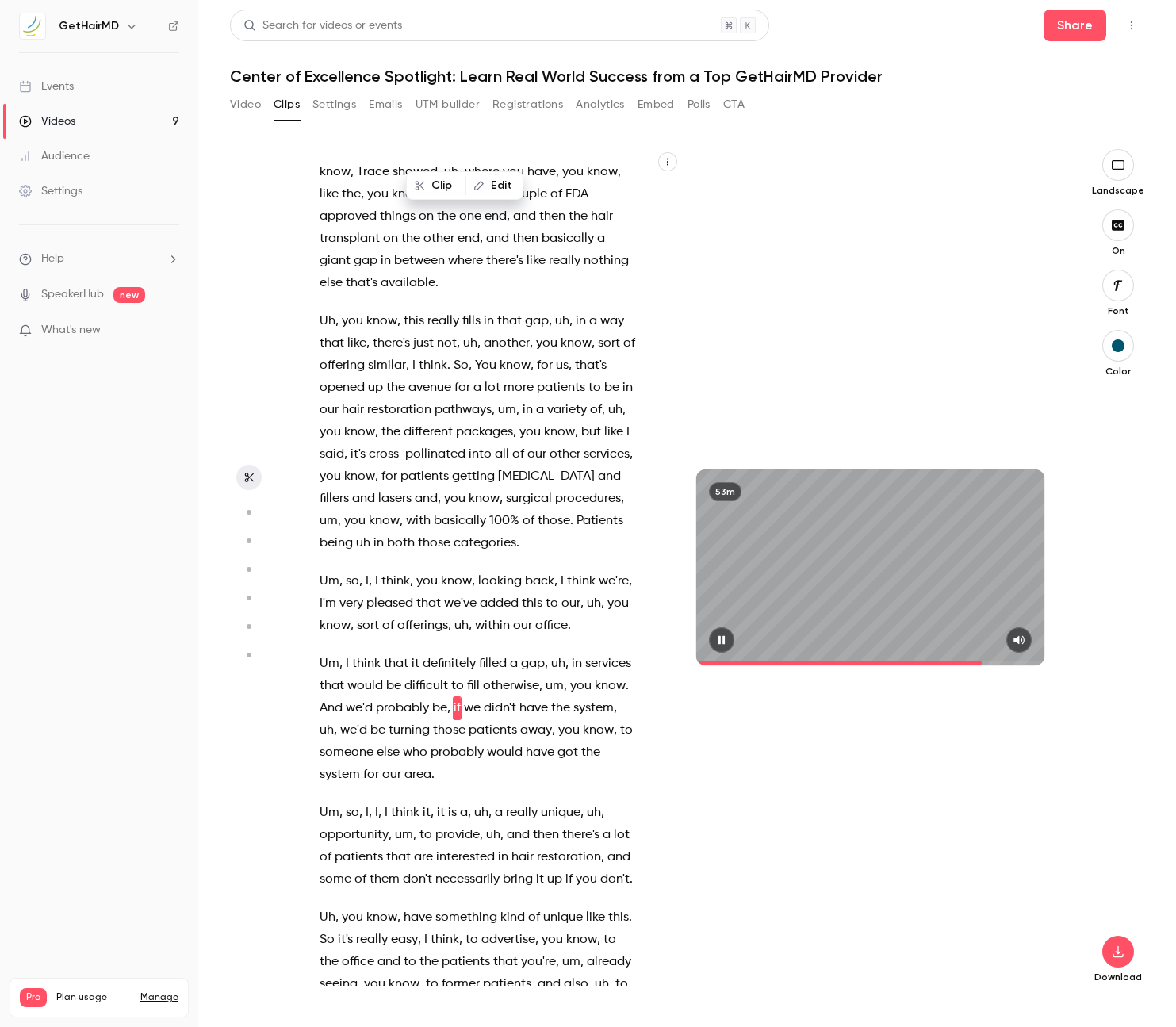
click at [723, 642] on icon "button" at bounding box center [720, 640] width 6 height 9
click at [477, 802] on span "uh" at bounding box center [481, 812] width 15 height 22
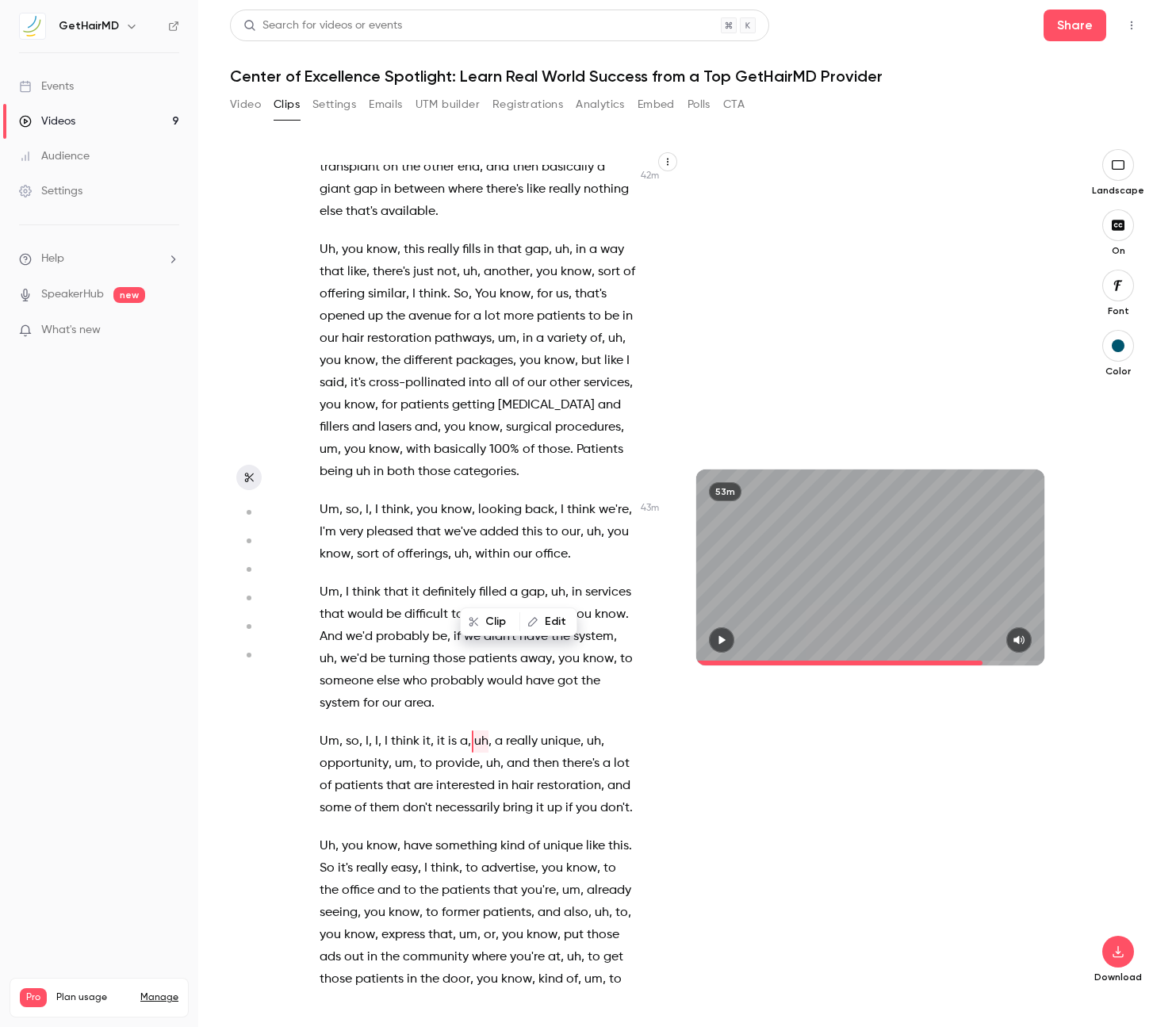
scroll to position [20849, 0]
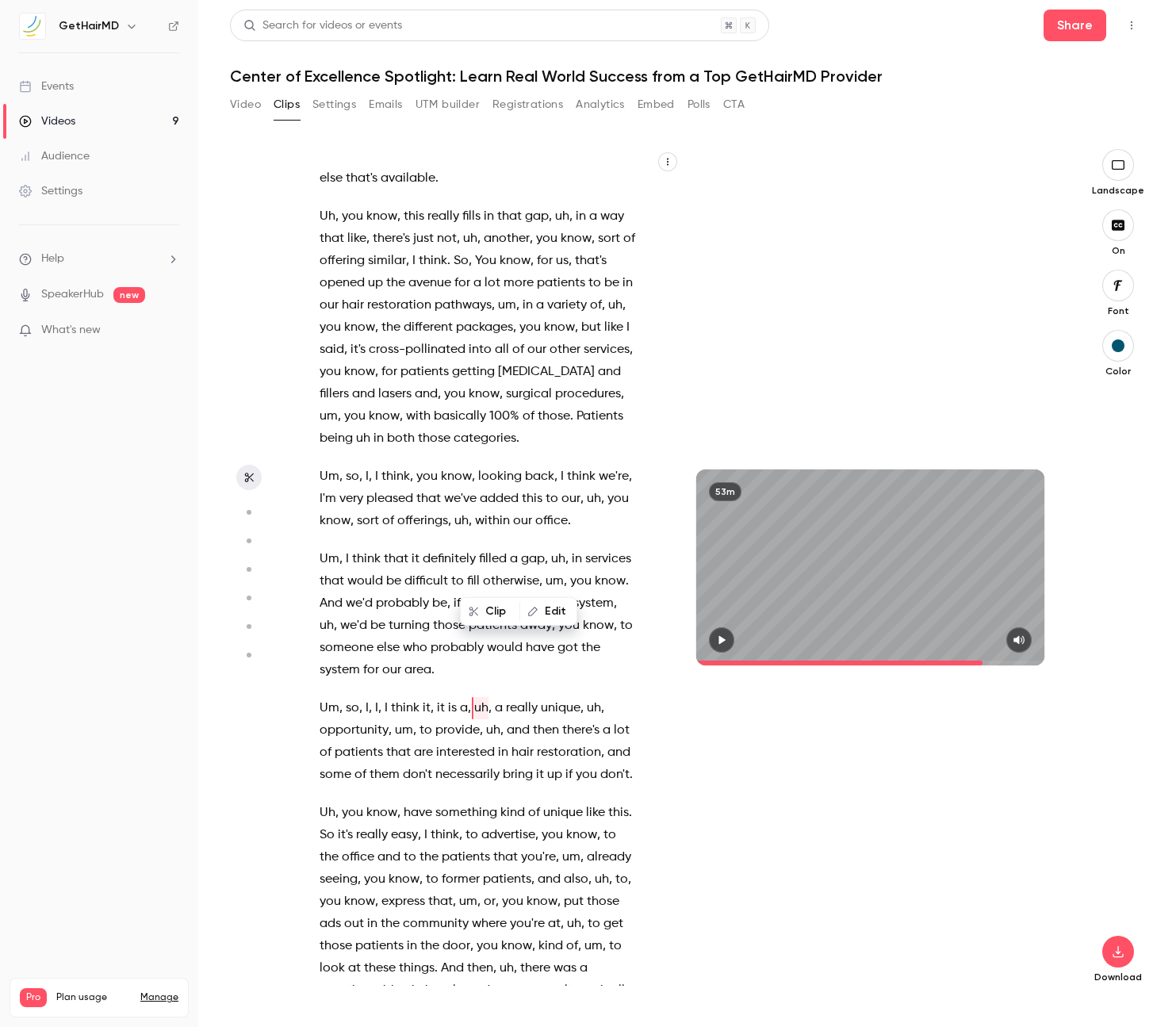
click at [715, 637] on icon "button" at bounding box center [721, 640] width 13 height 11
type input "******"
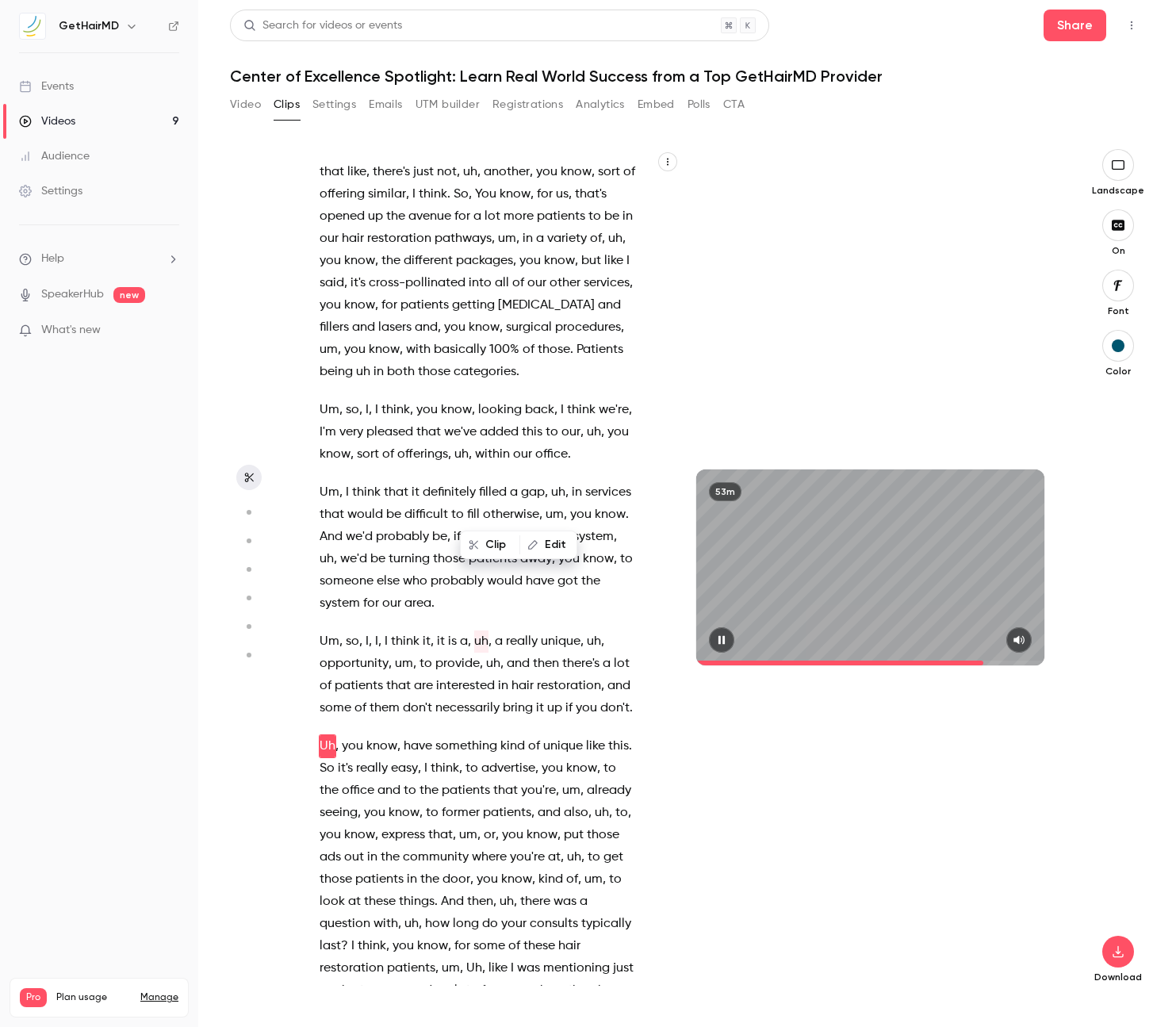
scroll to position [20953, 0]
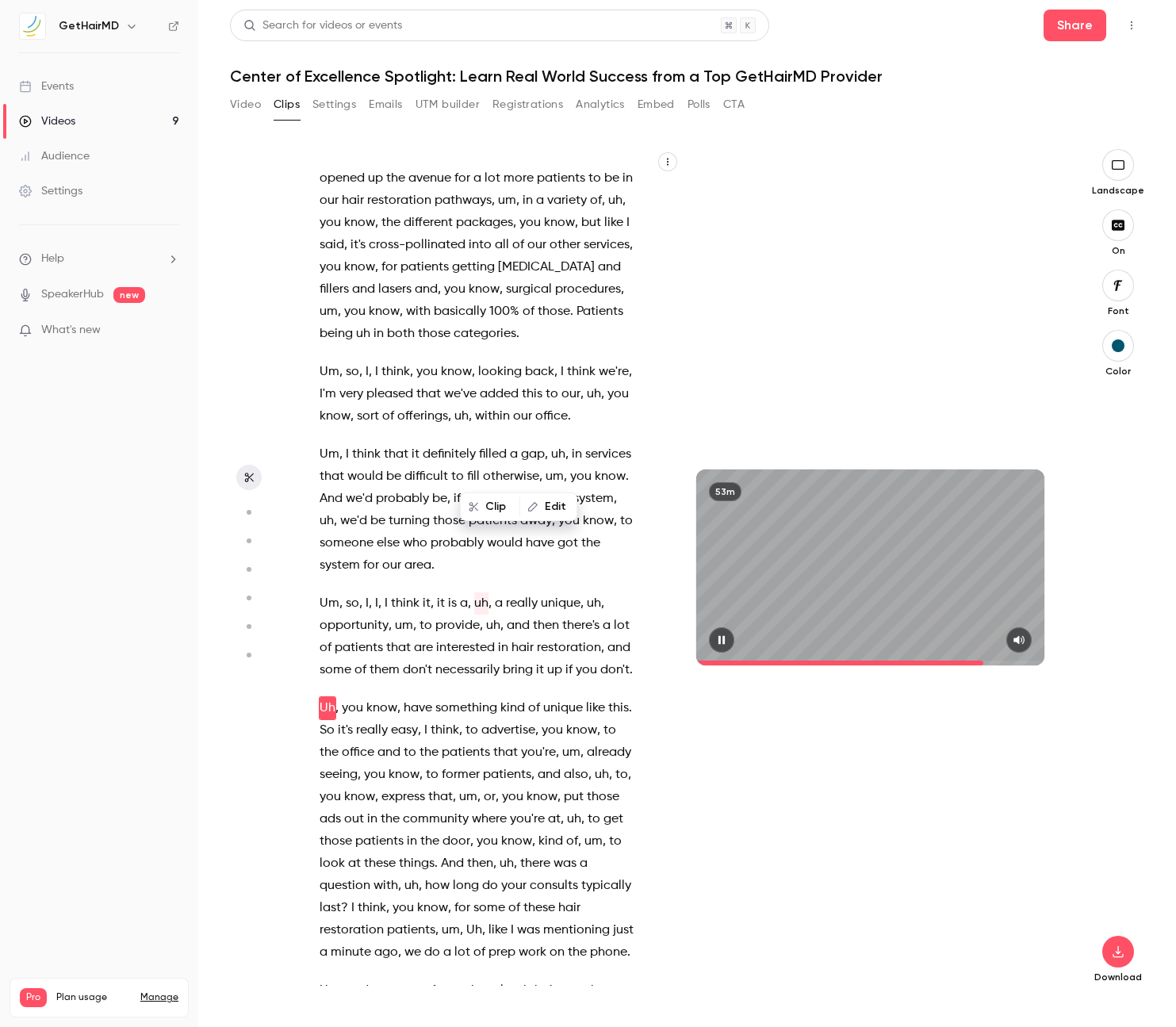
click at [716, 637] on icon "button" at bounding box center [721, 640] width 13 height 11
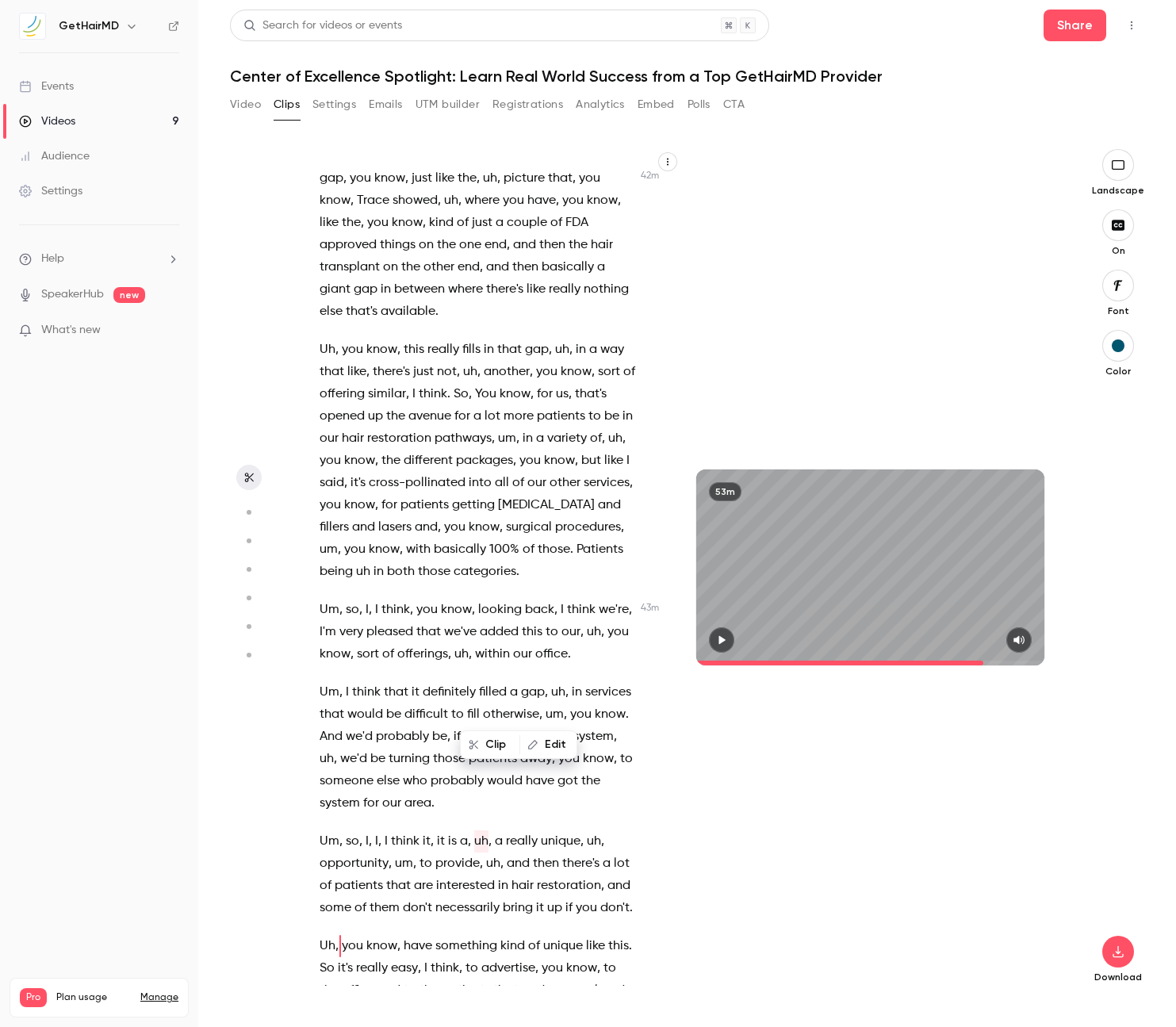
scroll to position [20717, 0]
click at [412, 337] on span "this" at bounding box center [414, 347] width 21 height 22
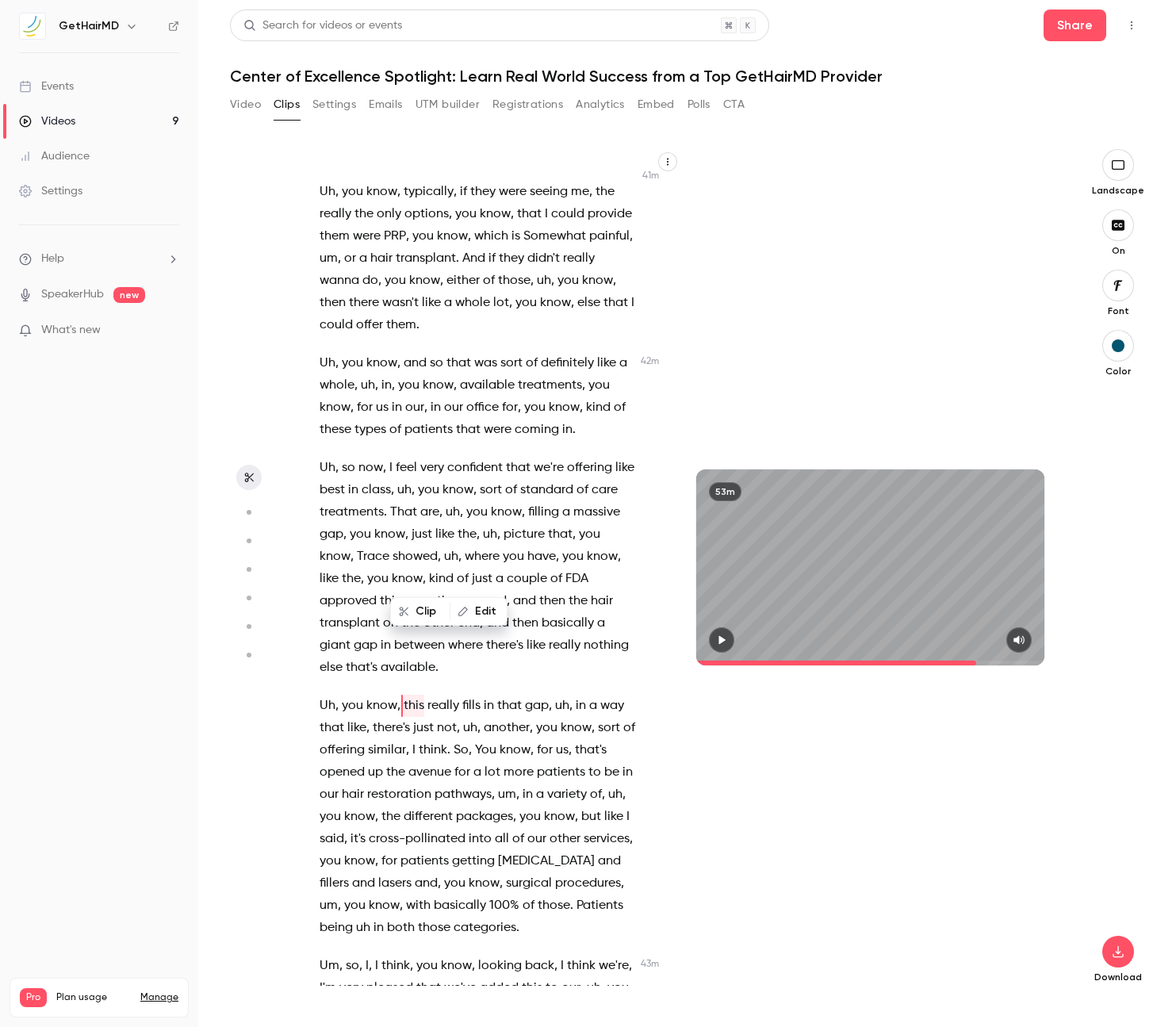
scroll to position [20357, 0]
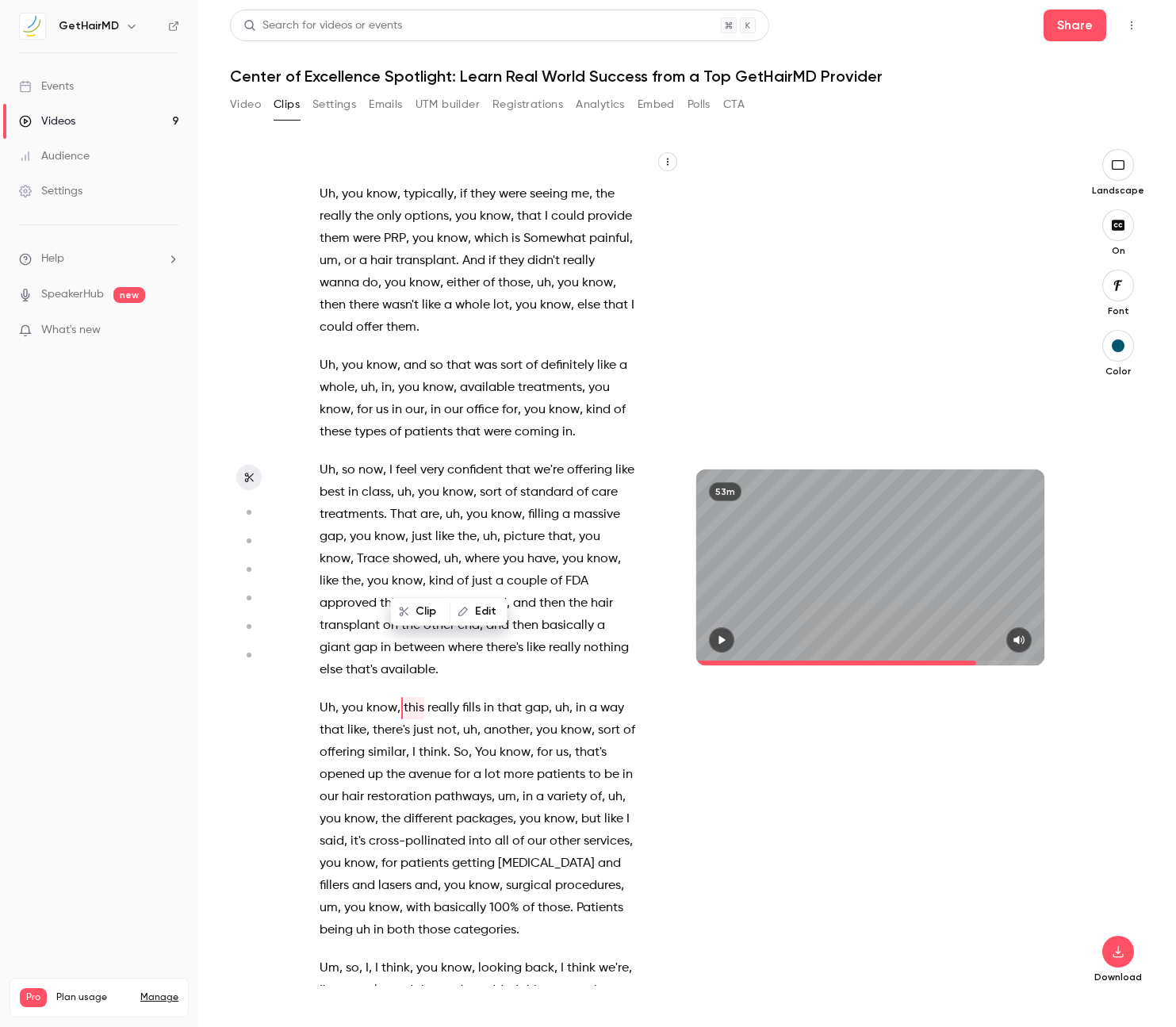
click at [716, 638] on icon "button" at bounding box center [721, 640] width 13 height 11
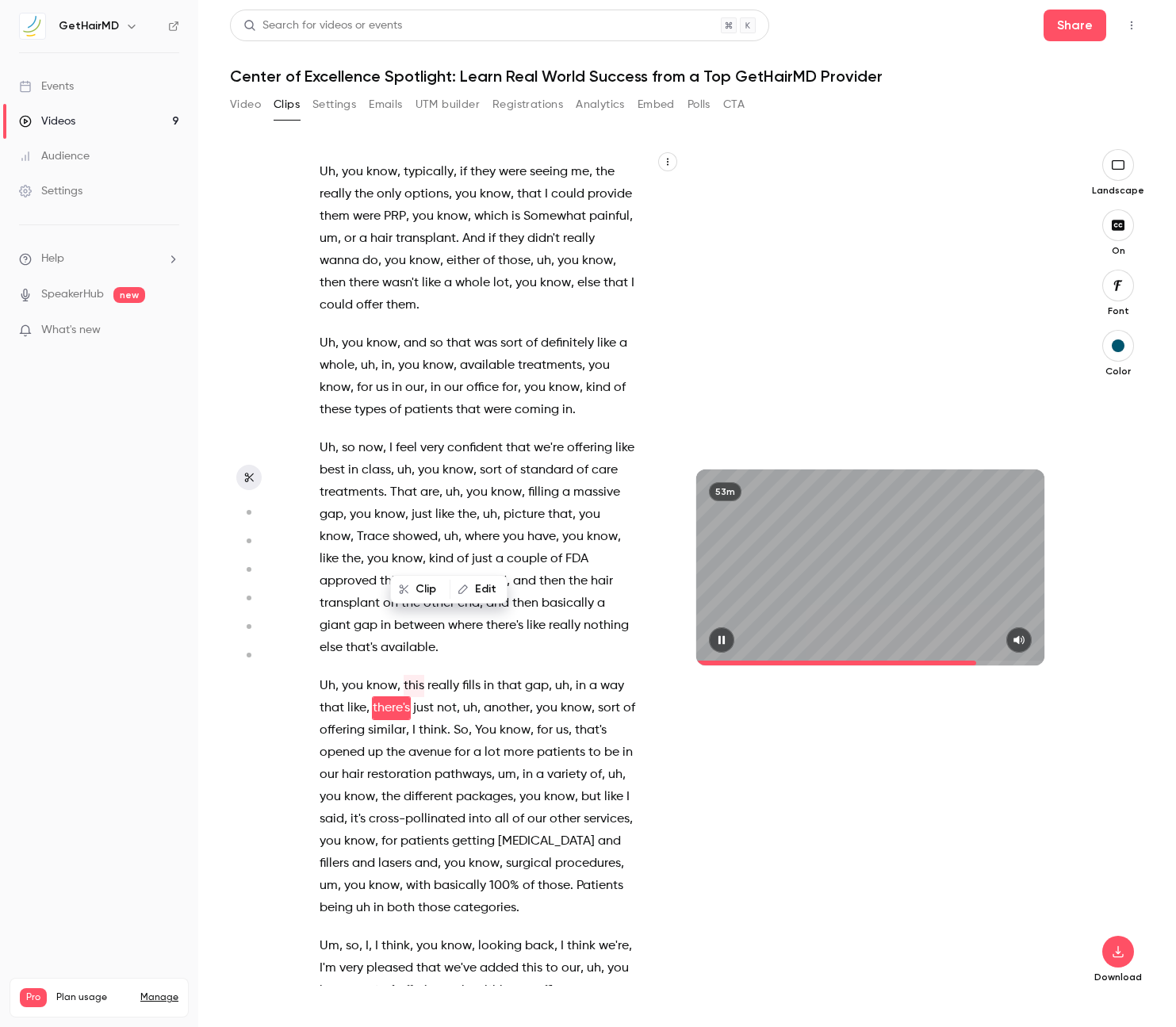
click at [717, 638] on icon "button" at bounding box center [721, 640] width 13 height 11
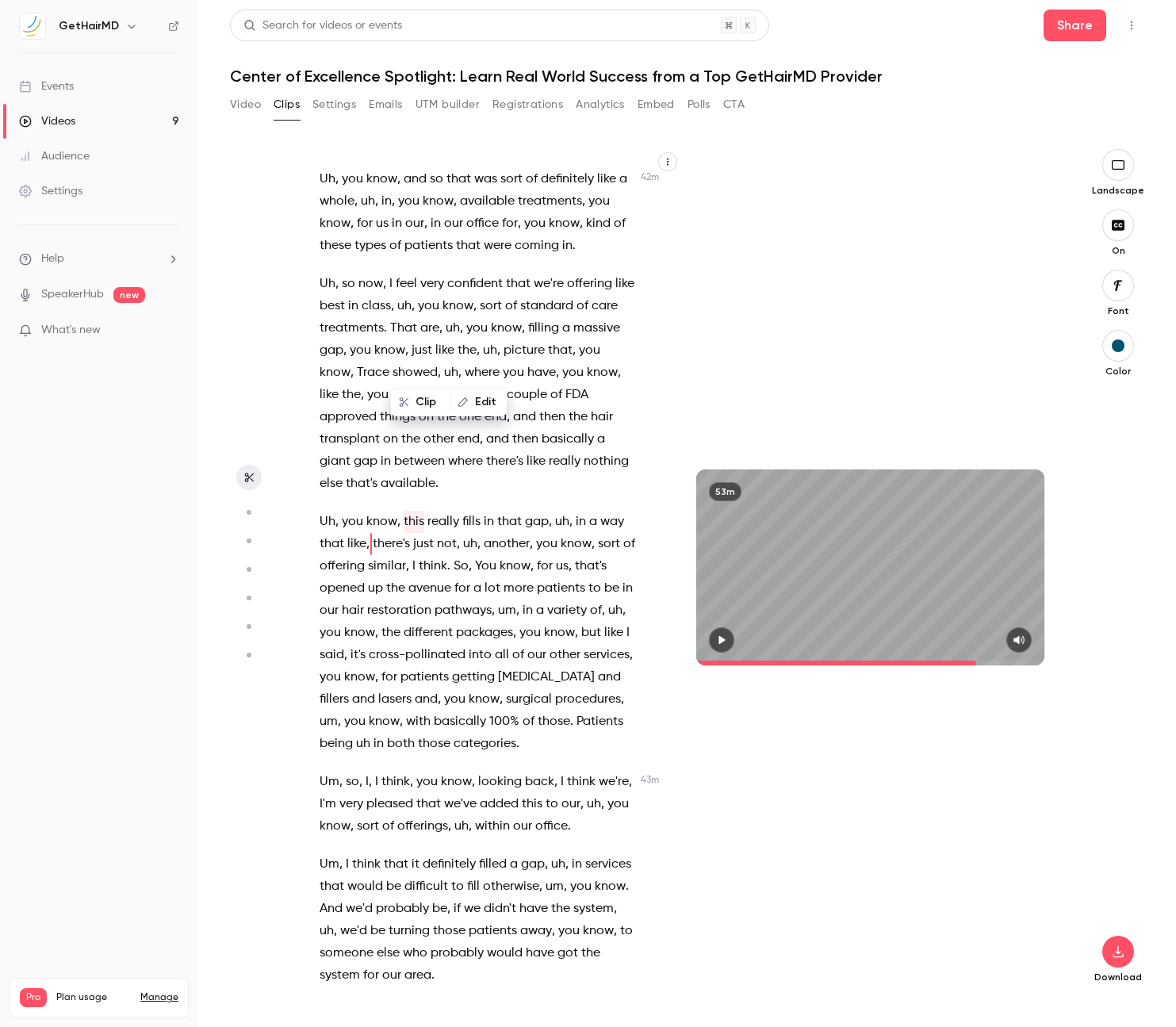
scroll to position [20566, 0]
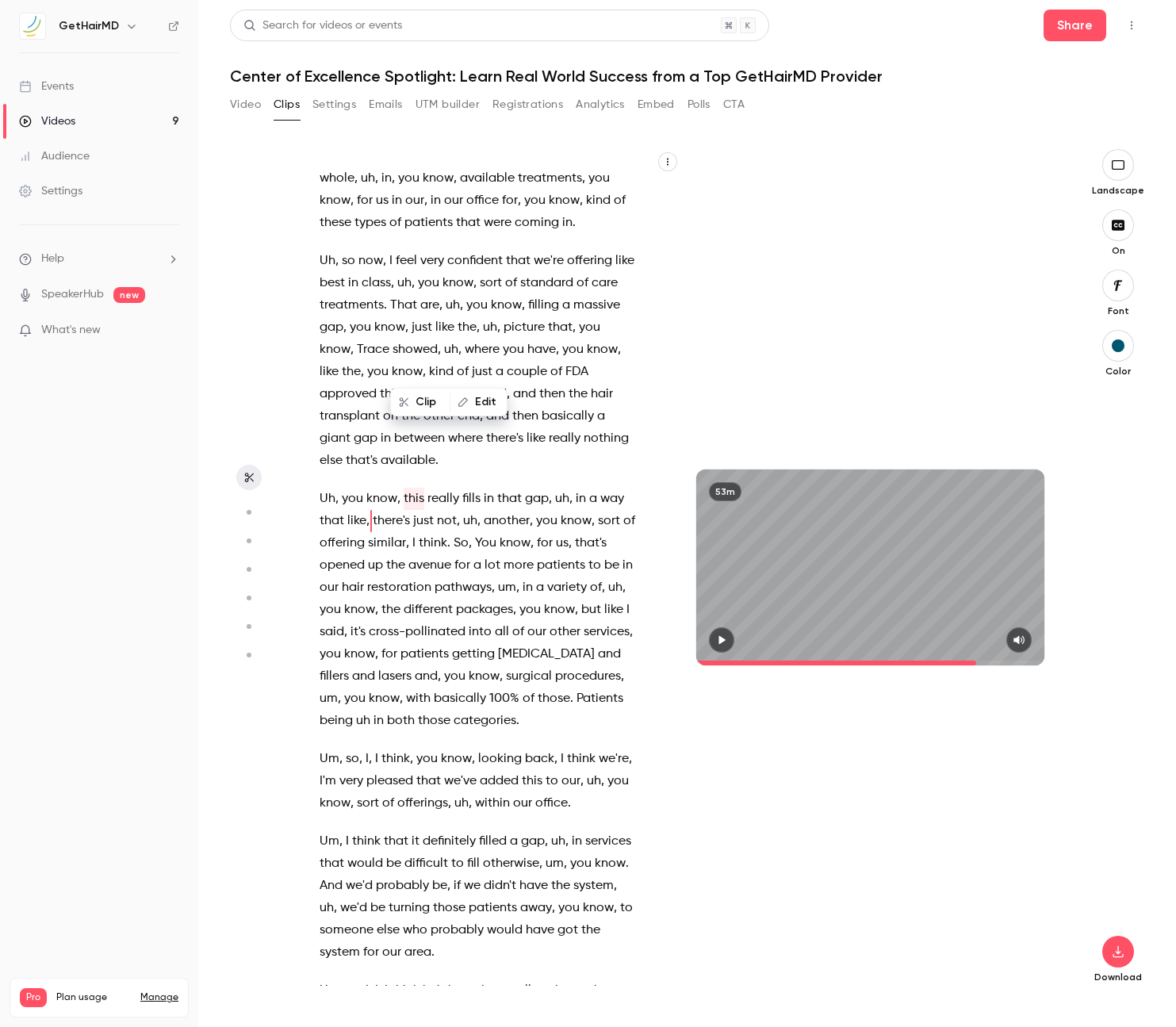
drag, startPoint x: 405, startPoint y: 363, endPoint x: 441, endPoint y: 461, distance: 104.4
click at [441, 488] on p "Uh , you know , this really fills in that gap , uh , in a way that like , there…" at bounding box center [478, 610] width 317 height 244
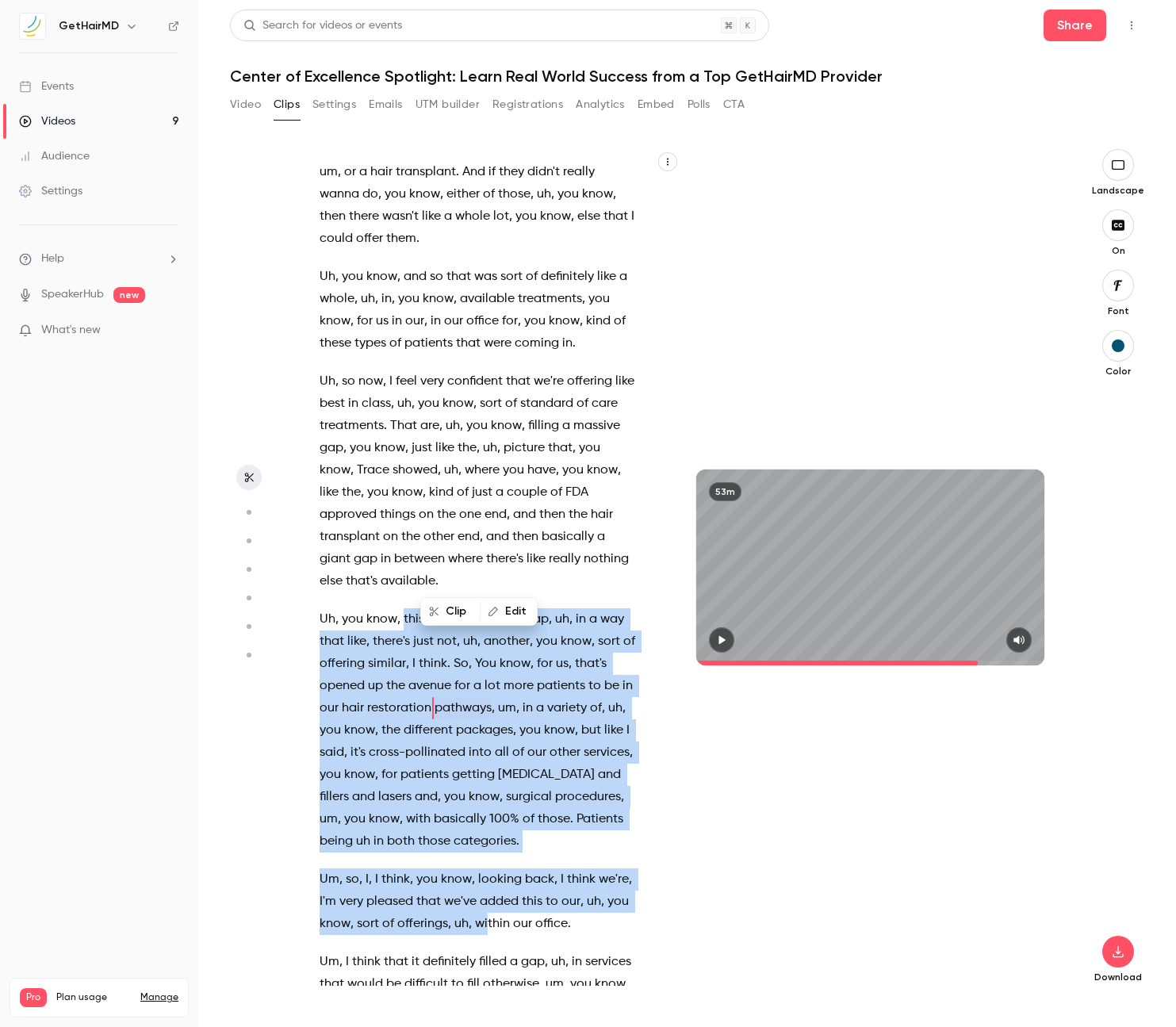
scroll to position [20487, 0]
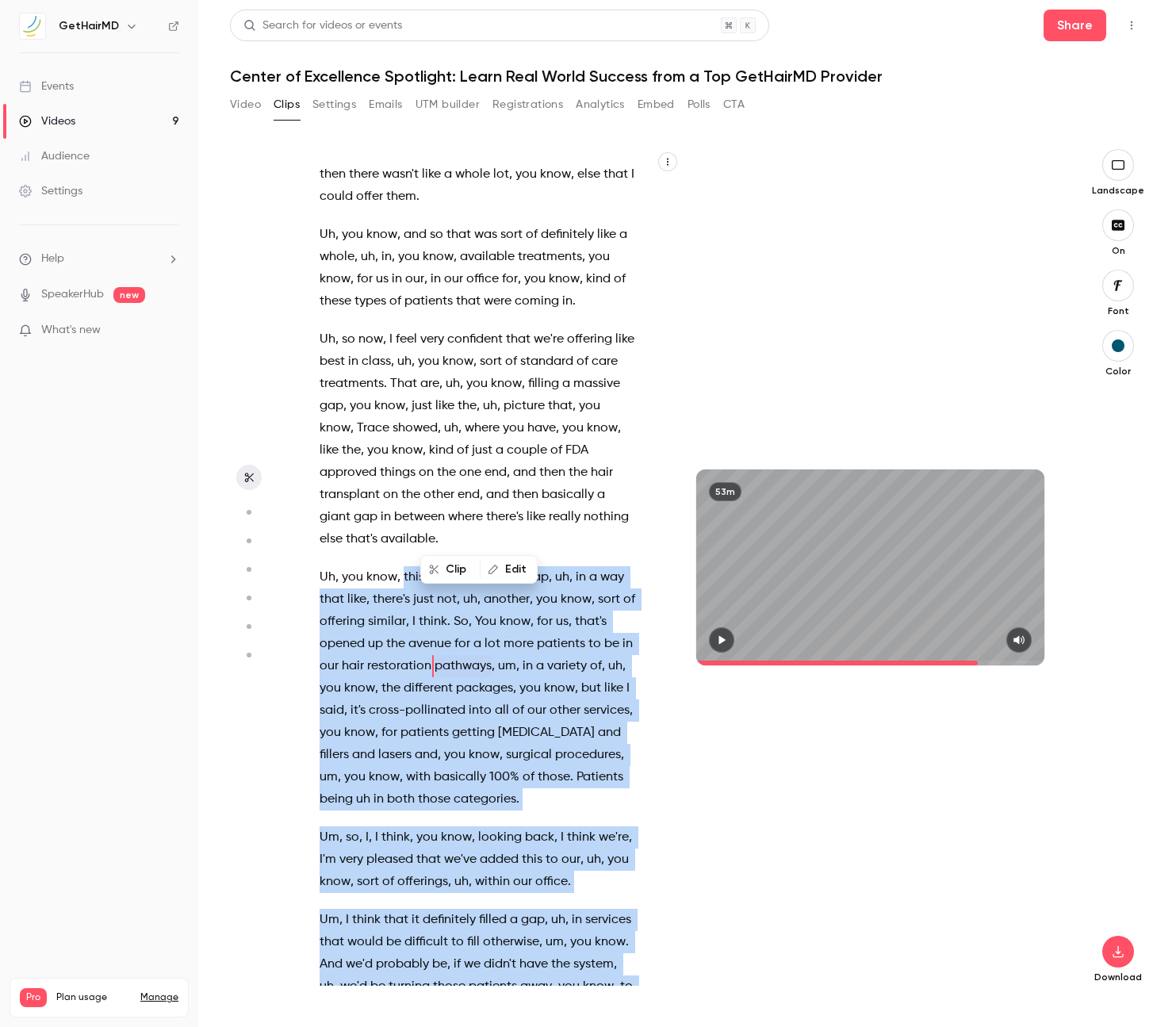
drag, startPoint x: 405, startPoint y: 486, endPoint x: 451, endPoint y: 903, distance: 419.5
click at [451, 903] on div "The subject of tonight's webinar is the Center of Excellence Spotlight . Learn …" at bounding box center [485, 575] width 372 height 821
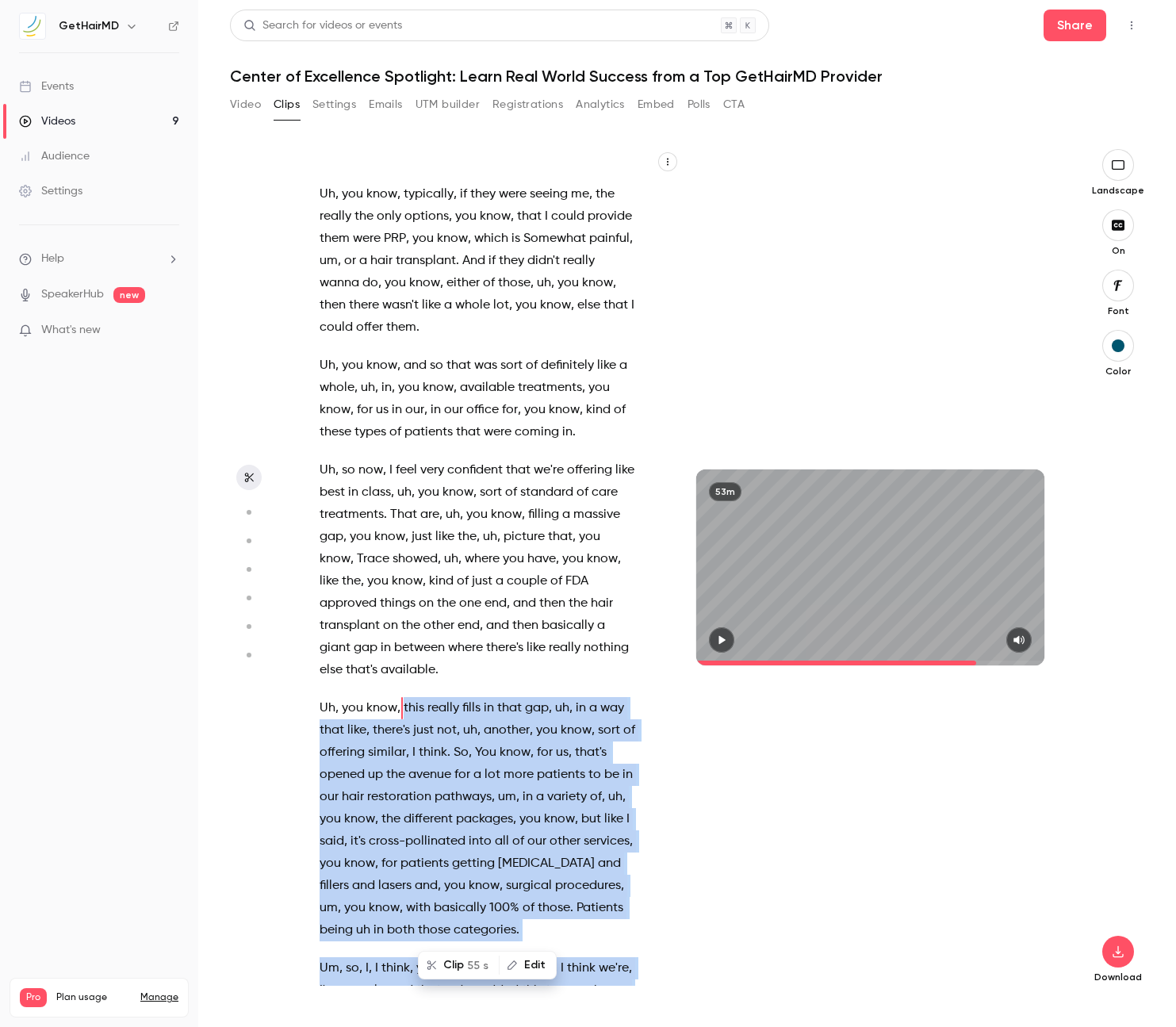
click at [443, 966] on button "Clip 55 s" at bounding box center [458, 965] width 78 height 25
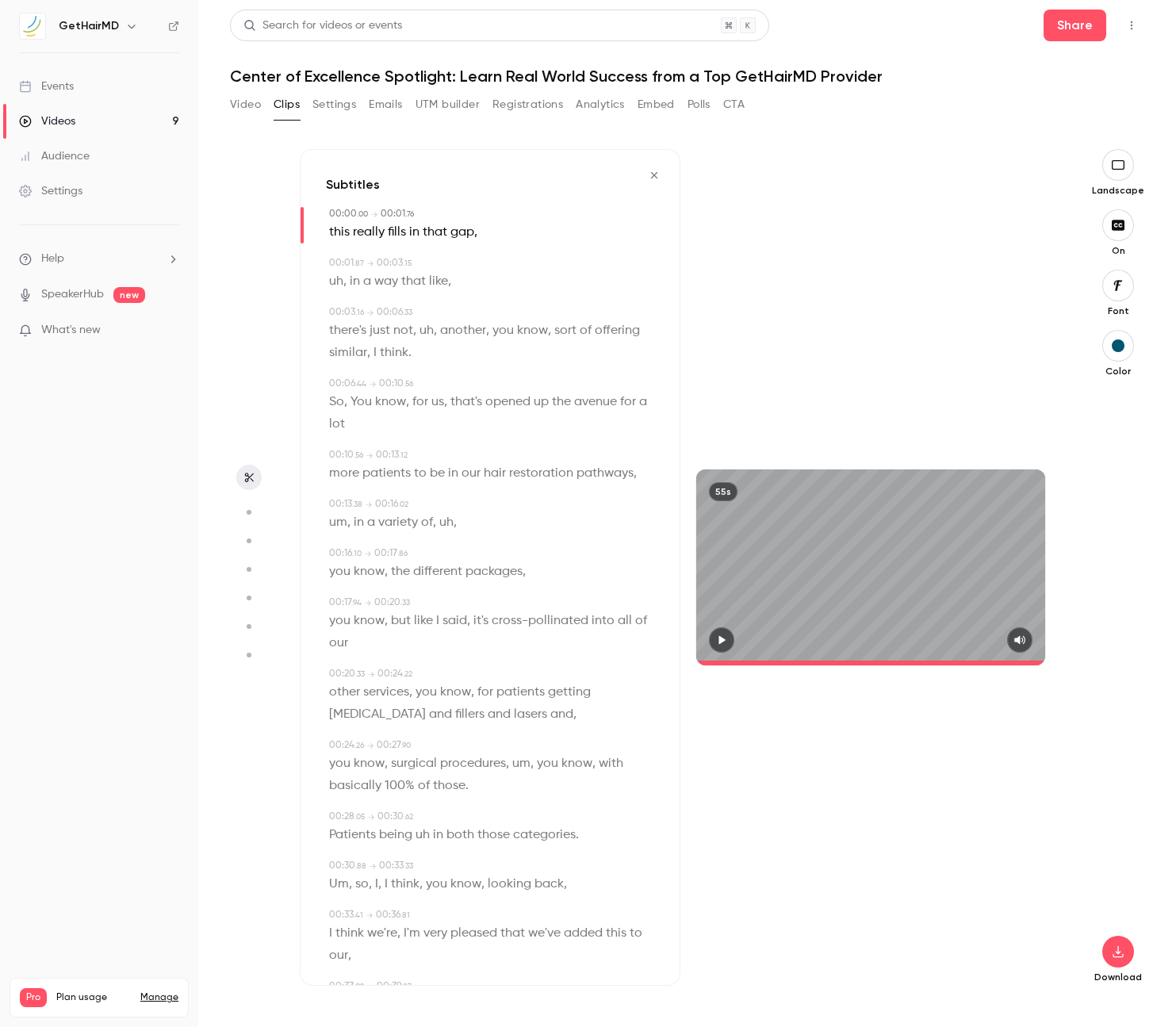
type input "*"
click at [336, 228] on span "this" at bounding box center [339, 232] width 21 height 22
click at [334, 262] on button "Edit" at bounding box center [334, 260] width 55 height 25
type input "****"
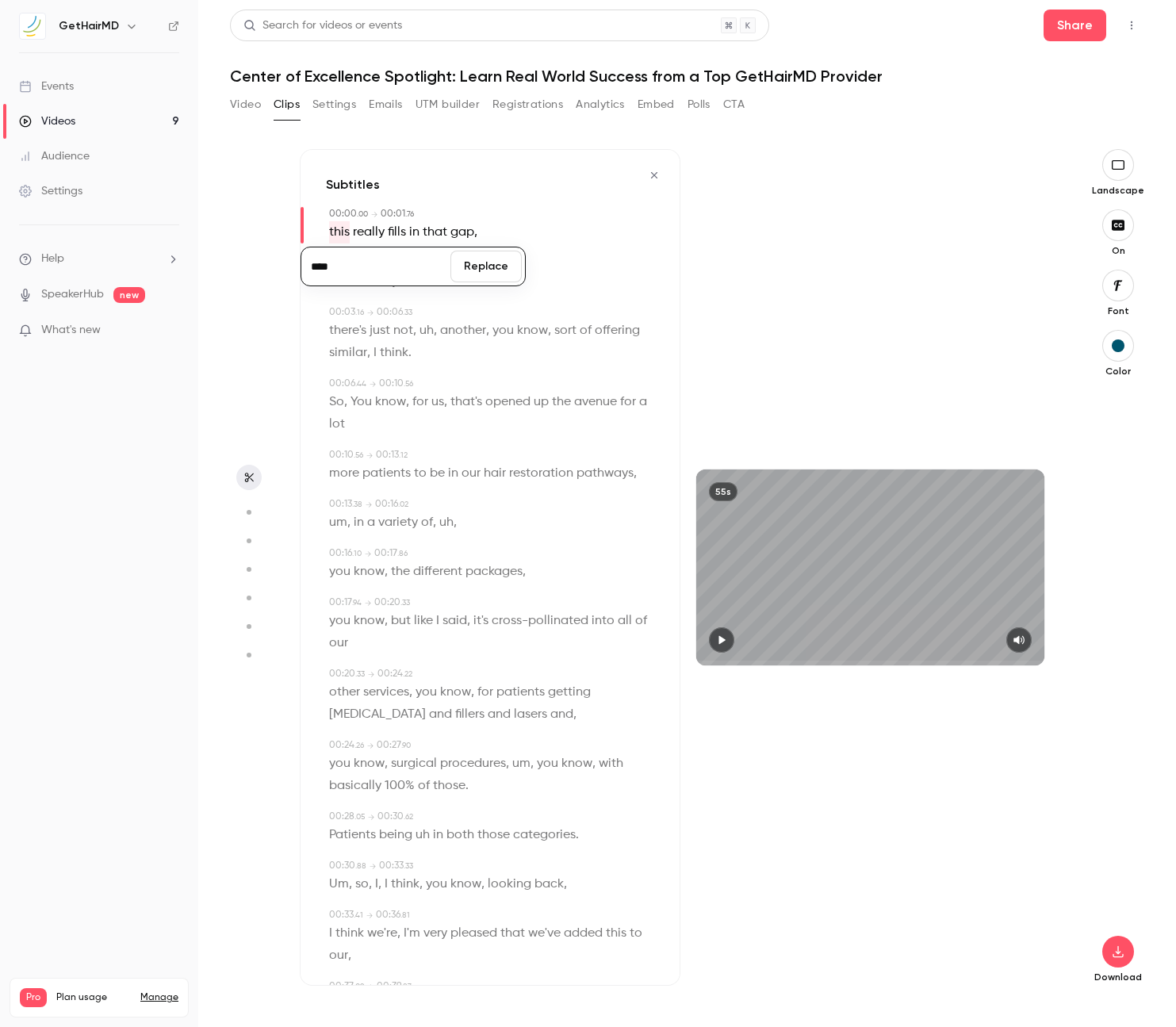
click at [482, 276] on button "Replace" at bounding box center [486, 266] width 71 height 32
click at [716, 636] on icon "button" at bounding box center [721, 640] width 13 height 11
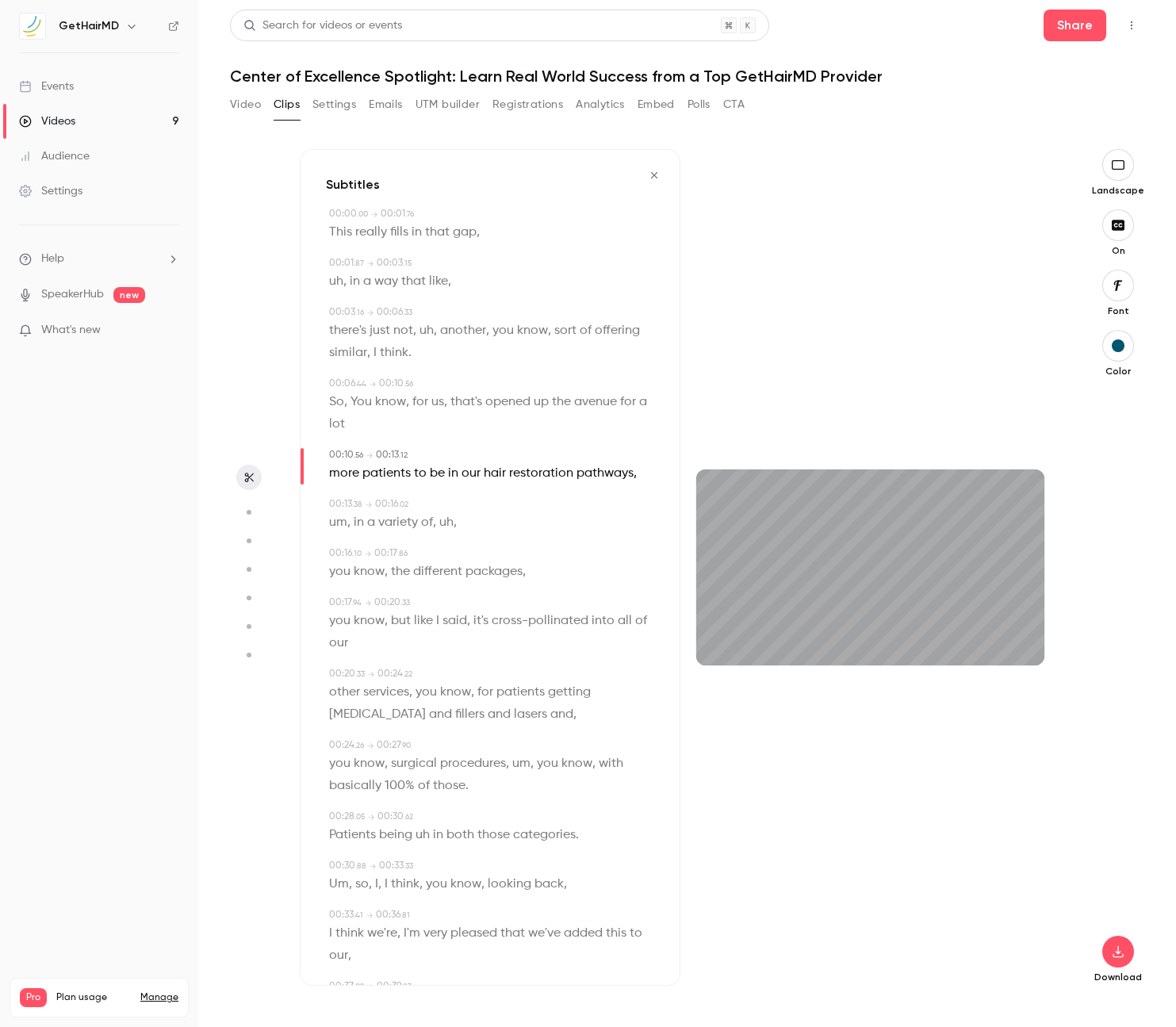
click at [1116, 342] on div "button" at bounding box center [1118, 346] width 13 height 13
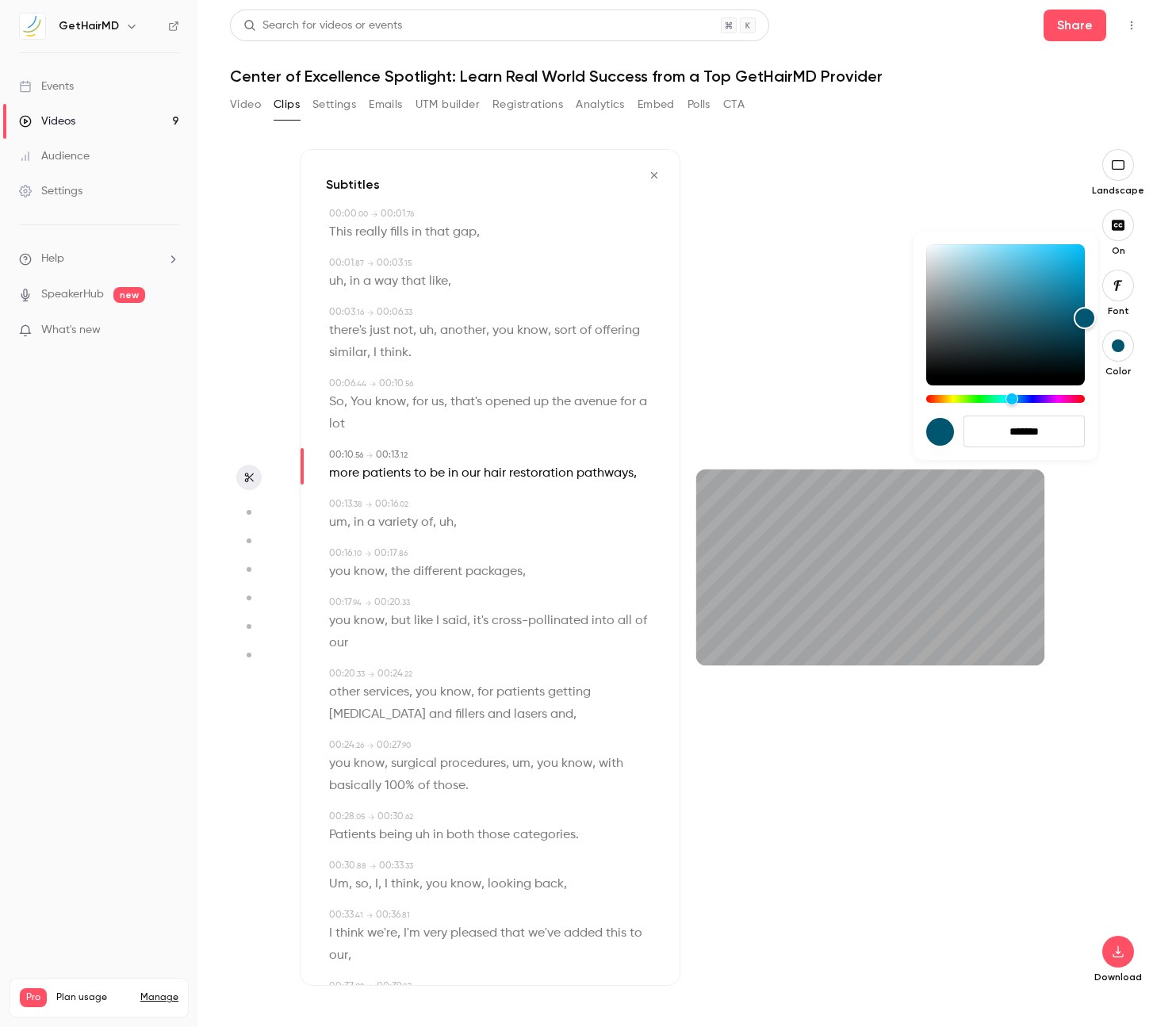
click at [1121, 278] on div at bounding box center [588, 513] width 1176 height 1027
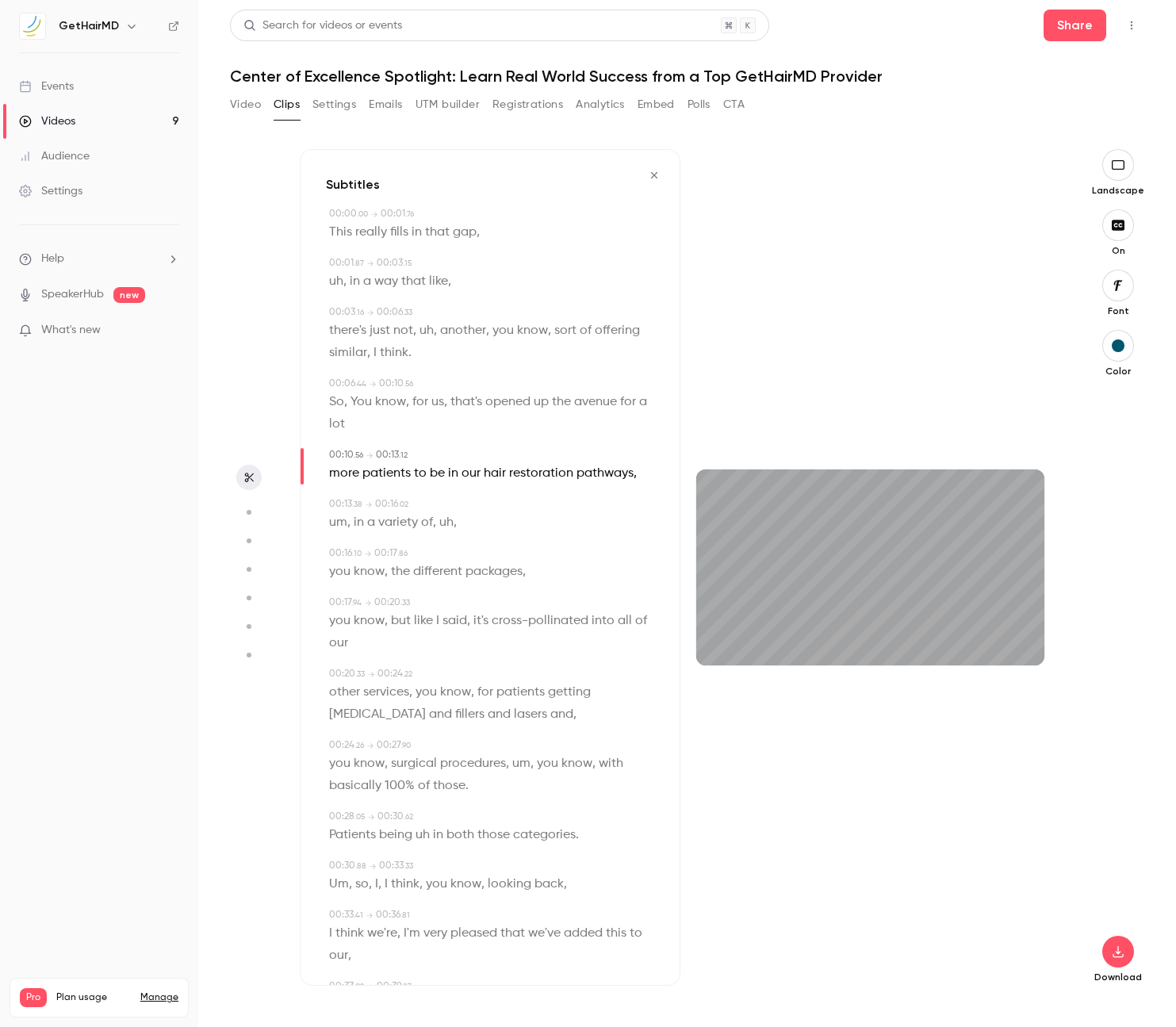
click at [1119, 282] on icon "button" at bounding box center [1118, 286] width 18 height 13
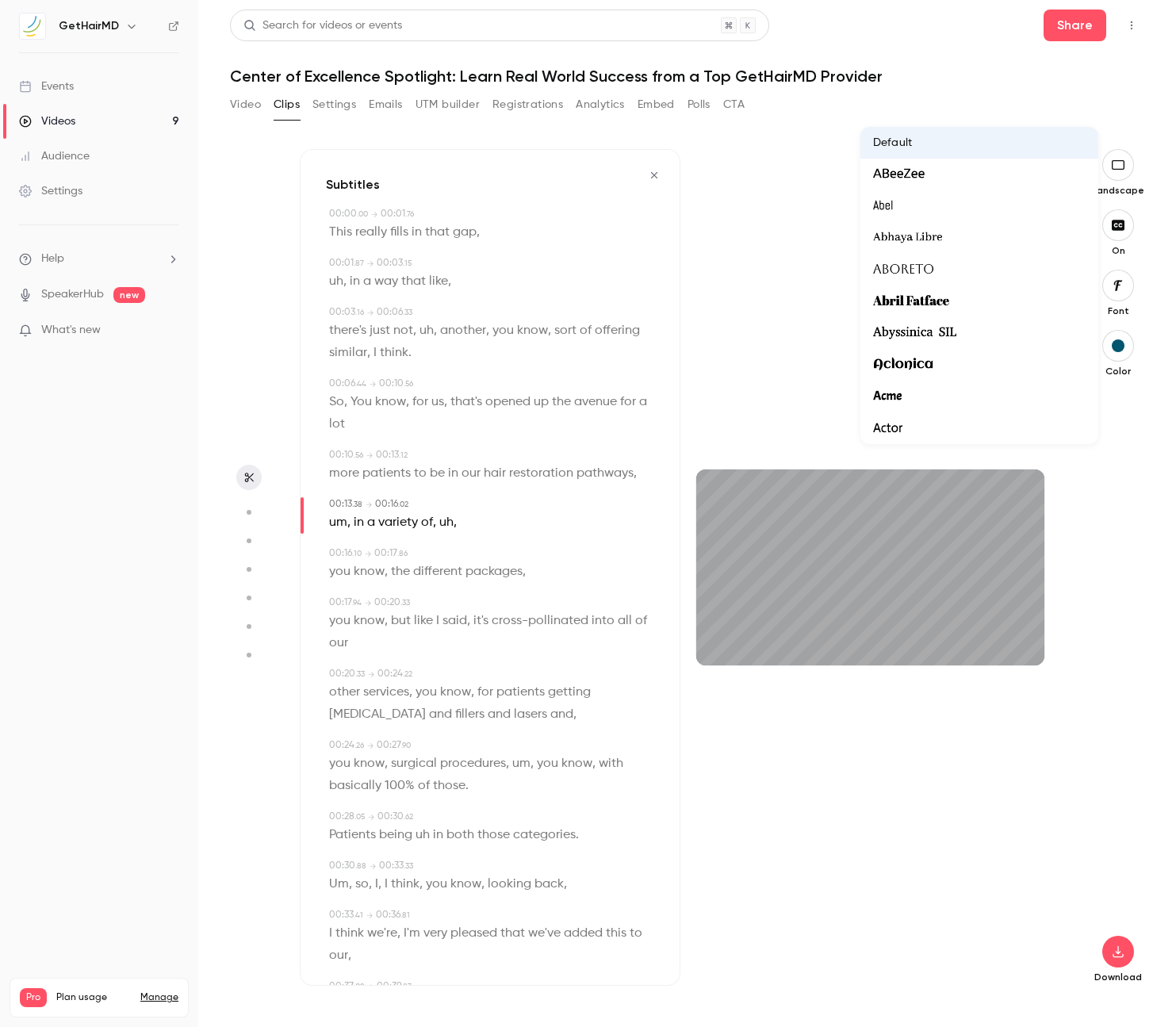
click at [1119, 282] on div at bounding box center [588, 513] width 1176 height 1027
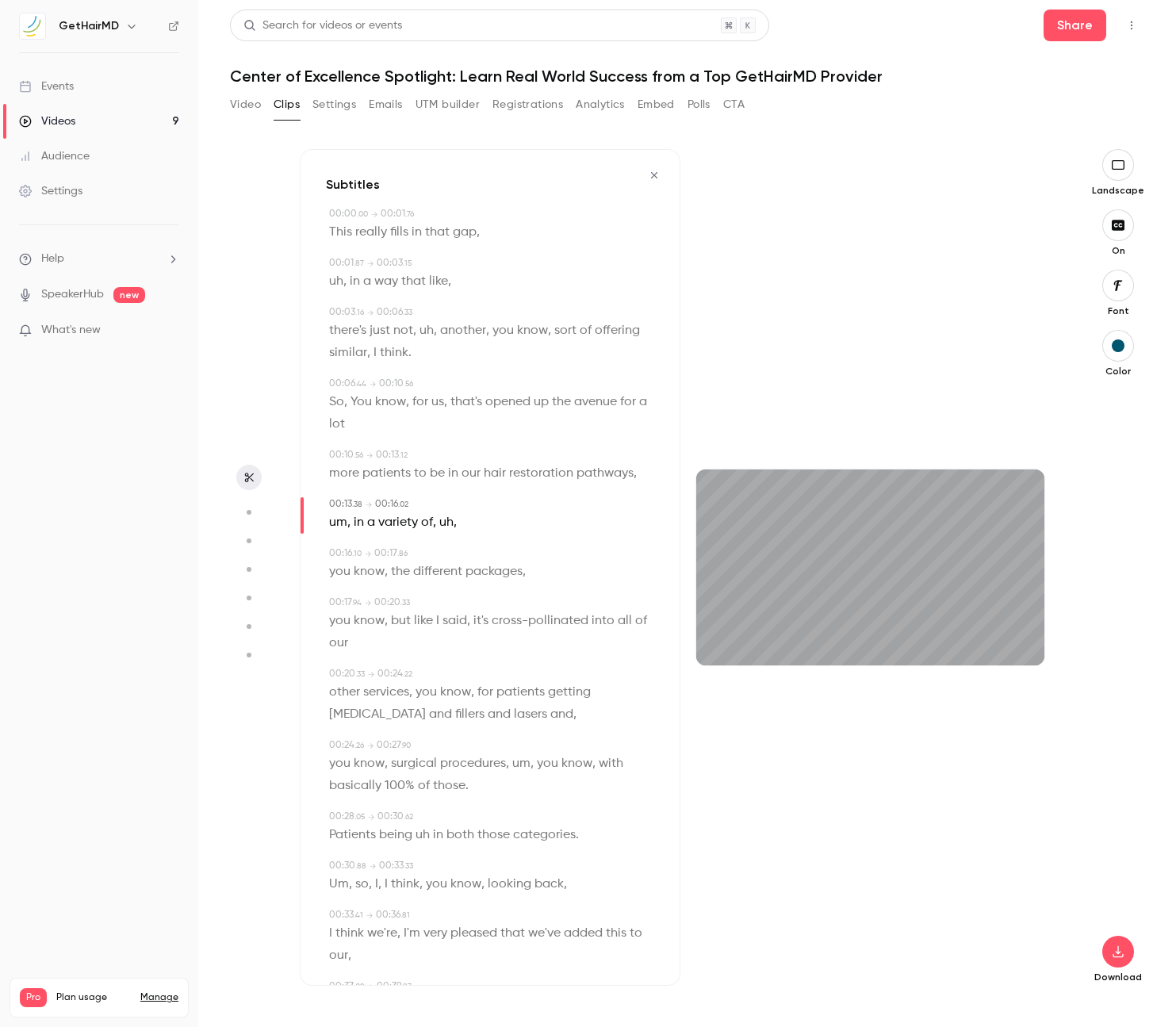
click at [1122, 225] on icon "button" at bounding box center [1118, 225] width 13 height 11
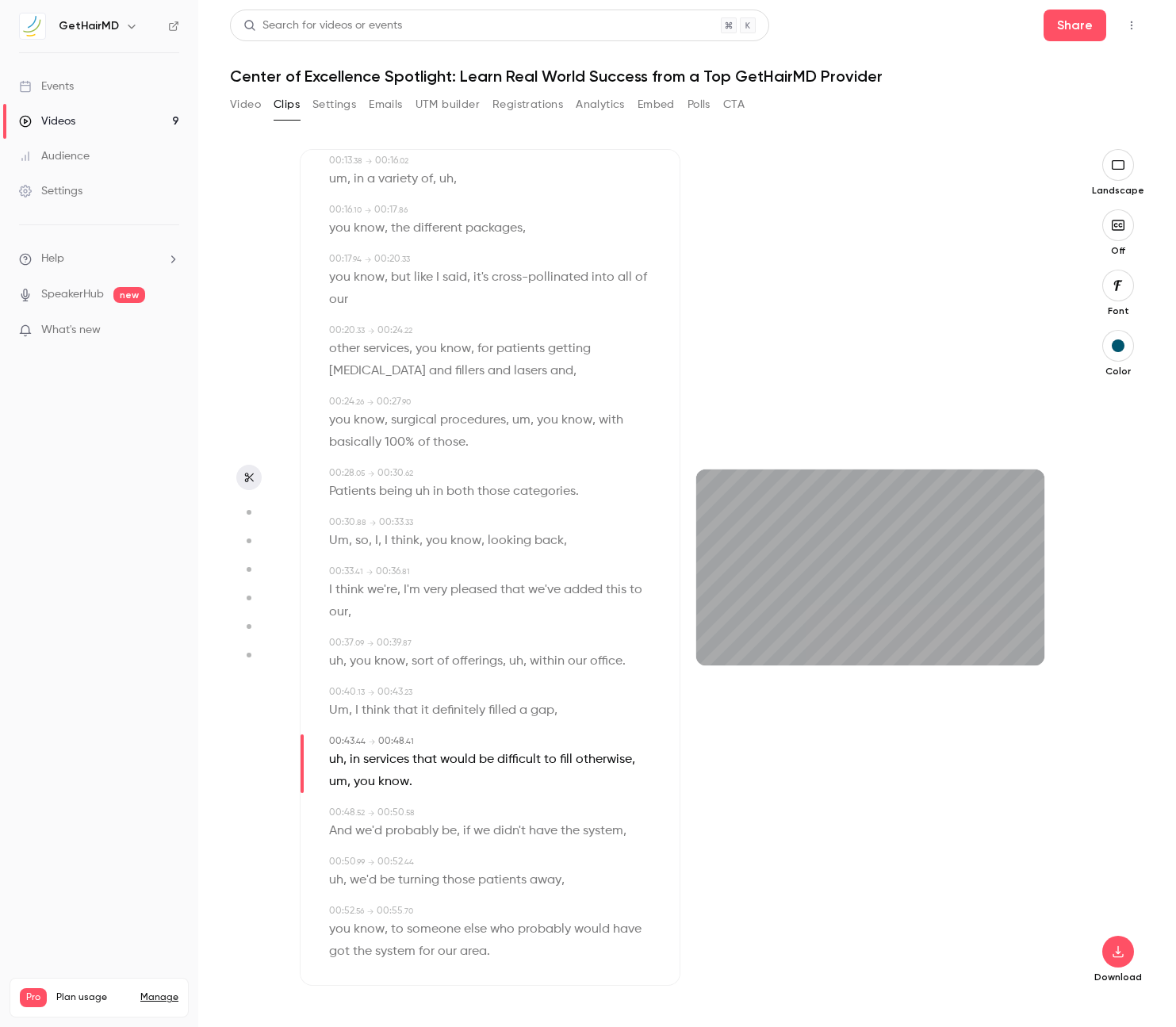
scroll to position [360, 0]
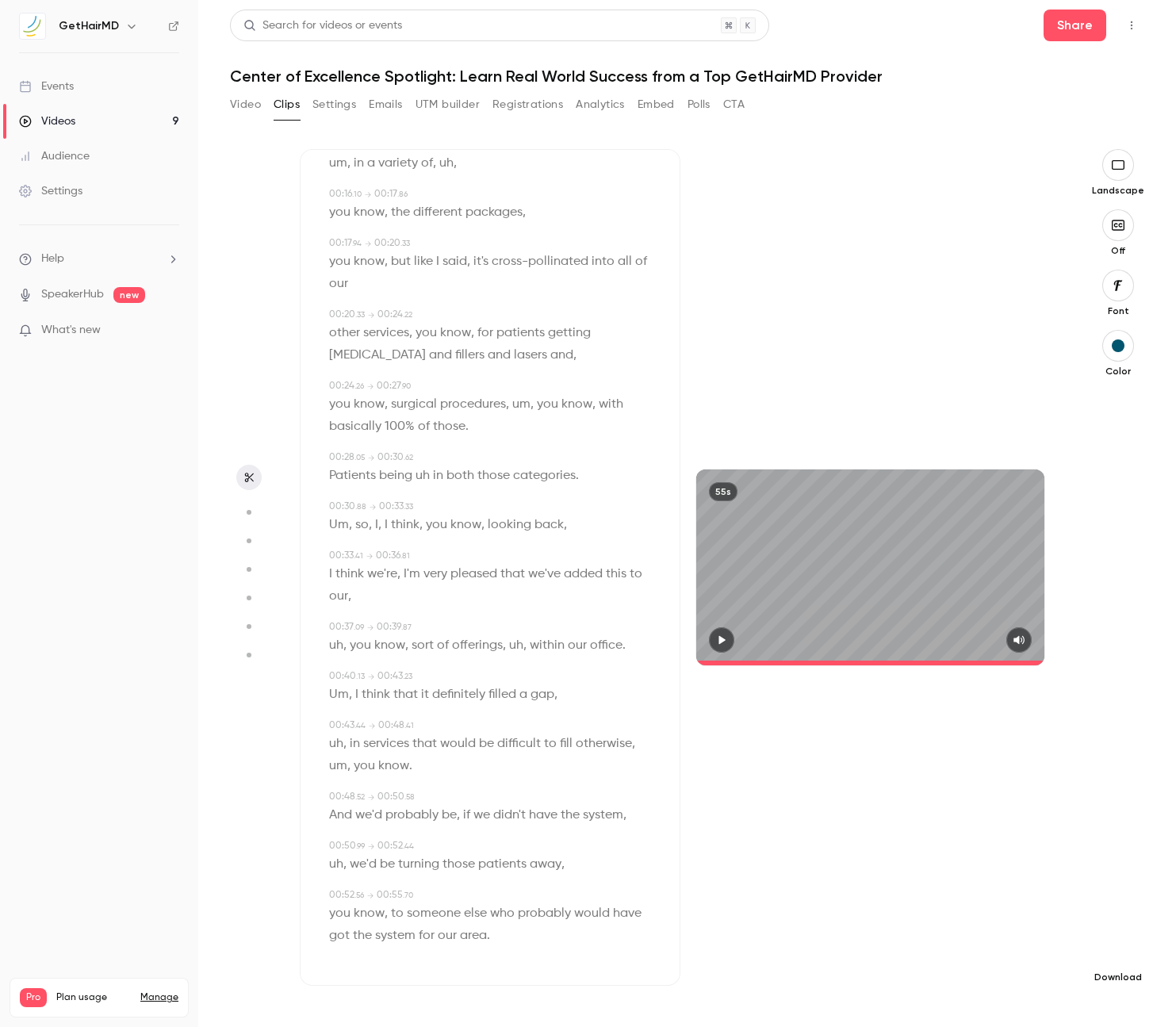
click at [1122, 954] on icon "button" at bounding box center [1118, 952] width 19 height 13
click at [986, 940] on span "High quality requires longer processing" at bounding box center [999, 937] width 181 height 16
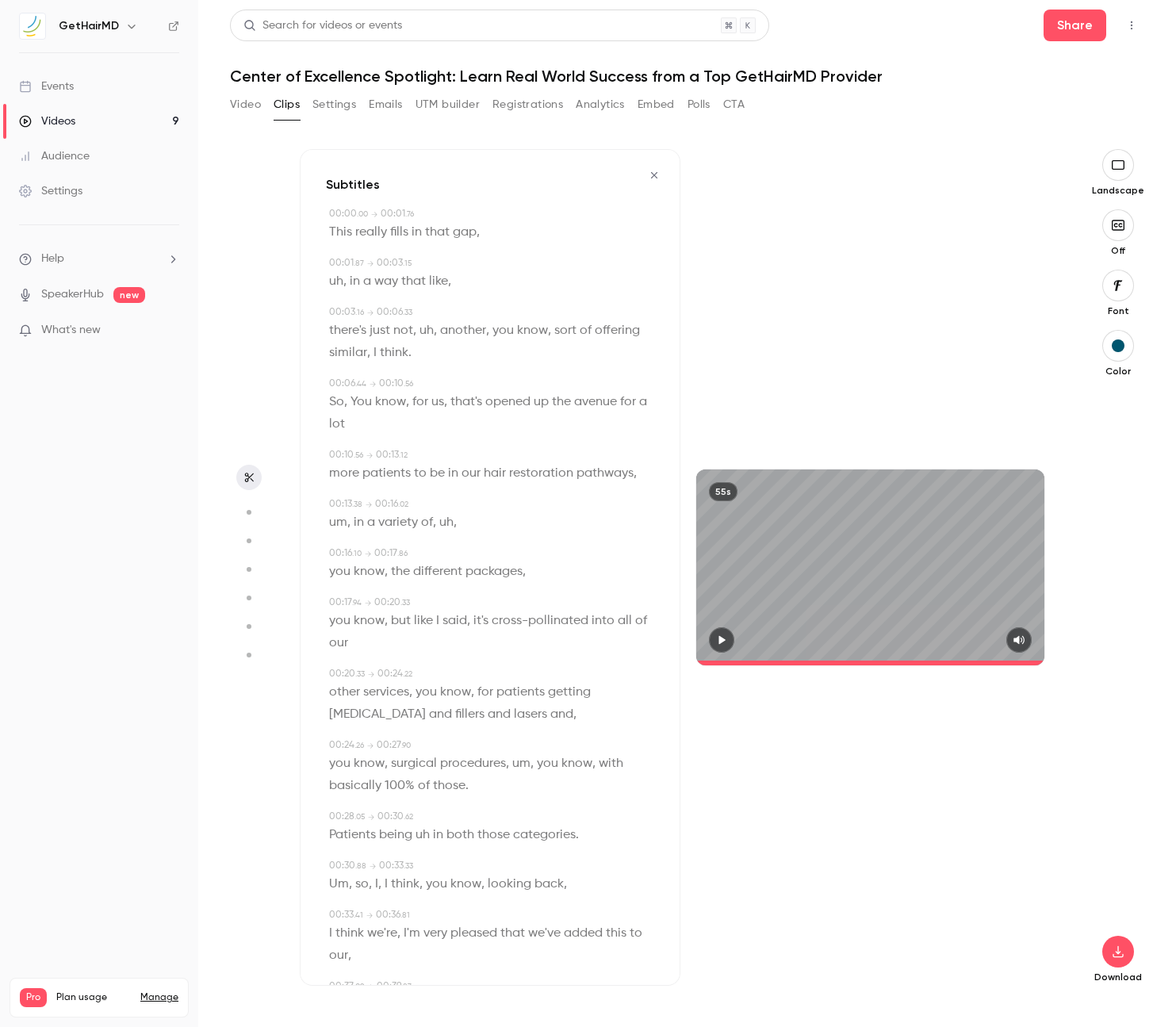
click at [659, 167] on button "button" at bounding box center [653, 175] width 25 height 25
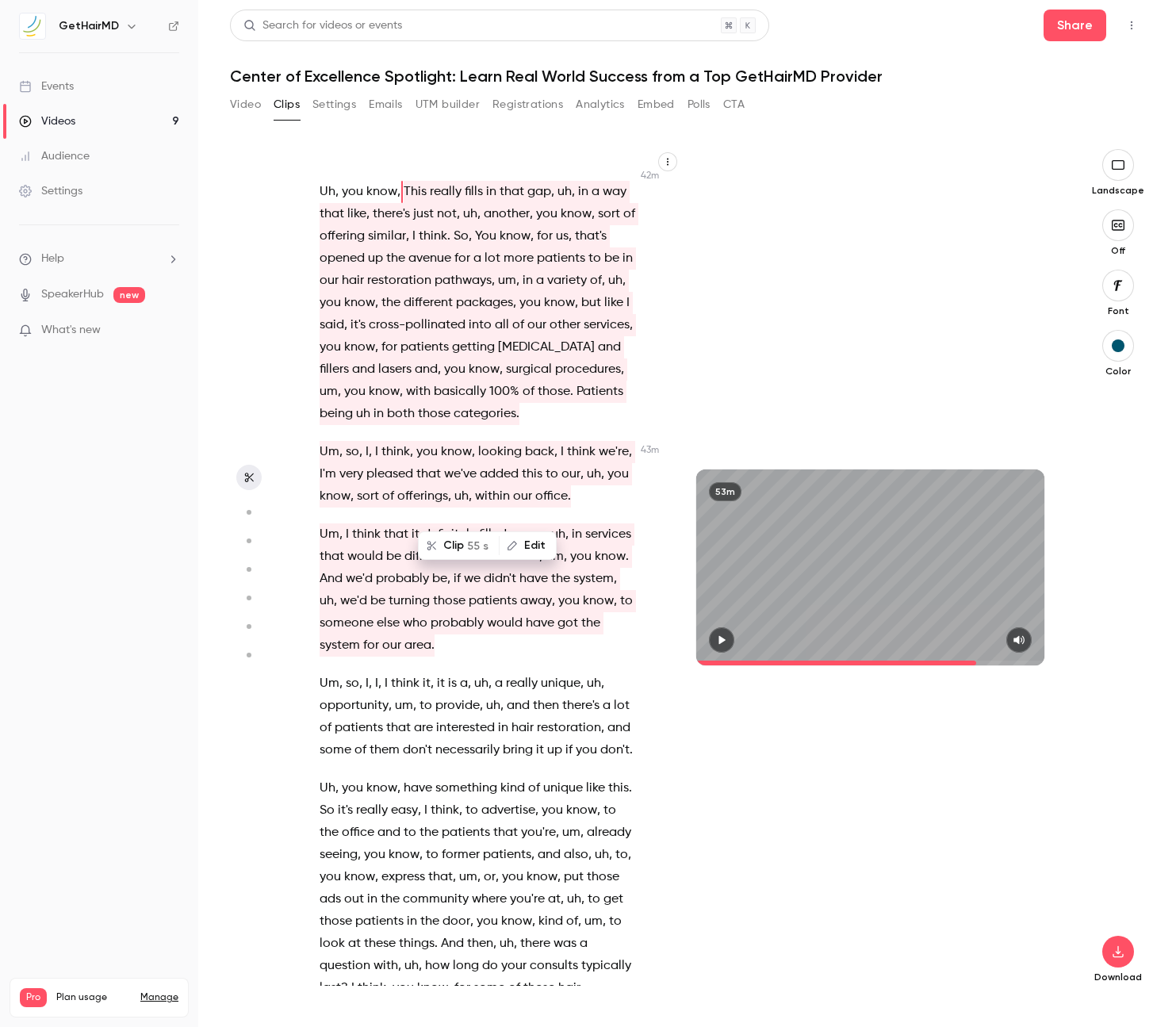
scroll to position [20876, 0]
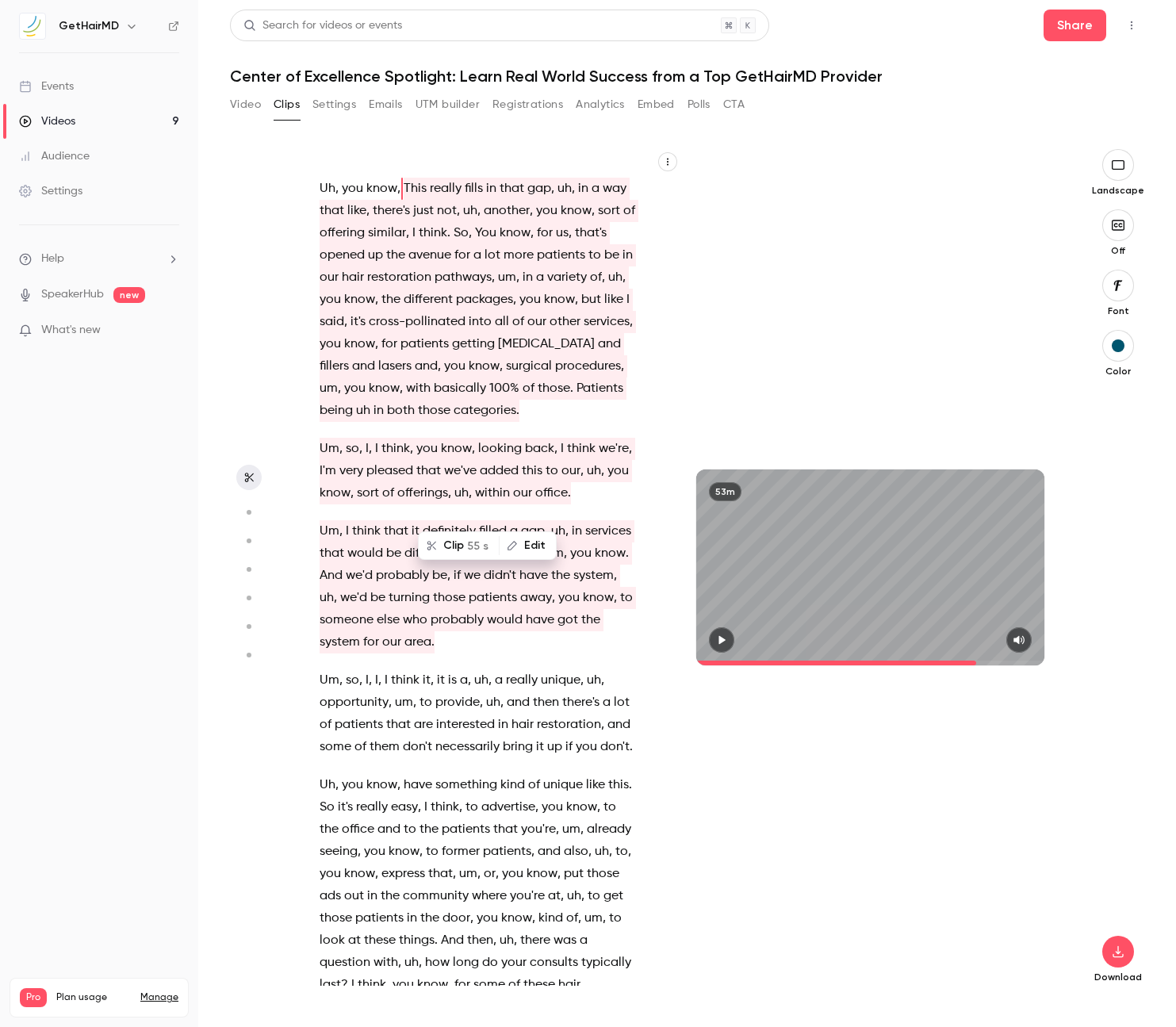
click at [384, 669] on span "I" at bounding box center [386, 680] width 3 height 22
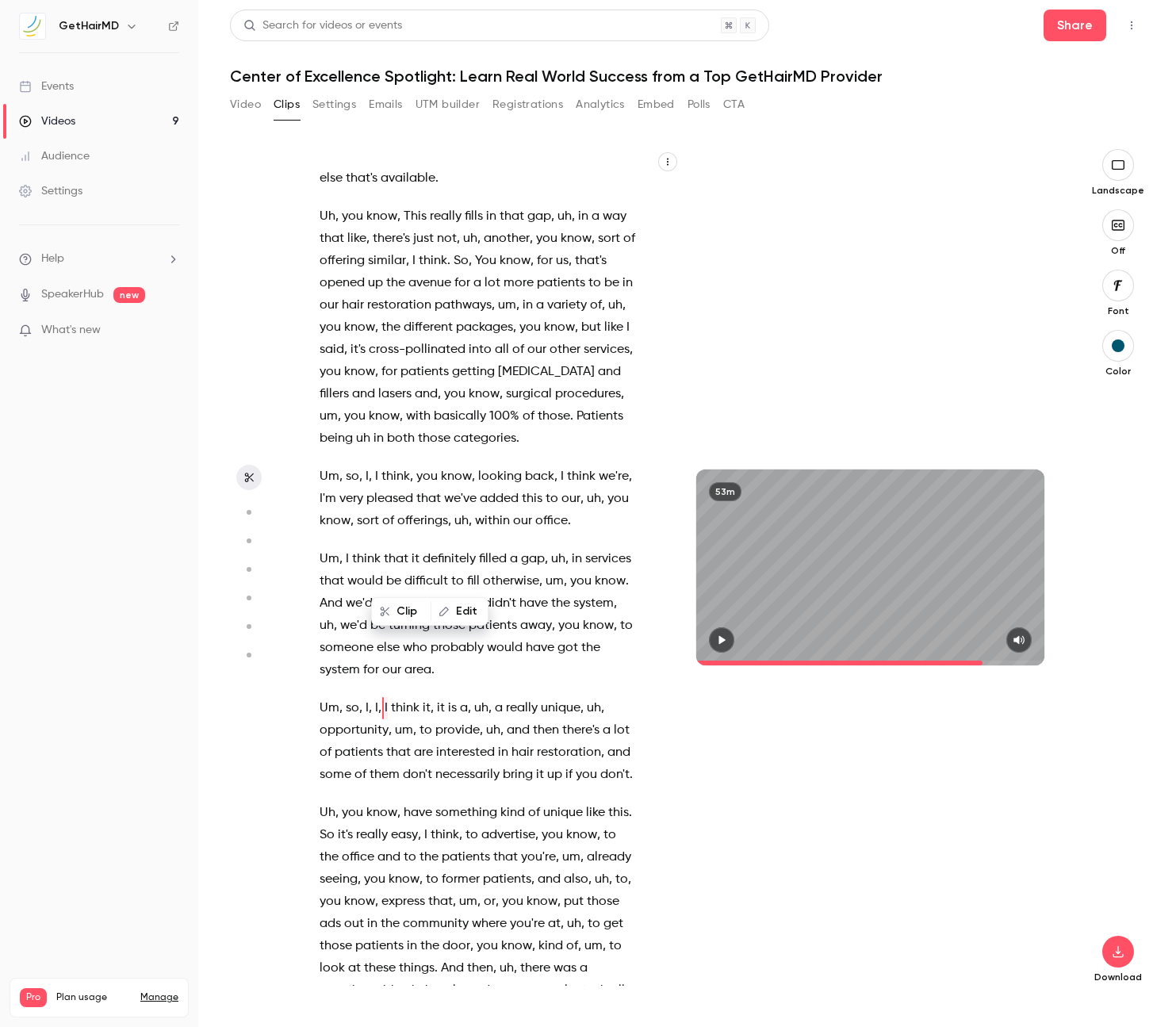
click at [728, 638] on button "button" at bounding box center [720, 639] width 25 height 25
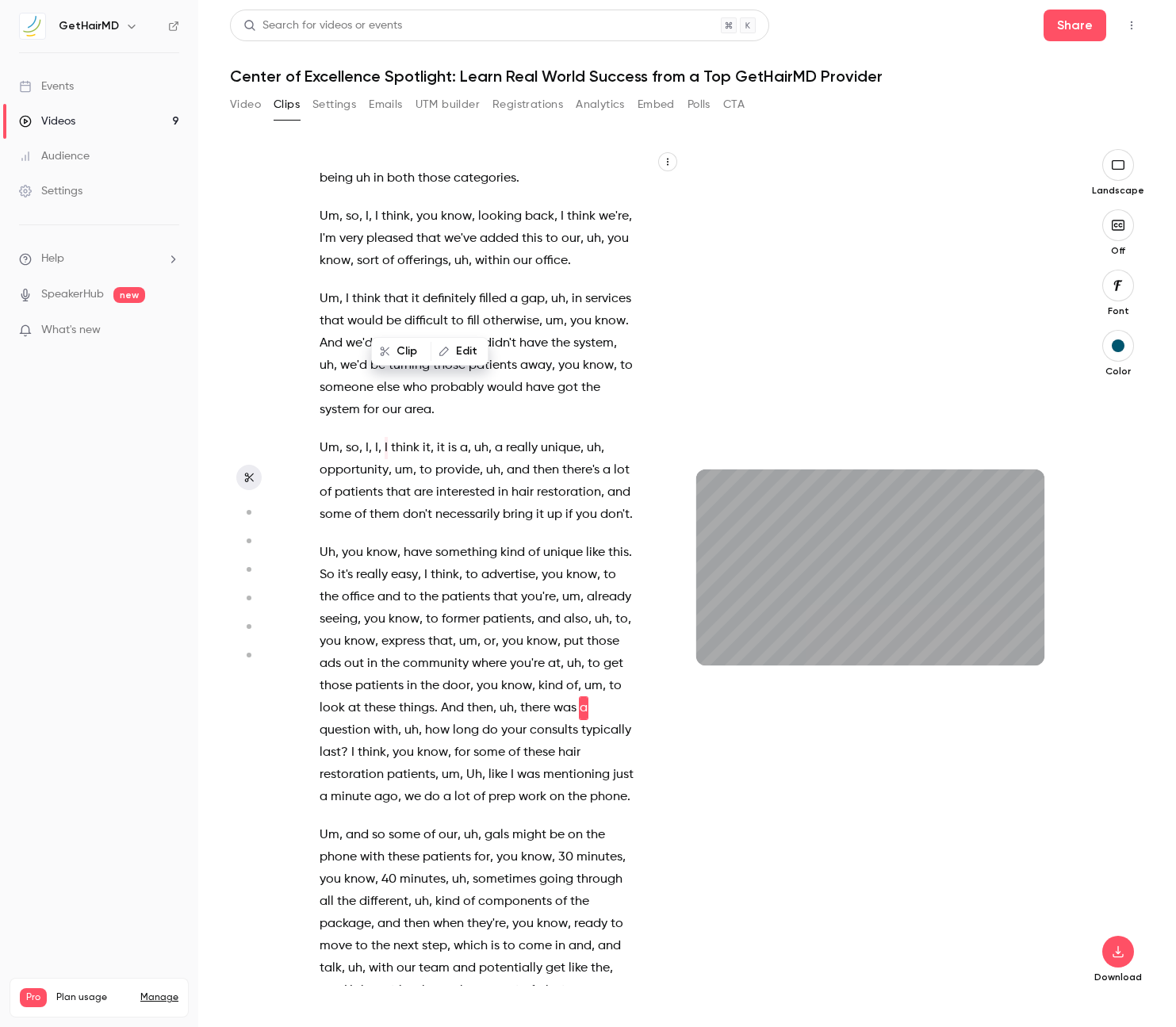
scroll to position [21131, 0]
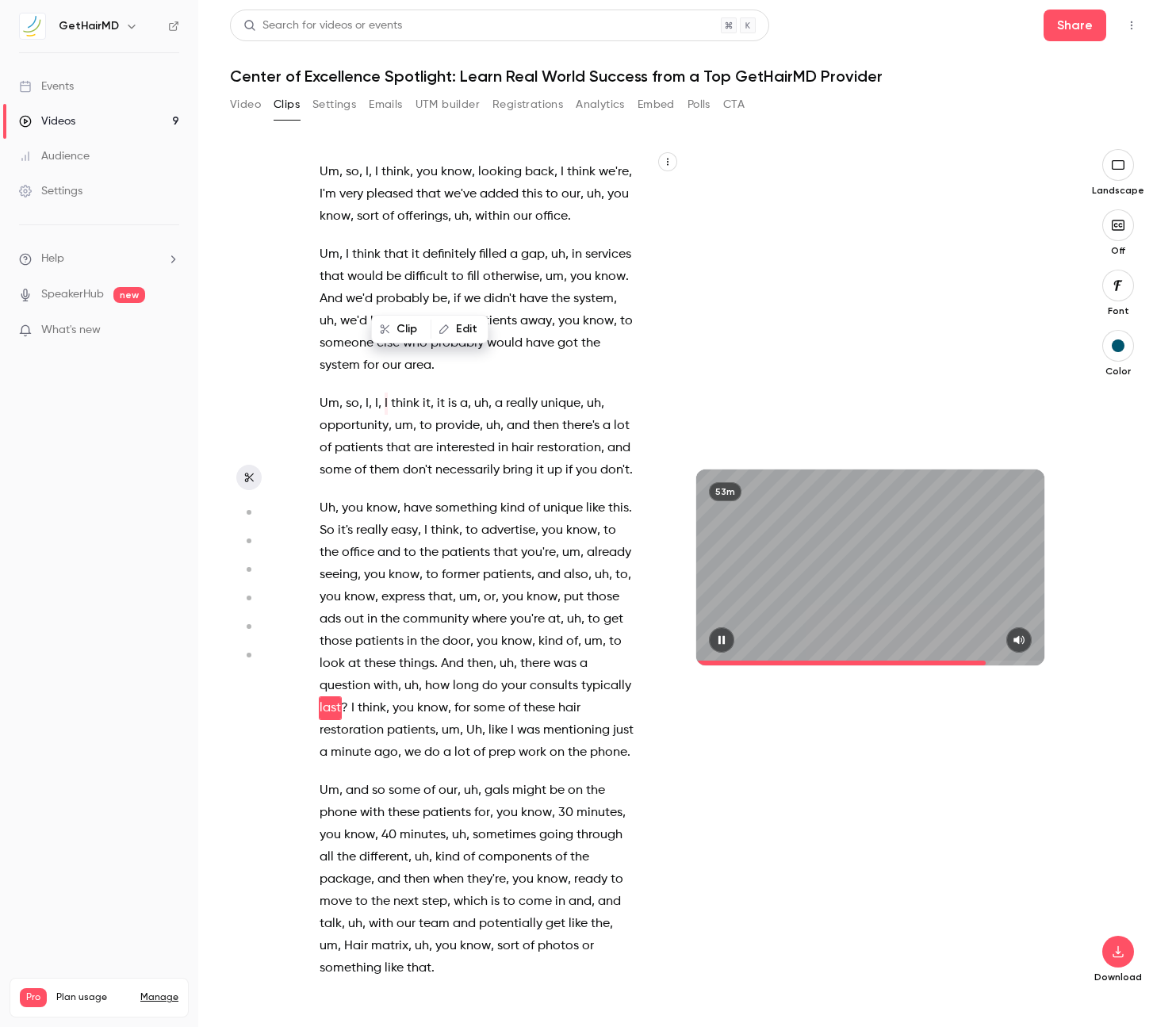
click at [727, 642] on icon "button" at bounding box center [721, 640] width 13 height 11
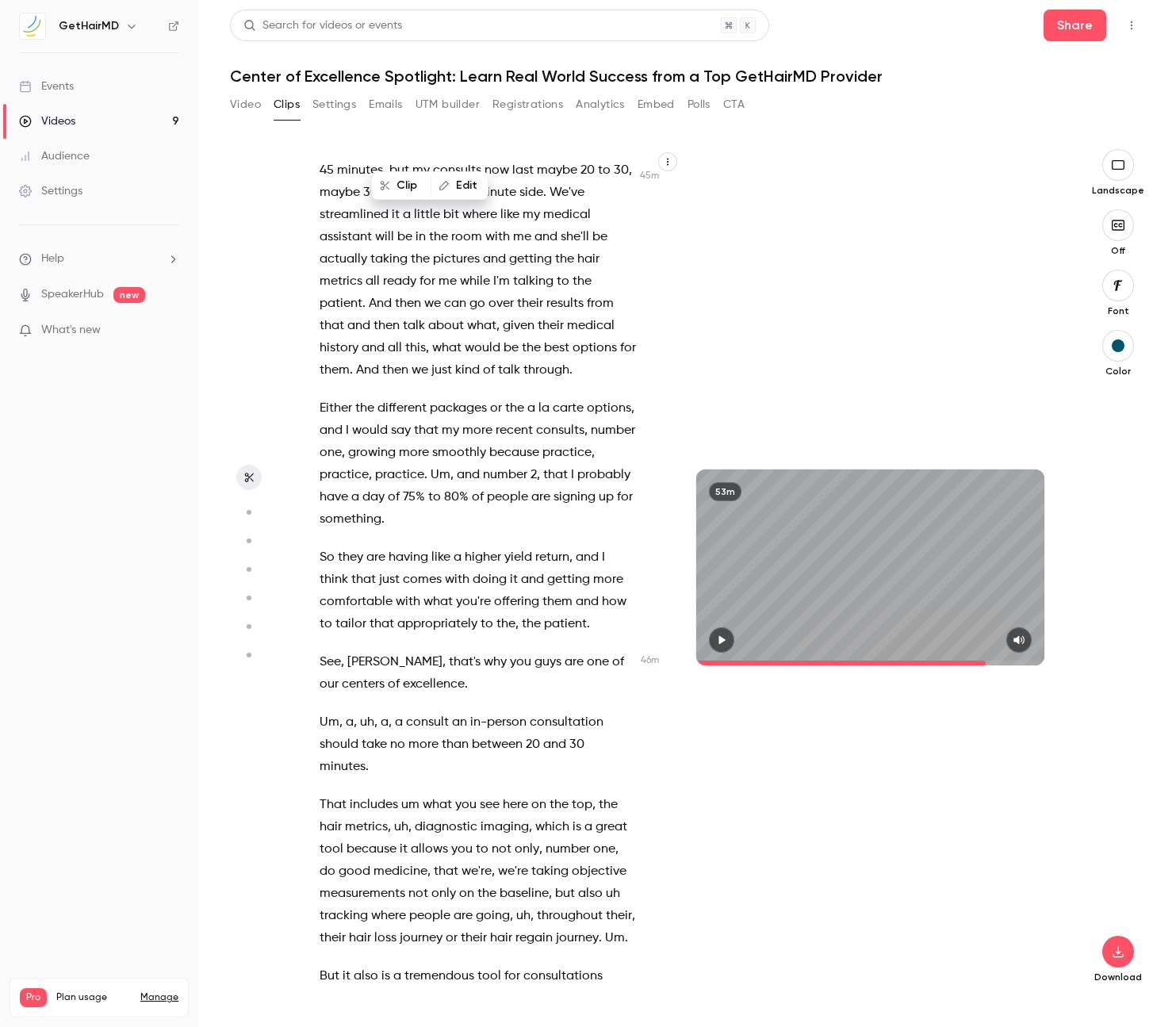
scroll to position [22207, 0]
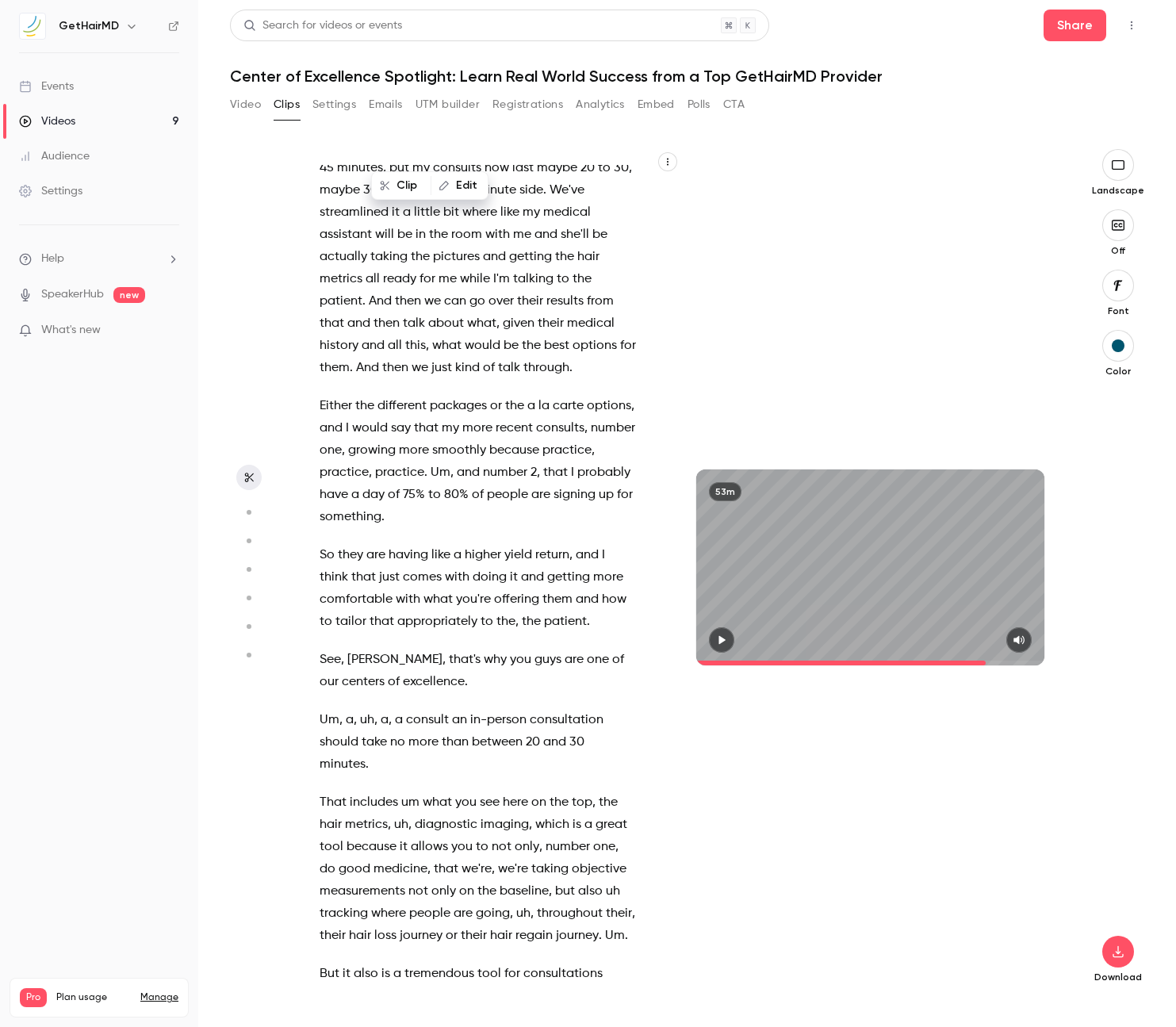
click at [359, 792] on span "includes" at bounding box center [374, 802] width 48 height 22
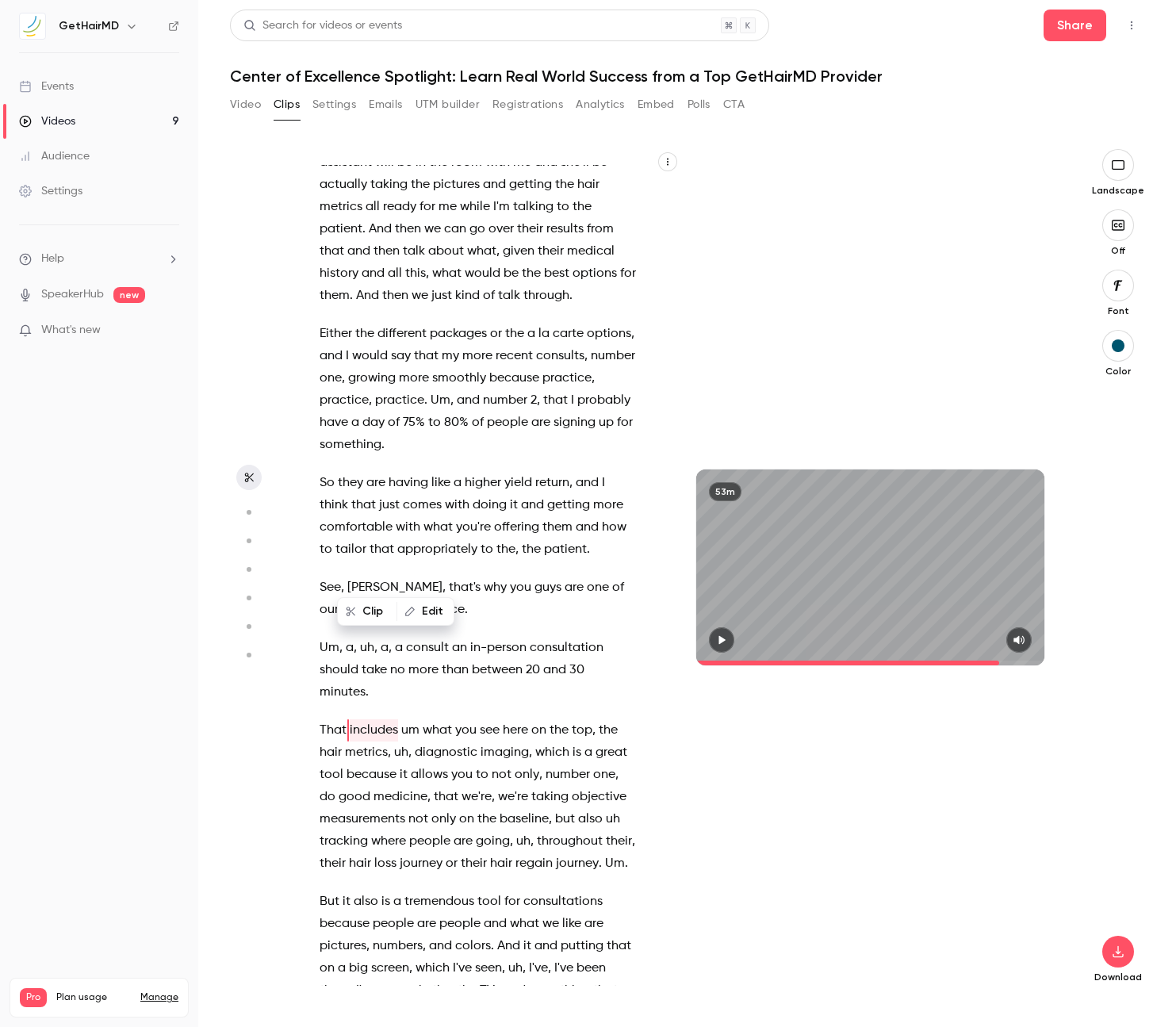
click at [724, 638] on icon "button" at bounding box center [721, 640] width 13 height 11
click at [724, 639] on icon "button" at bounding box center [720, 640] width 6 height 9
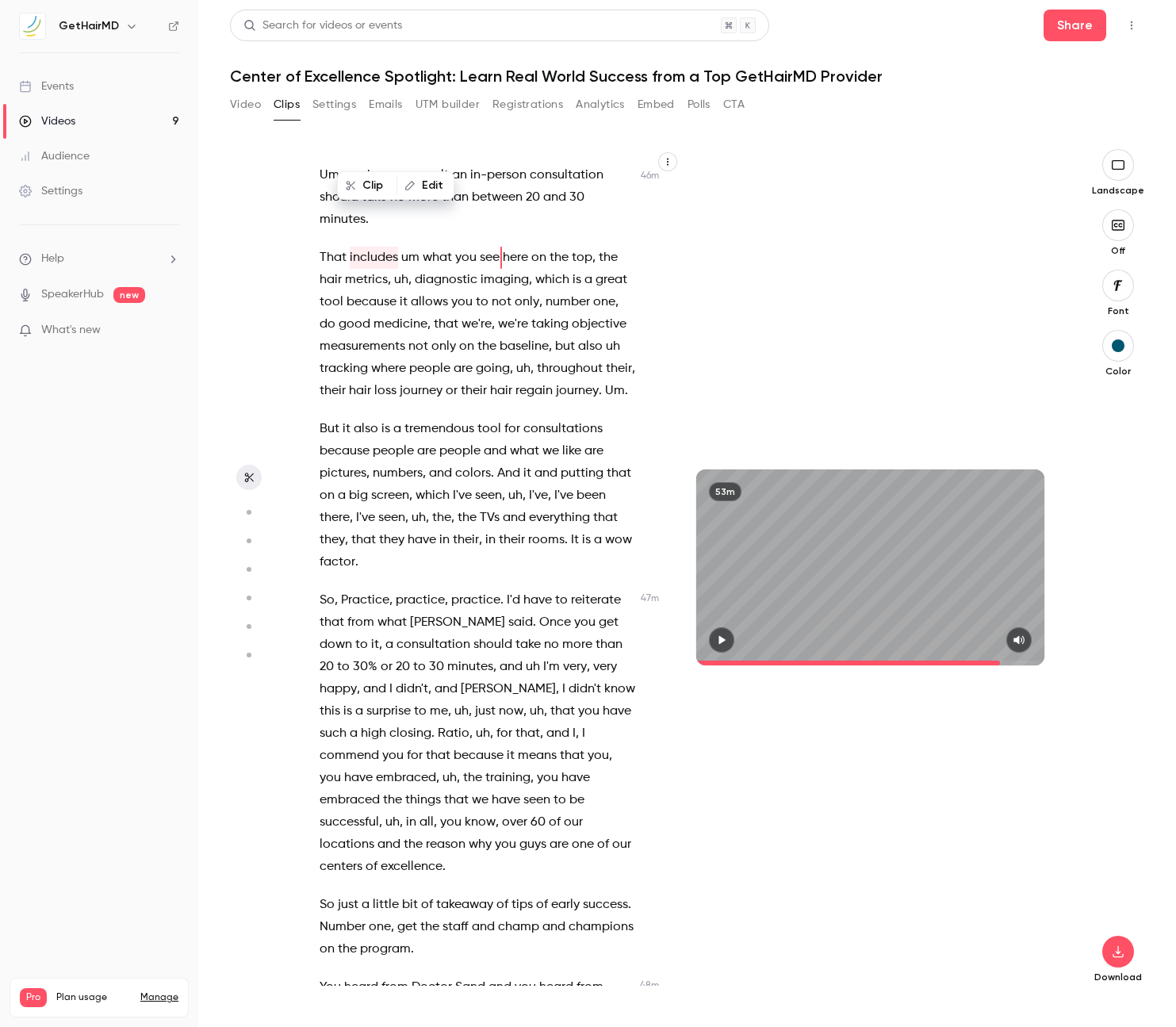
scroll to position [22764, 0]
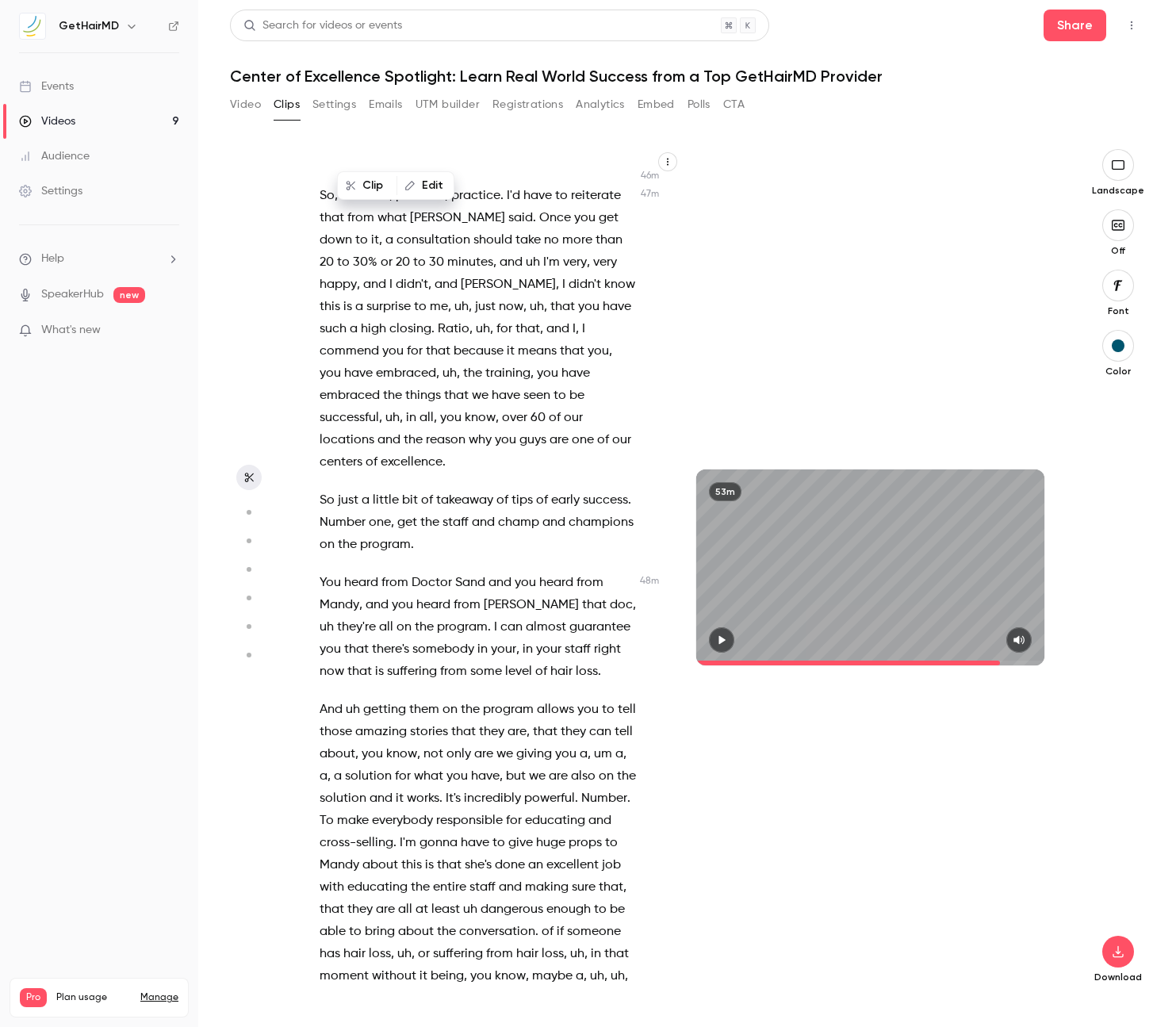
click at [534, 704] on span at bounding box center [536, 710] width 3 height 13
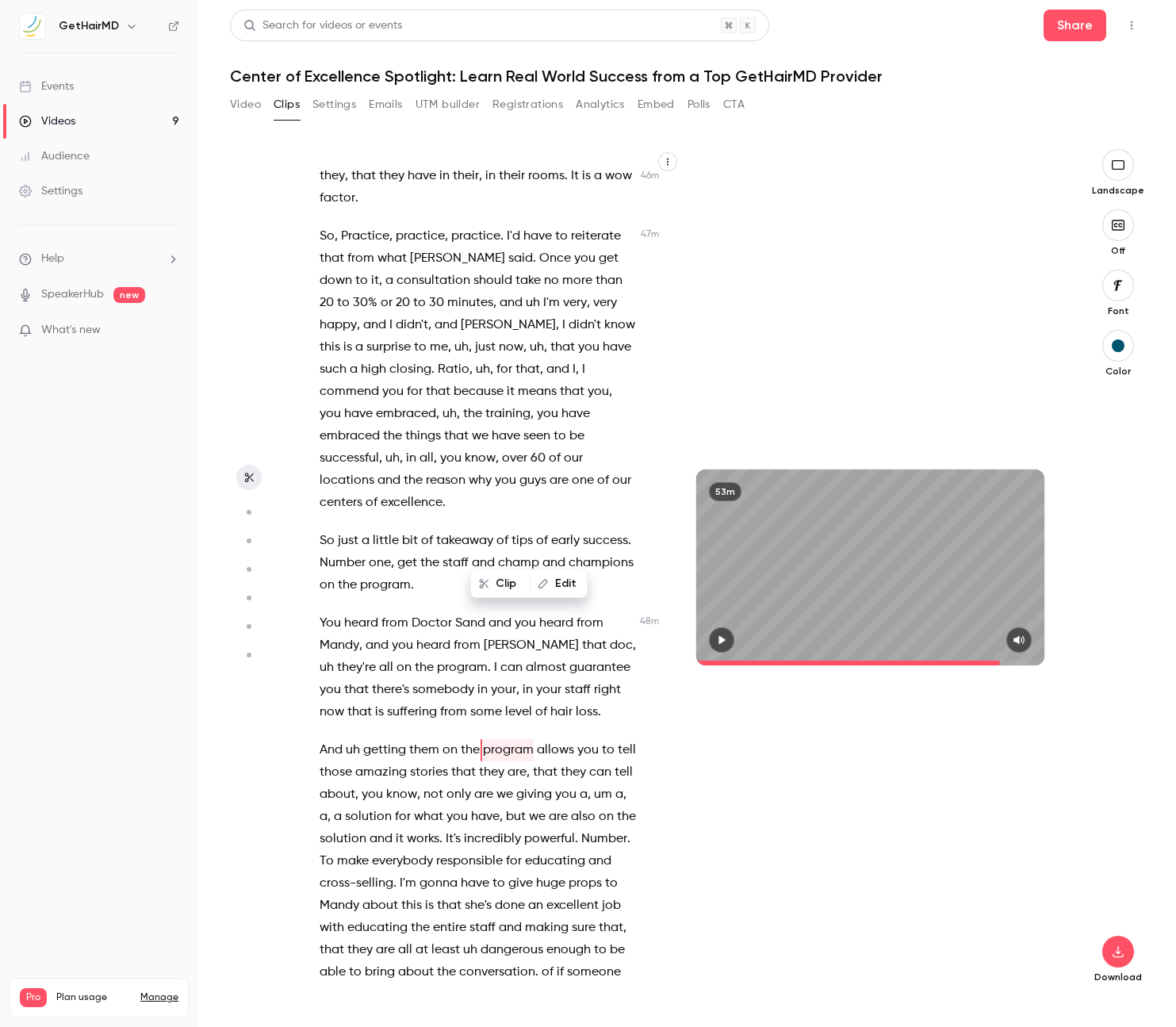
scroll to position [23114, 0]
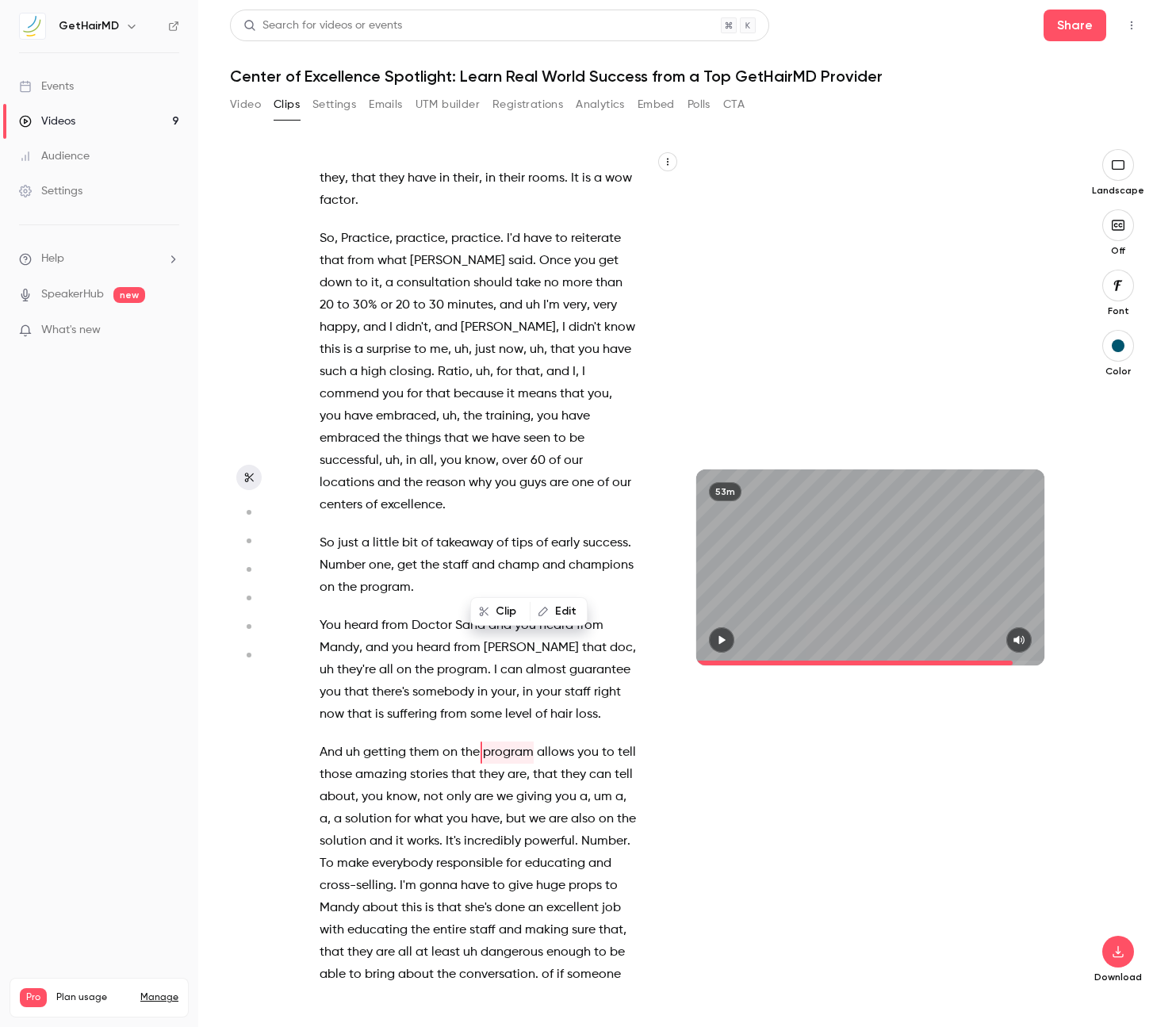
click at [722, 638] on icon "button" at bounding box center [721, 640] width 6 height 9
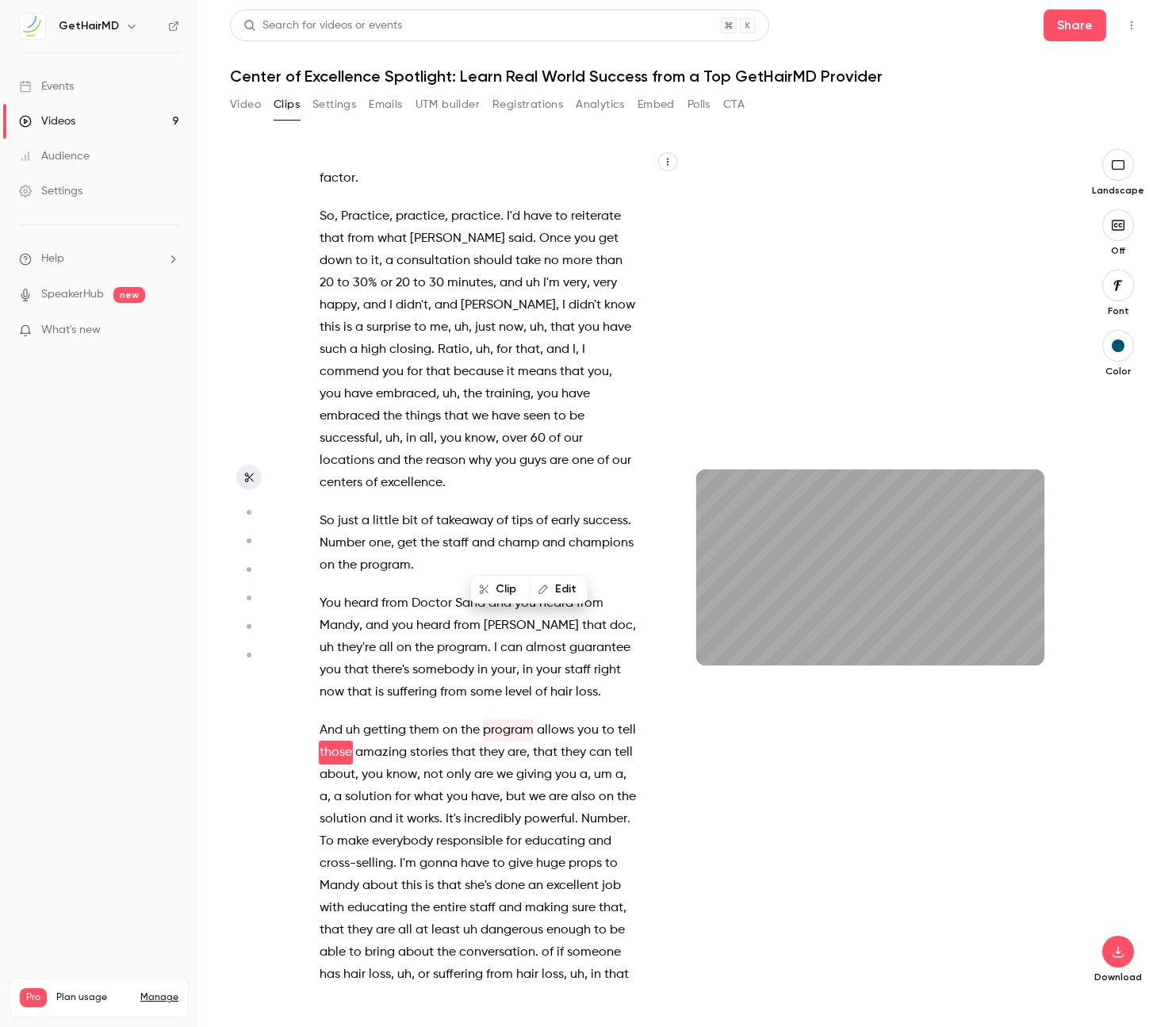
click at [338, 615] on span "Mandy" at bounding box center [339, 625] width 40 height 22
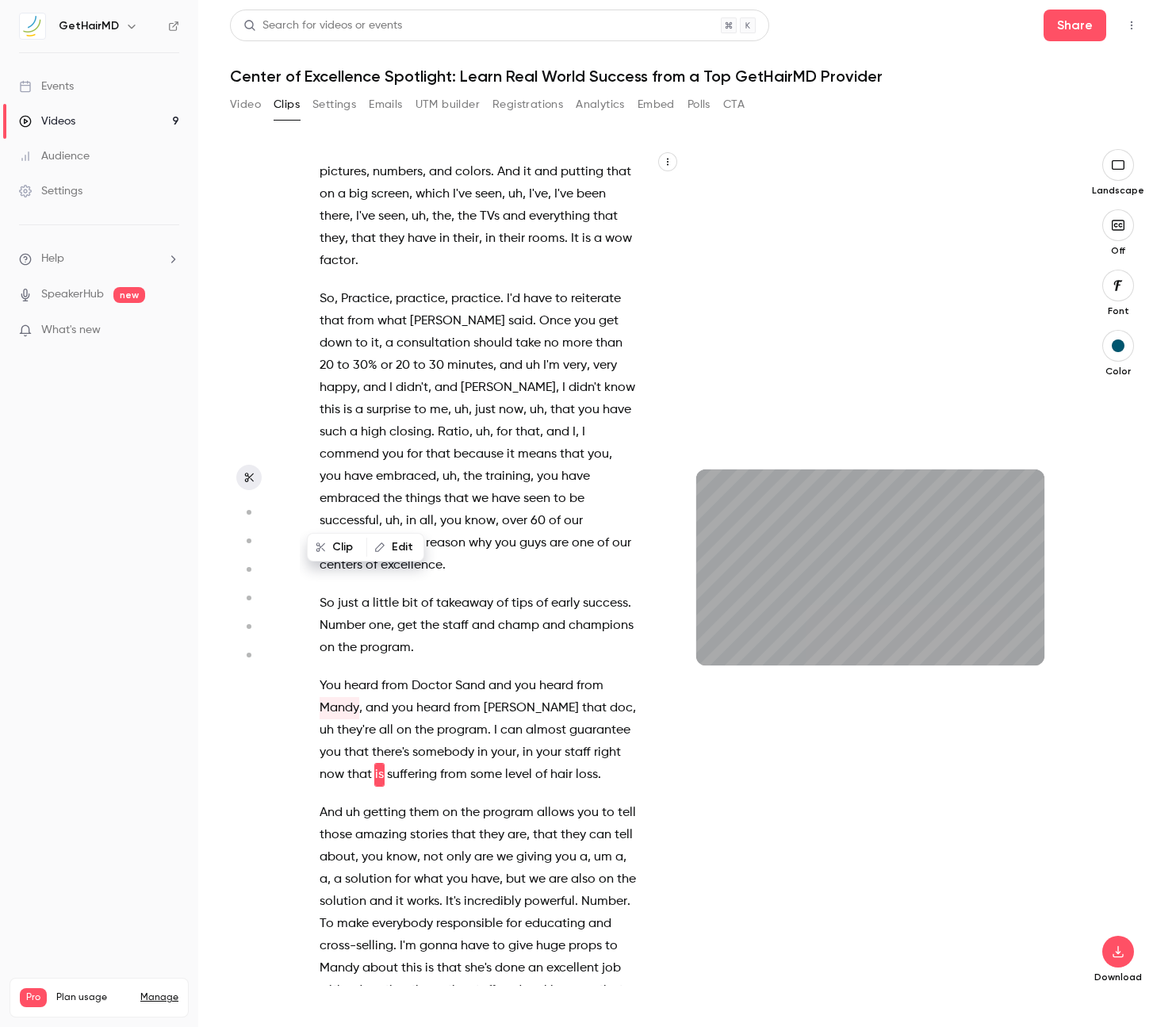
scroll to position [23076, 0]
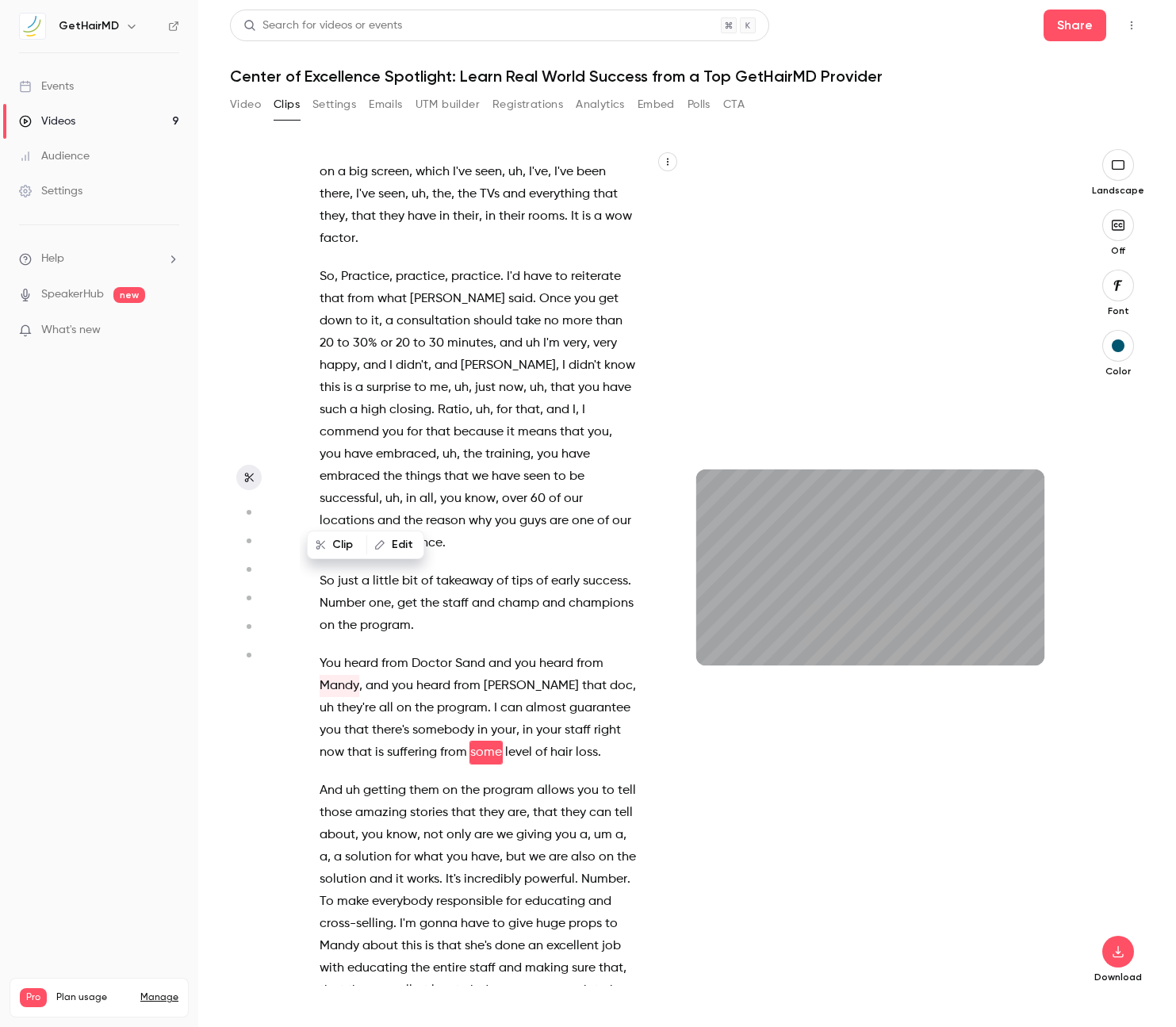
click at [332, 570] on span "So" at bounding box center [327, 581] width 15 height 22
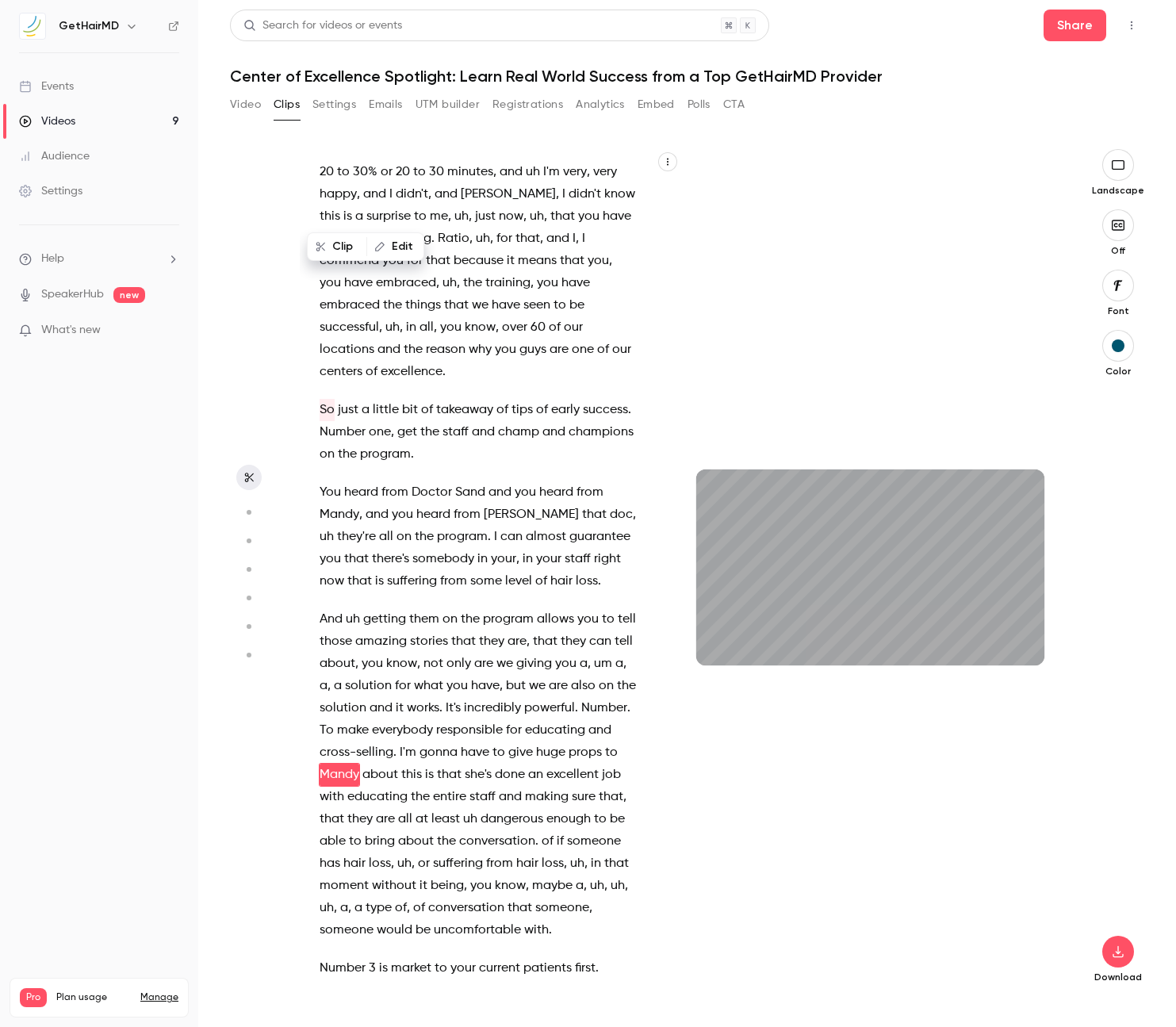
scroll to position [23269, 0]
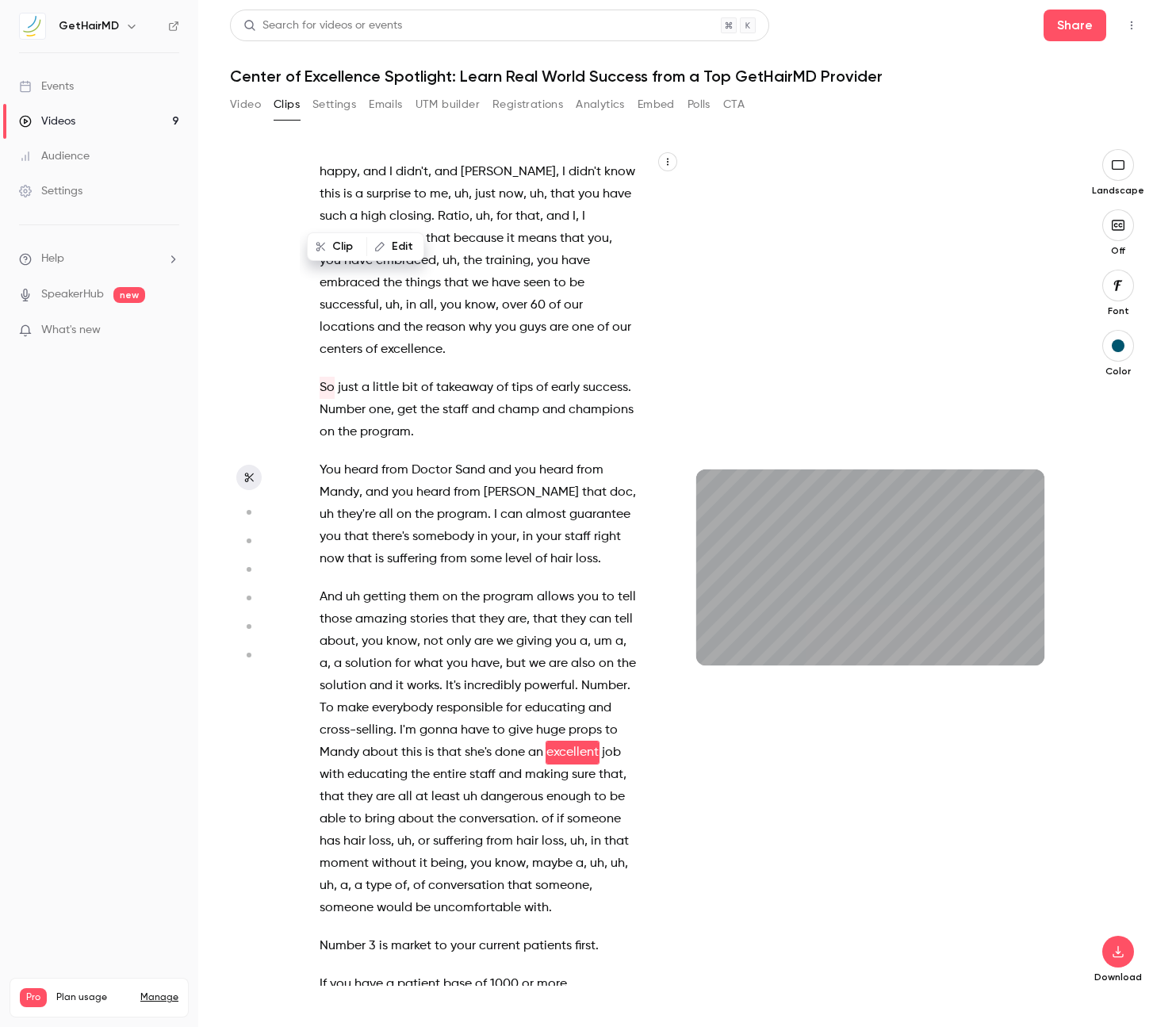
click at [544, 831] on span "loss" at bounding box center [552, 841] width 22 height 22
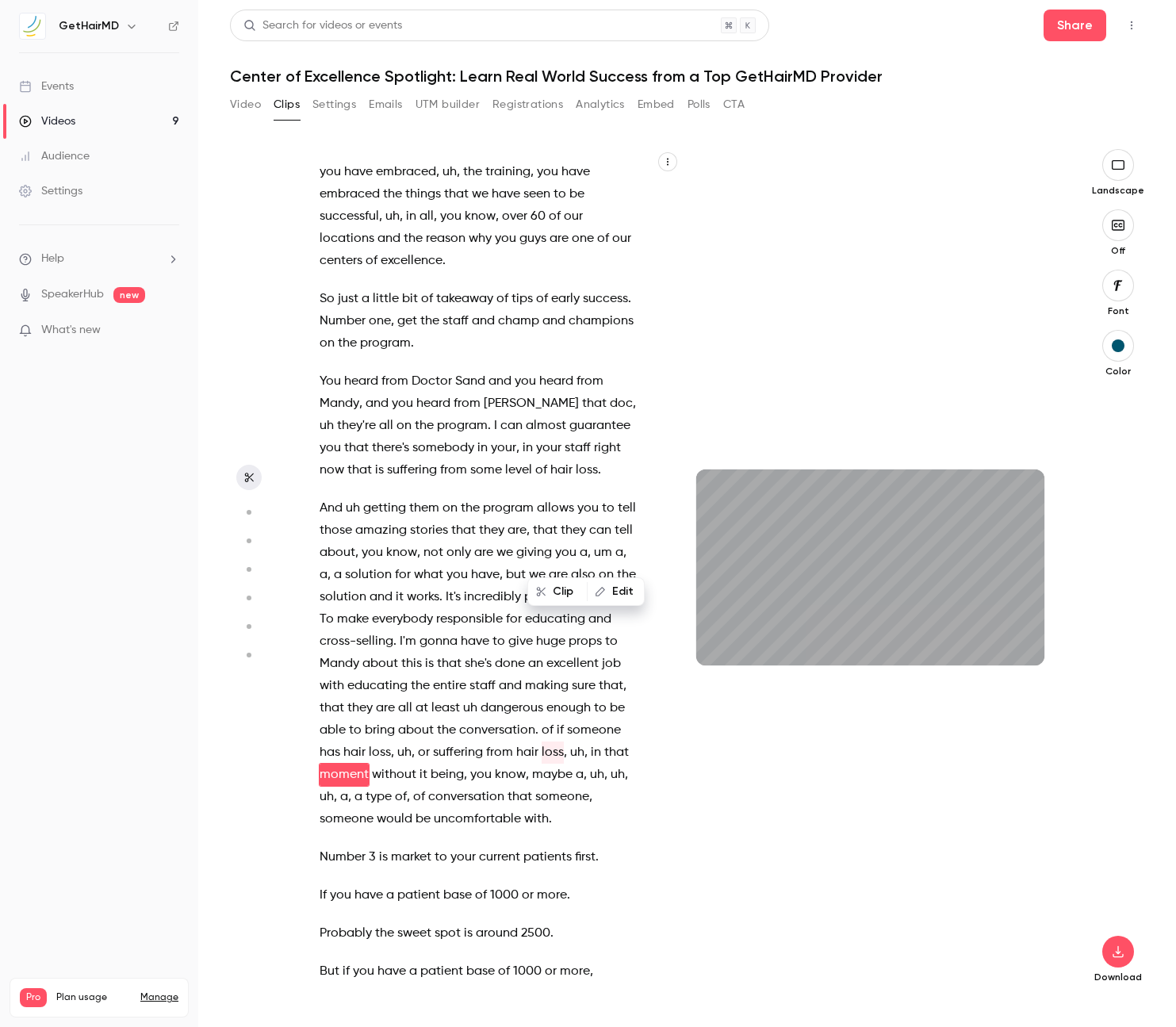
scroll to position [23380, 0]
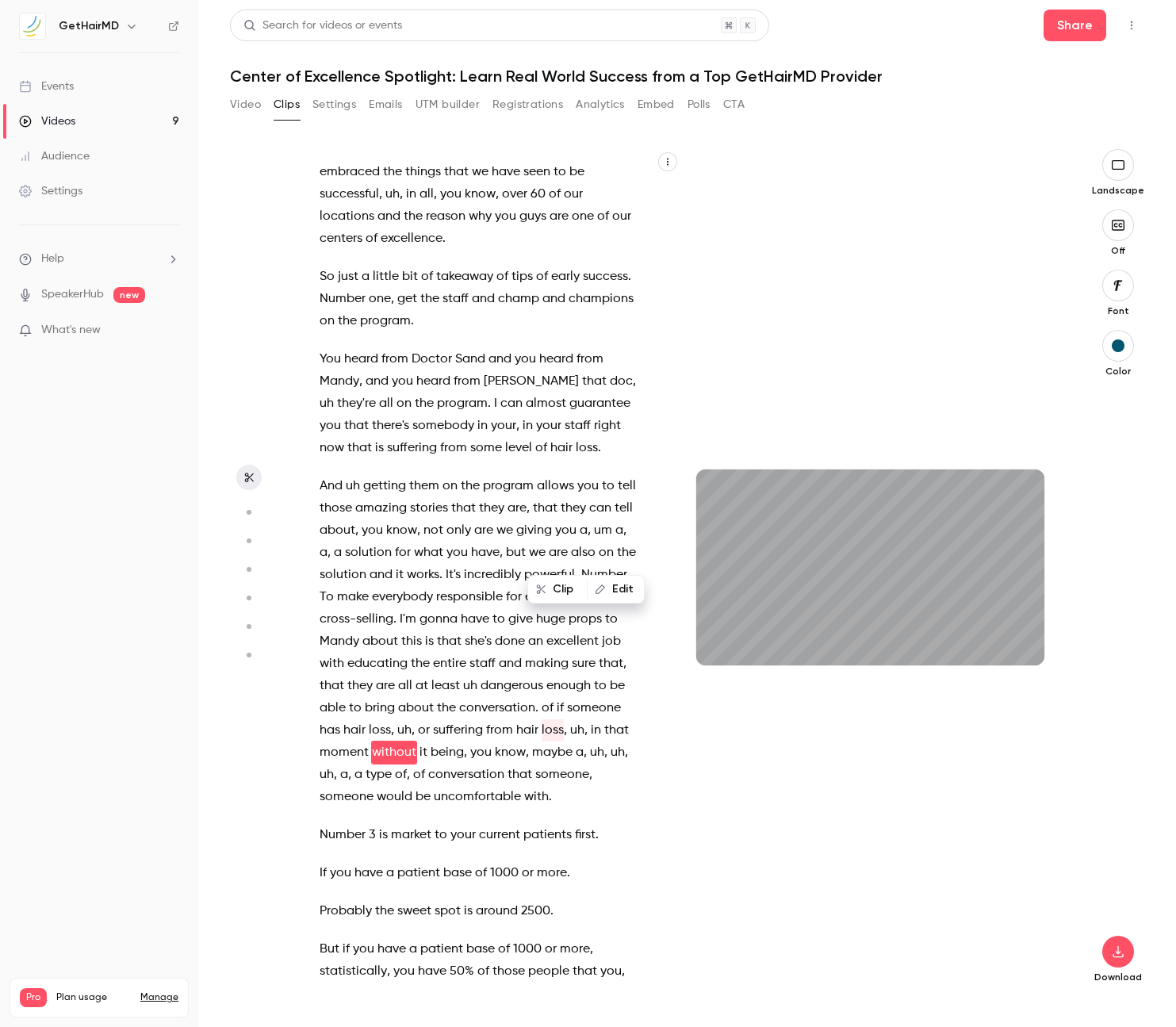
click at [372, 824] on span "3" at bounding box center [372, 835] width 7 height 22
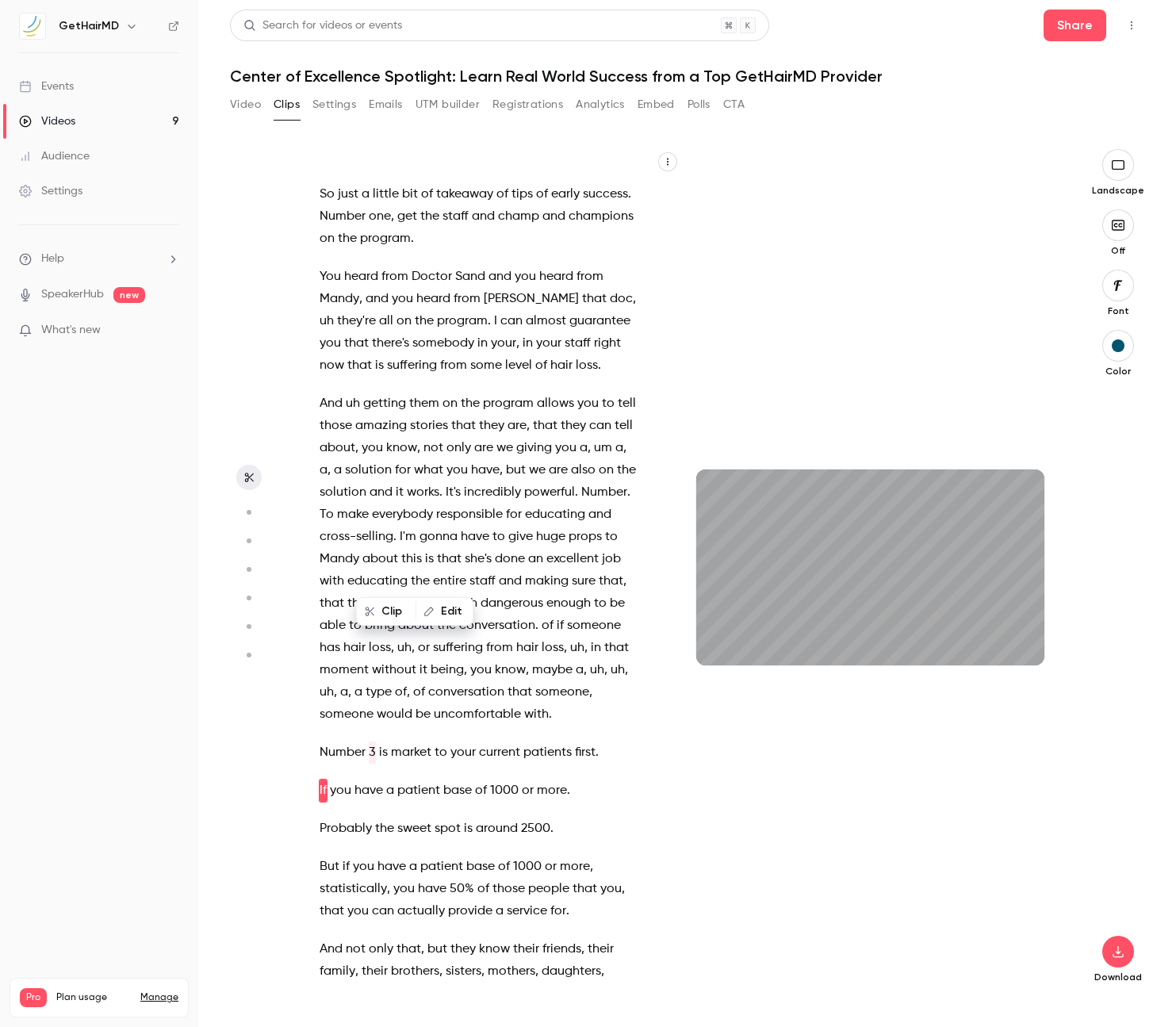
scroll to position [23501, 0]
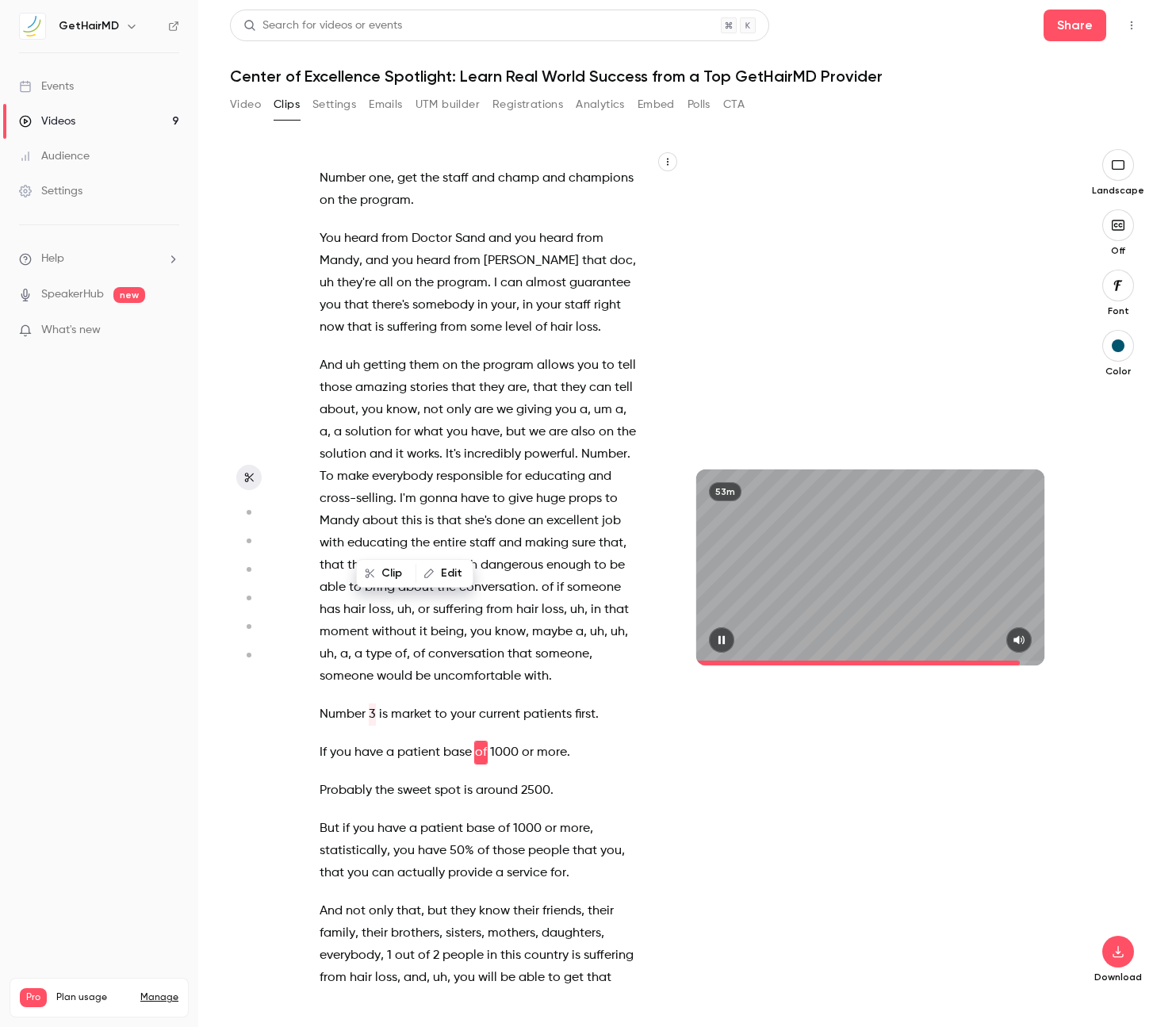
click at [725, 640] on icon "button" at bounding box center [721, 640] width 13 height 11
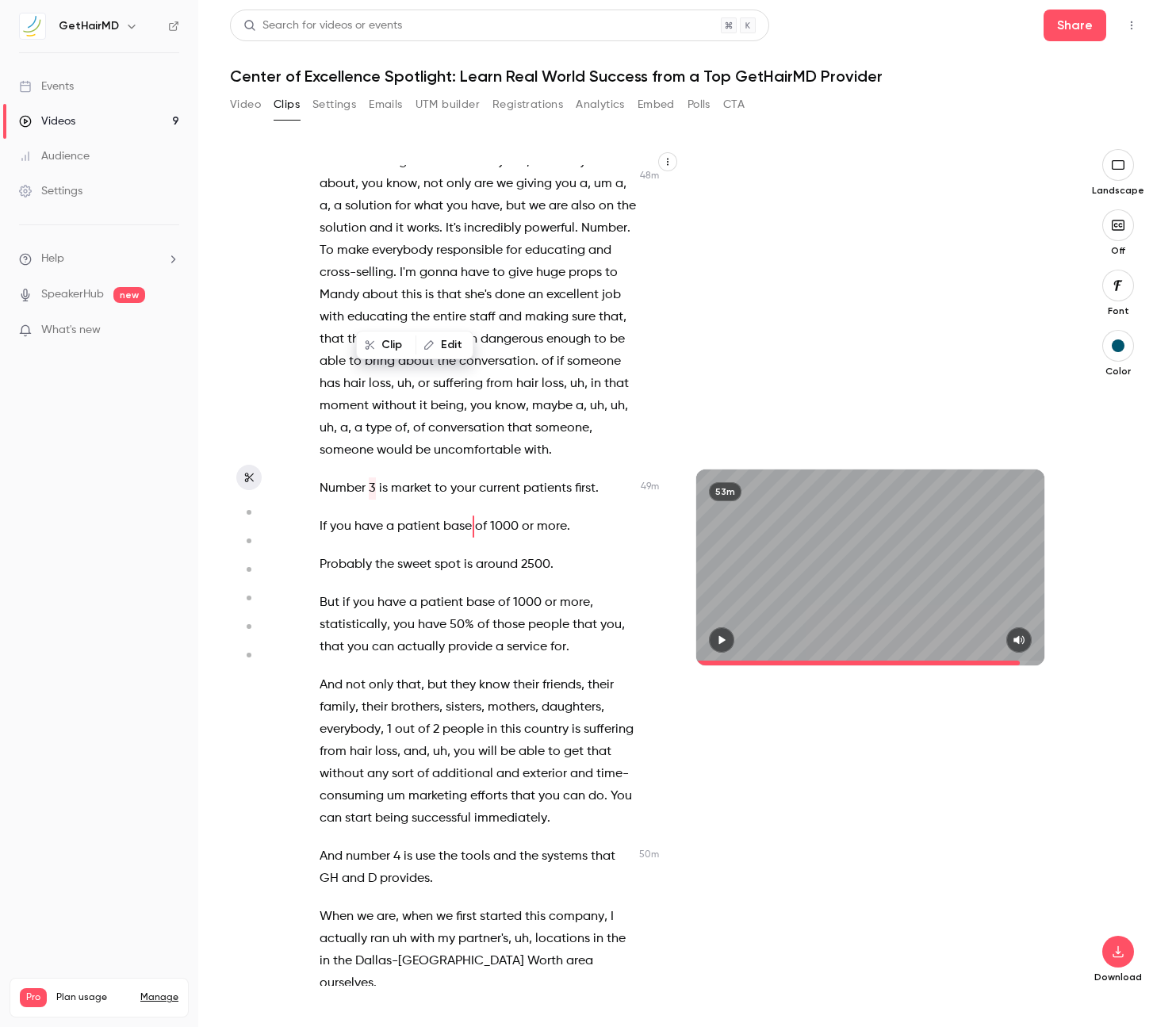
scroll to position [23729, 0]
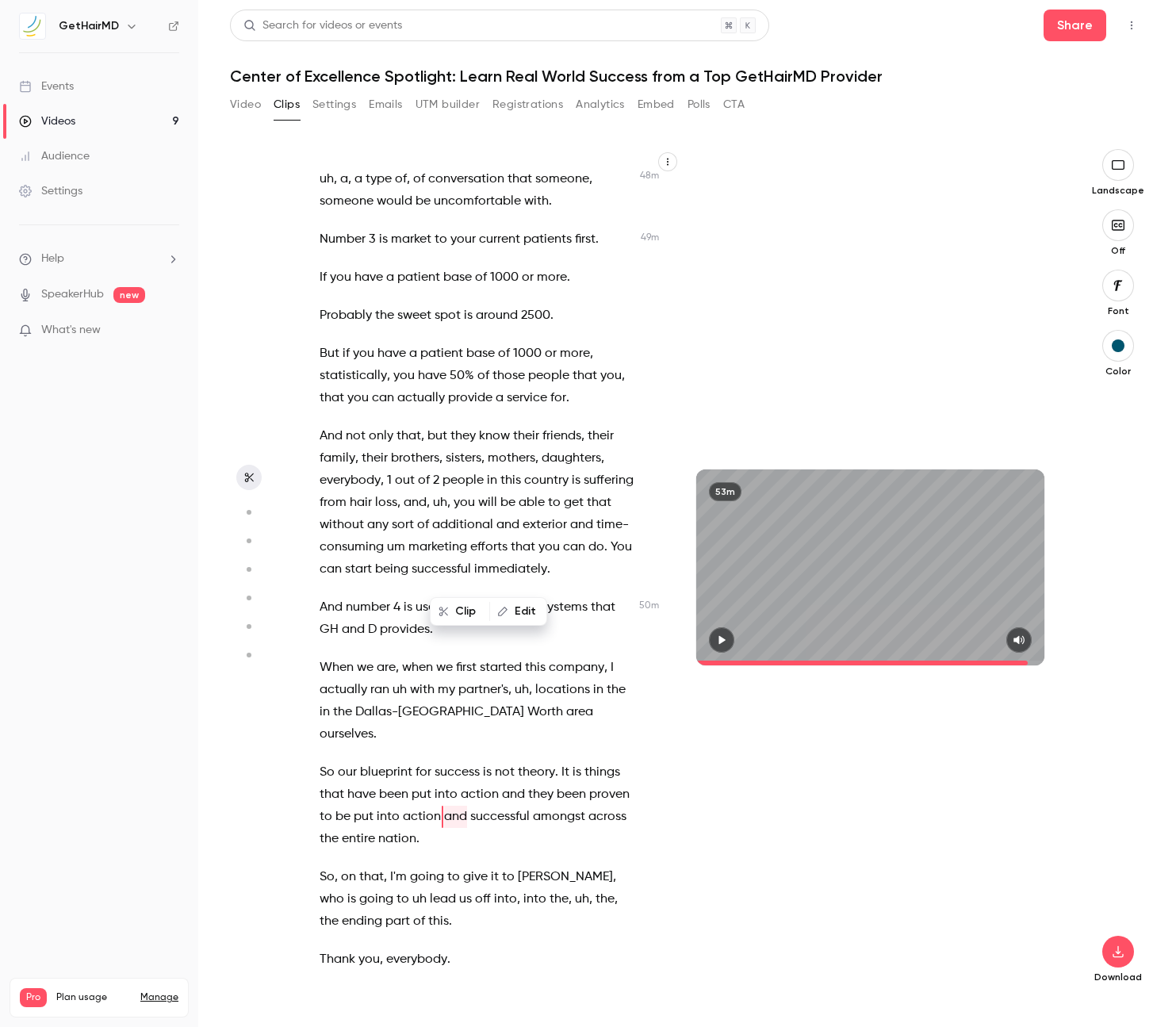
scroll to position [24018, 0]
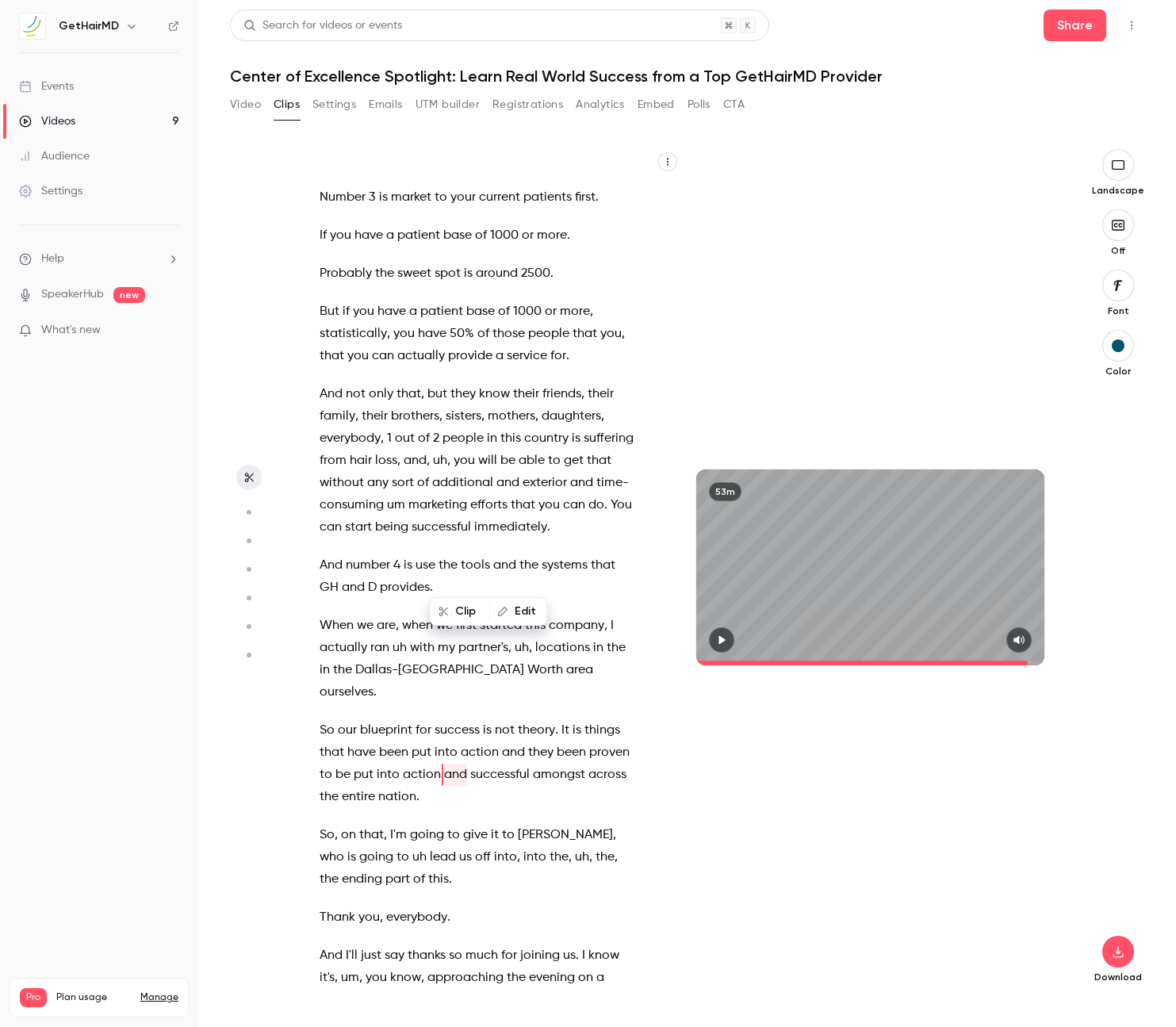
click at [715, 634] on icon "button" at bounding box center [721, 640] width 13 height 11
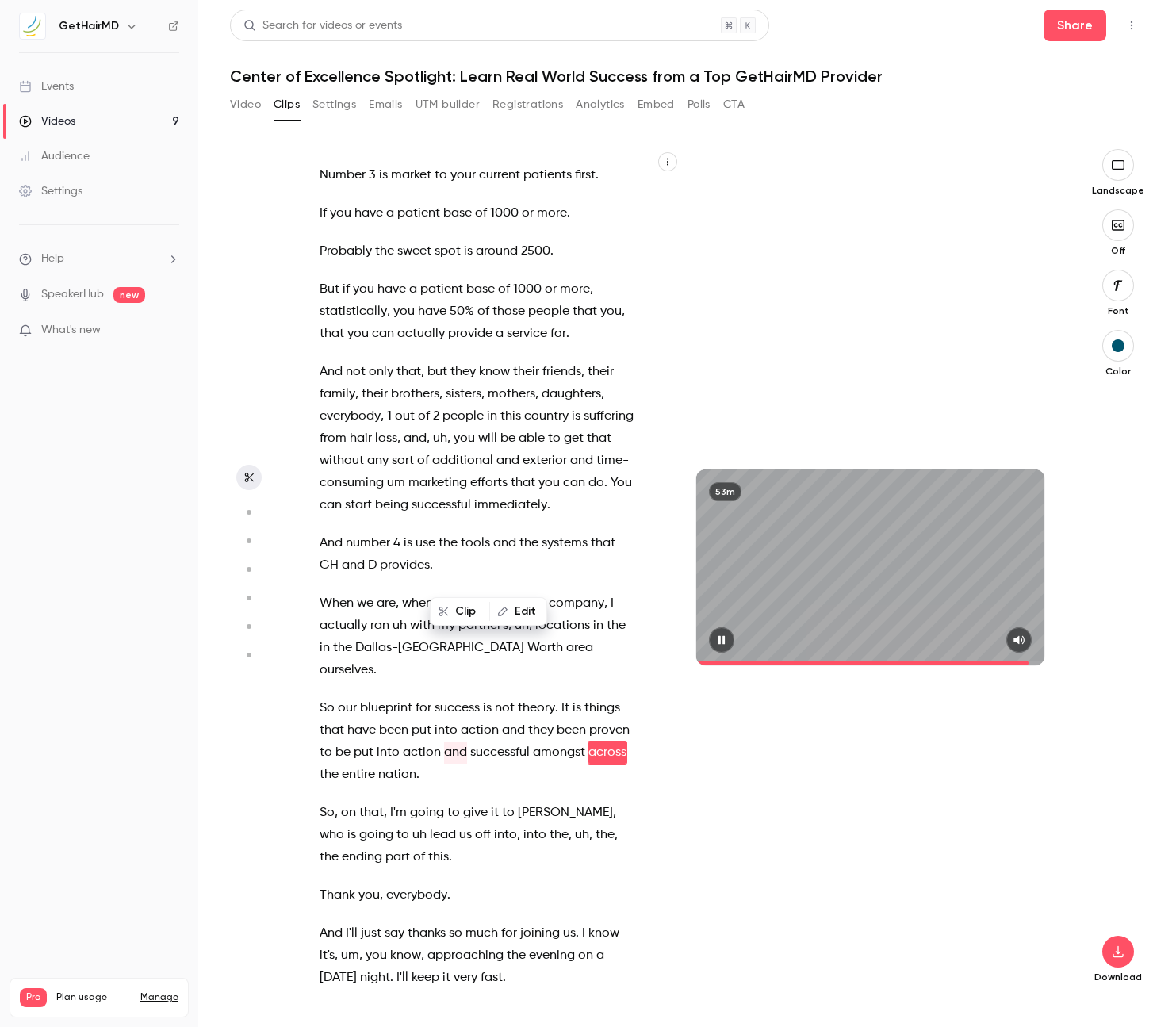
click at [728, 640] on icon "button" at bounding box center [721, 640] width 13 height 11
click at [566, 637] on span "area" at bounding box center [579, 647] width 27 height 22
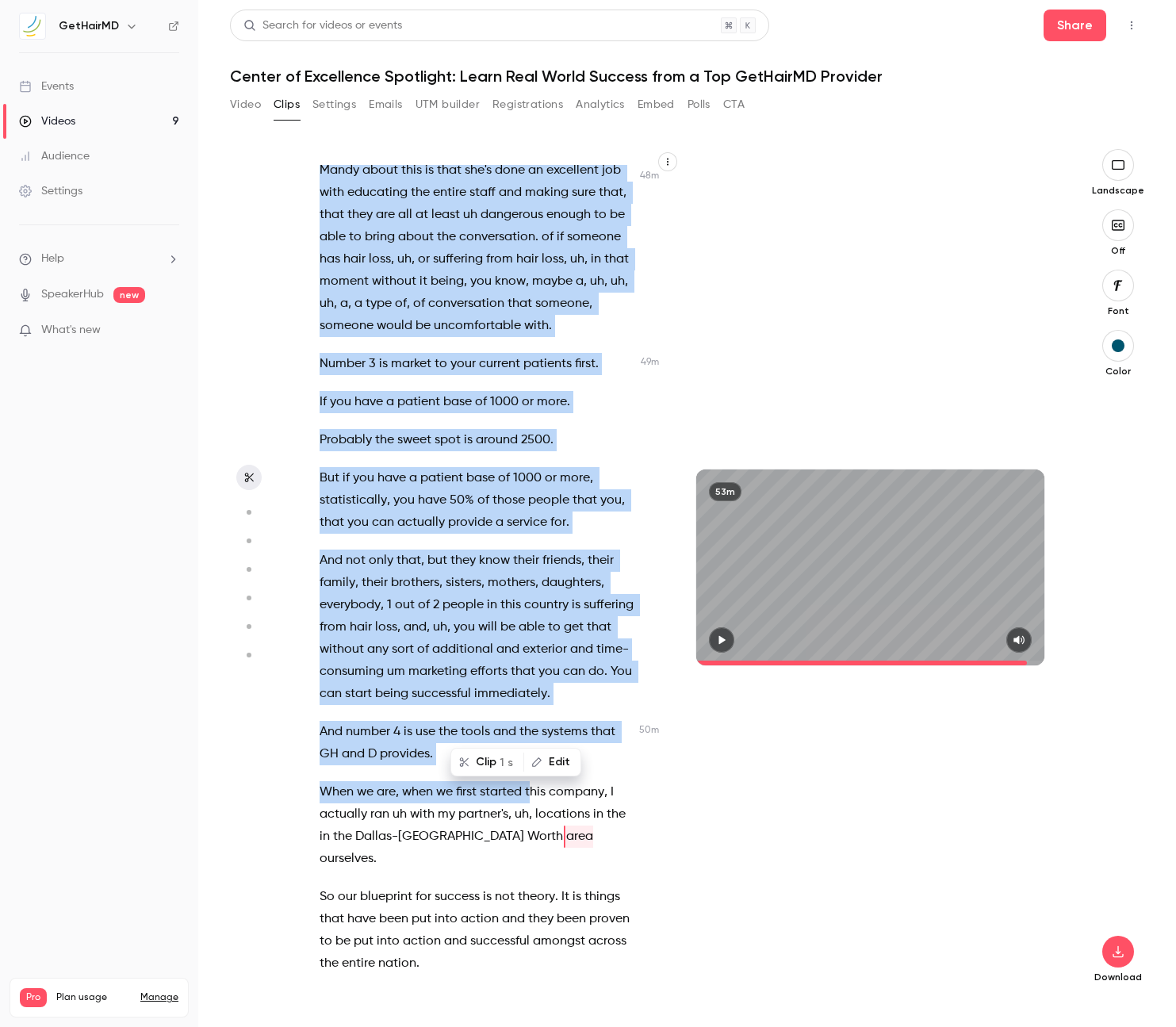
scroll to position [23857, 0]
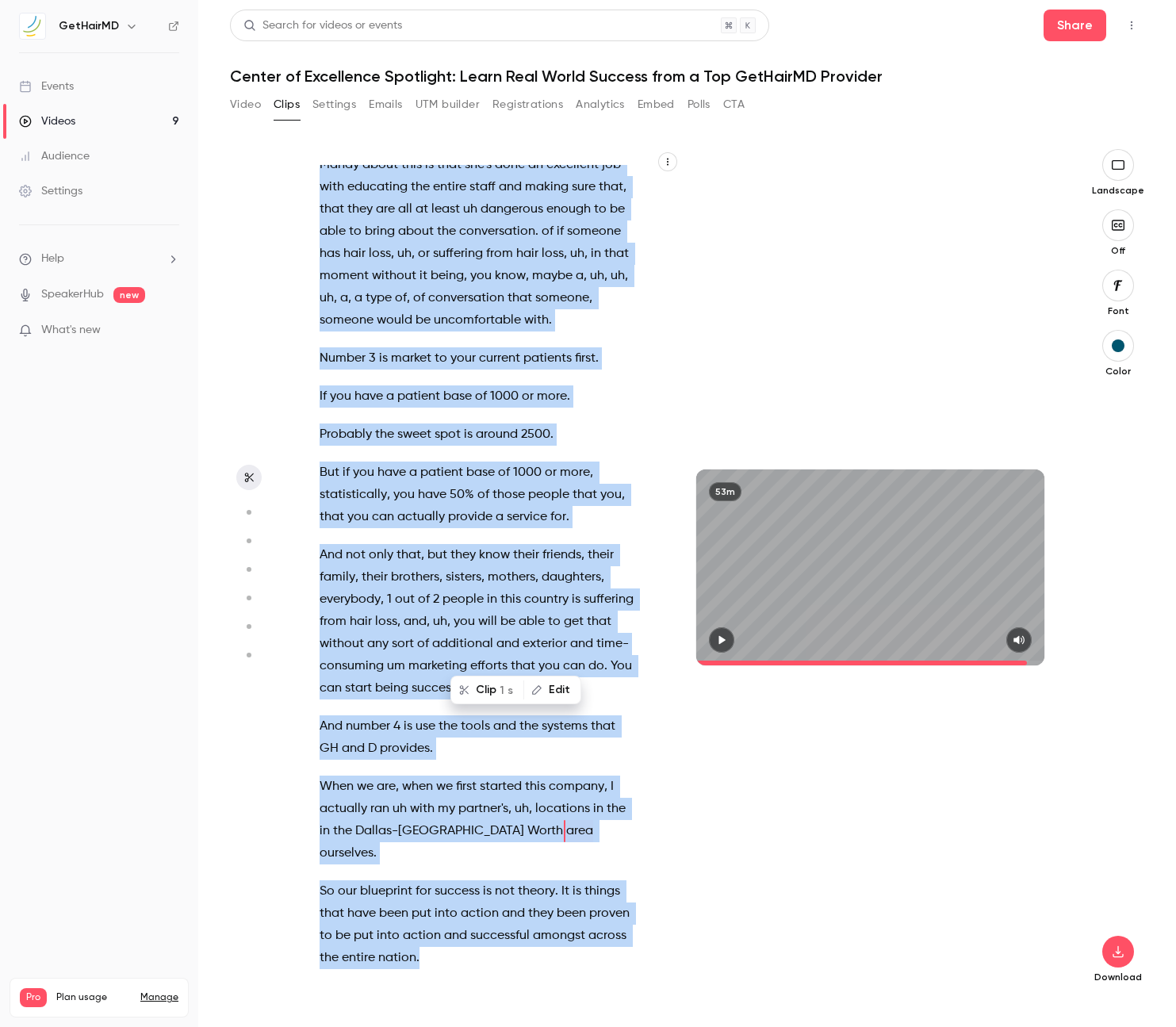
drag, startPoint x: 405, startPoint y: 469, endPoint x: 430, endPoint y: 759, distance: 291.1
click at [430, 759] on div "The subject of tonight's webinar is the Center of Excellence Spotlight . Learn …" at bounding box center [485, 575] width 372 height 821
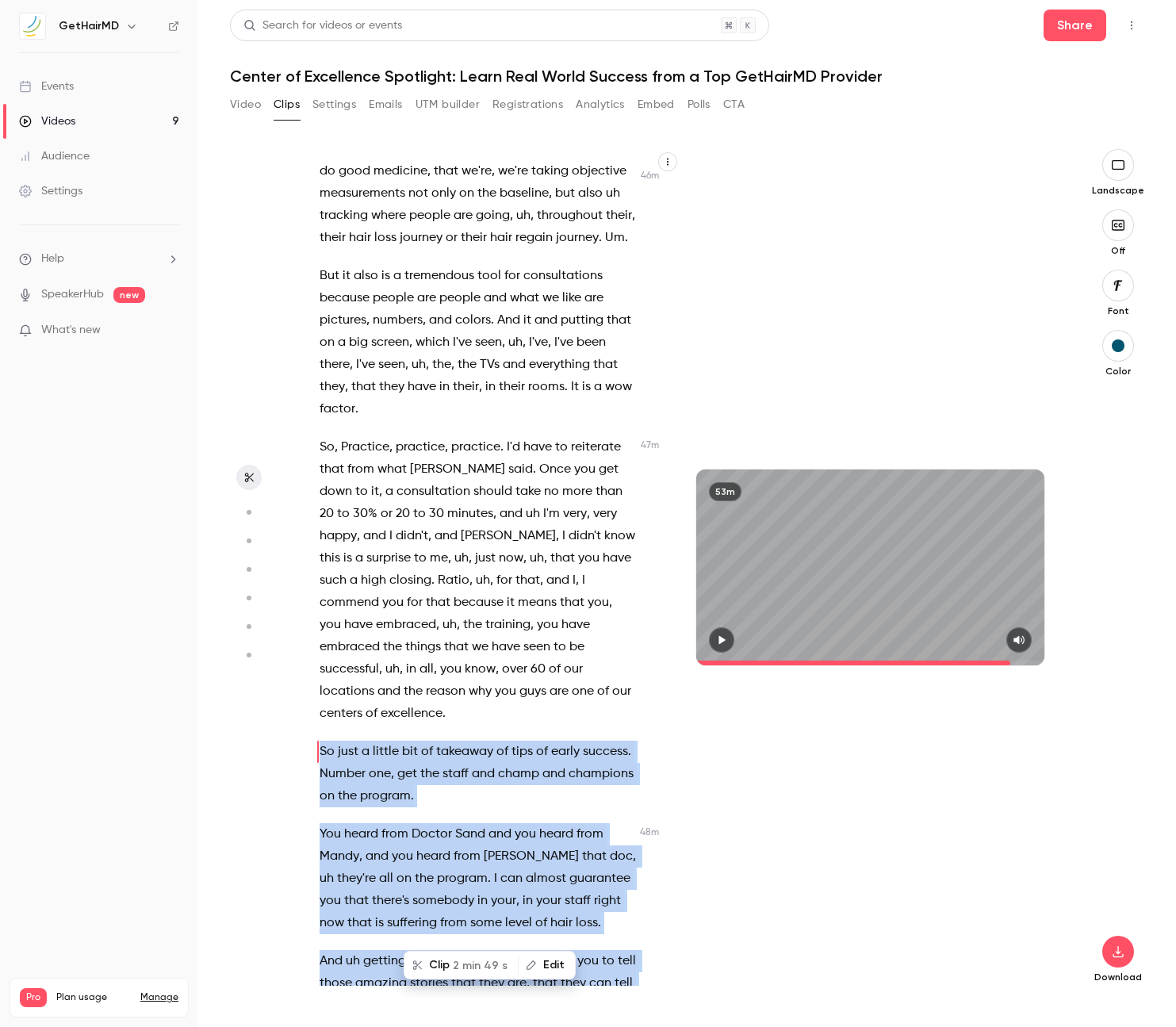
scroll to position [22904, 0]
click at [452, 969] on span "2 min 49 s" at bounding box center [480, 966] width 55 height 17
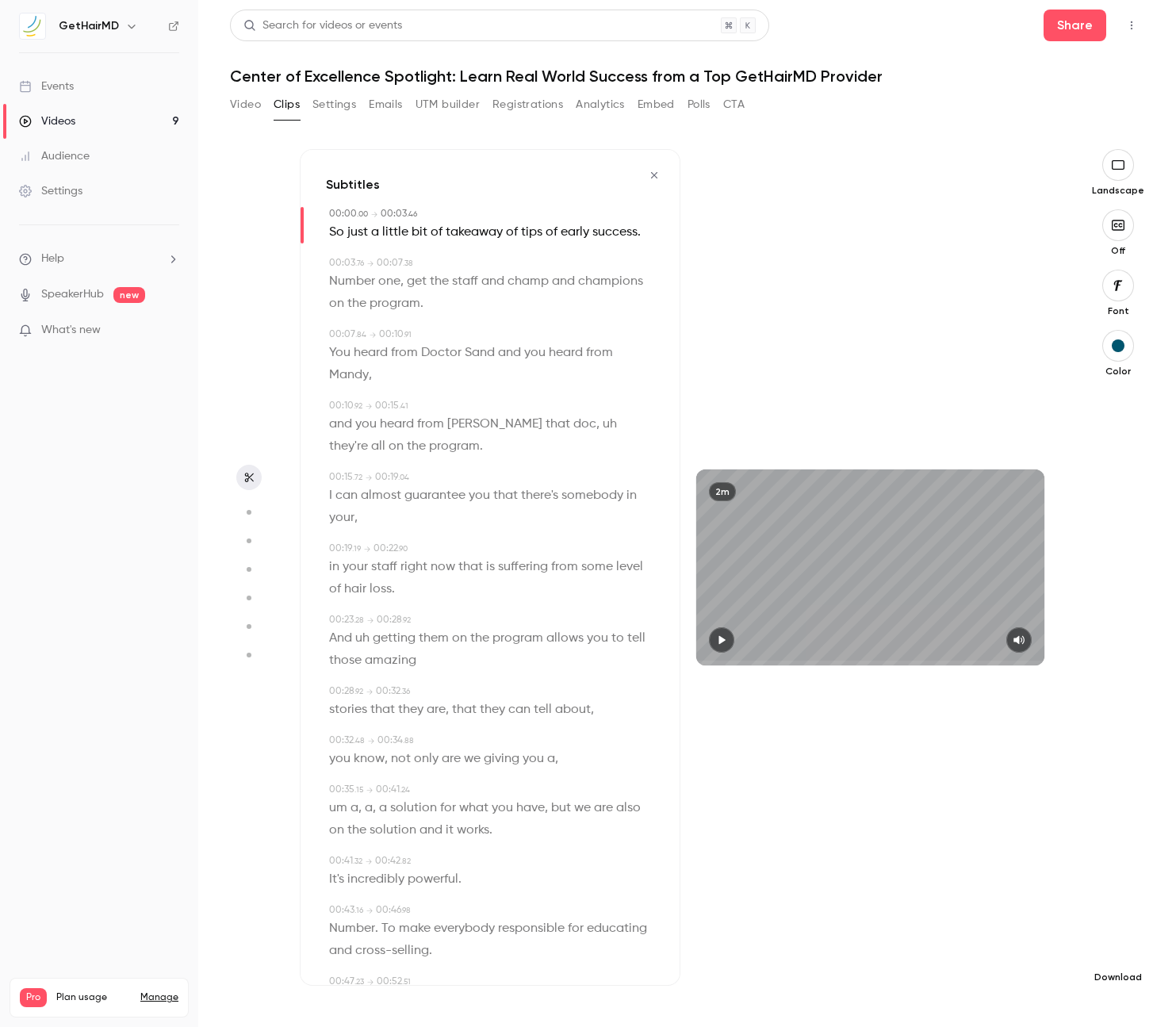
click at [1124, 955] on icon "button" at bounding box center [1118, 952] width 19 height 13
click at [1033, 930] on span "High quality requires longer processing" at bounding box center [999, 937] width 181 height 16
click at [657, 178] on icon "button" at bounding box center [654, 175] width 13 height 11
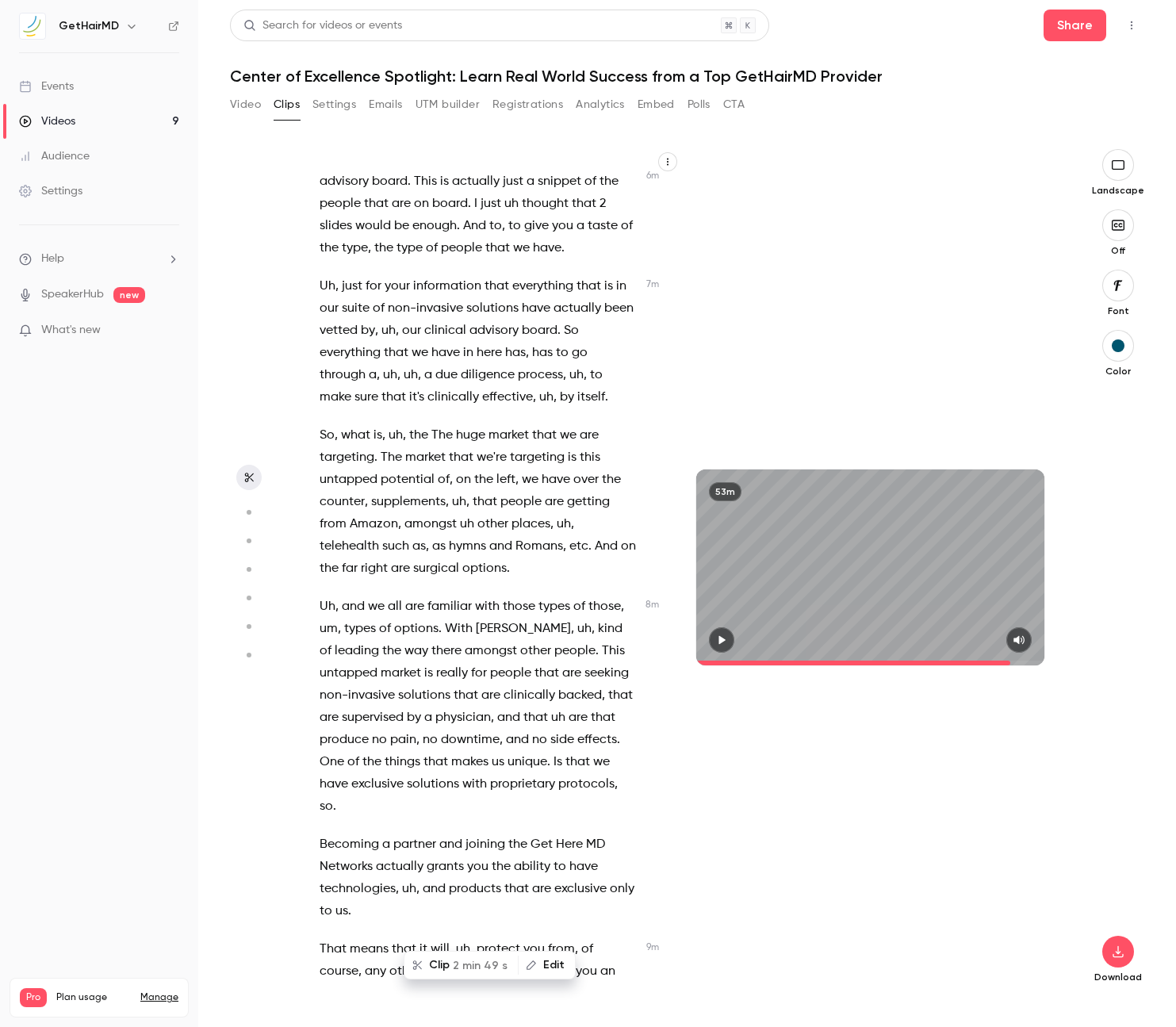
scroll to position [2966, 0]
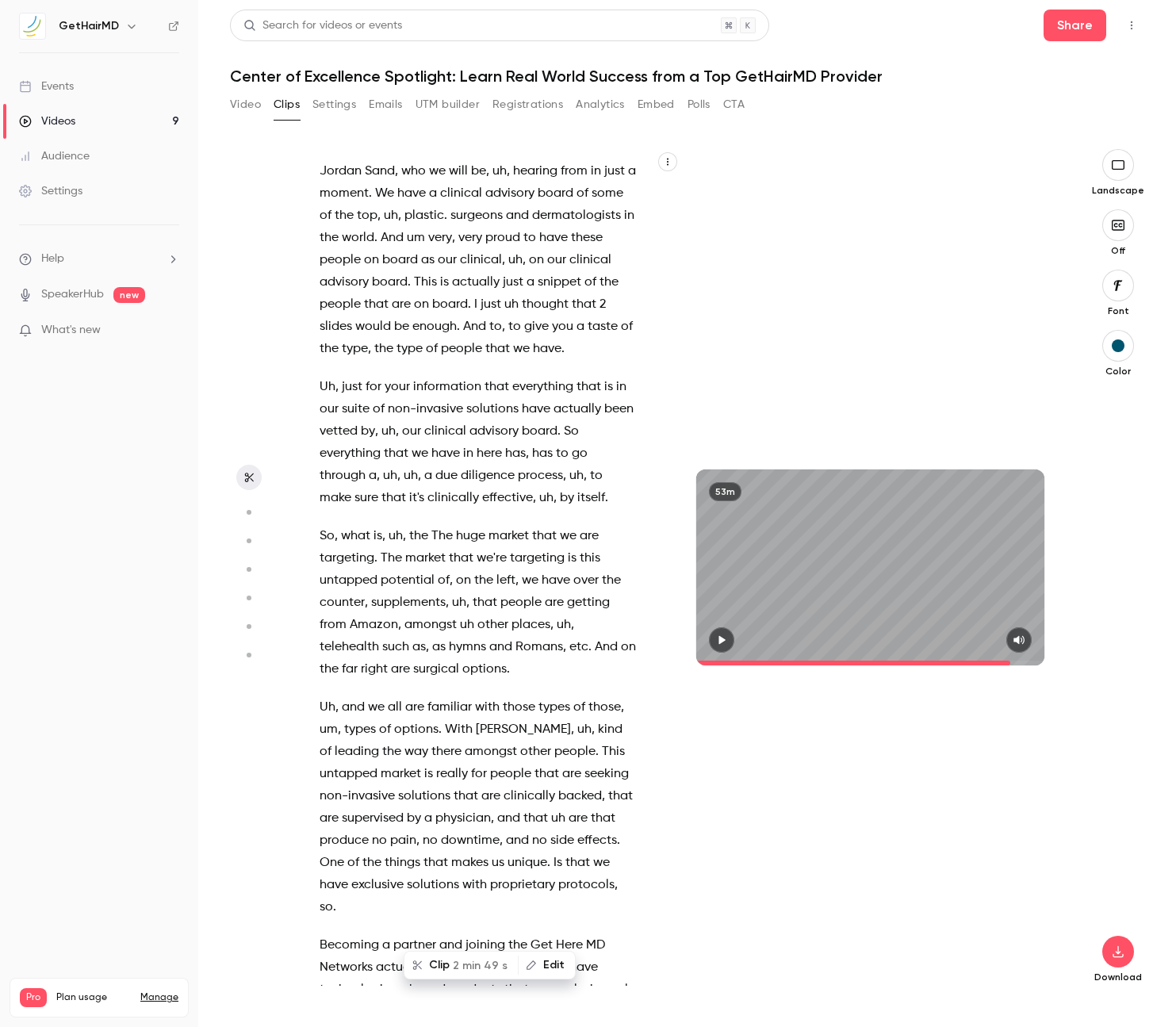
click at [359, 390] on span "just" at bounding box center [352, 386] width 21 height 22
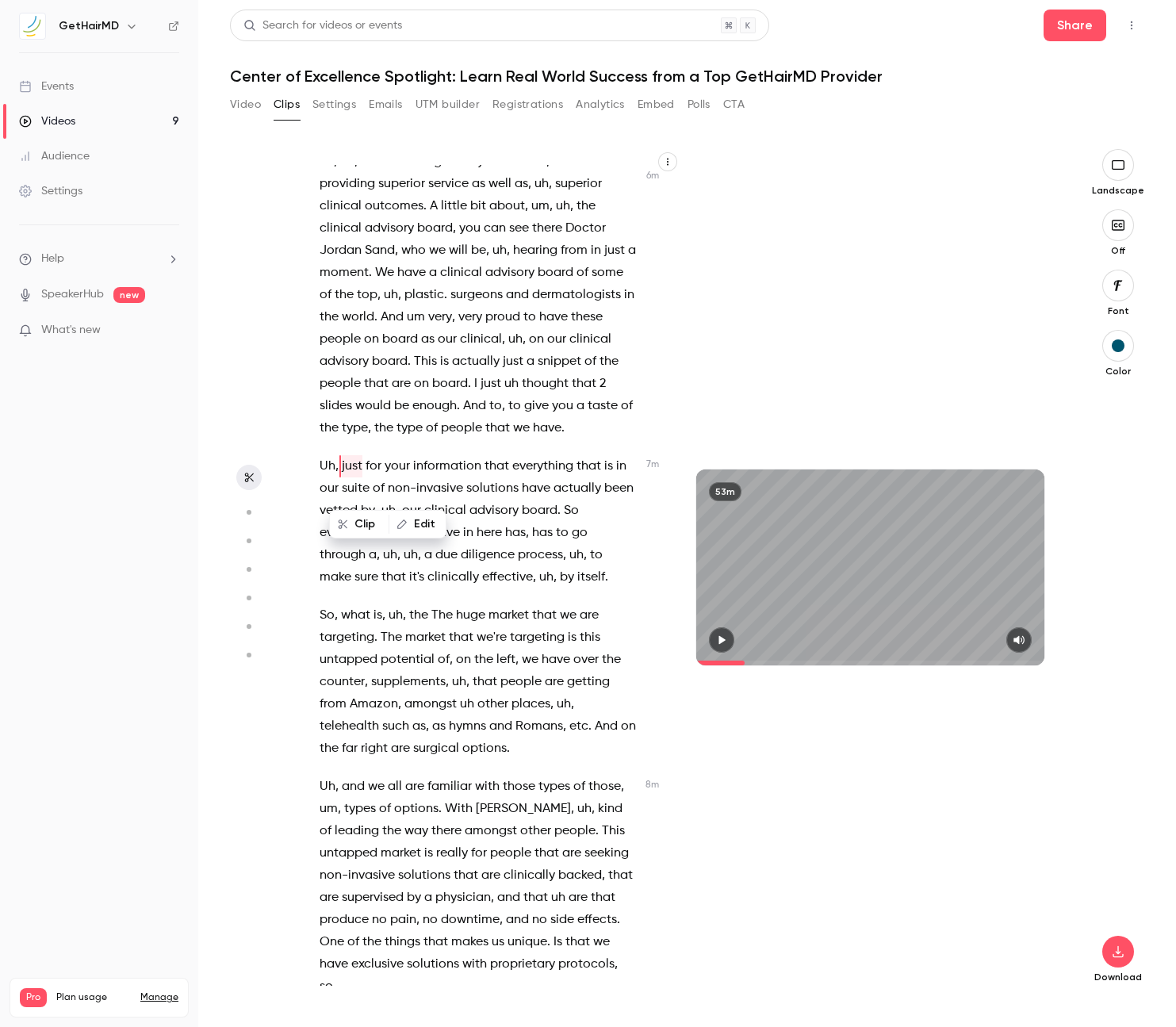
scroll to position [2778, 0]
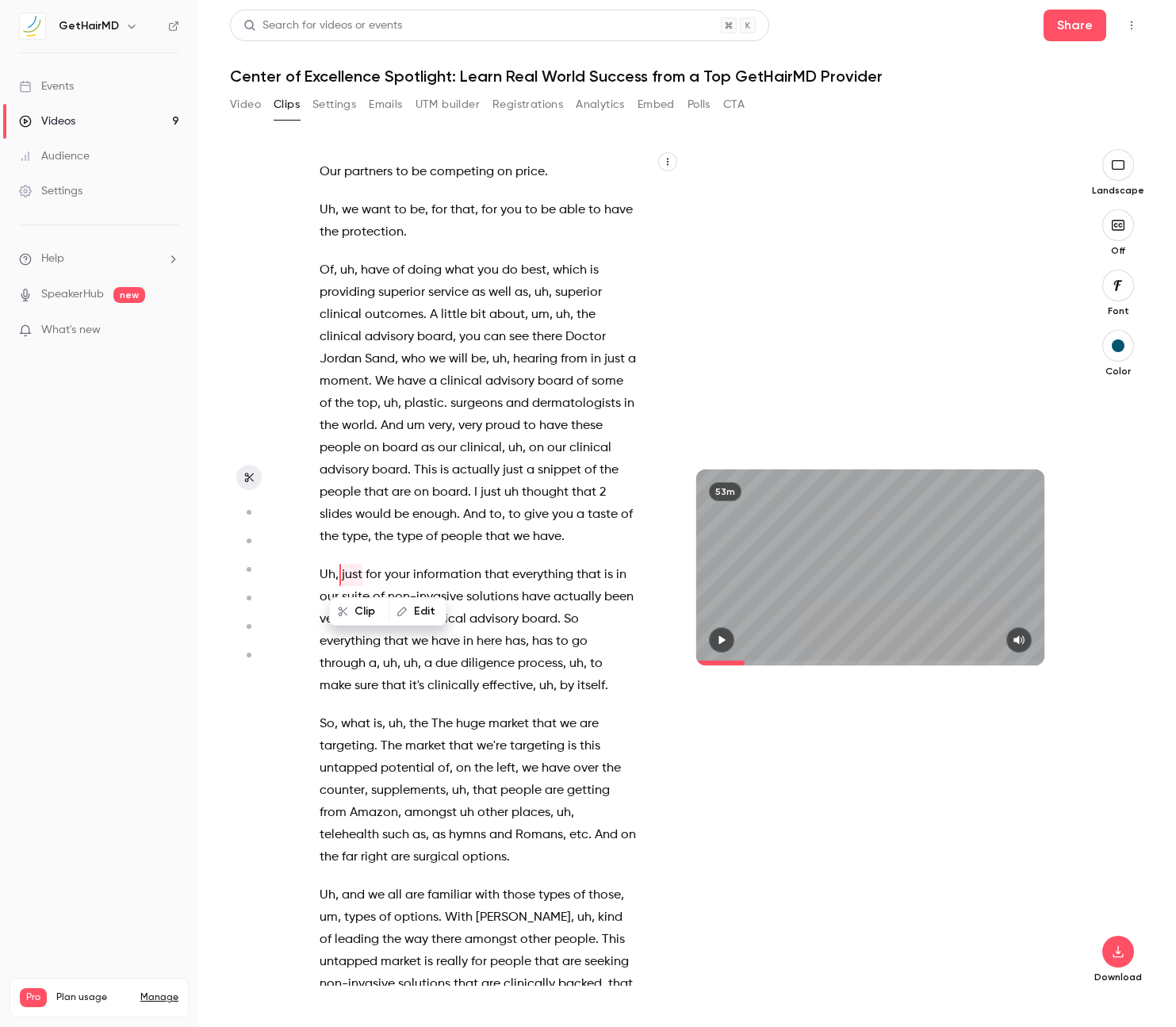
click at [726, 639] on icon "button" at bounding box center [721, 640] width 13 height 11
click at [721, 639] on icon "button" at bounding box center [721, 640] width 13 height 11
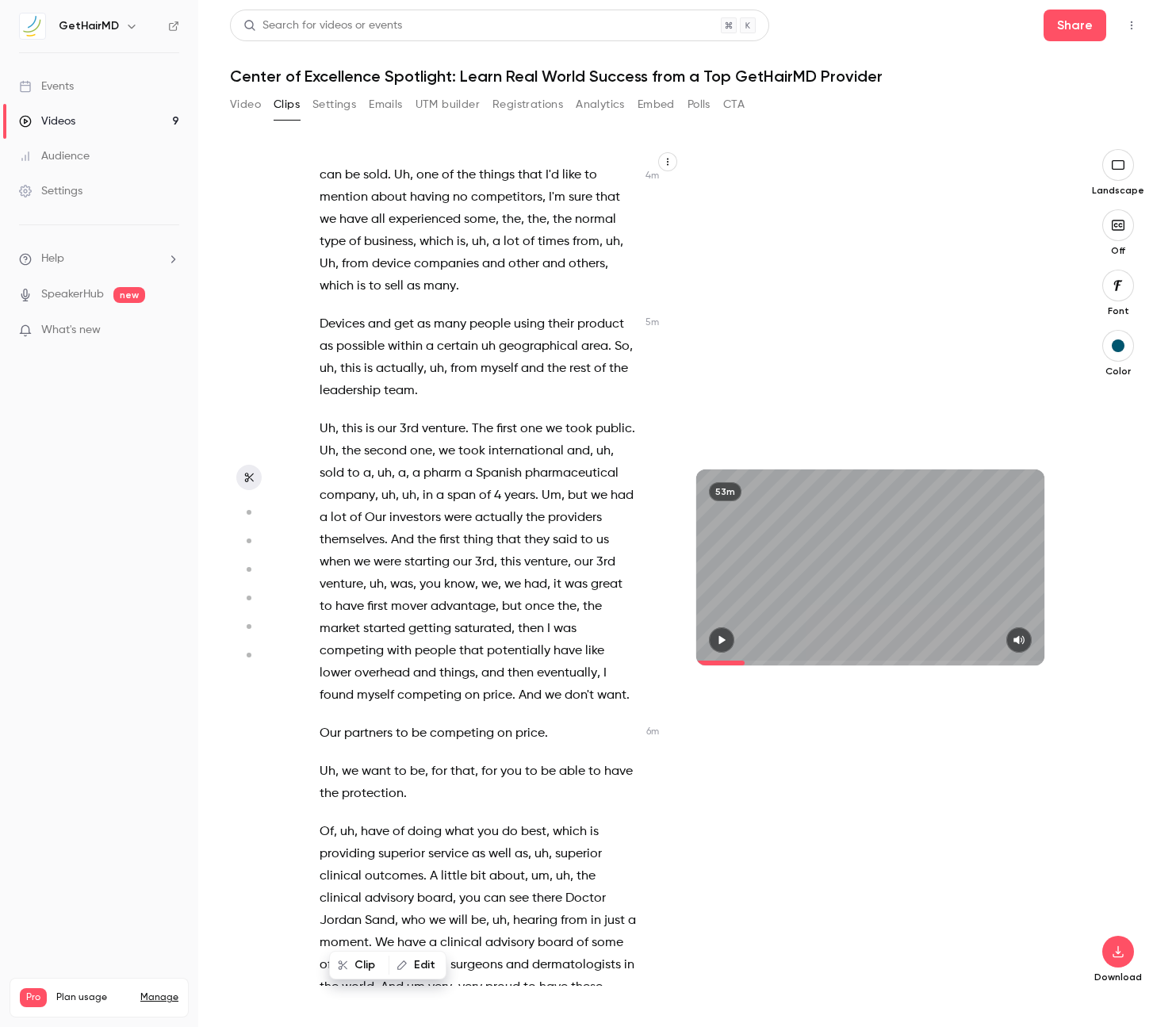
scroll to position [2212, 0]
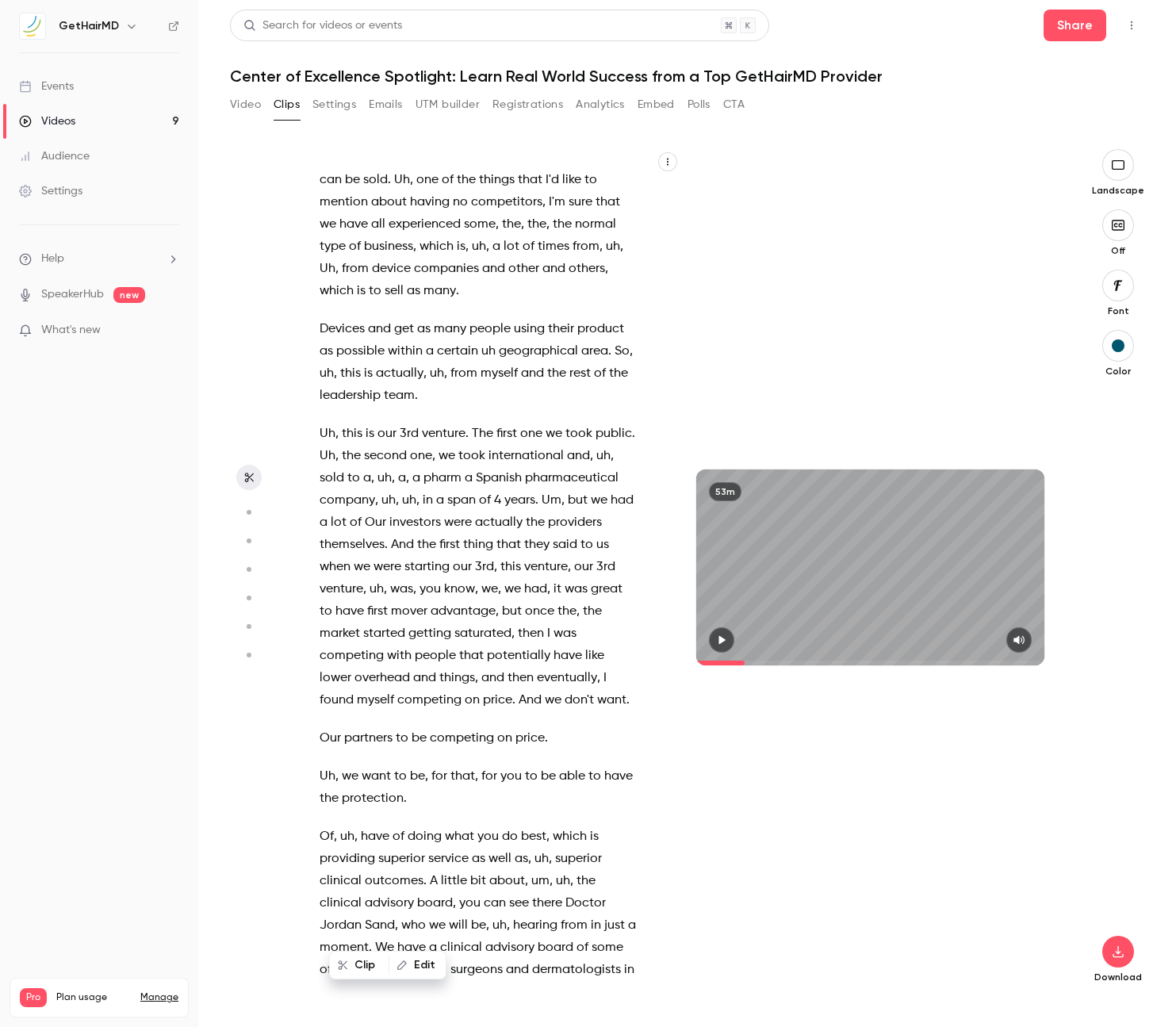
click at [355, 432] on span "this" at bounding box center [352, 433] width 21 height 22
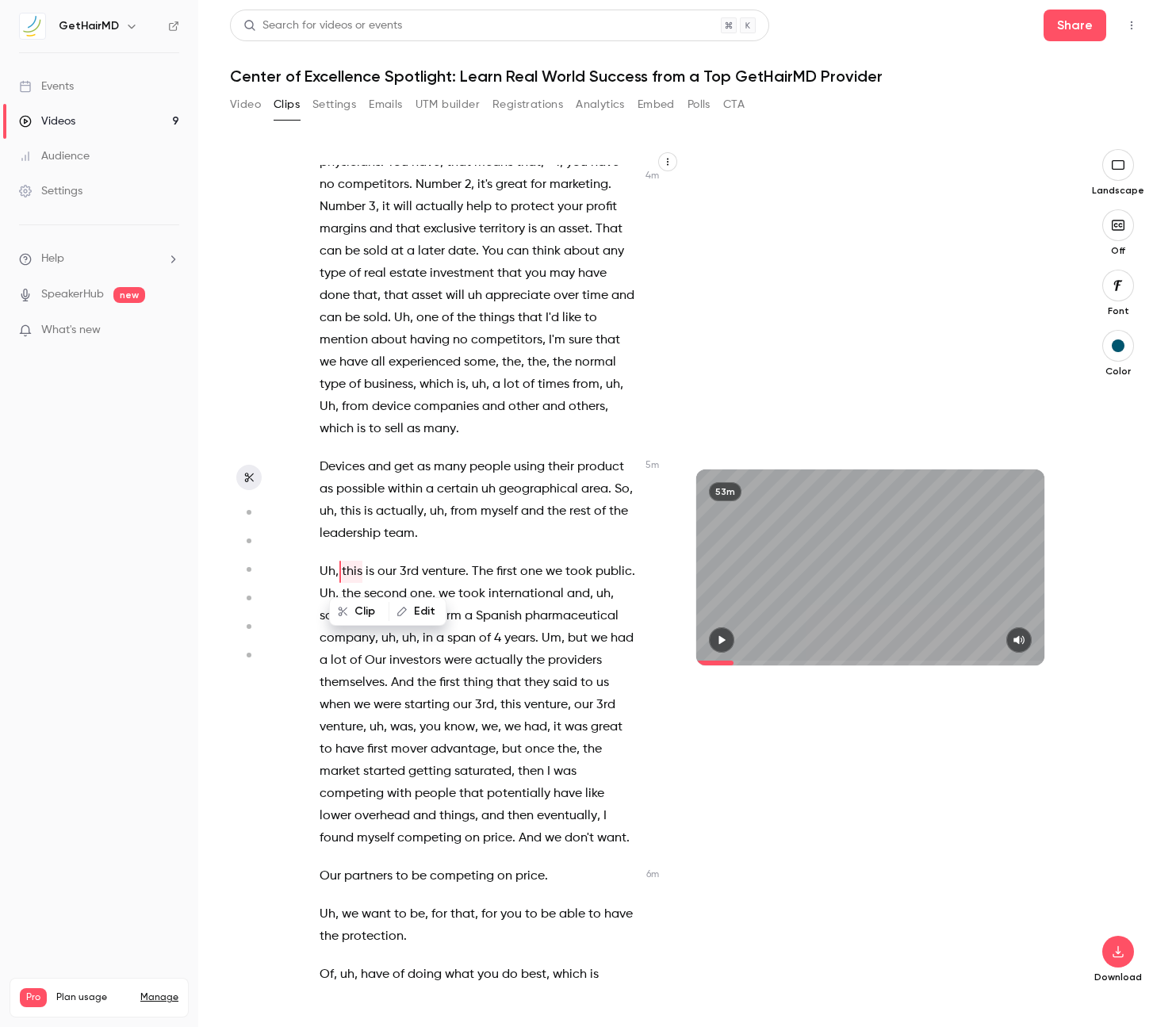
scroll to position [2071, 0]
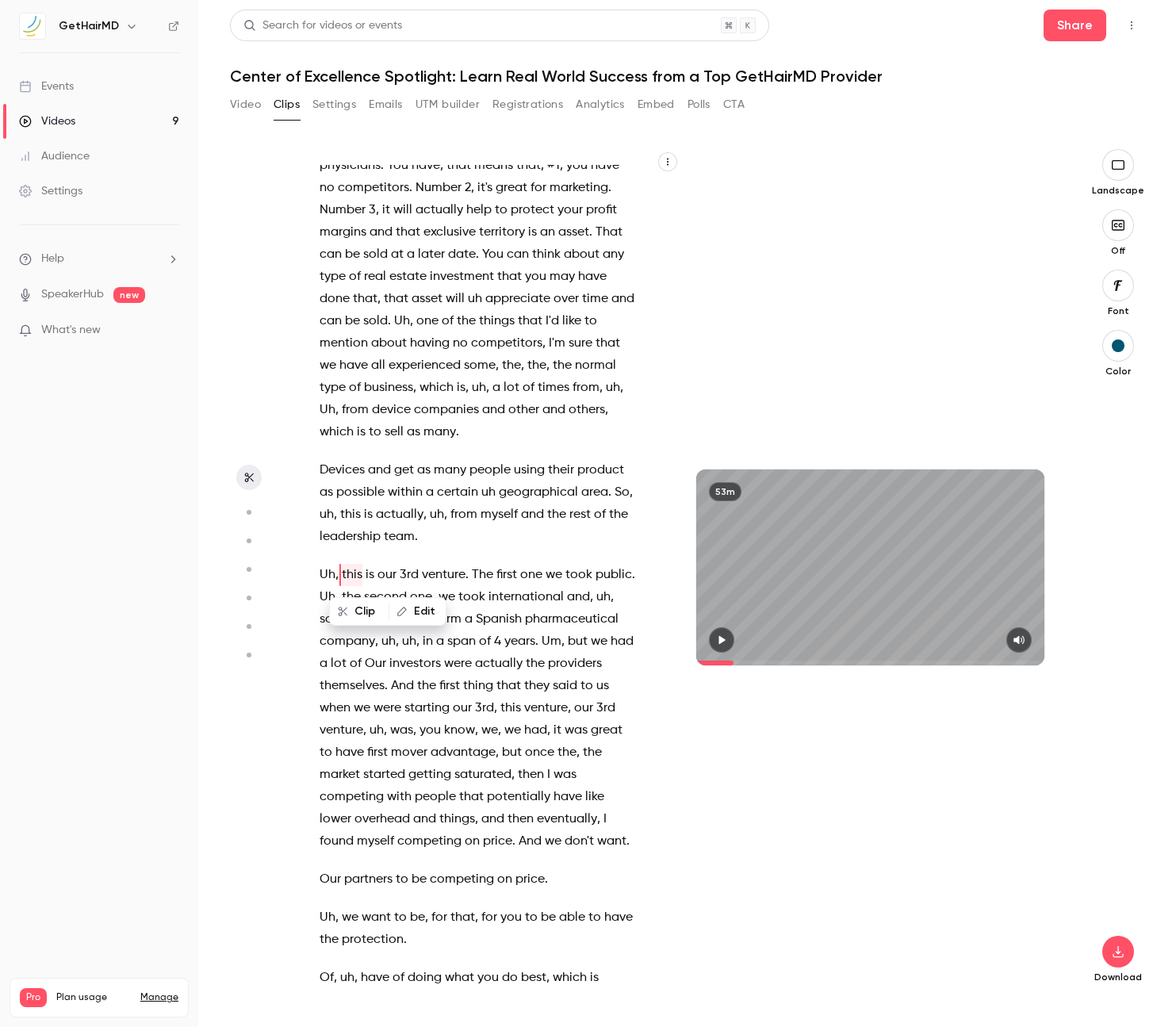
click at [719, 636] on icon "button" at bounding box center [721, 640] width 6 height 9
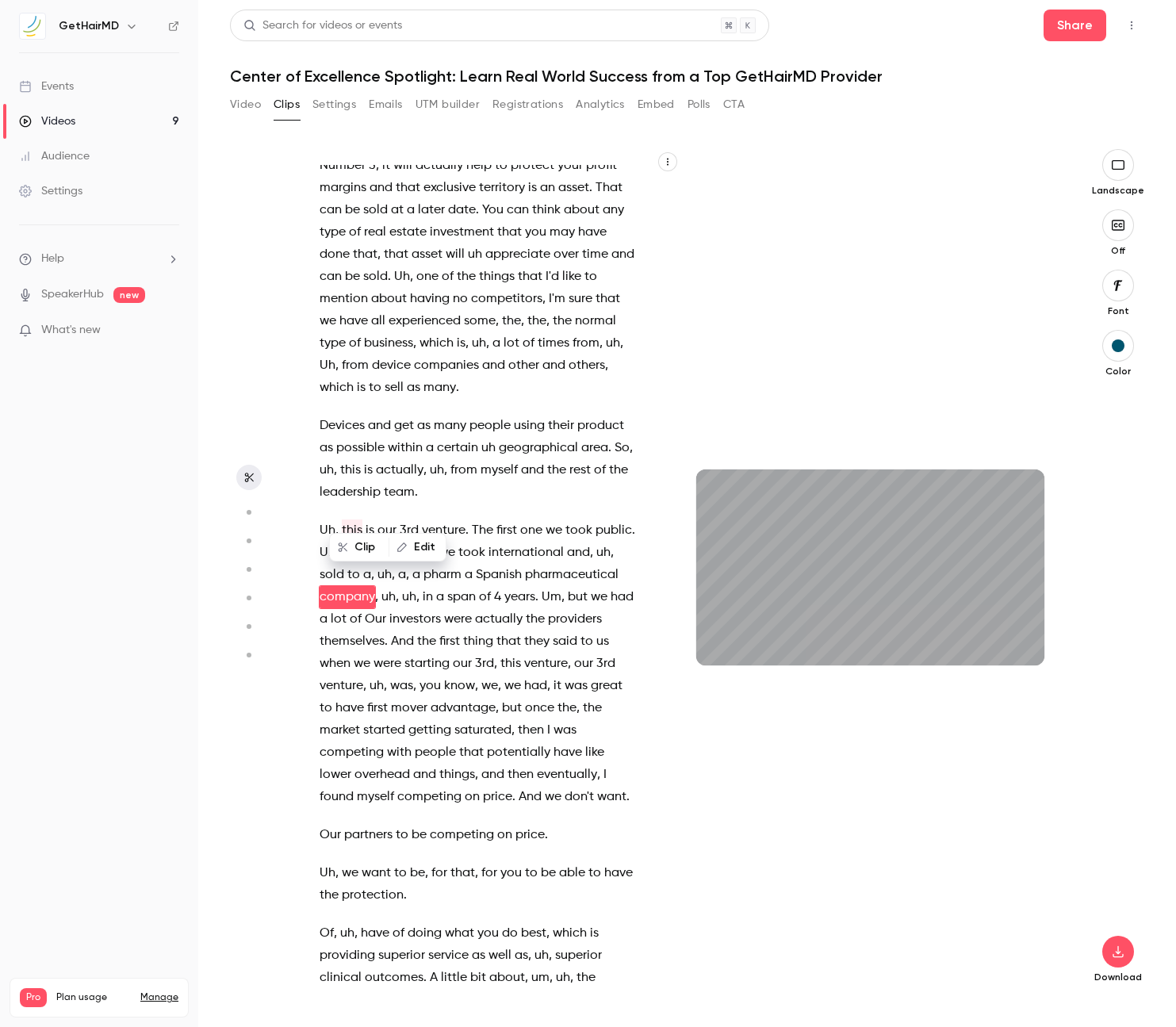
scroll to position [2137, 0]
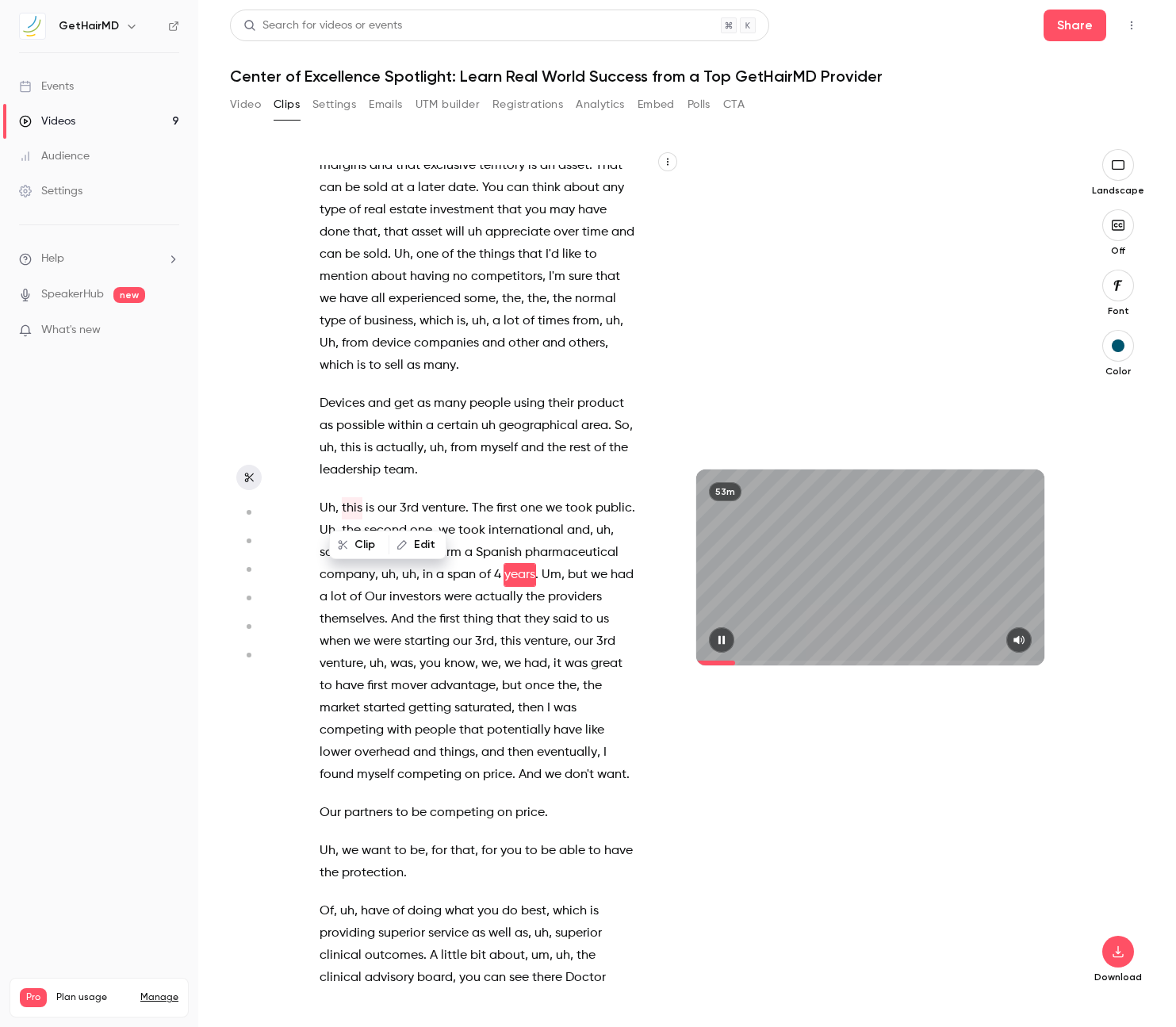
click at [729, 639] on button "button" at bounding box center [720, 639] width 25 height 25
click at [557, 665] on span "it" at bounding box center [557, 663] width 8 height 22
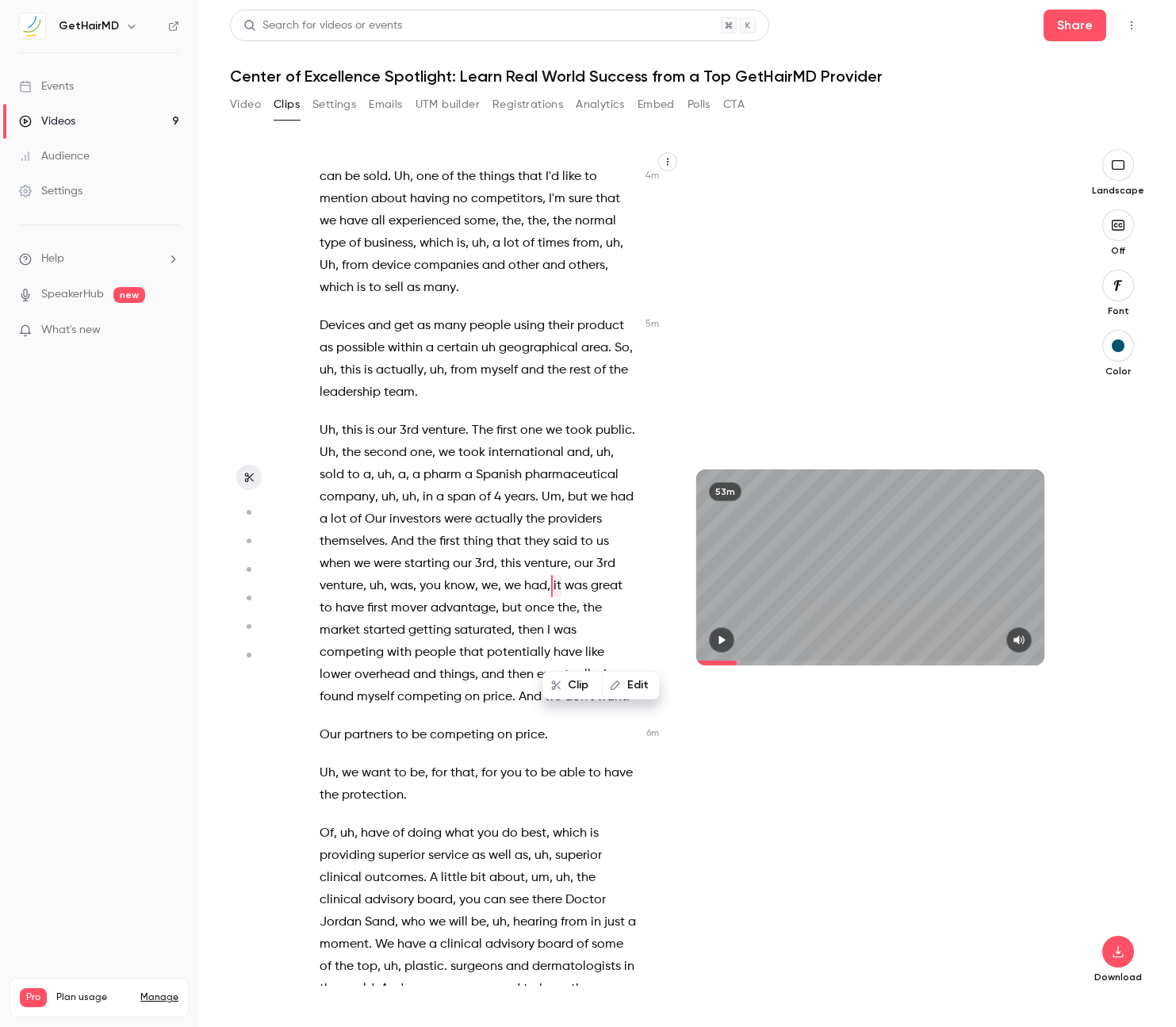
scroll to position [2226, 0]
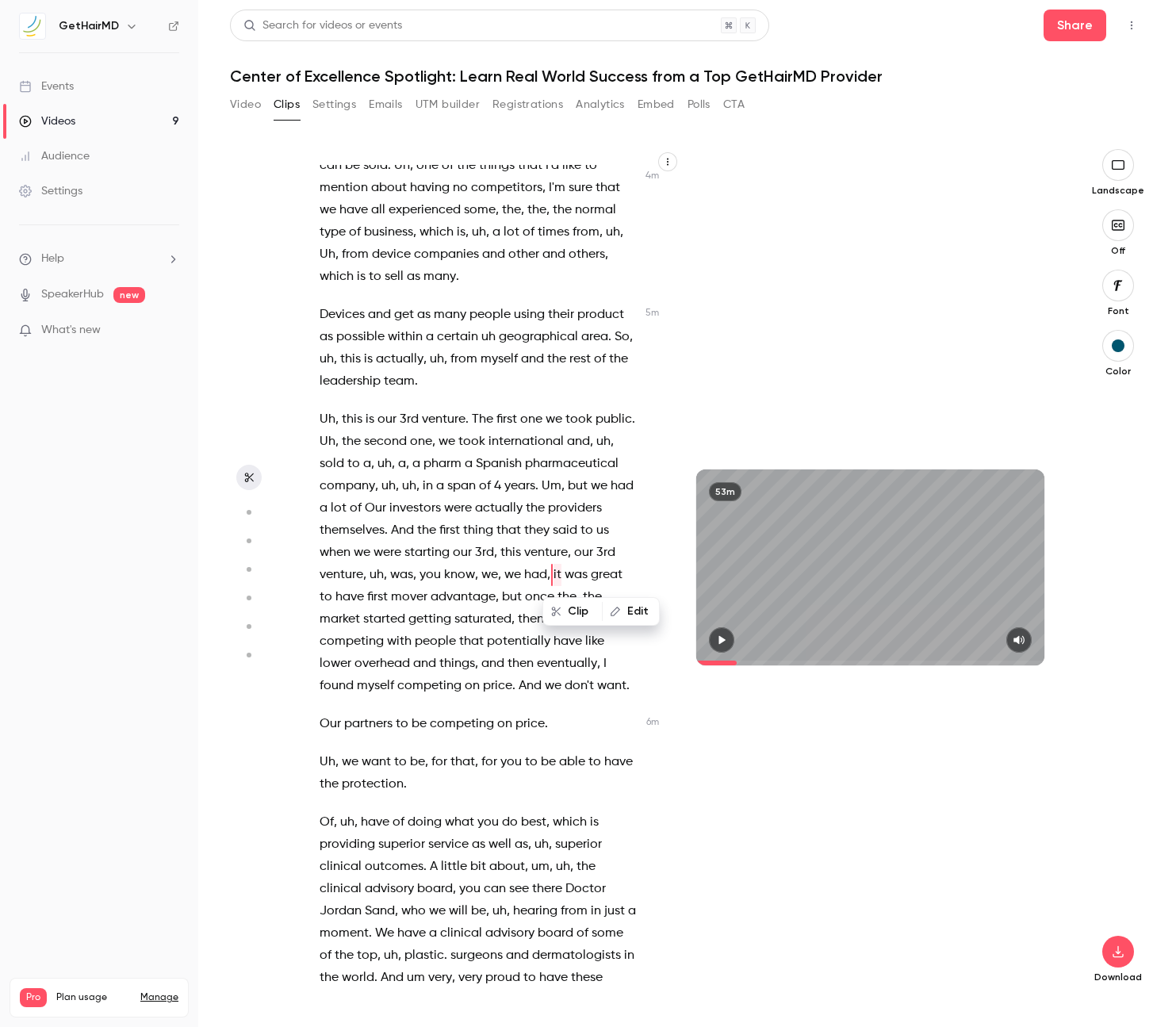
click at [716, 636] on icon "button" at bounding box center [721, 640] width 13 height 11
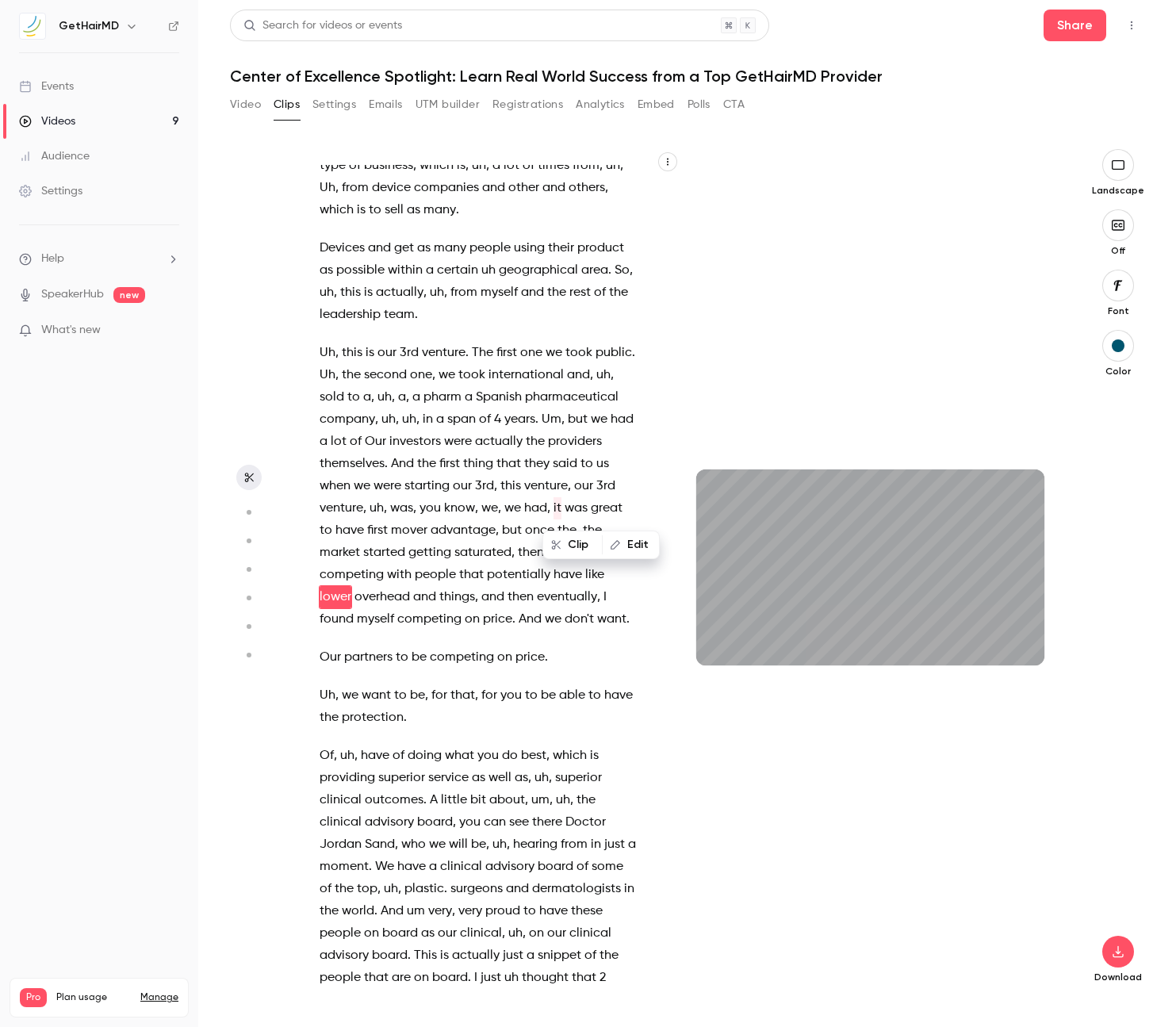
scroll to position [2315, 0]
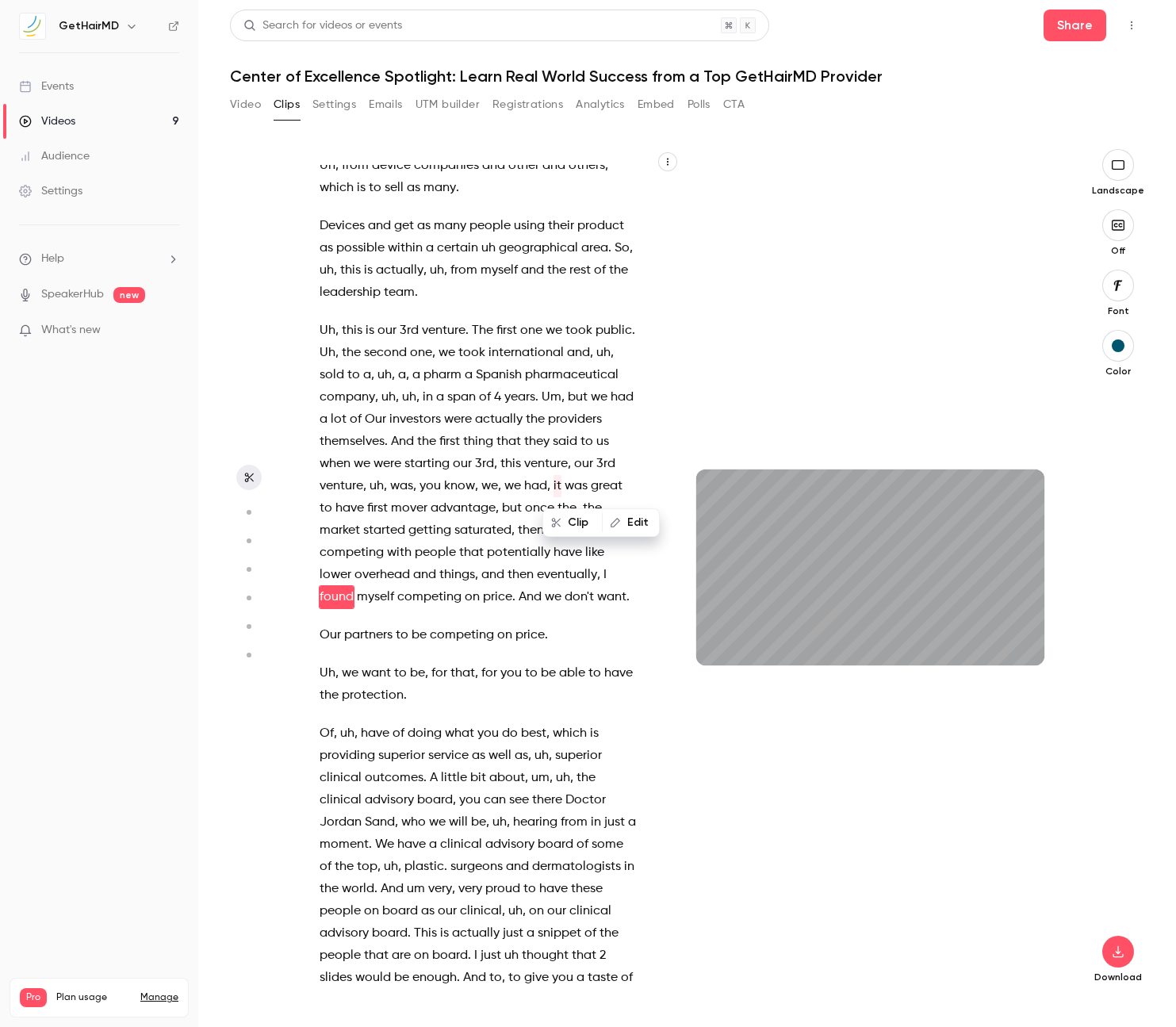
click at [329, 639] on span "Our" at bounding box center [330, 634] width 22 height 22
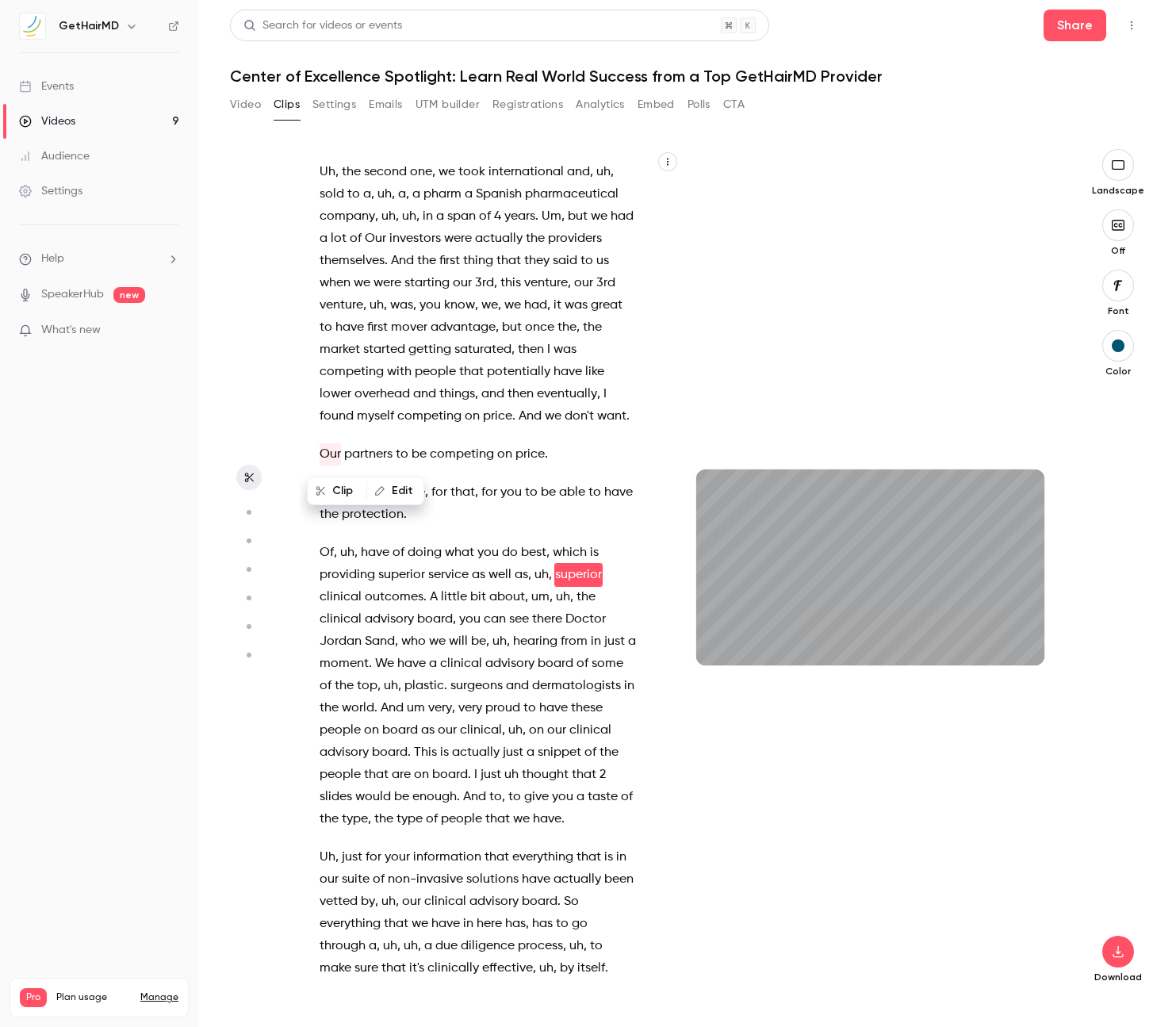
scroll to position [2518, 0]
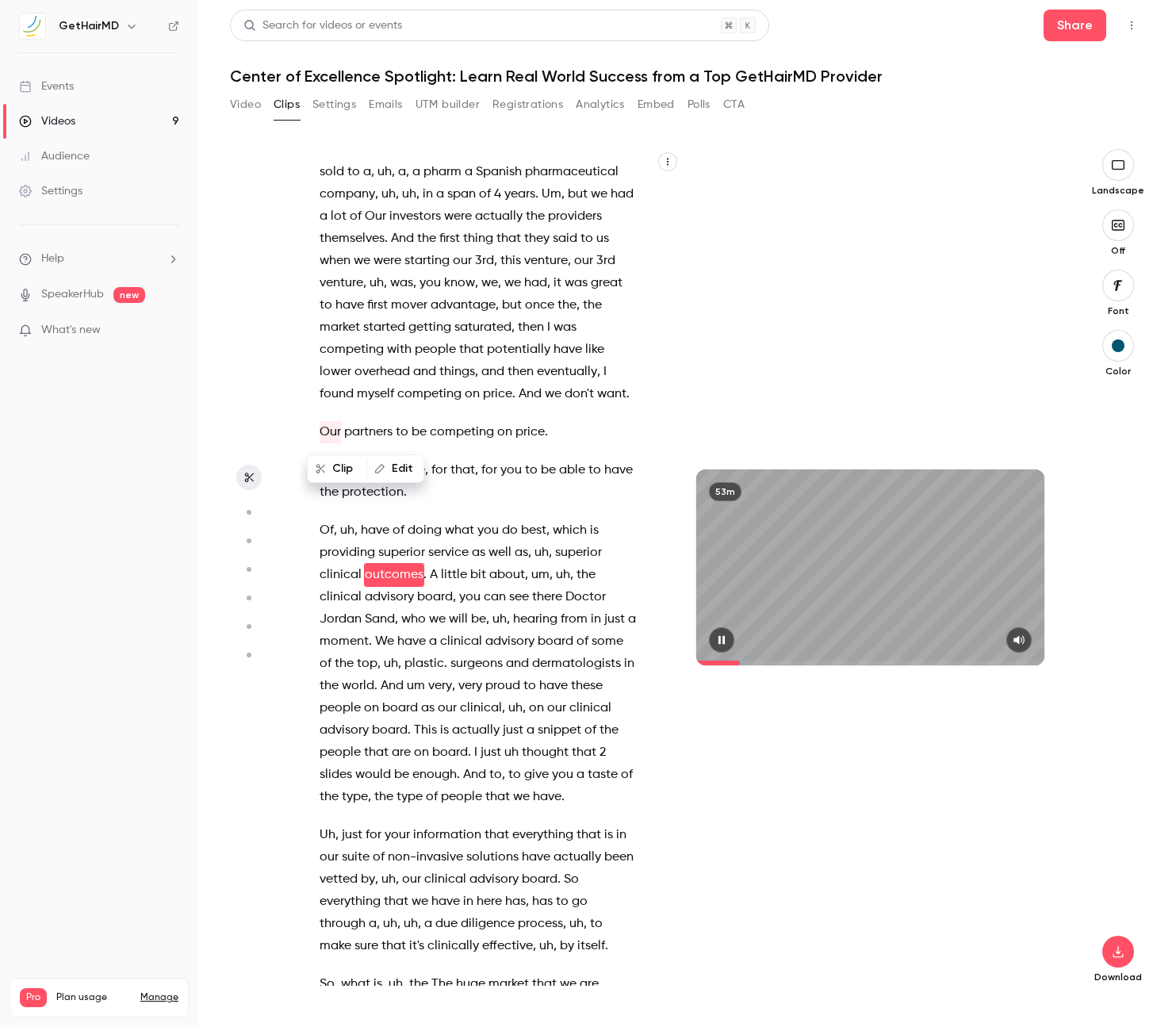
click at [724, 638] on icon "button" at bounding box center [720, 640] width 6 height 9
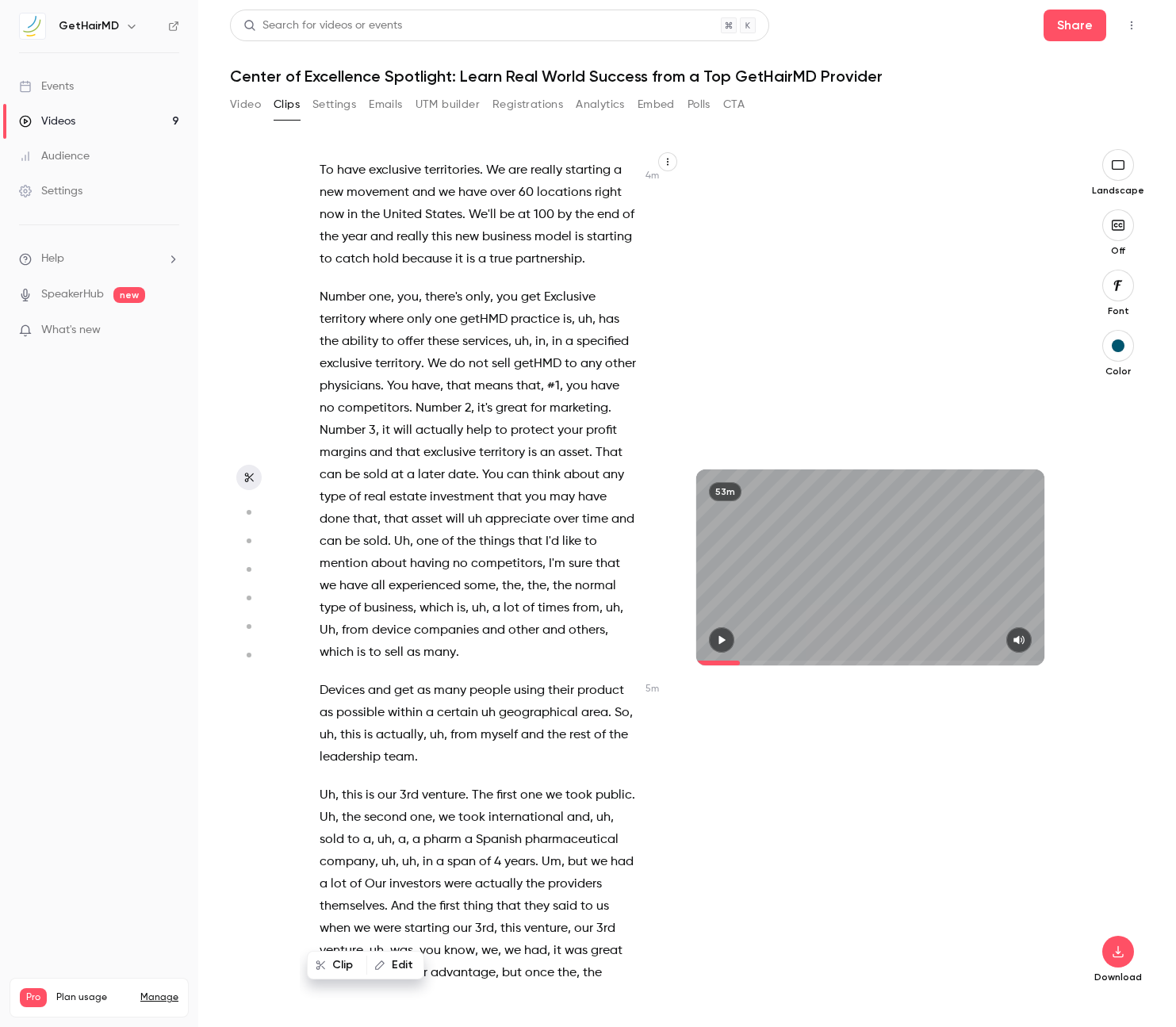
scroll to position [1841, 0]
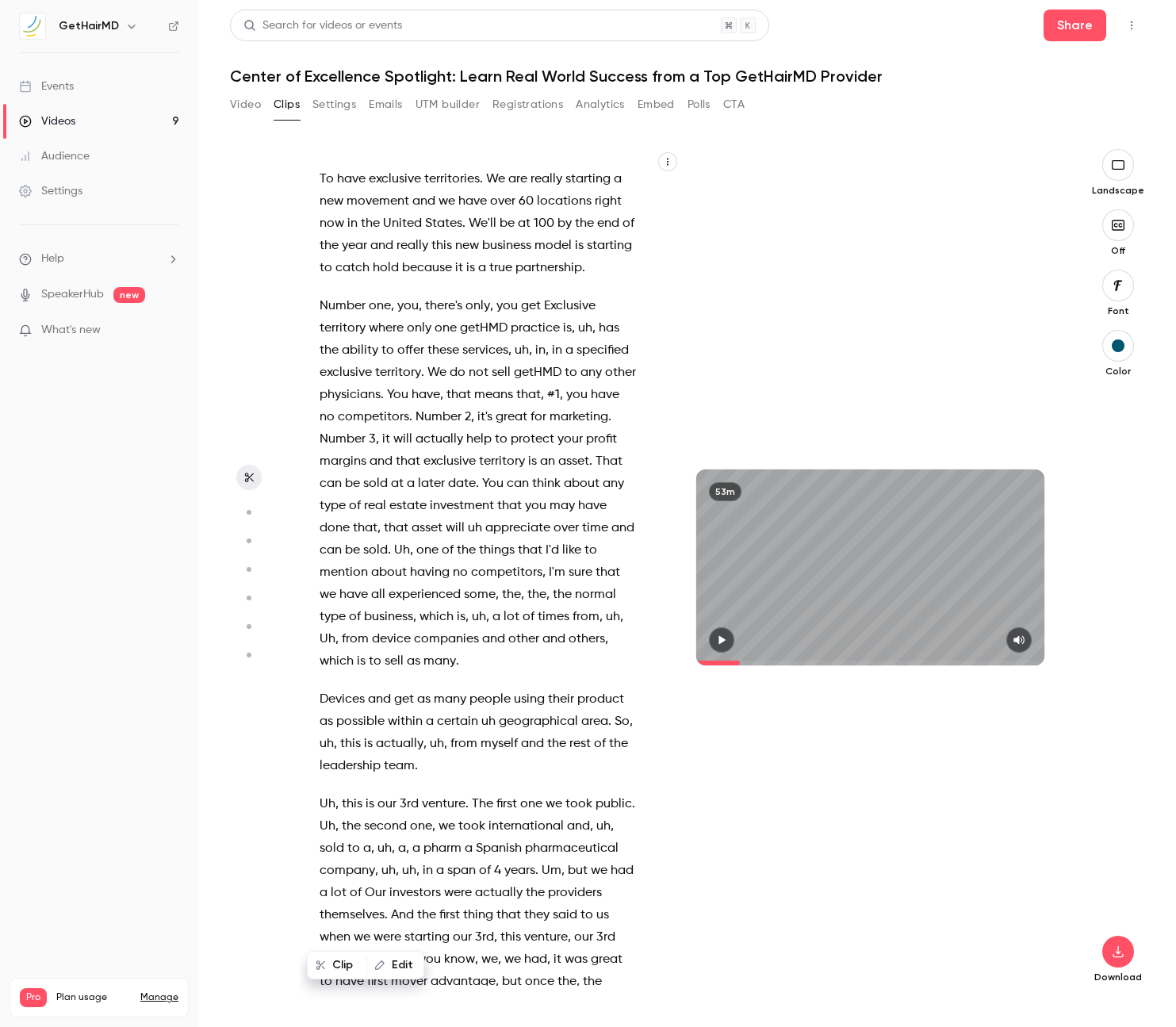
click at [348, 305] on span "Number" at bounding box center [342, 305] width 46 height 22
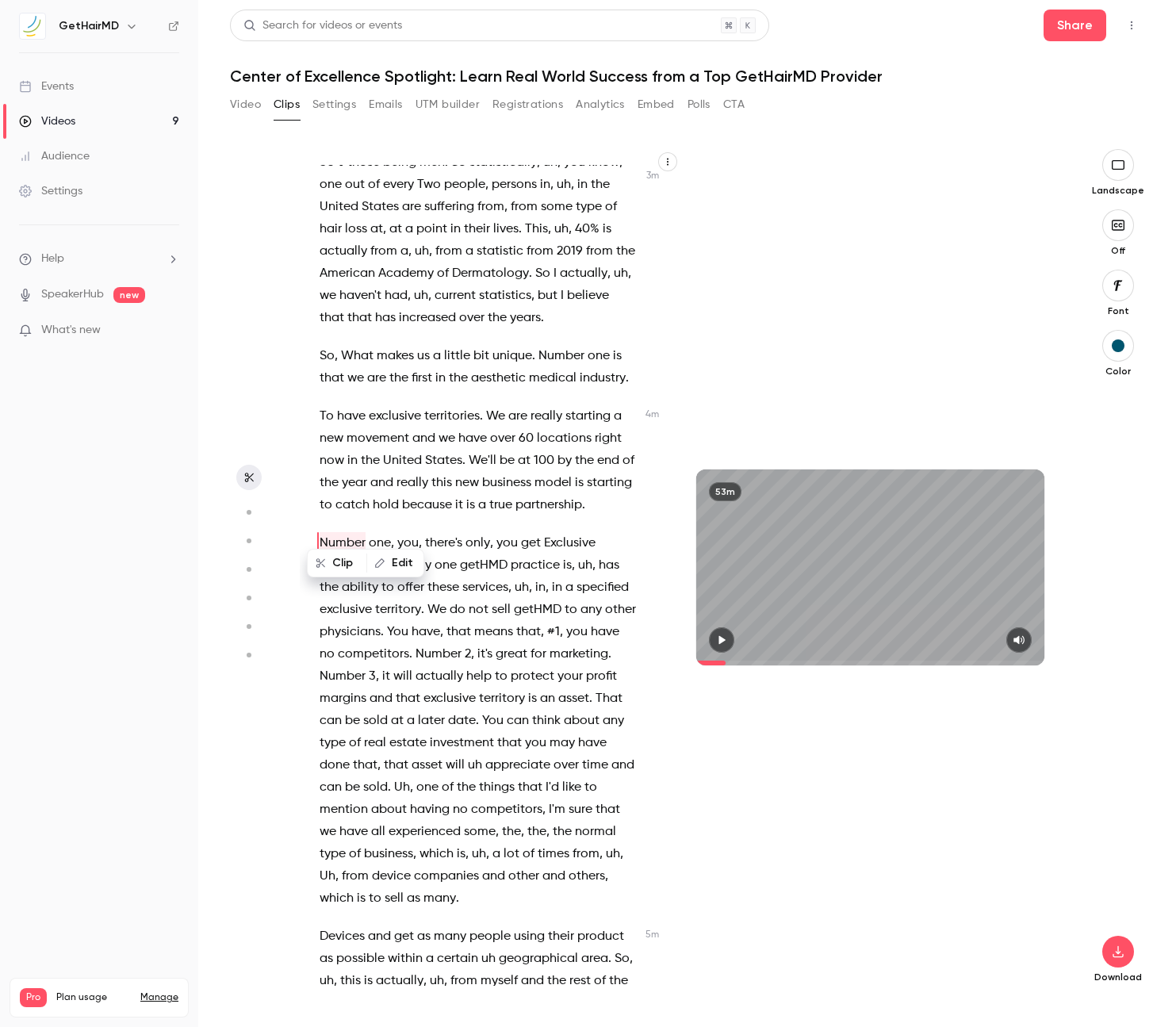
scroll to position [1572, 0]
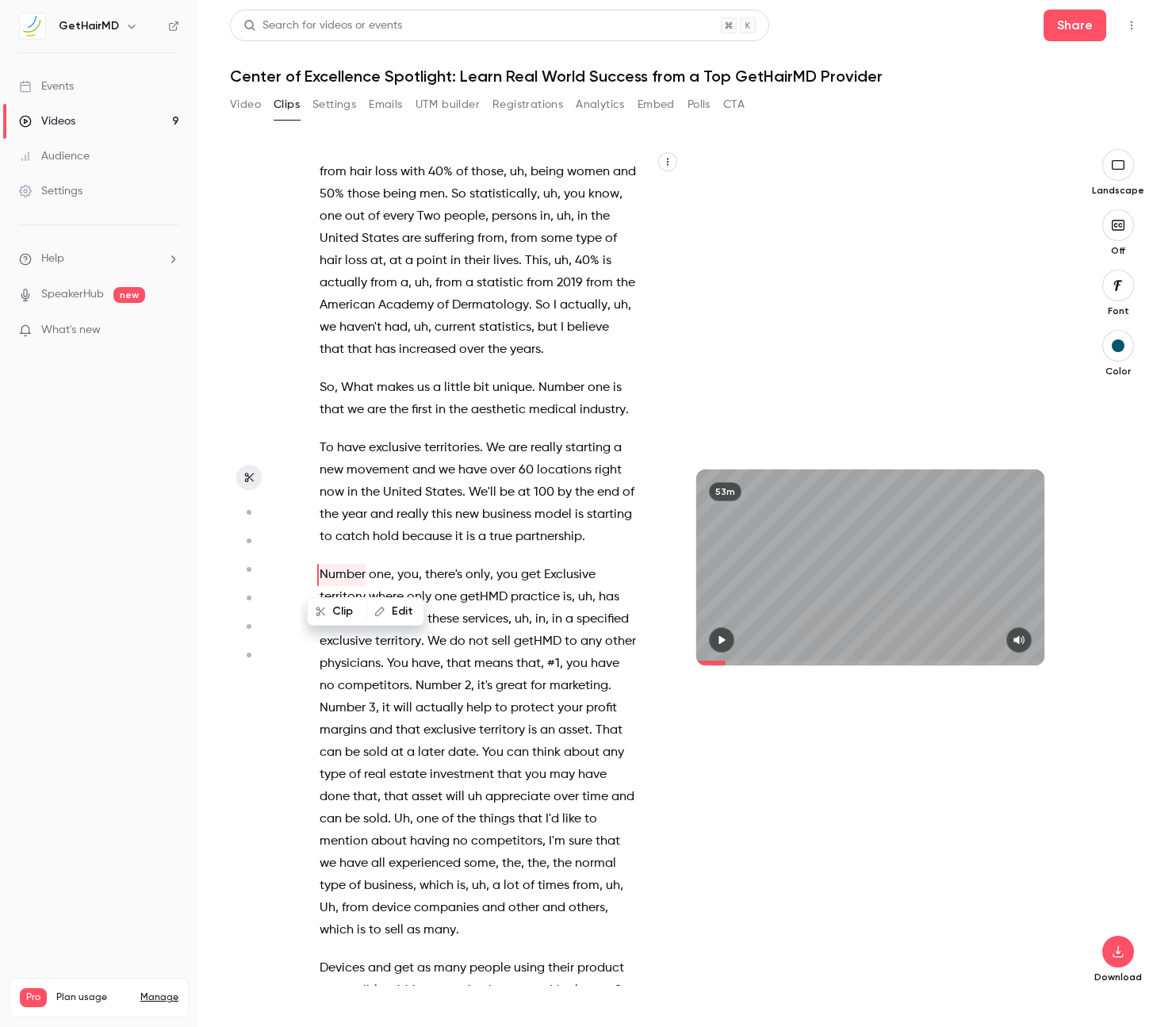
click at [726, 642] on icon "button" at bounding box center [721, 640] width 13 height 11
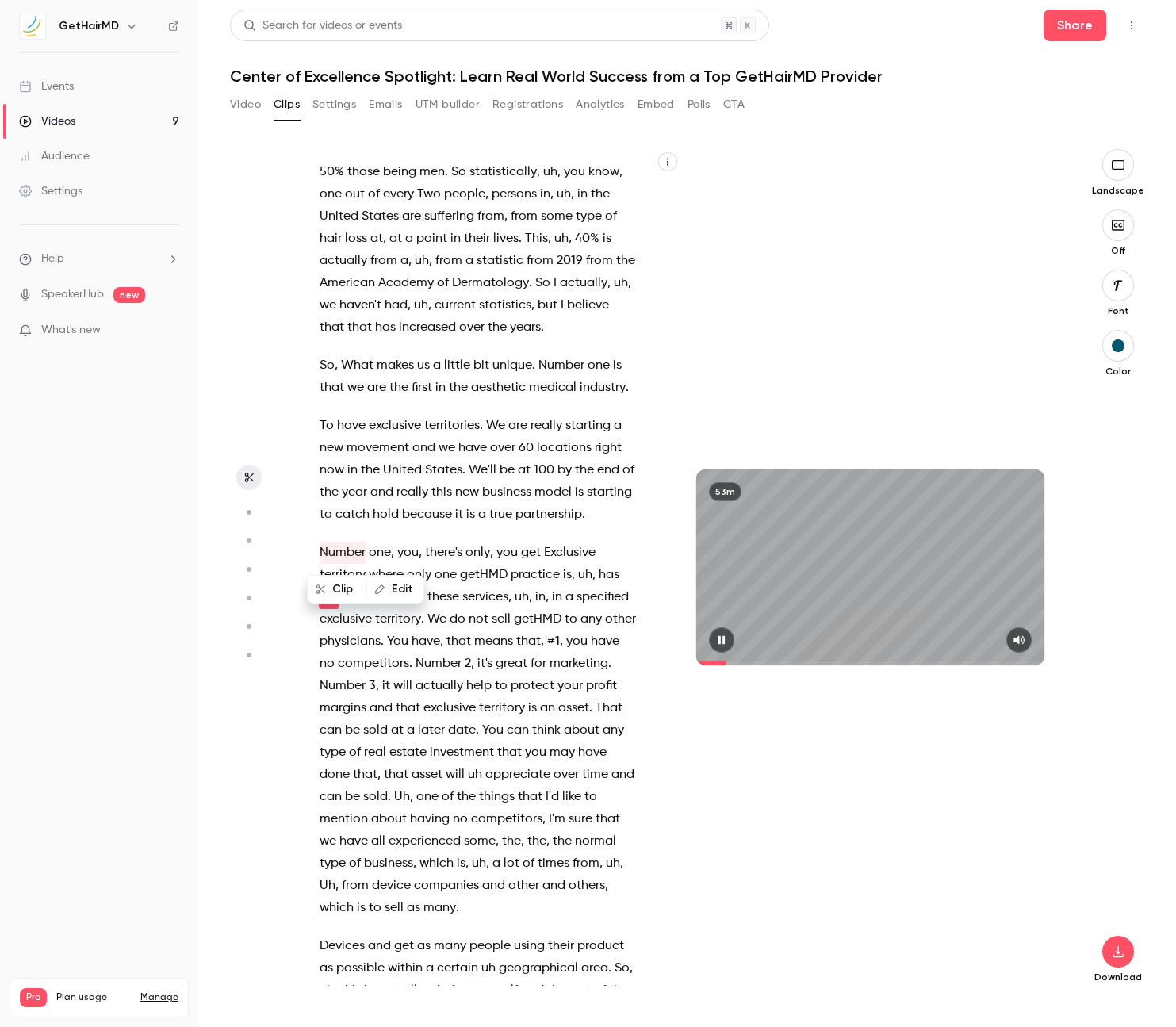
scroll to position [1617, 0]
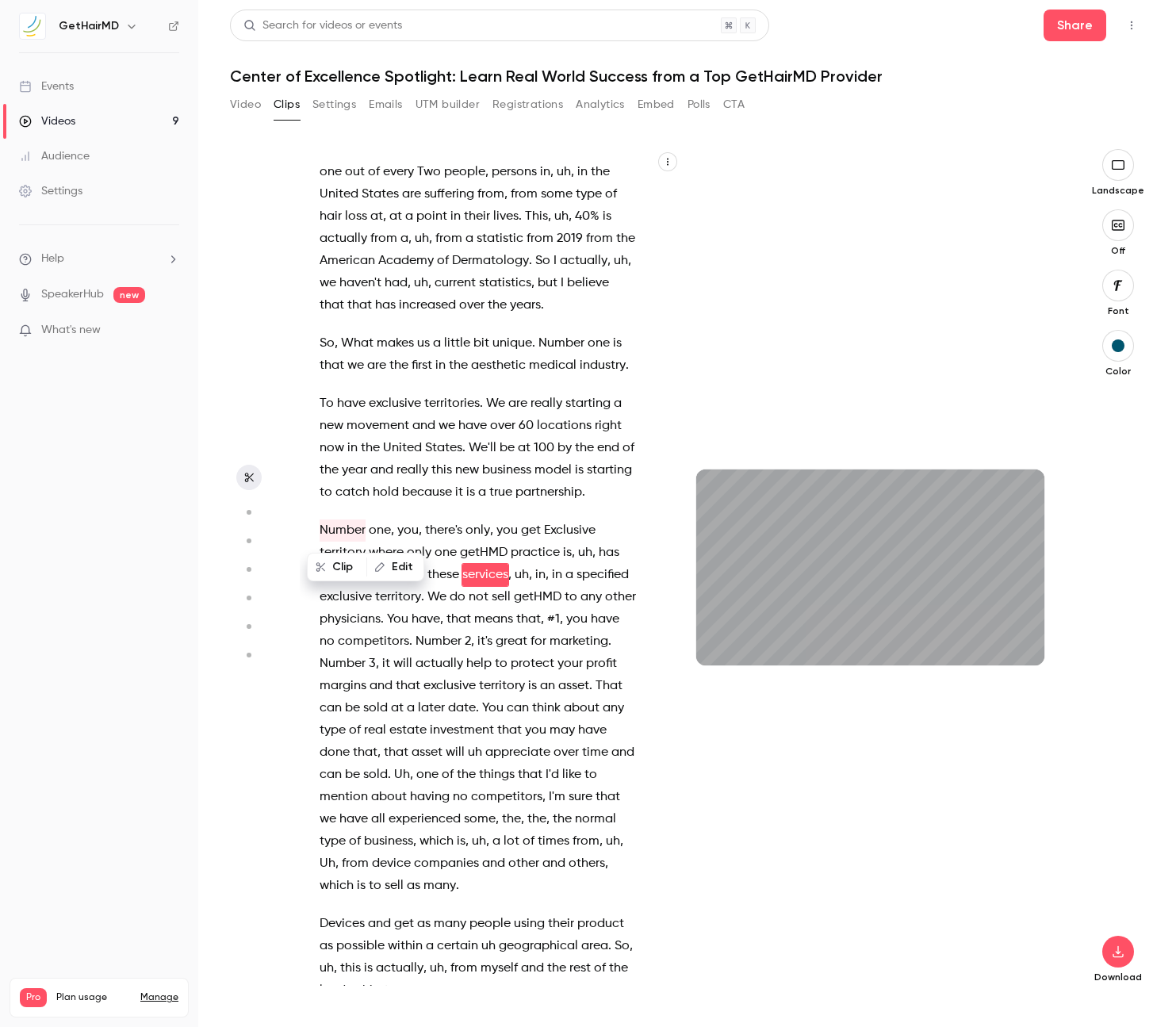
click at [326, 406] on span "To" at bounding box center [327, 403] width 15 height 22
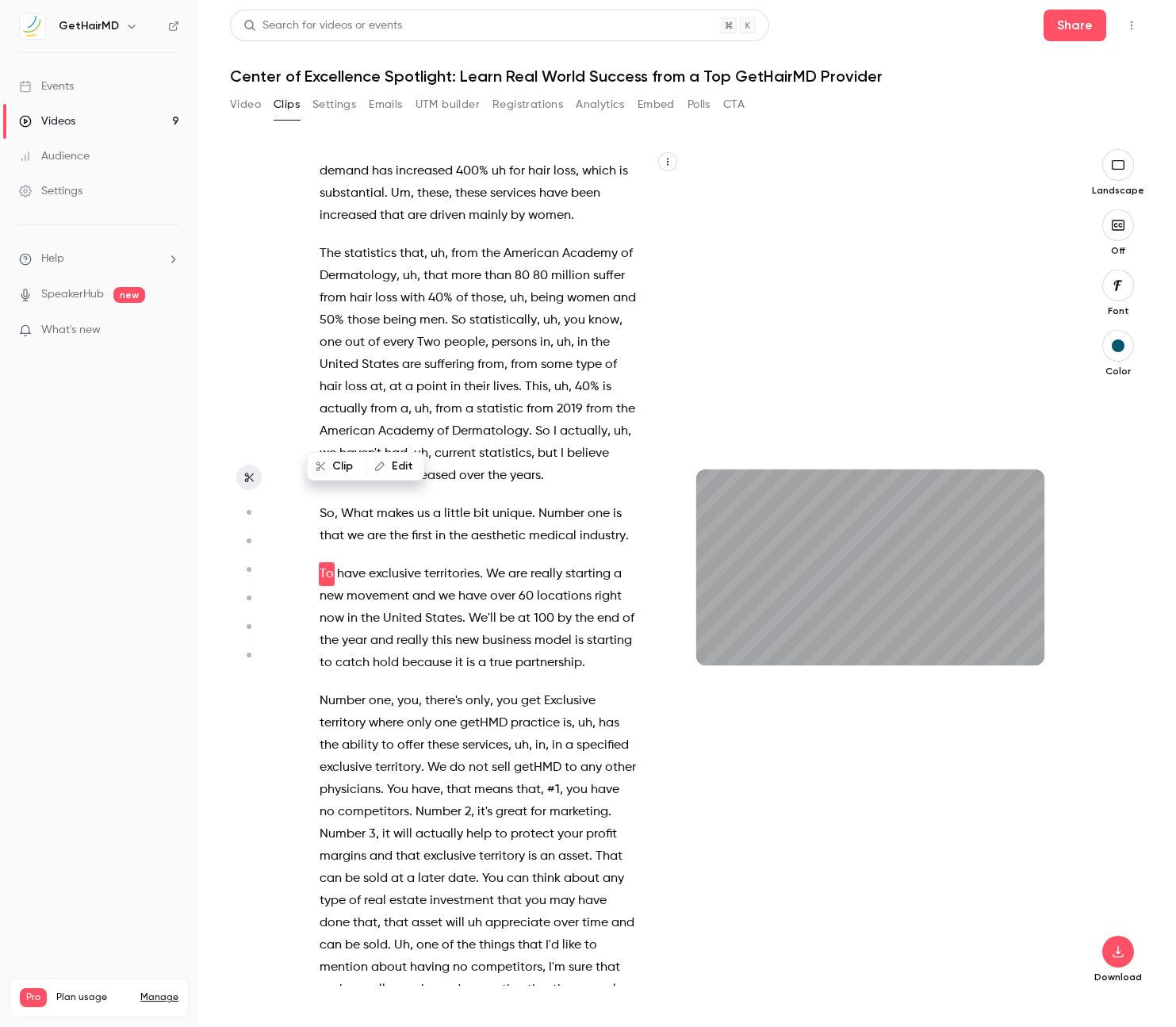
scroll to position [1446, 0]
click at [541, 516] on span "Number" at bounding box center [561, 514] width 46 height 22
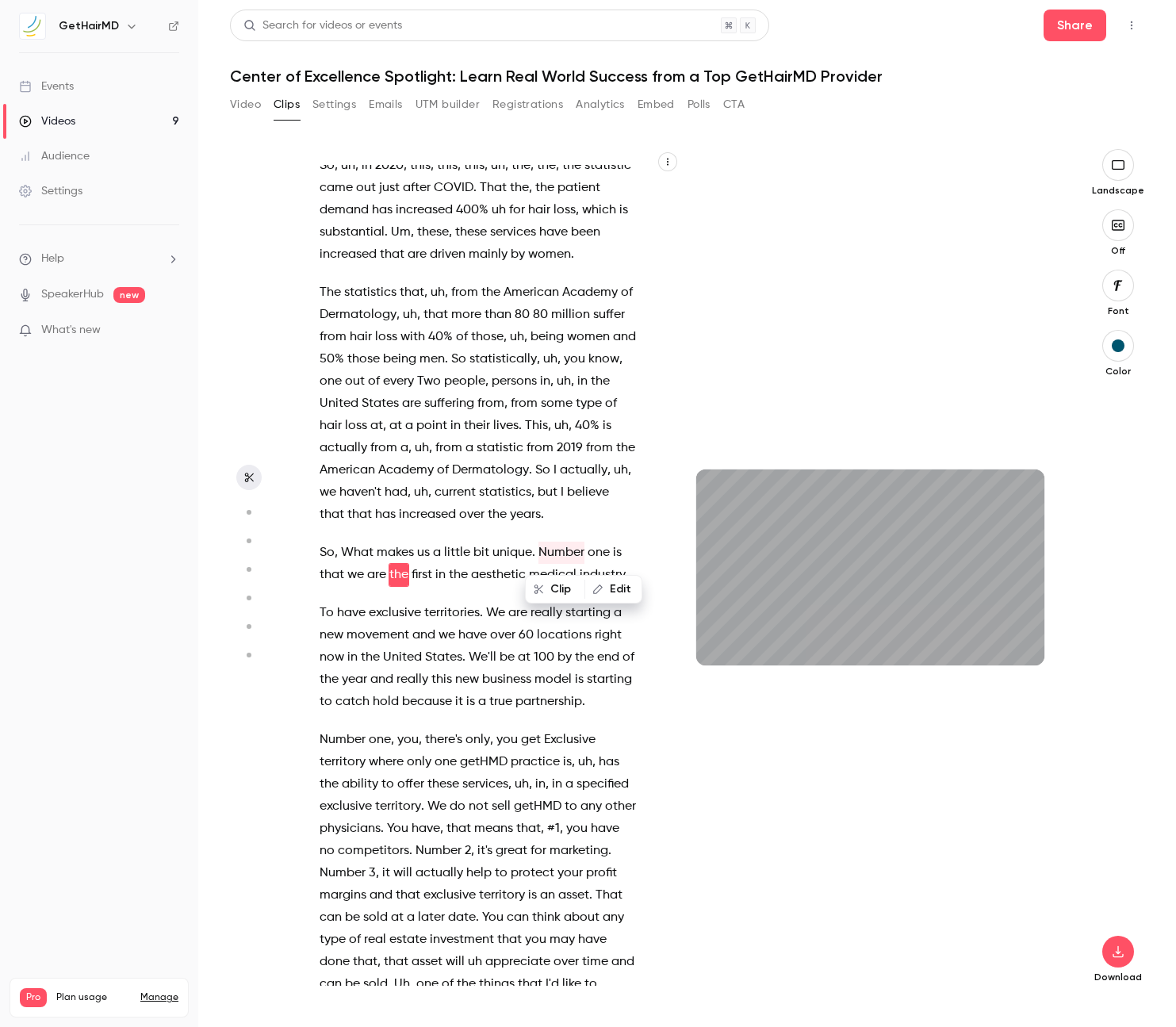
click at [494, 608] on span "We" at bounding box center [496, 612] width 19 height 22
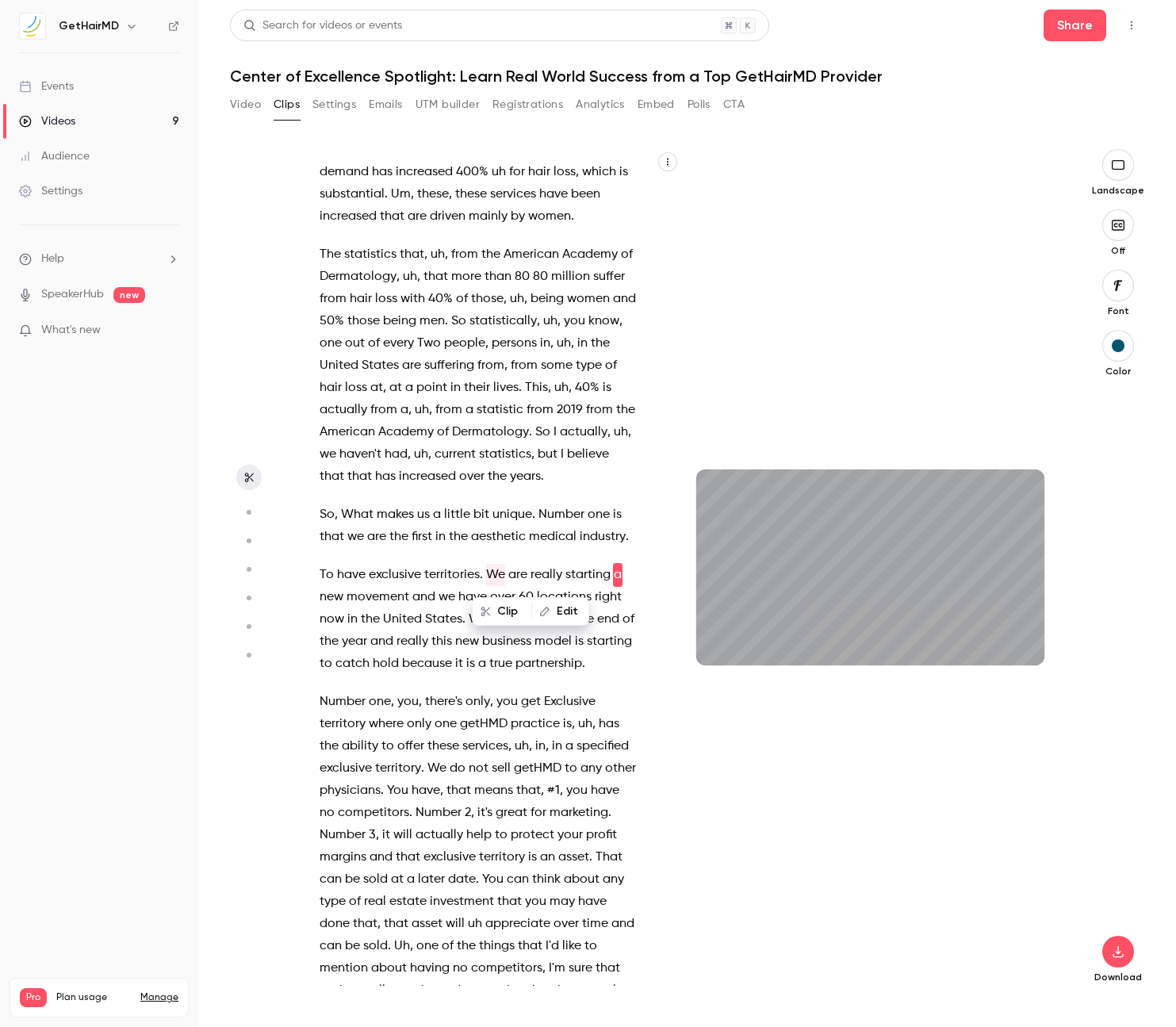
scroll to position [1468, 0]
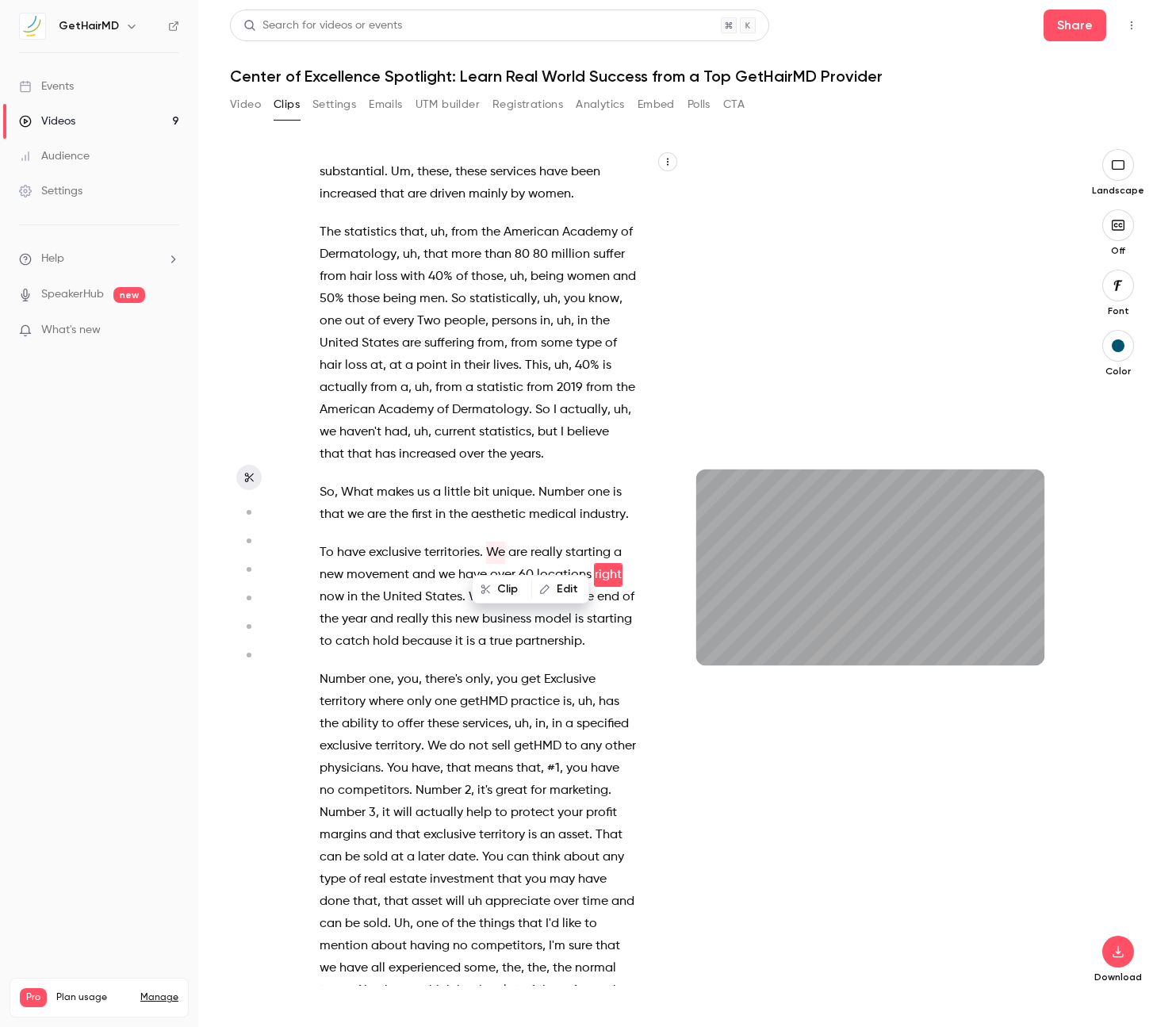
click at [360, 494] on span "What" at bounding box center [357, 492] width 32 height 22
click at [716, 631] on button "button" at bounding box center [720, 639] width 25 height 25
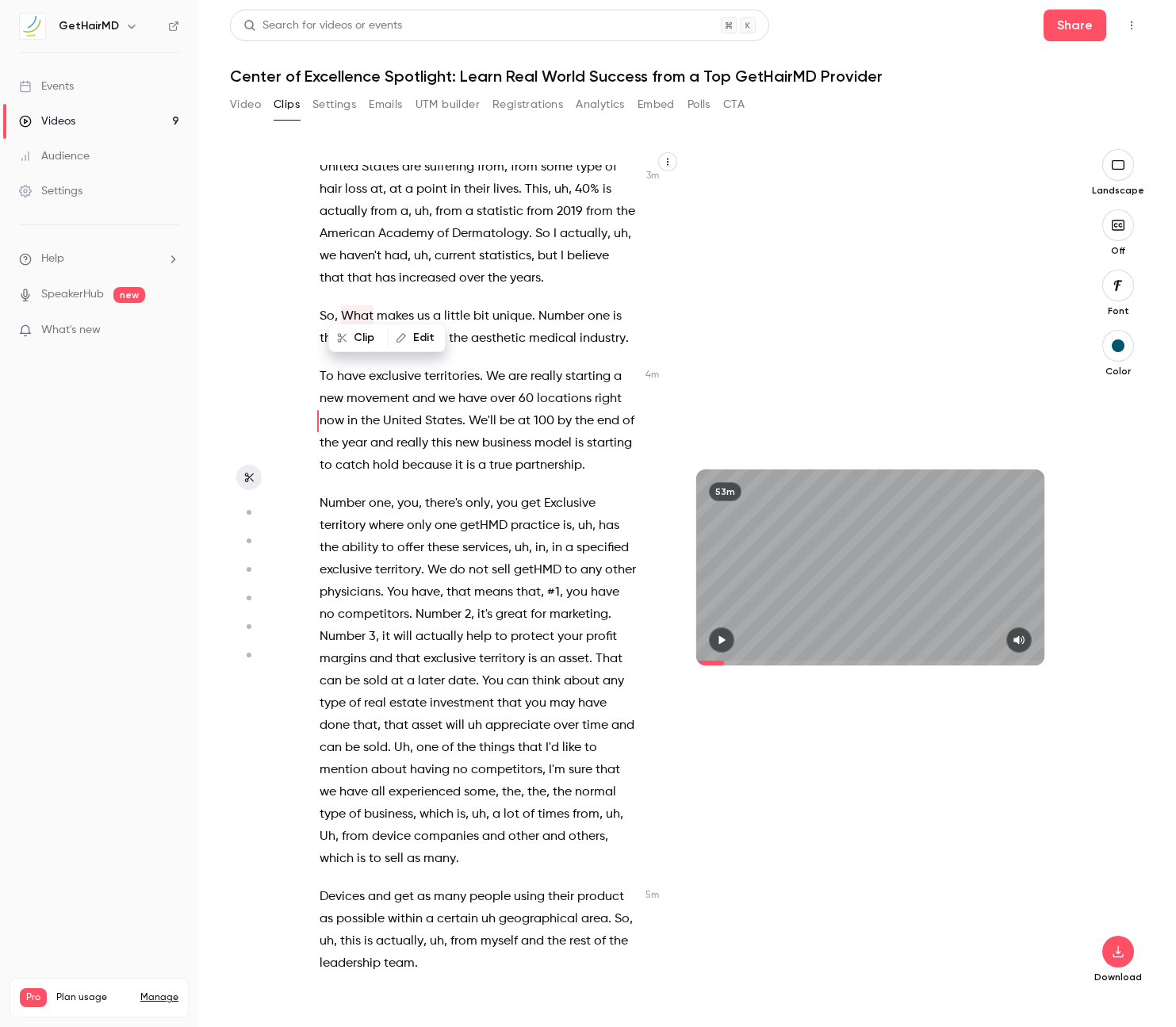
scroll to position [1660, 0]
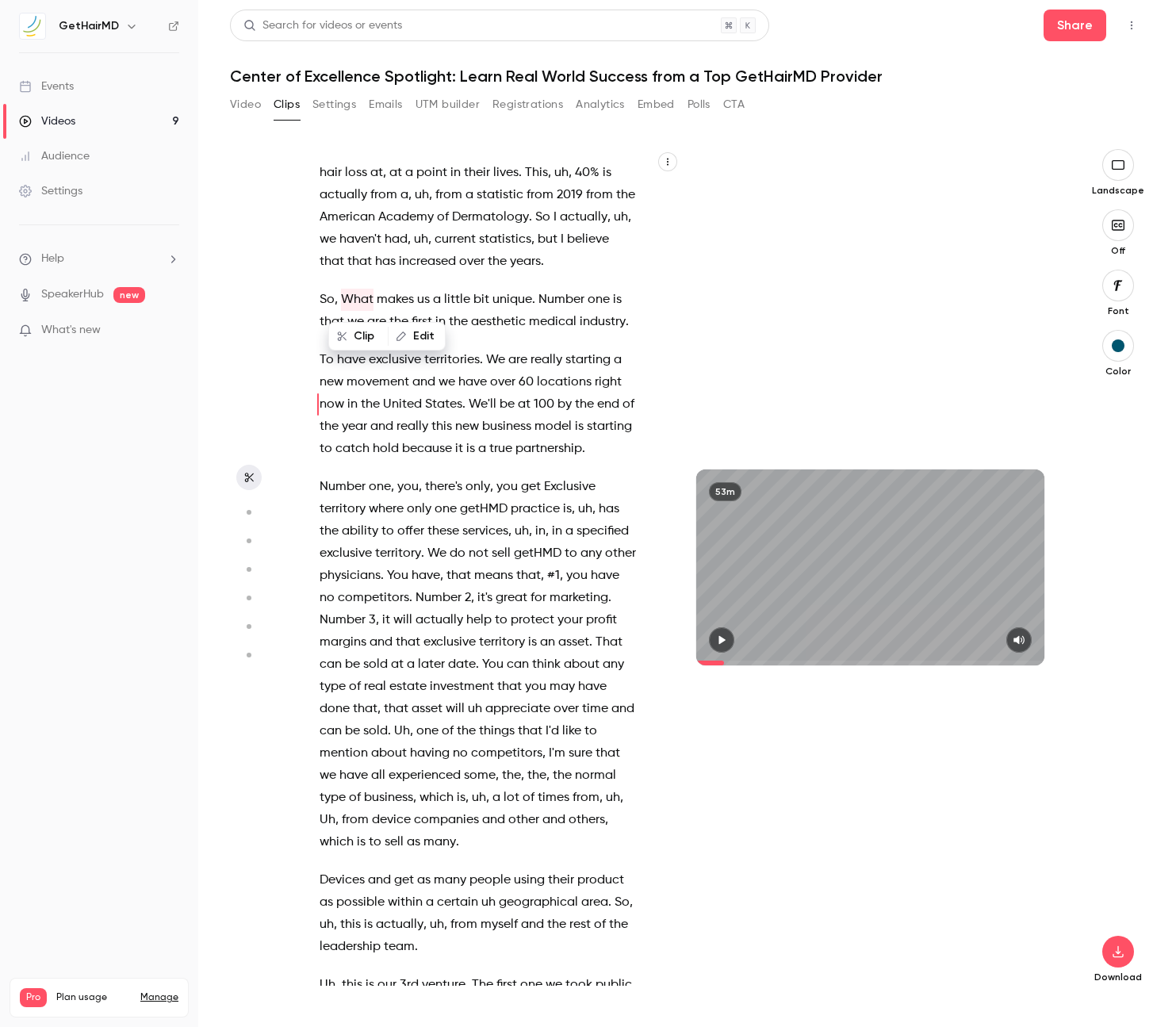
click at [560, 451] on span "partnership" at bounding box center [548, 448] width 66 height 22
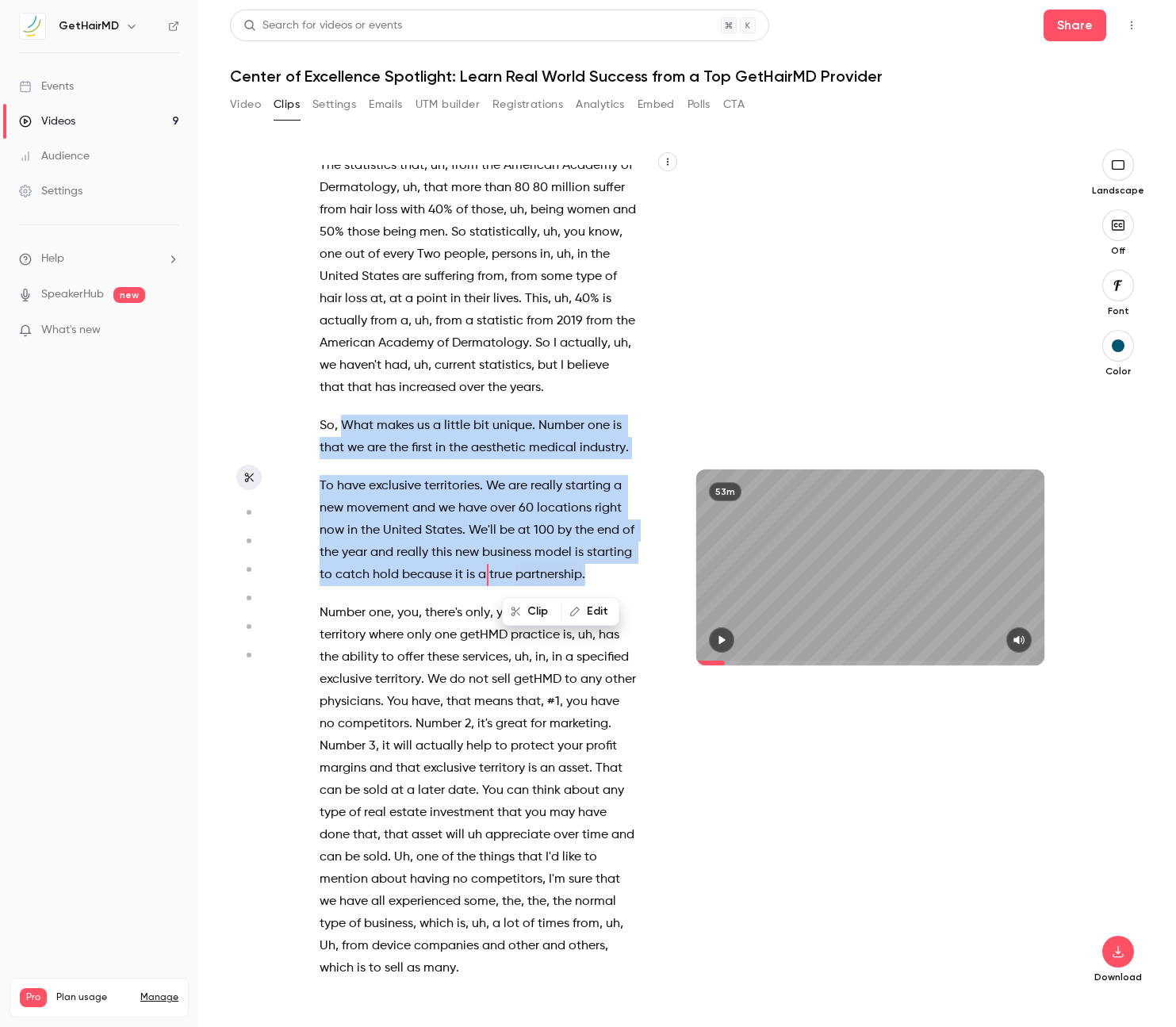
drag, startPoint x: 345, startPoint y: 423, endPoint x: 587, endPoint y: 570, distance: 283.1
click at [587, 570] on div "The subject of tonight's webinar is the Center of Excellence Spotlight . Learn …" at bounding box center [485, 575] width 372 height 821
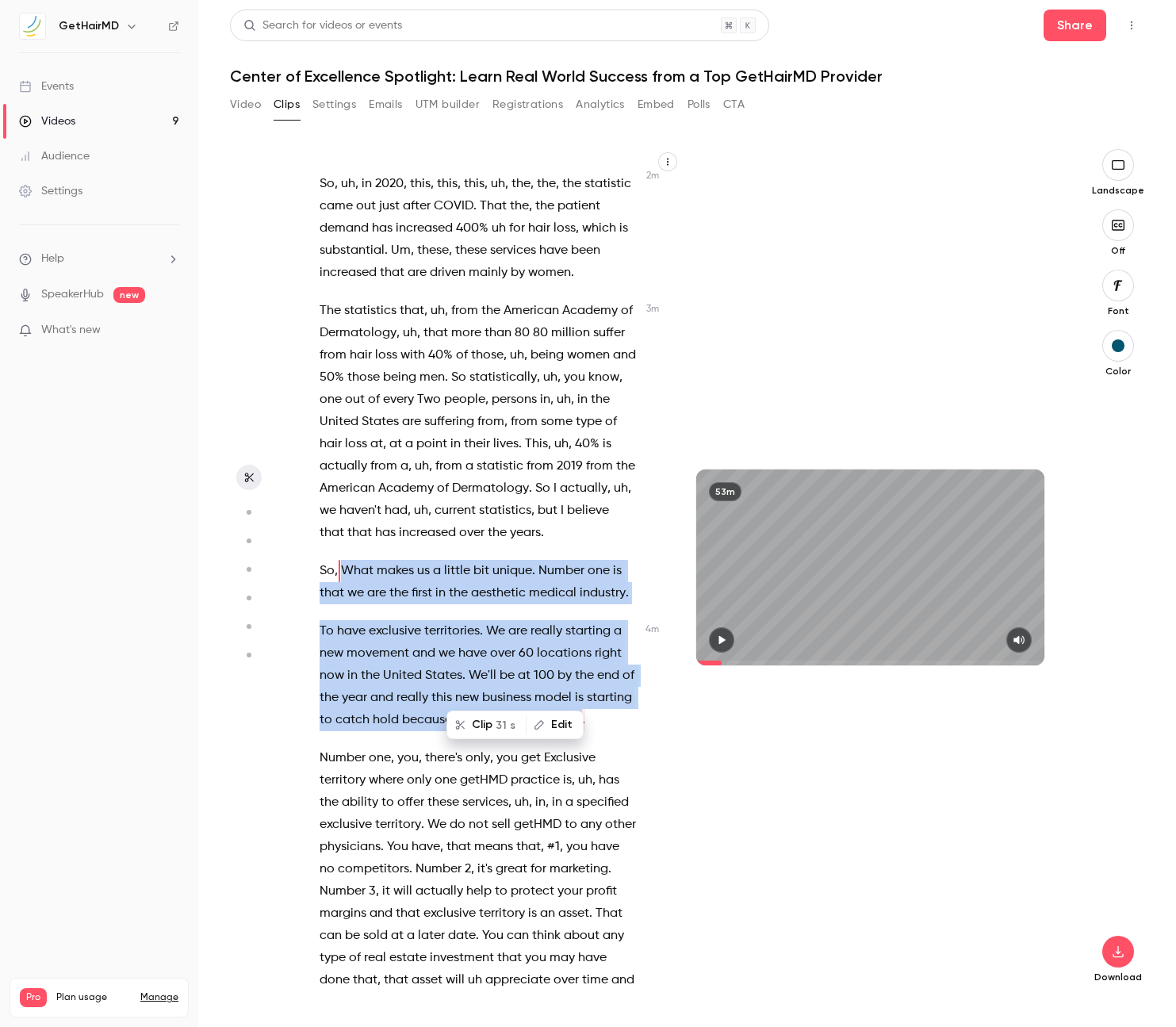
scroll to position [1386, 0]
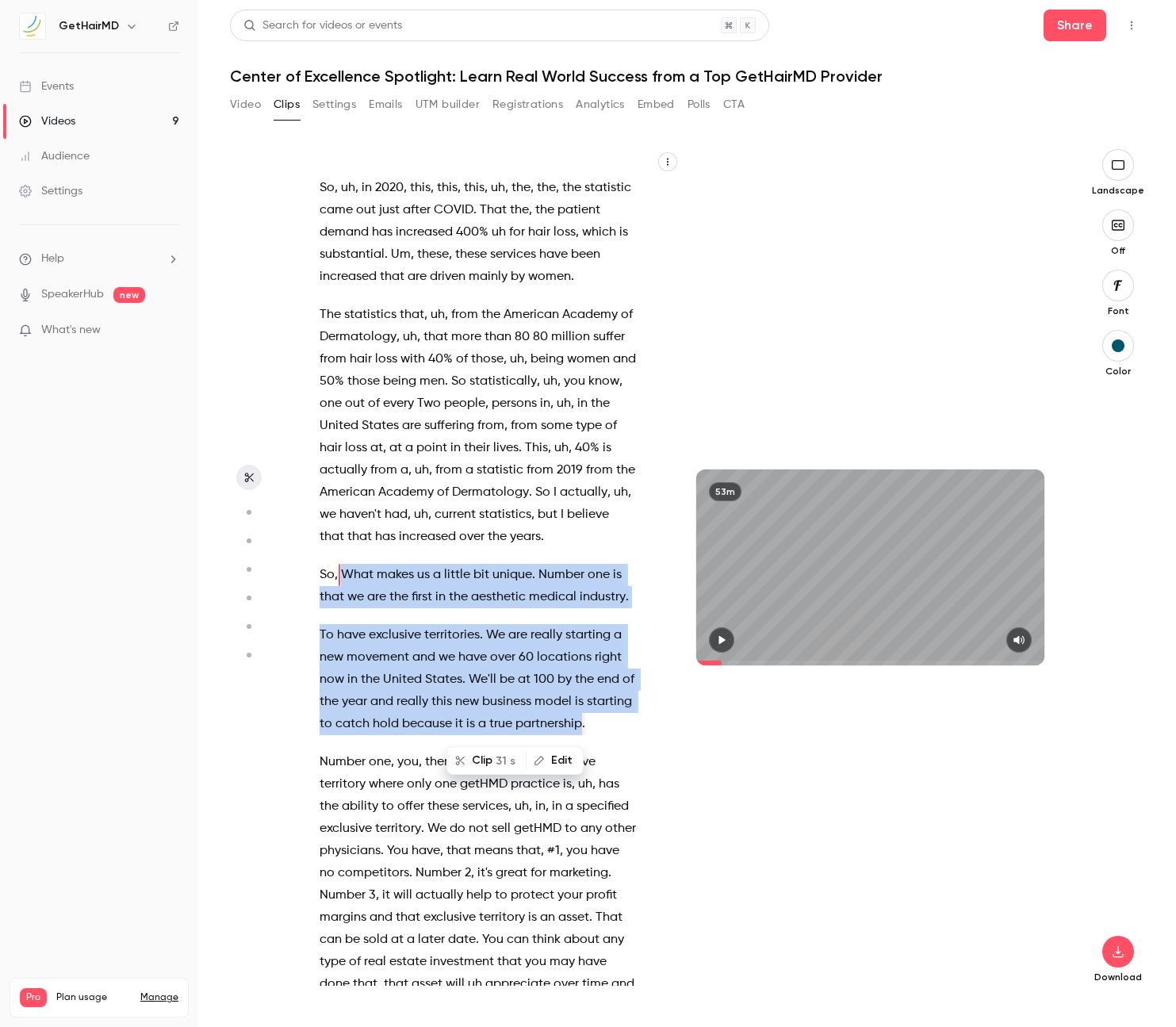
click at [481, 760] on button "Clip 31 s" at bounding box center [486, 760] width 77 height 25
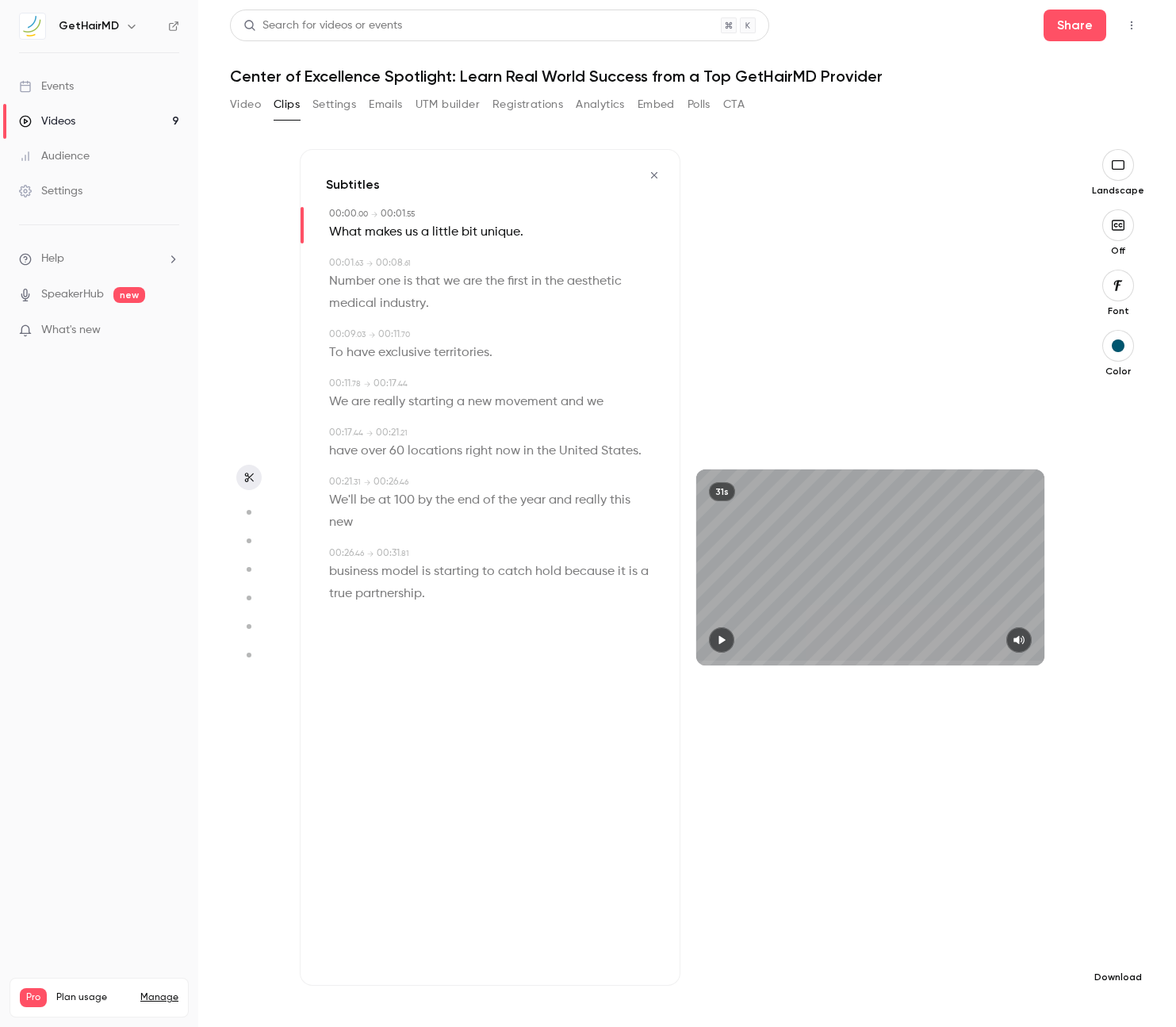
click at [1114, 950] on icon "button" at bounding box center [1118, 952] width 19 height 13
click at [999, 915] on span "Full HD" at bounding box center [999, 921] width 182 height 17
click at [653, 178] on icon "button" at bounding box center [654, 175] width 13 height 11
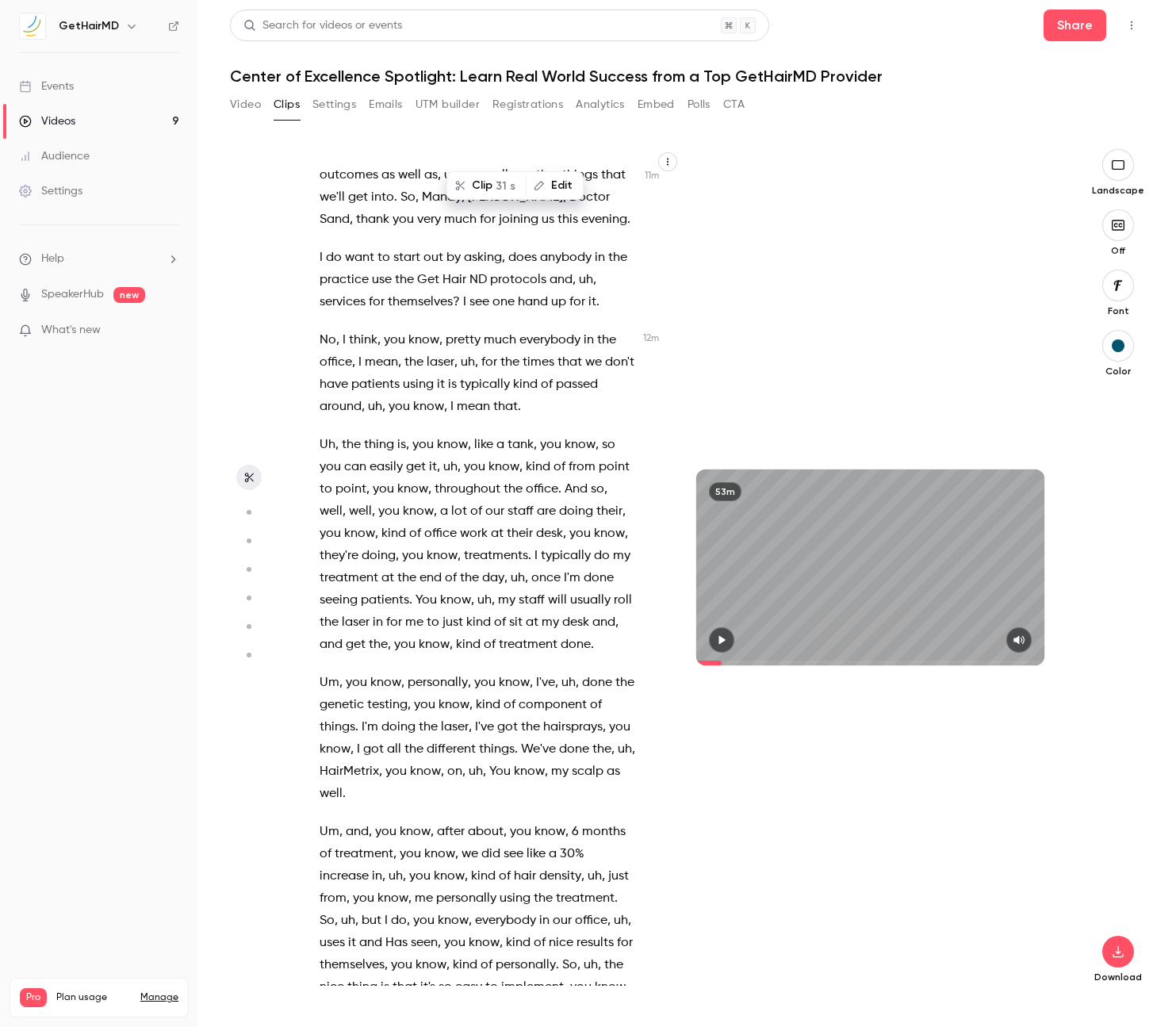
scroll to position [4970, 0]
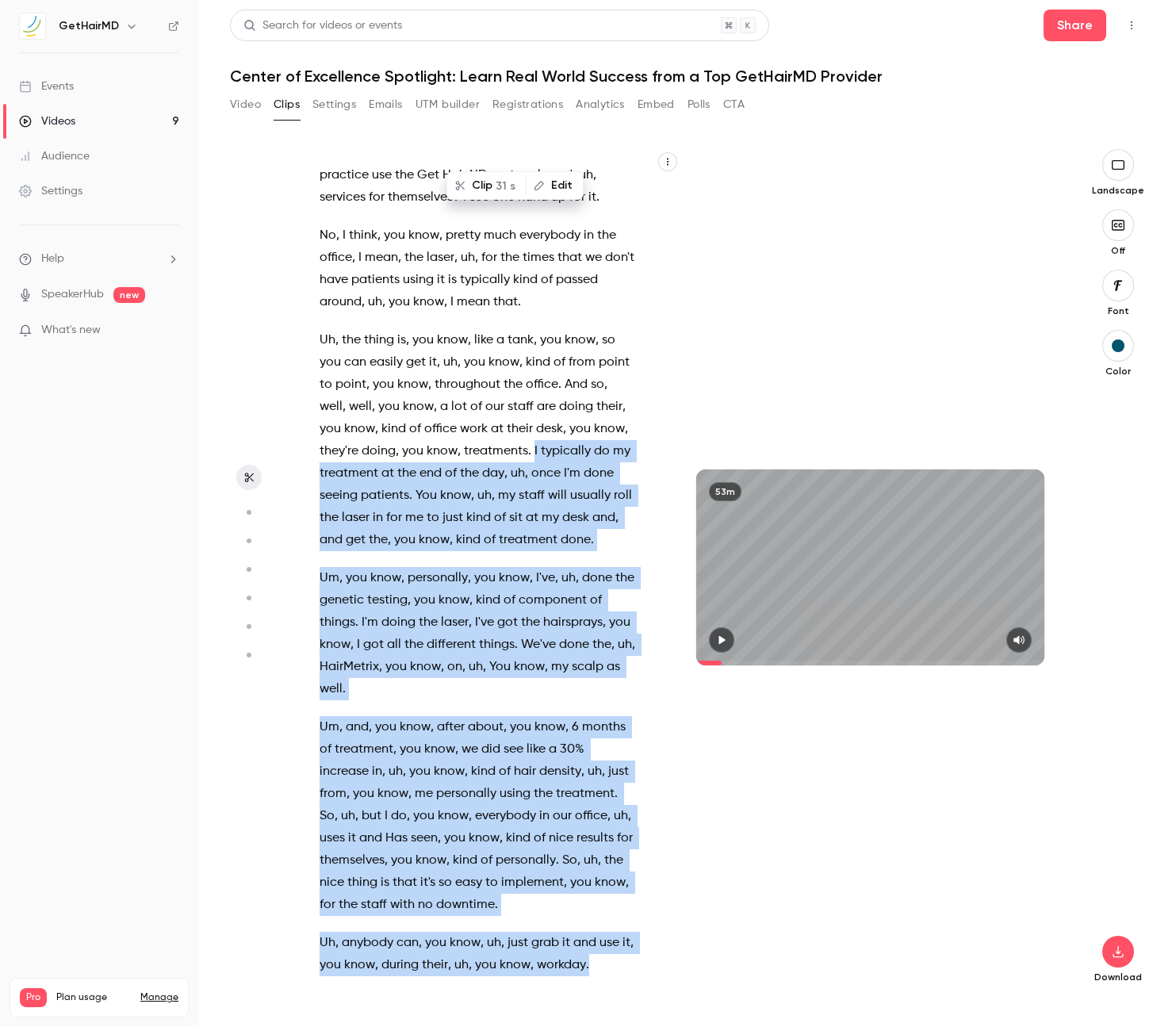
drag, startPoint x: 535, startPoint y: 406, endPoint x: 593, endPoint y: 909, distance: 506.3
click at [591, 912] on div "The subject of tonight's webinar is the Center of Excellence Spotlight . Learn …" at bounding box center [485, 575] width 372 height 821
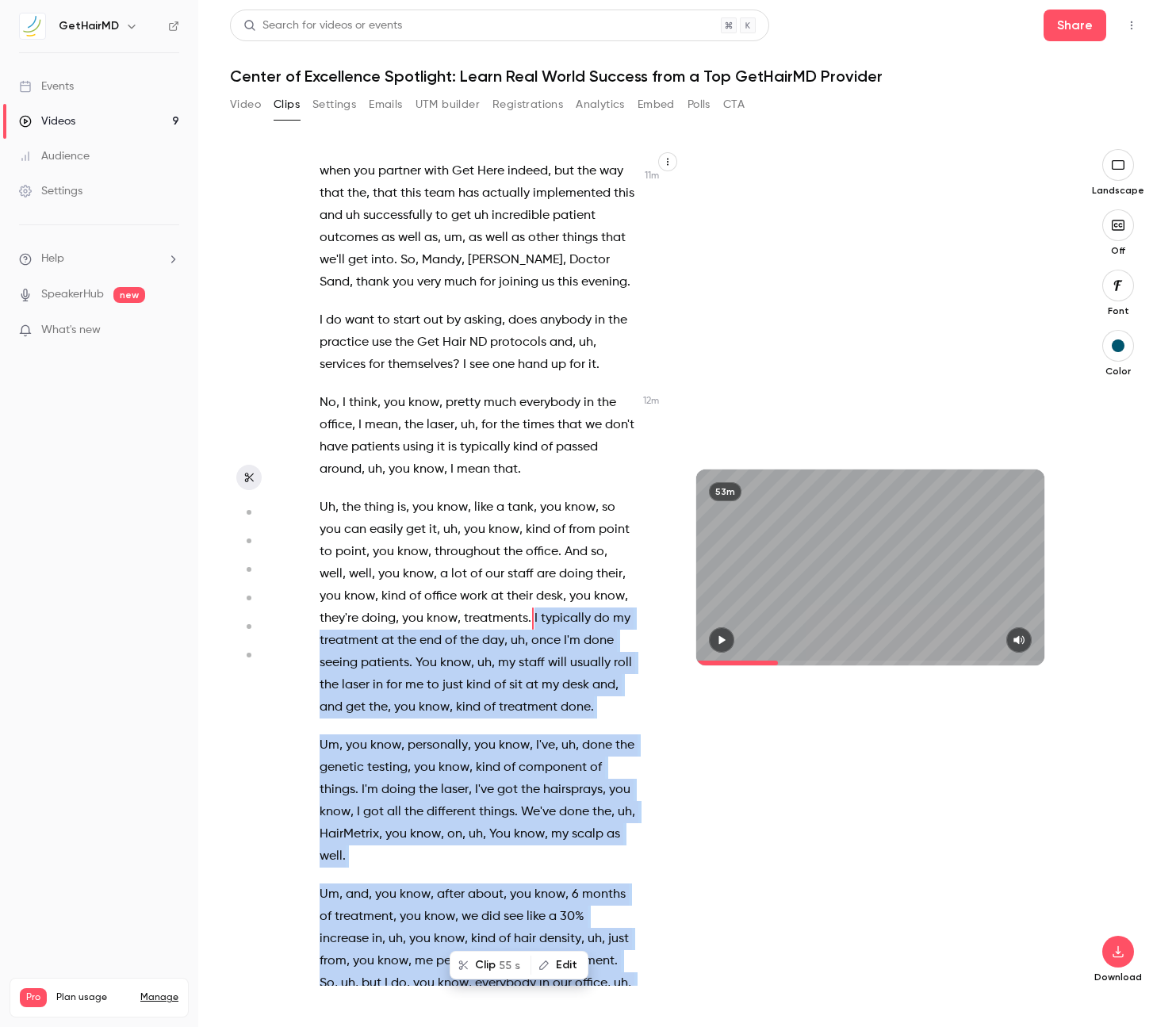
scroll to position [4802, 0]
click at [493, 966] on button "Clip 55 s" at bounding box center [489, 965] width 78 height 25
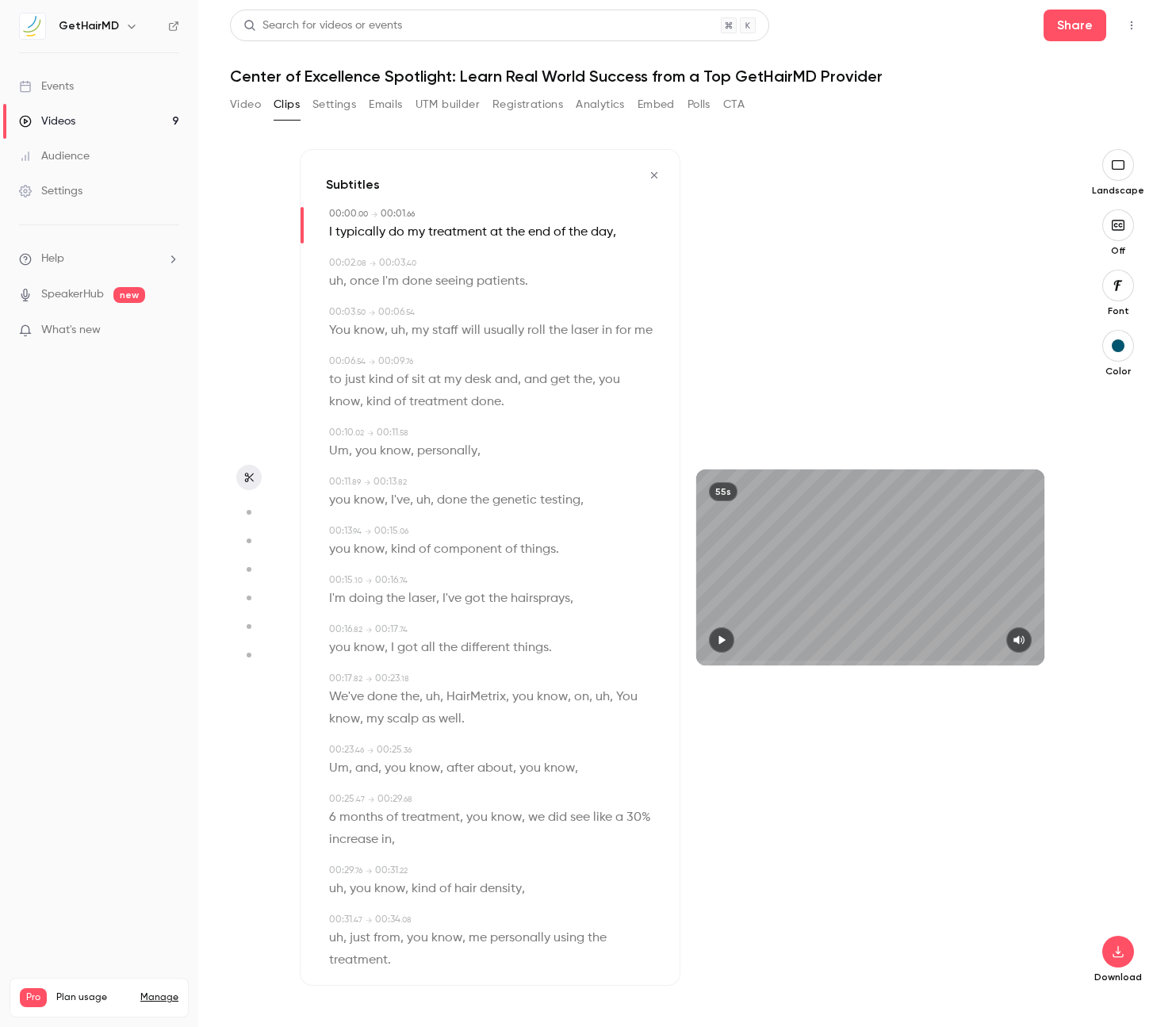
click at [719, 642] on icon "button" at bounding box center [721, 640] width 6 height 9
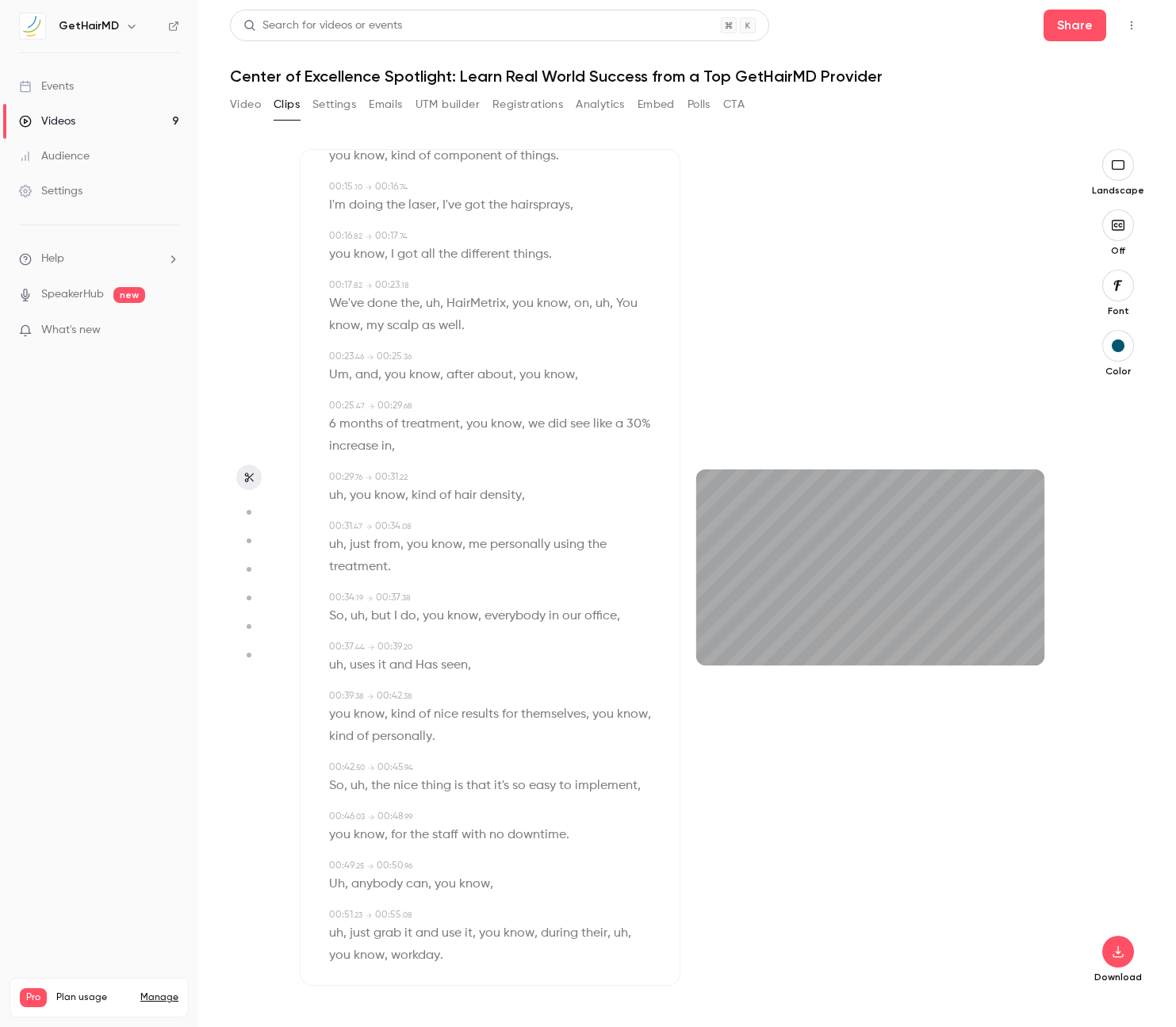
scroll to position [413, 0]
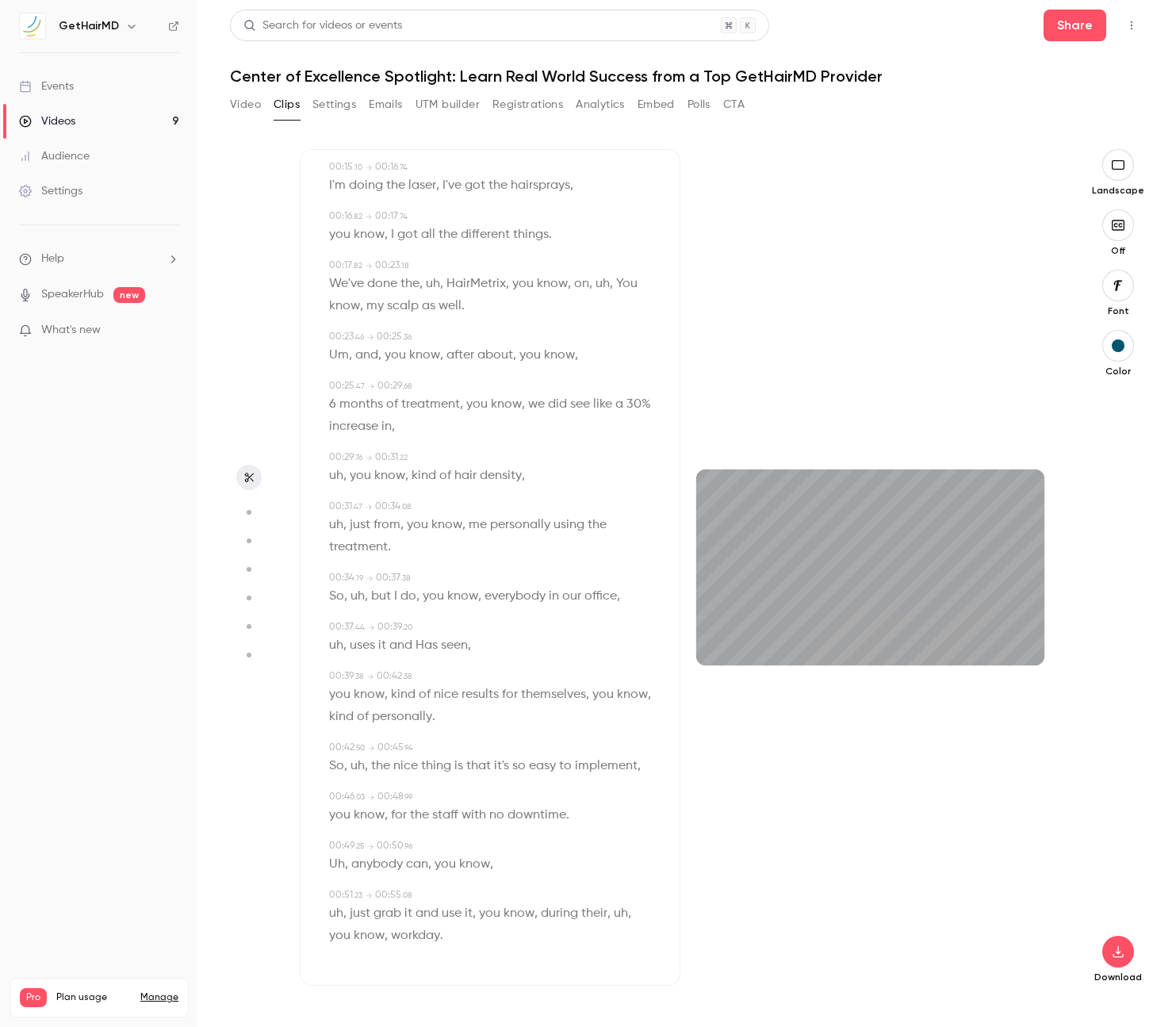
click at [435, 862] on span "you" at bounding box center [445, 864] width 22 height 22
click at [452, 863] on span "you" at bounding box center [445, 864] width 22 height 22
click at [728, 633] on button "button" at bounding box center [720, 639] width 25 height 25
click at [1112, 953] on icon "button" at bounding box center [1118, 952] width 19 height 13
click at [961, 940] on span "High quality requires longer processing" at bounding box center [999, 937] width 181 height 16
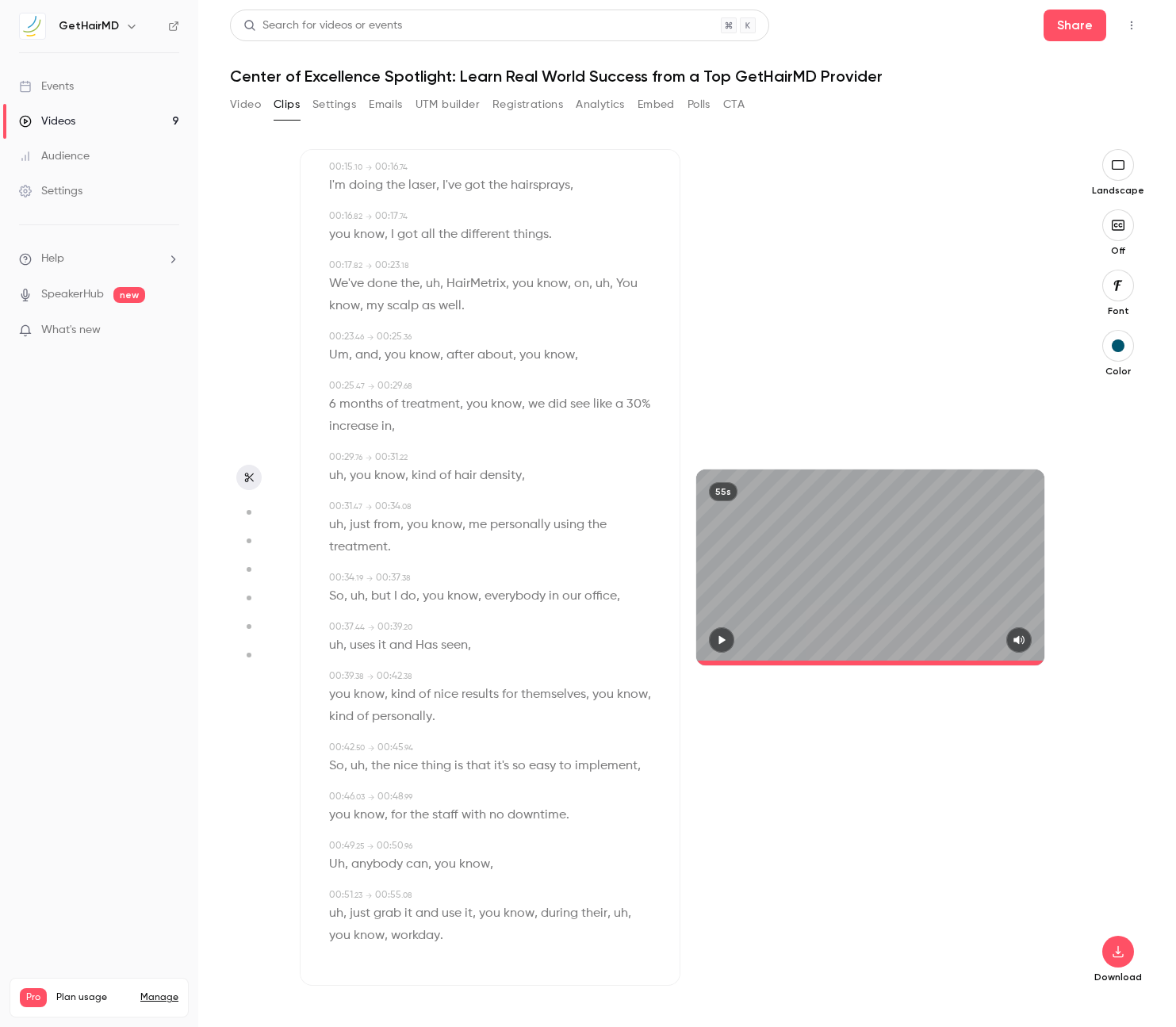
scroll to position [0, 0]
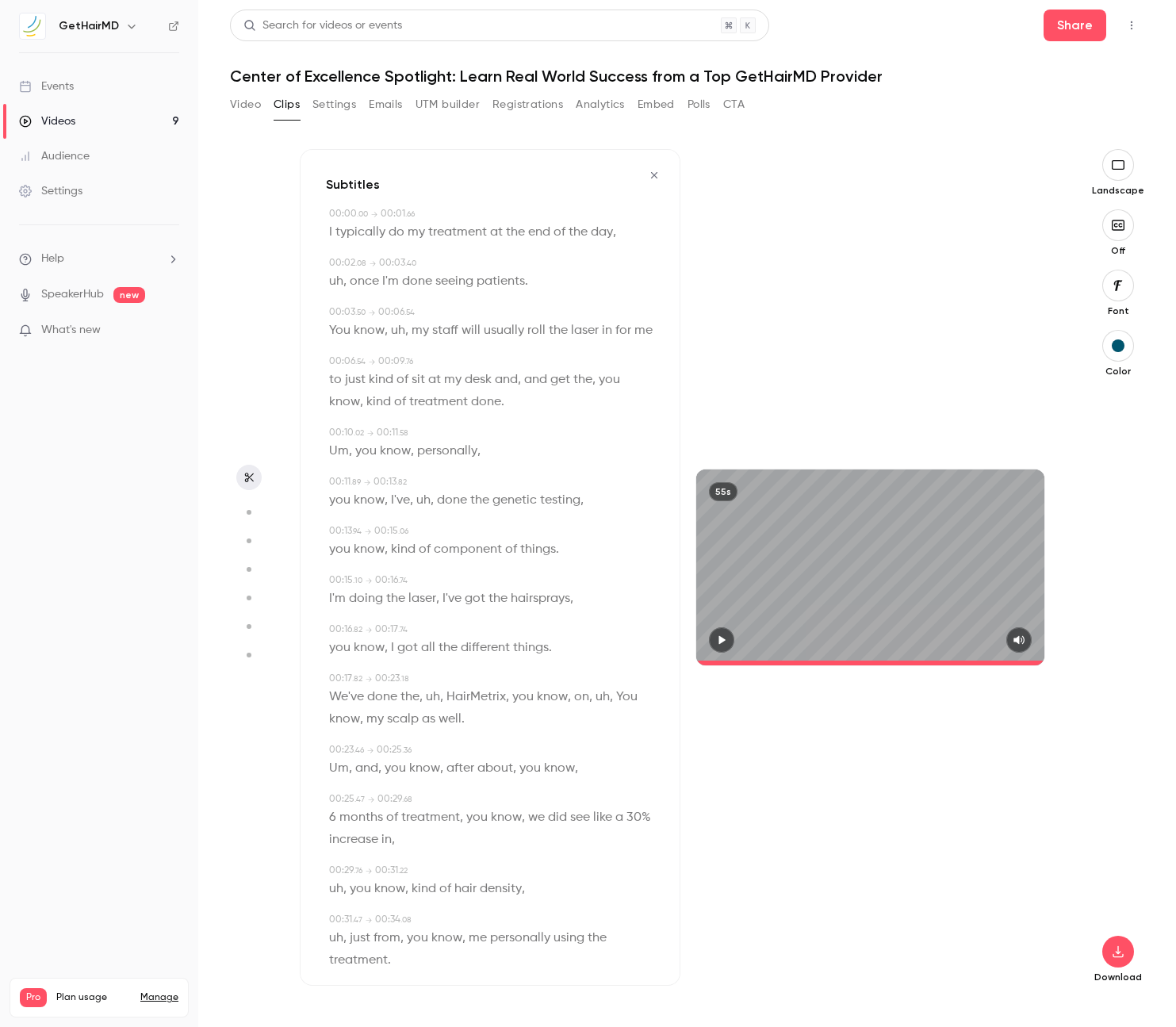
click at [655, 180] on button "button" at bounding box center [653, 175] width 25 height 25
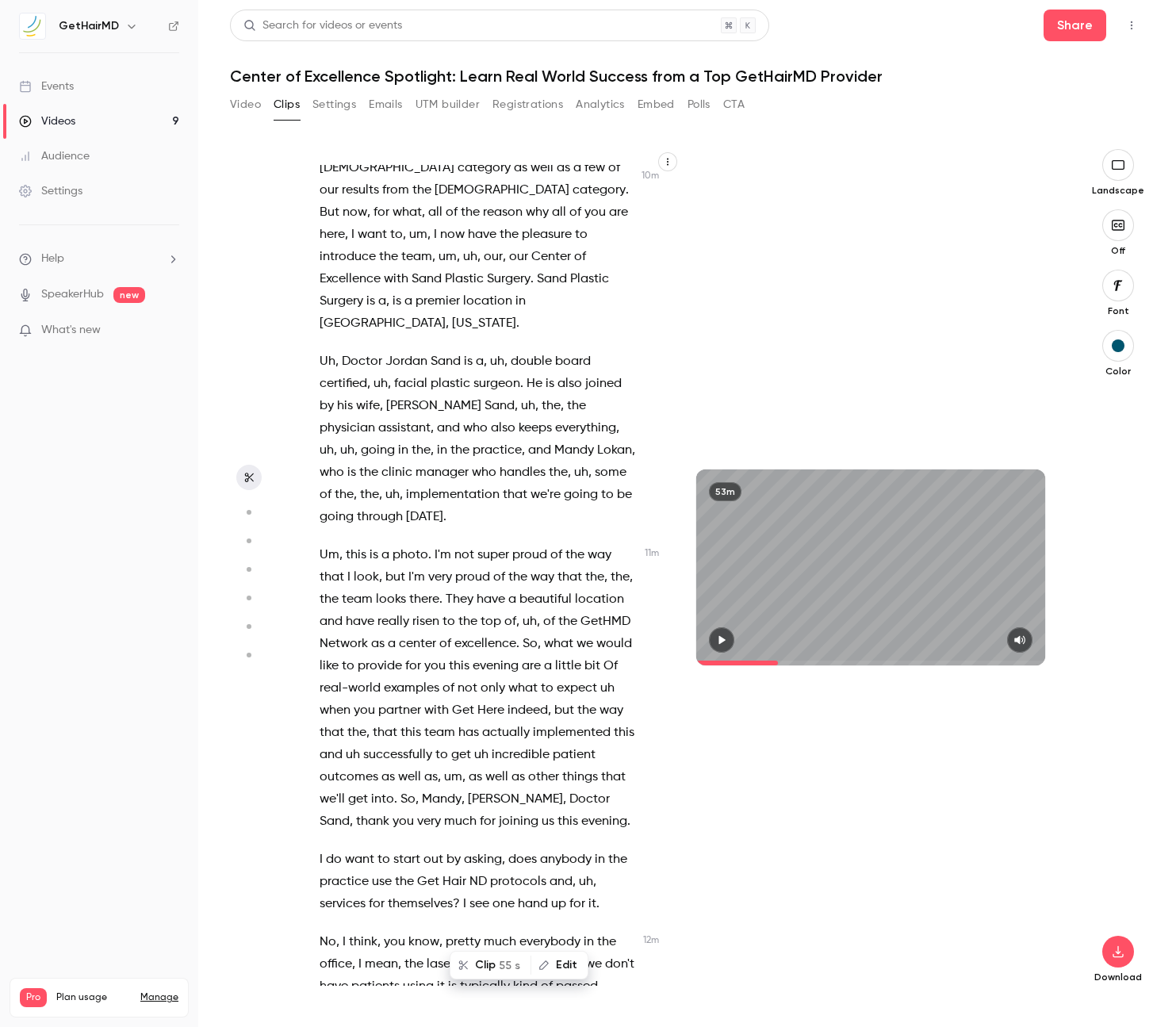
type input "*****"
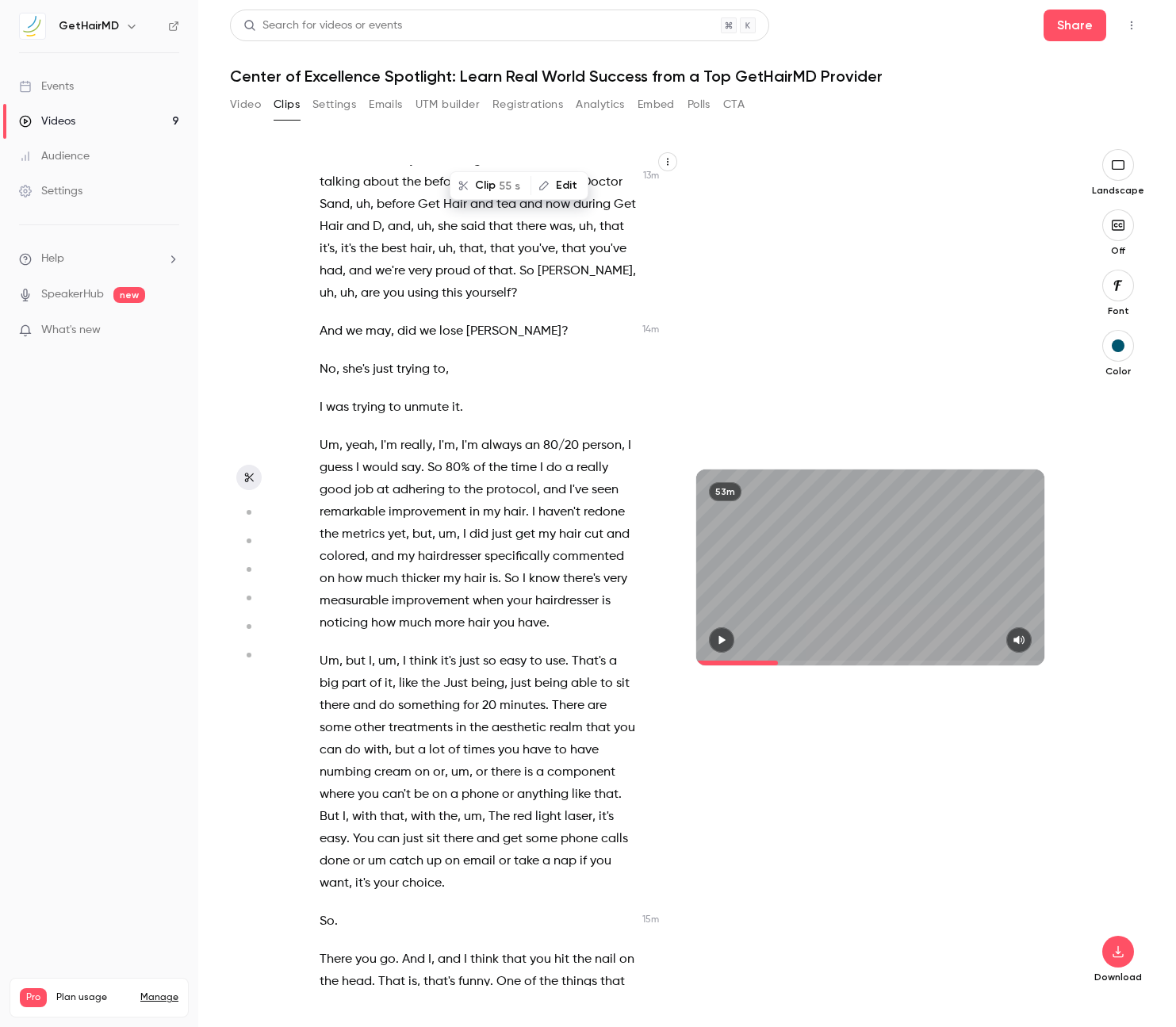
scroll to position [5899, 0]
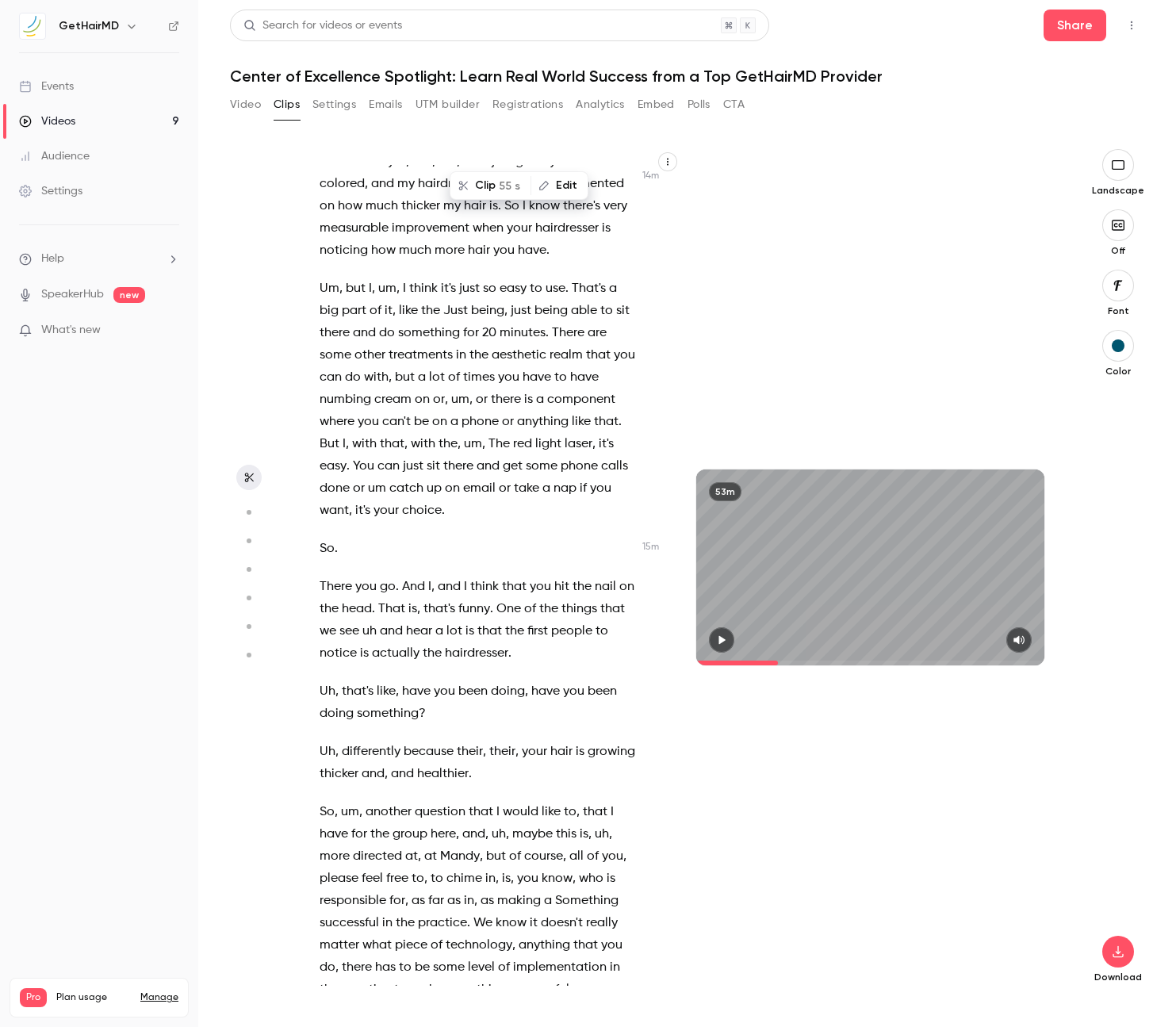
click at [429, 576] on span "I" at bounding box center [430, 587] width 3 height 22
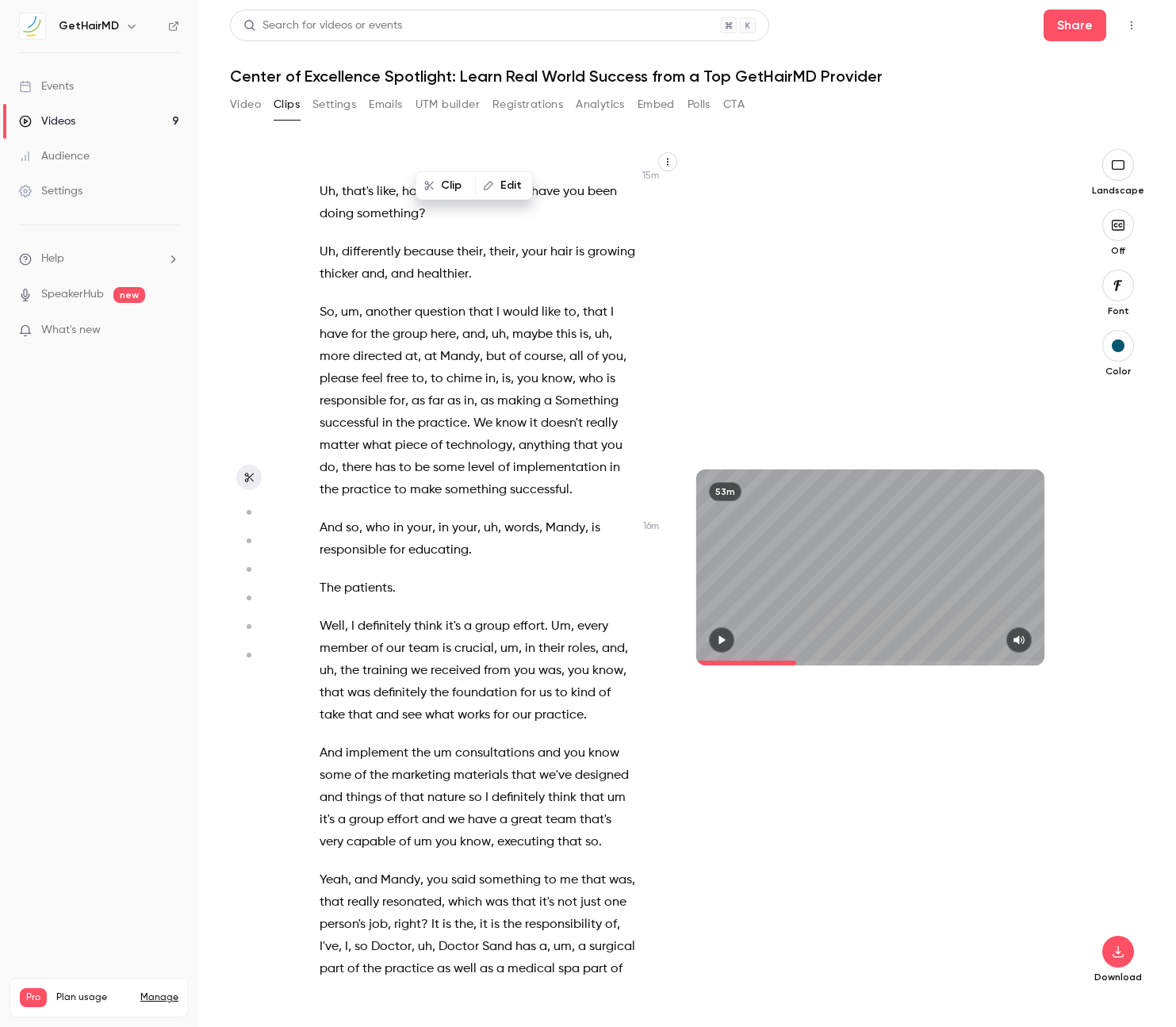
click at [467, 682] on span "foundation" at bounding box center [484, 692] width 65 height 22
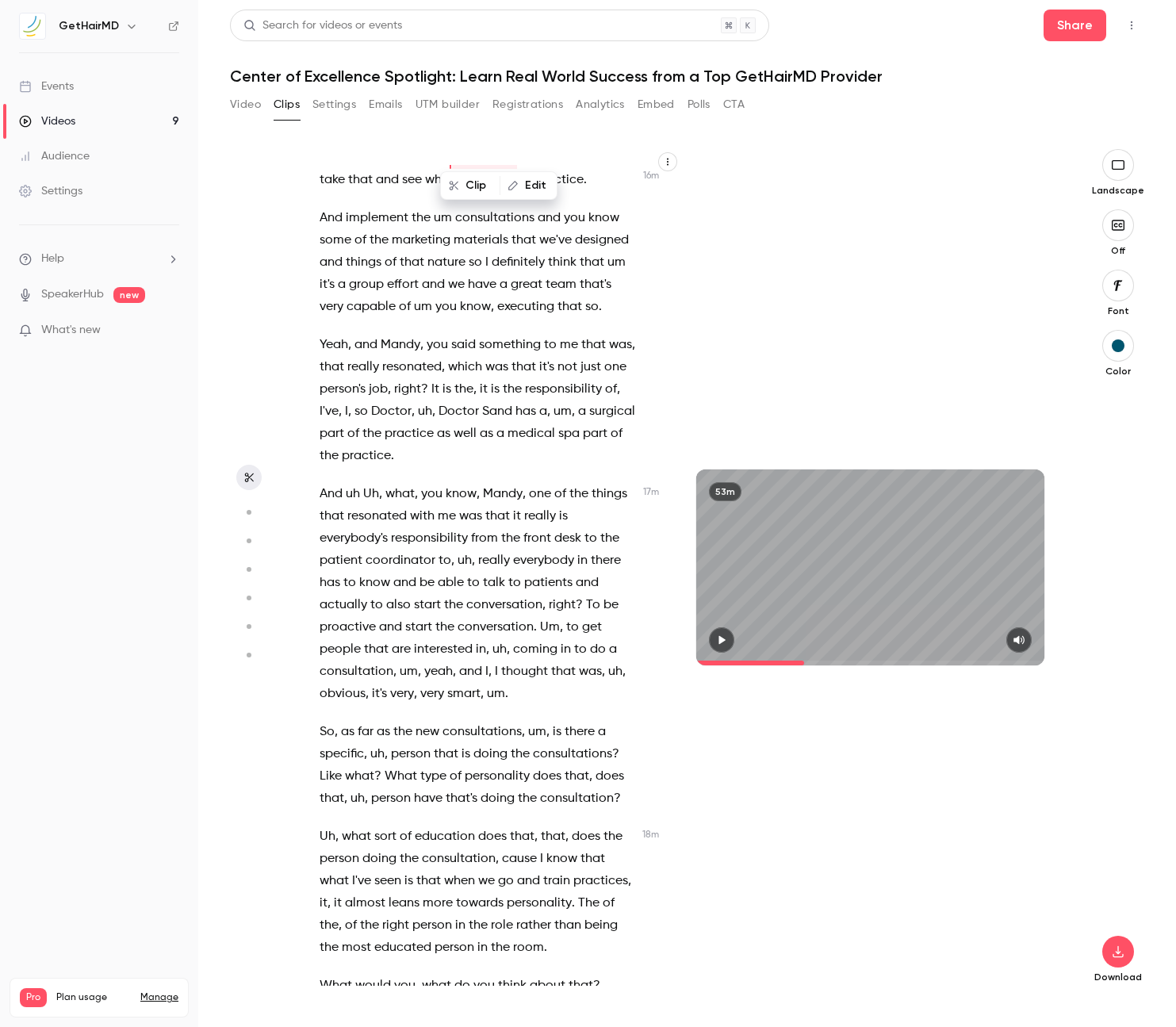
click at [469, 683] on span "smart" at bounding box center [464, 693] width 33 height 22
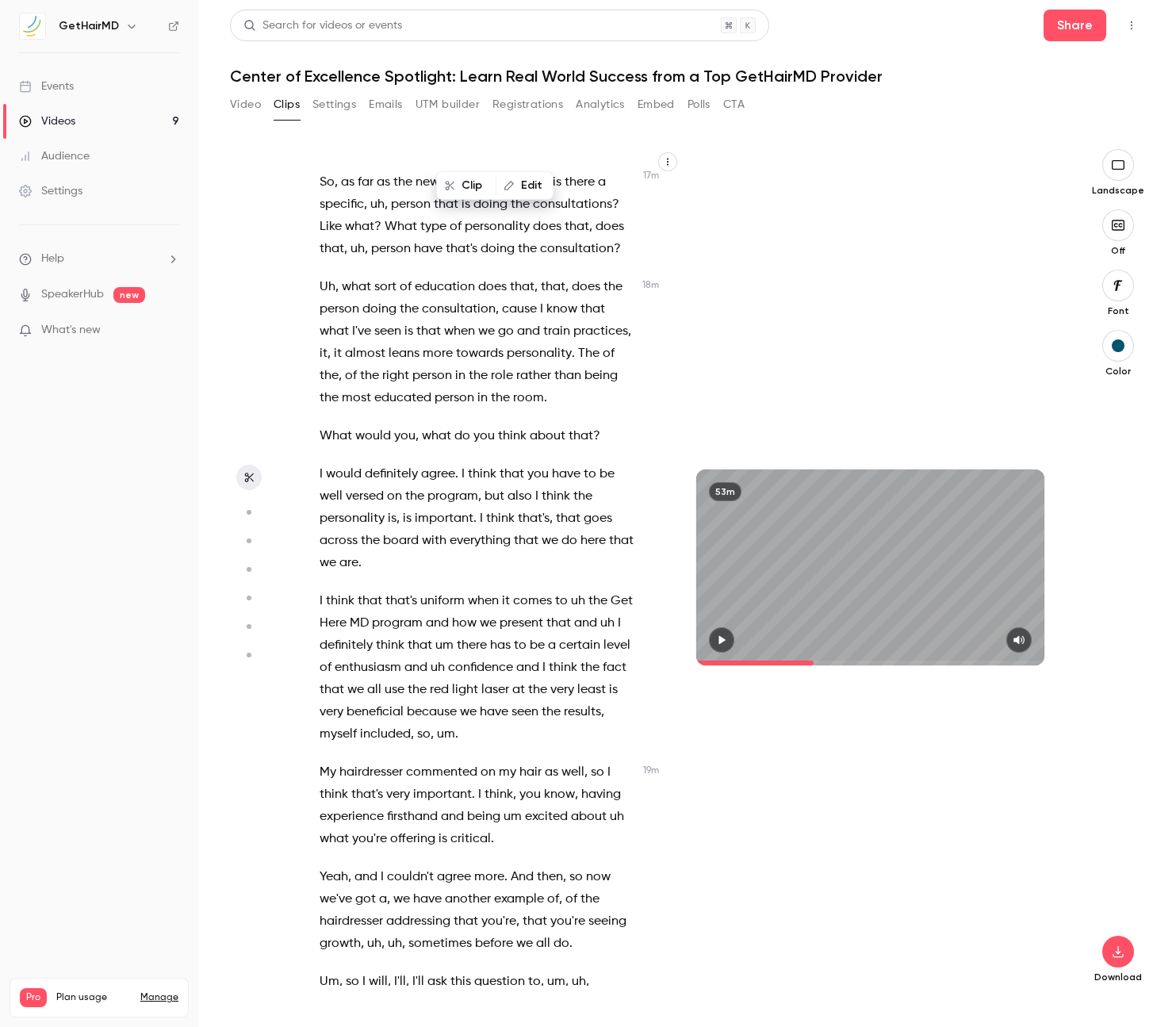
click at [469, 679] on span "light" at bounding box center [464, 689] width 26 height 22
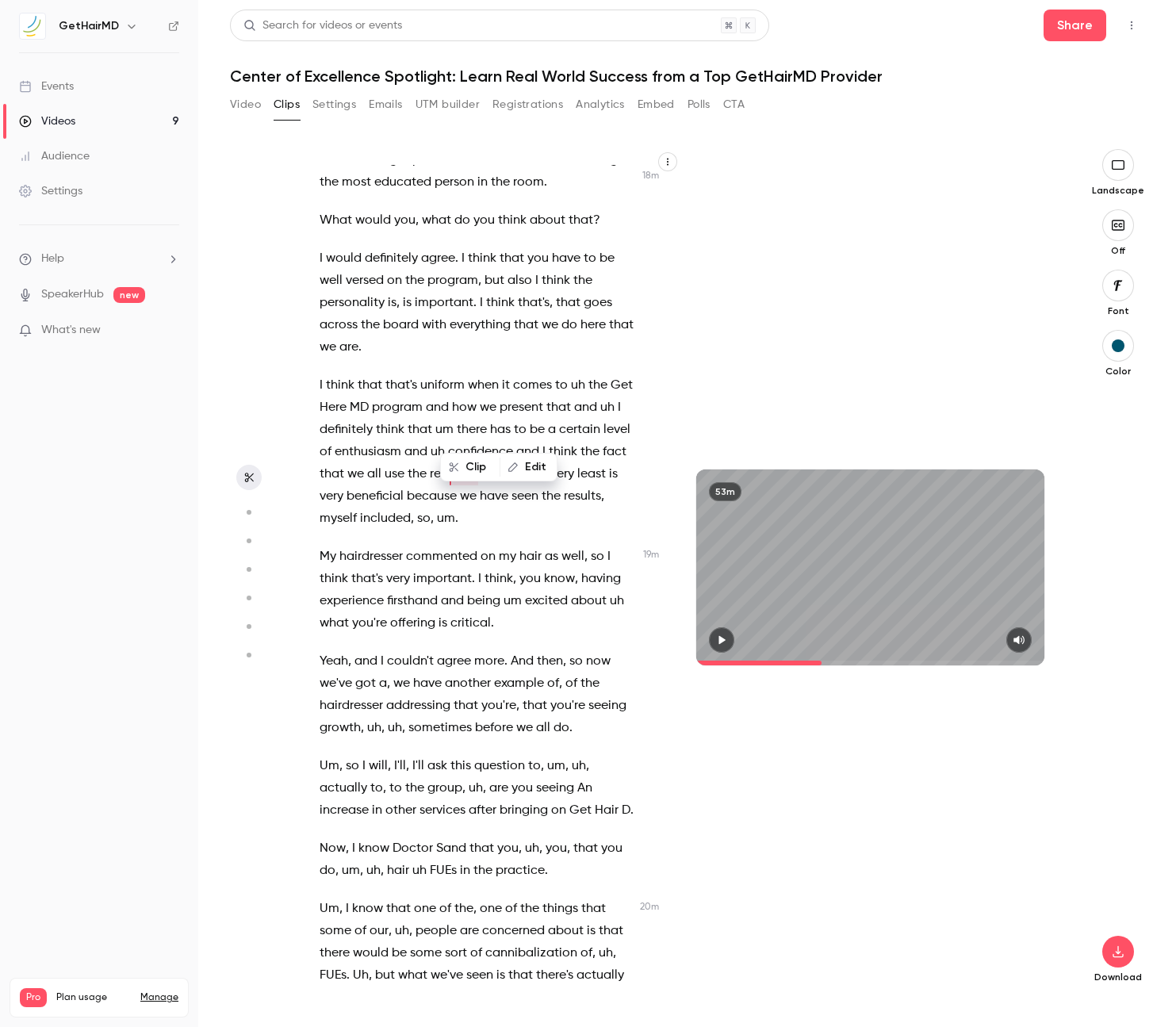
scroll to position [8068, 0]
click at [469, 673] on span "another" at bounding box center [468, 684] width 46 height 22
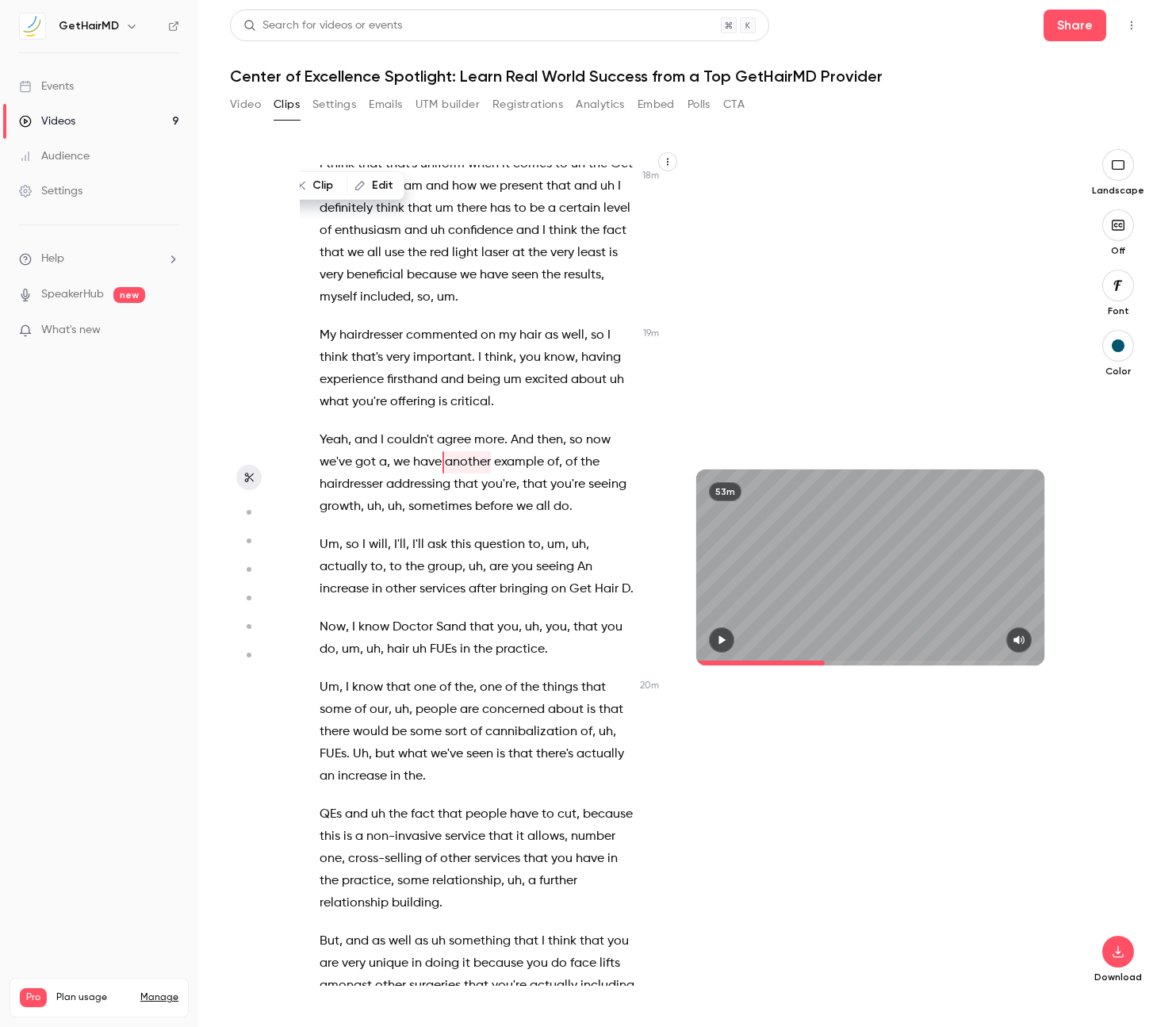
scroll to position [8297, 0]
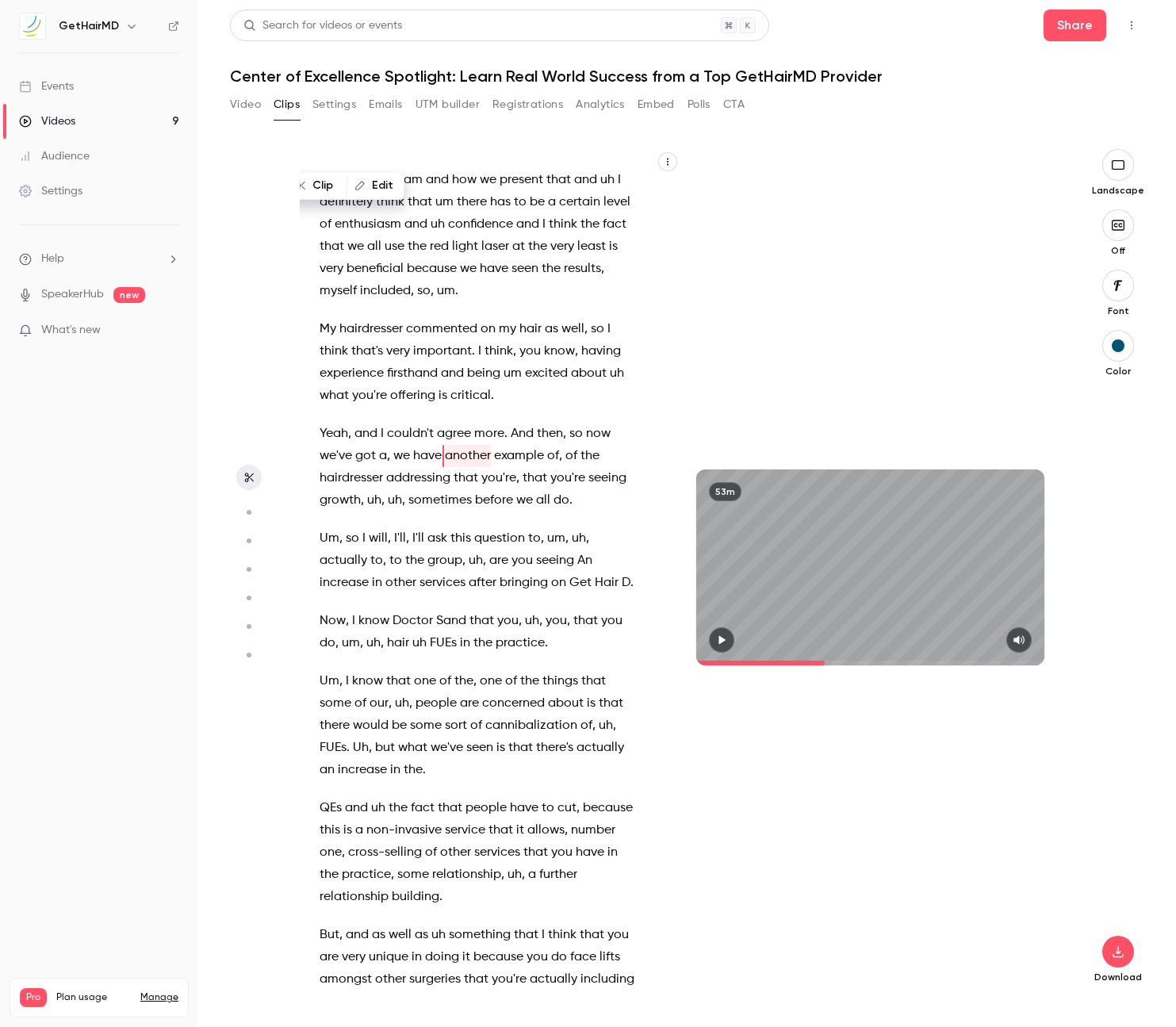
click at [470, 797] on span "people" at bounding box center [485, 807] width 41 height 22
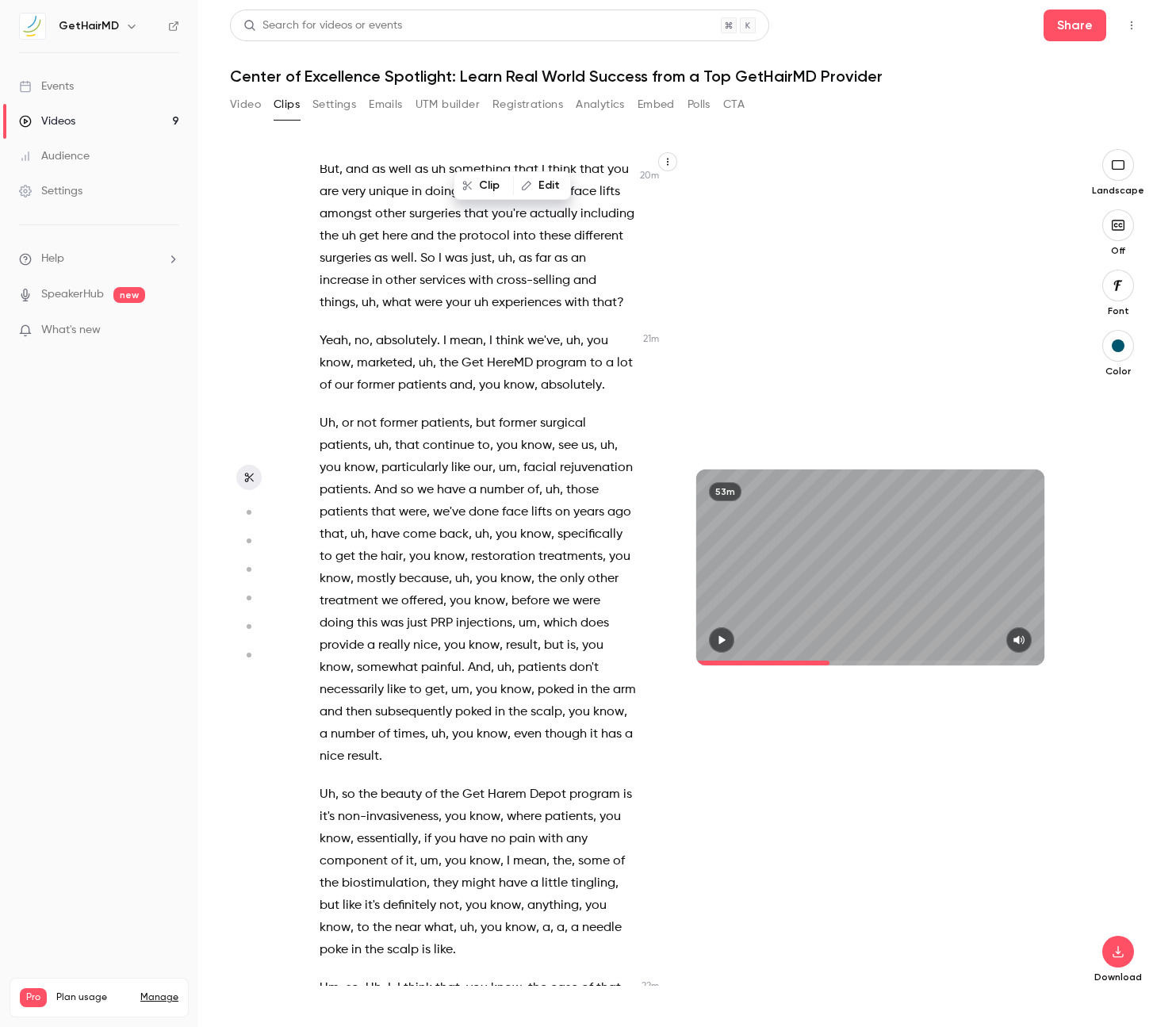
scroll to position [9088, 0]
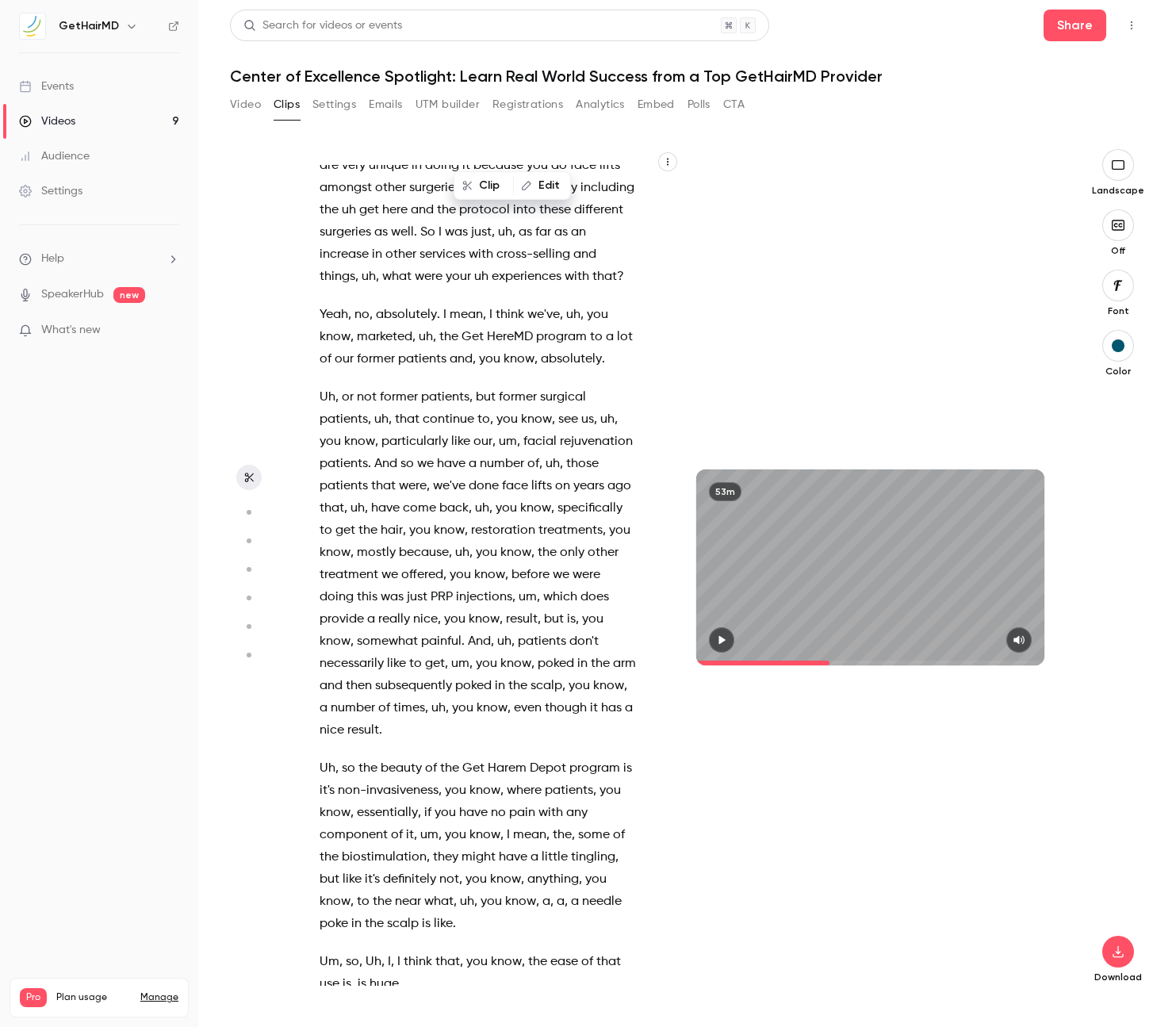
click at [489, 757] on span "Harem" at bounding box center [507, 768] width 39 height 22
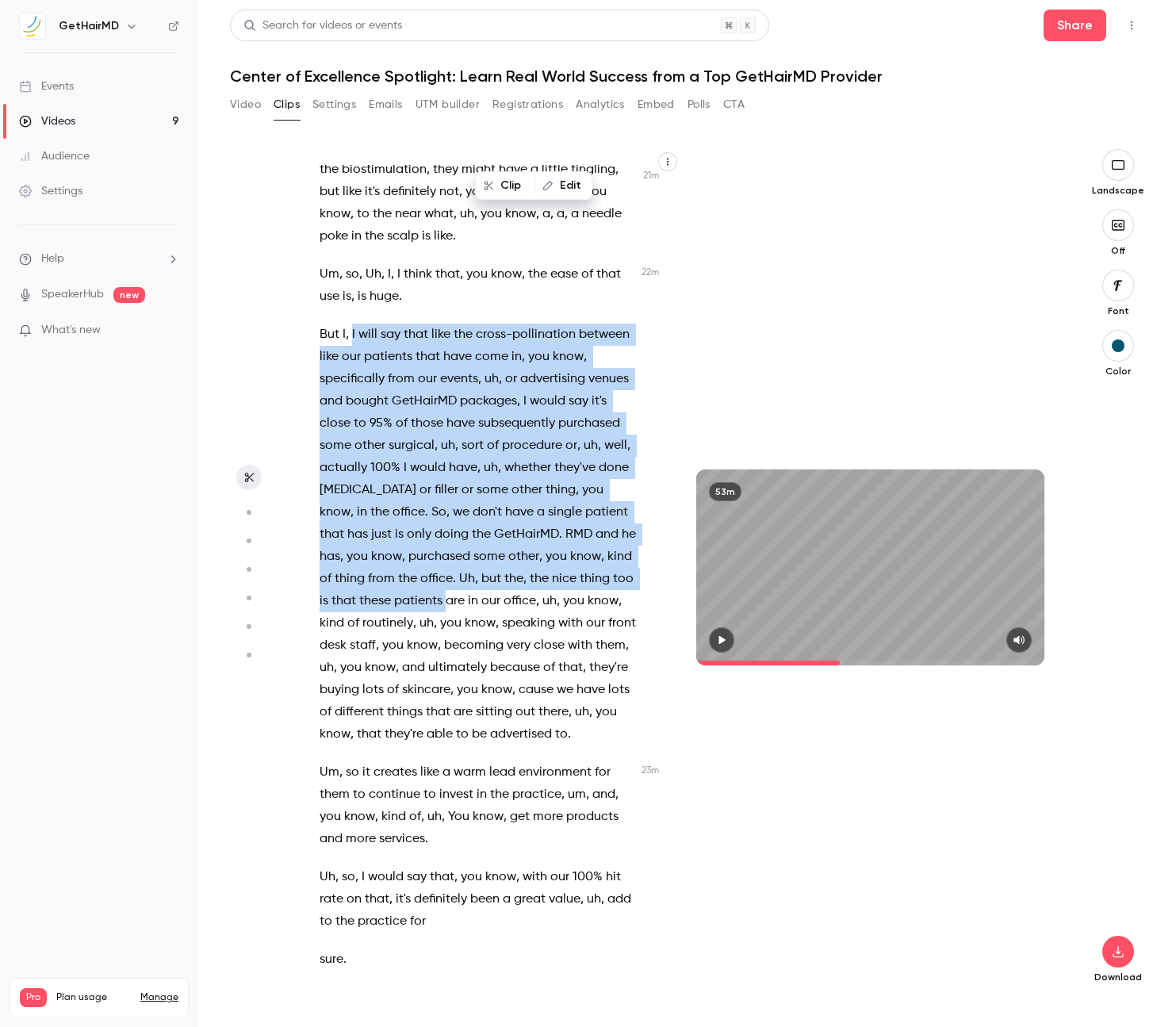
scroll to position [9792, 0]
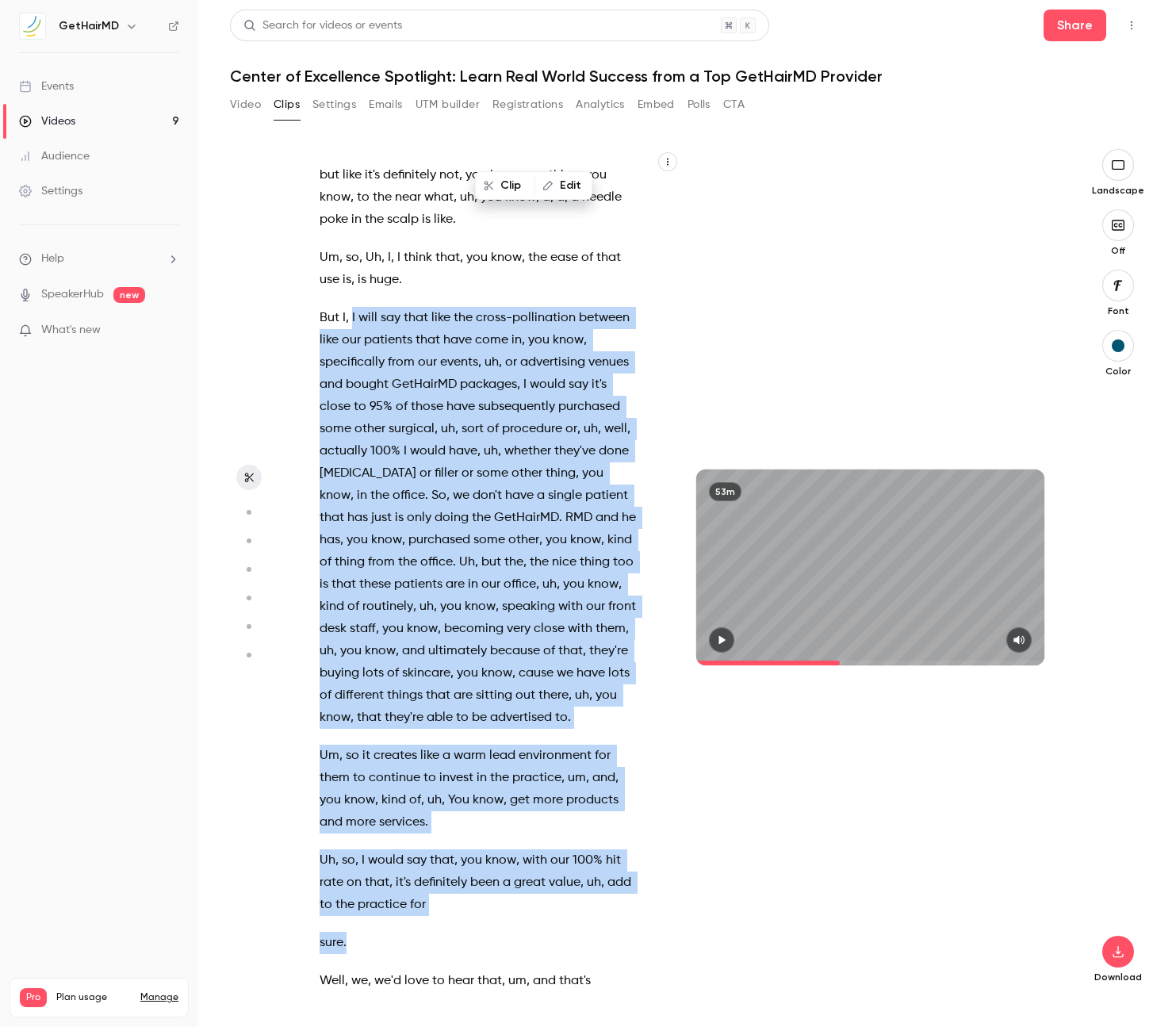
drag, startPoint x: 352, startPoint y: 330, endPoint x: 384, endPoint y: 888, distance: 558.9
click at [384, 888] on div "The subject of tonight's webinar is the Center of Excellence Spotlight . Learn …" at bounding box center [485, 575] width 372 height 821
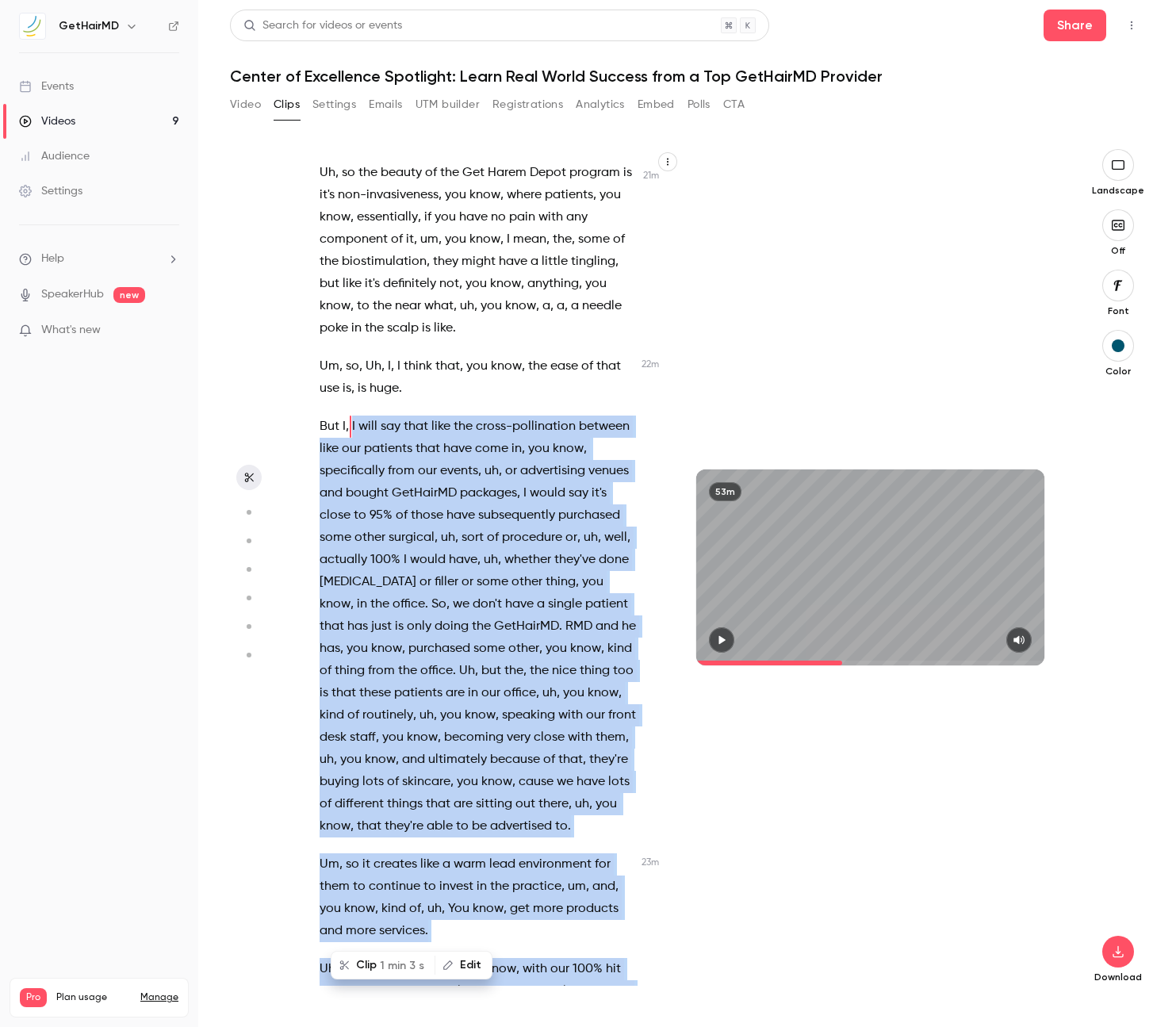
scroll to position [9491, 0]
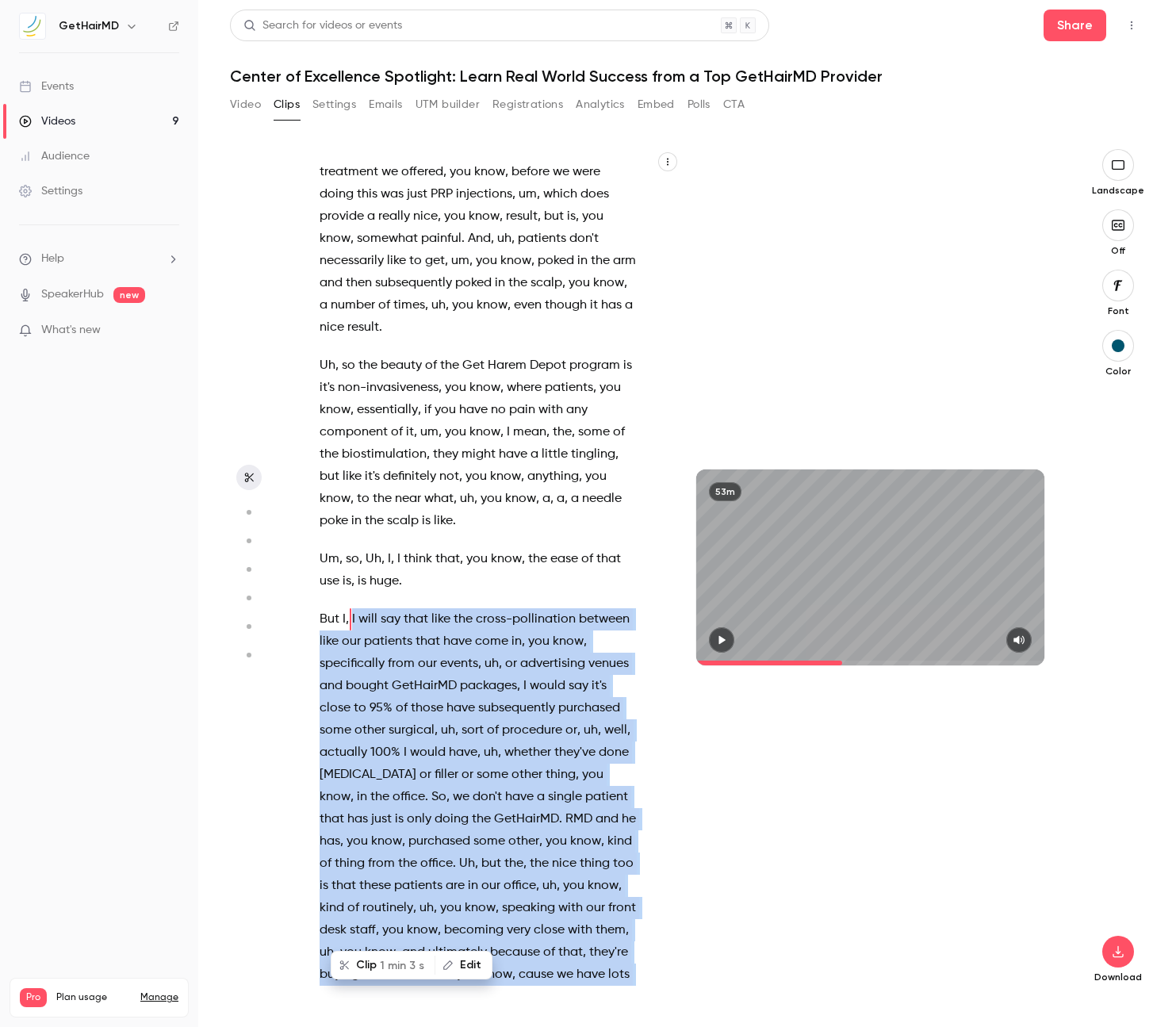
click at [372, 959] on button "Clip 1 min 3 s" at bounding box center [383, 965] width 102 height 25
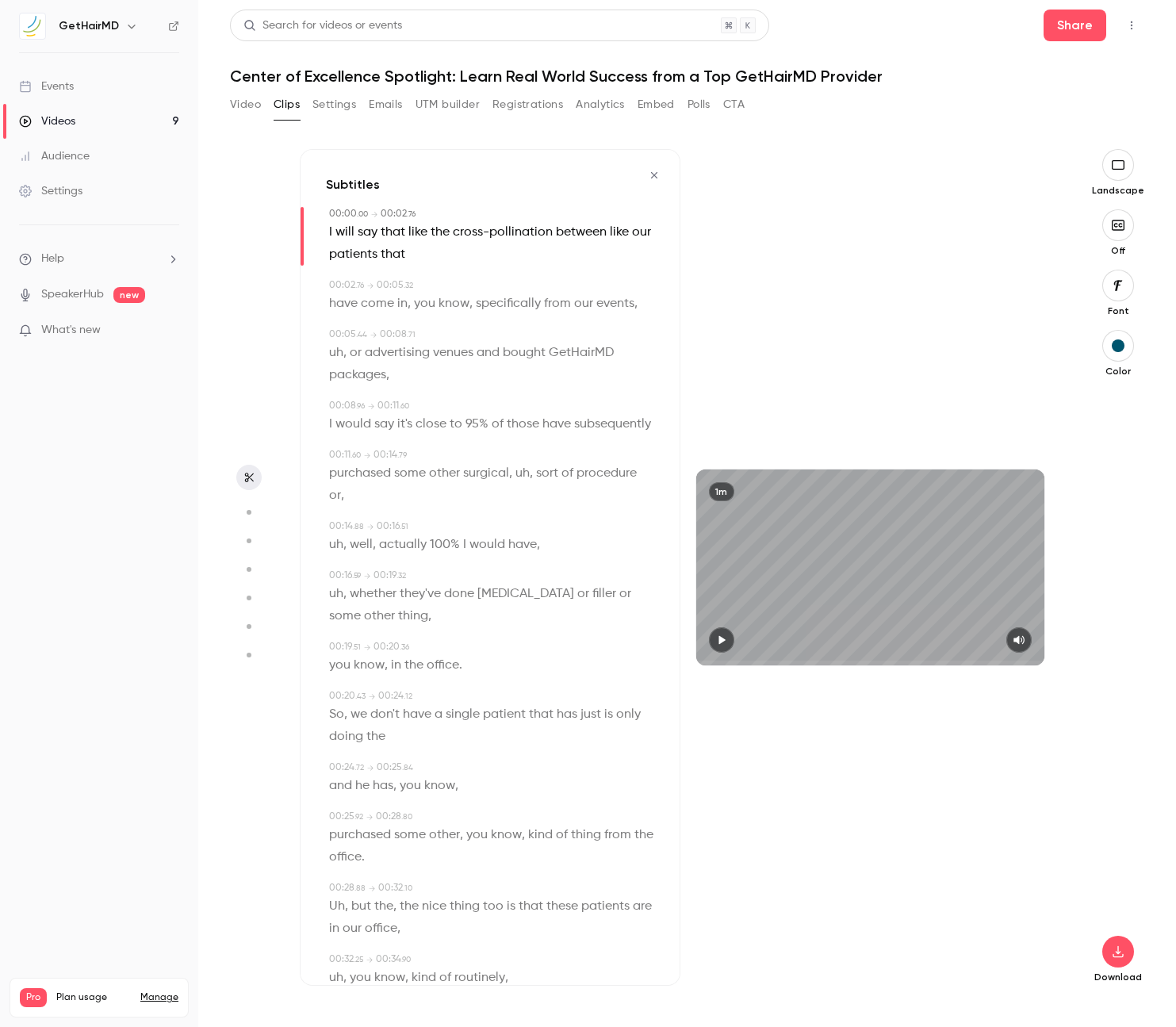
click at [724, 646] on icon "button" at bounding box center [721, 640] width 13 height 11
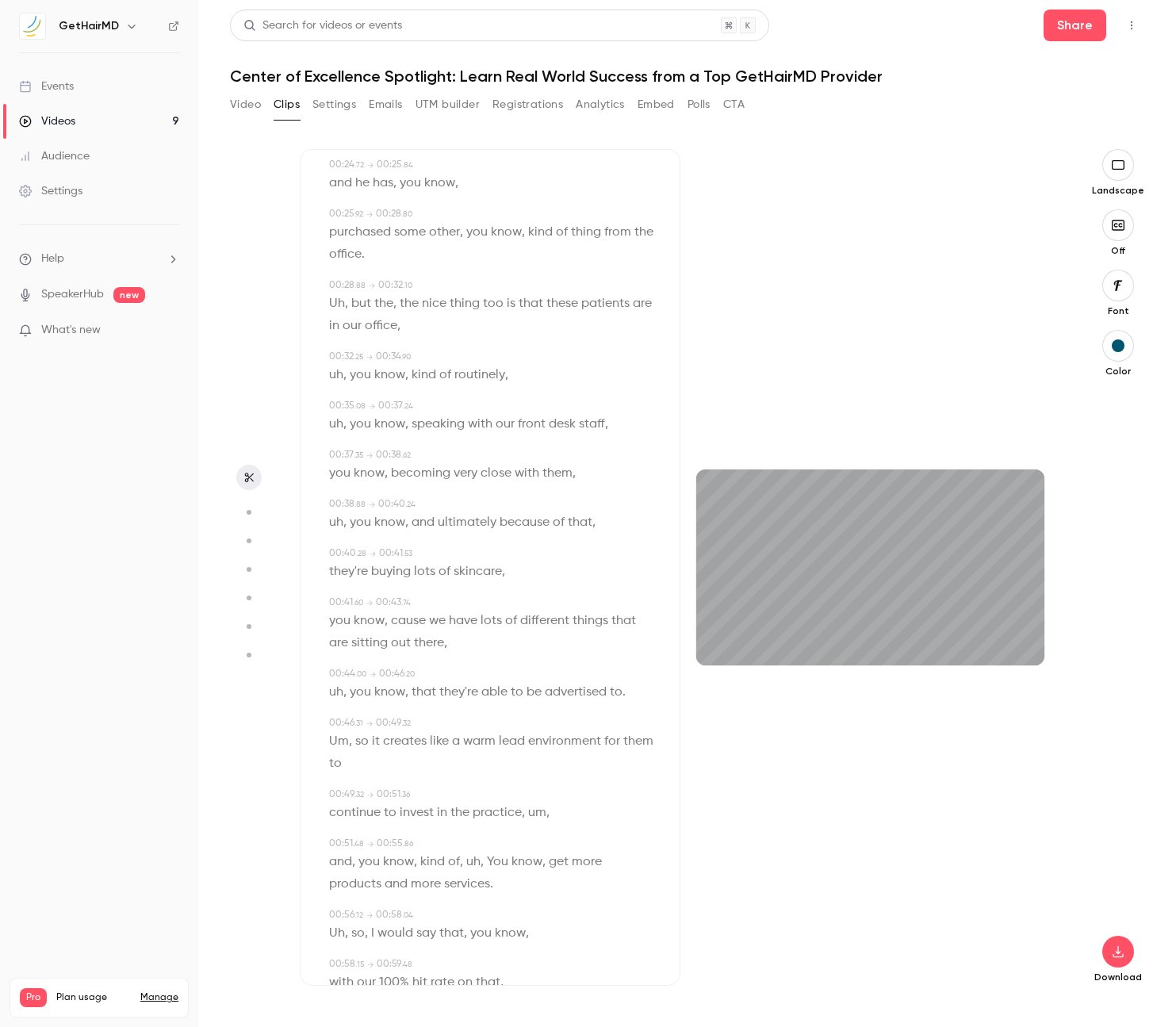
scroll to position [699, 0]
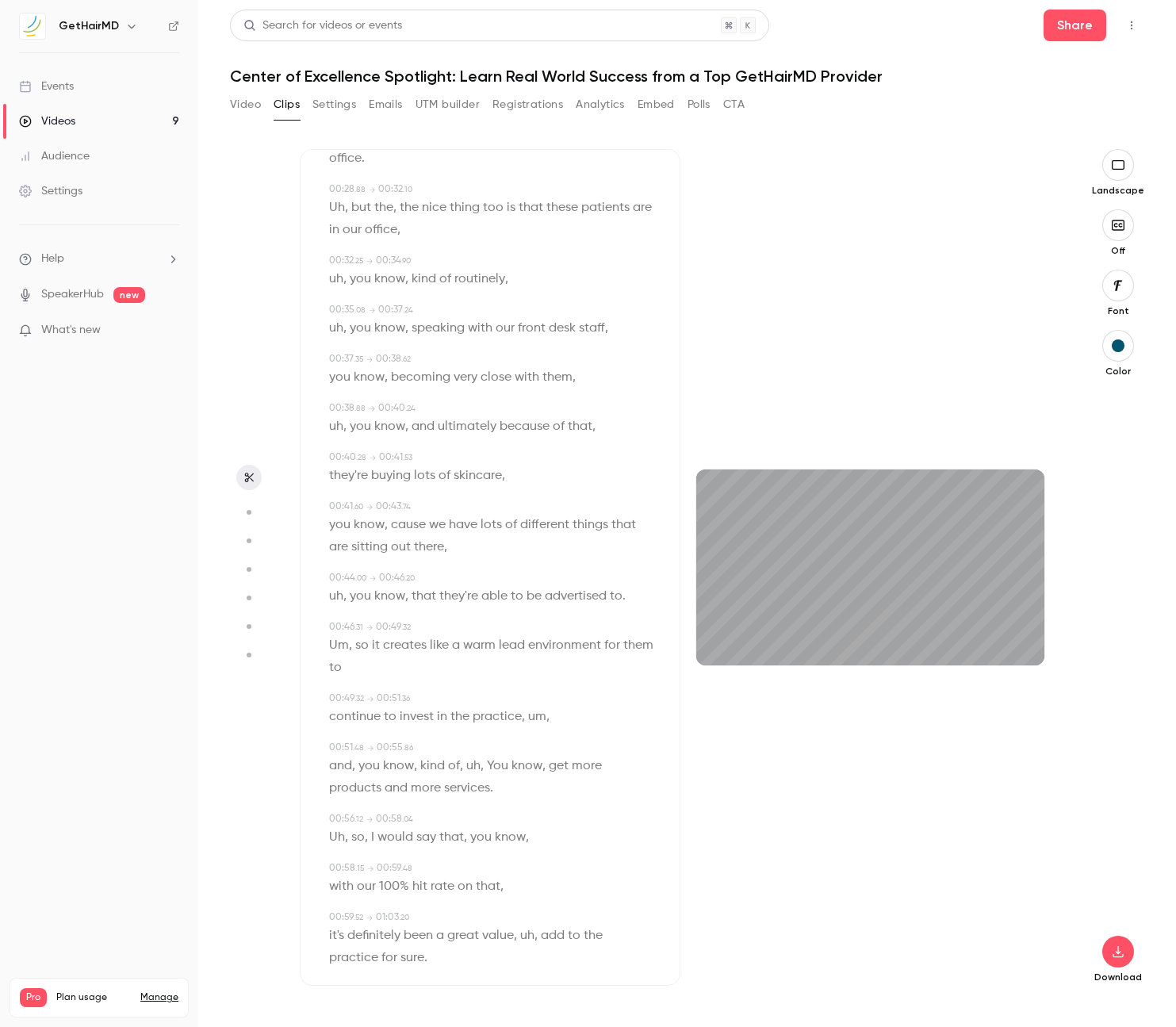
click at [440, 876] on span "rate" at bounding box center [442, 886] width 23 height 22
click at [442, 876] on span "rate" at bounding box center [442, 886] width 23 height 22
click at [723, 644] on icon "button" at bounding box center [721, 640] width 13 height 11
type input "****"
click at [1123, 956] on icon "button" at bounding box center [1117, 952] width 10 height 12
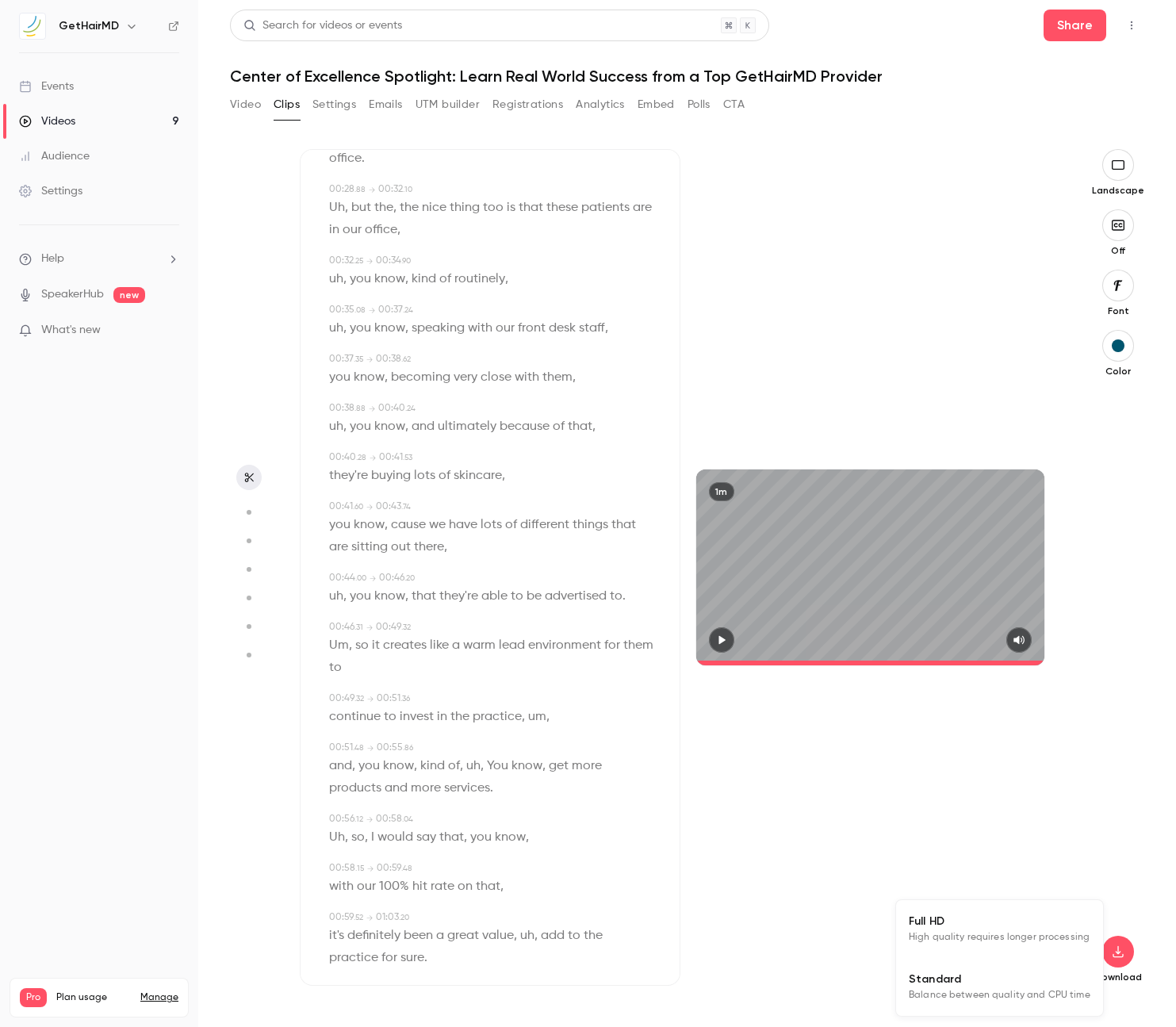
click at [986, 941] on span "High quality requires longer processing" at bounding box center [999, 937] width 181 height 16
